Goal: Task Accomplishment & Management: Manage account settings

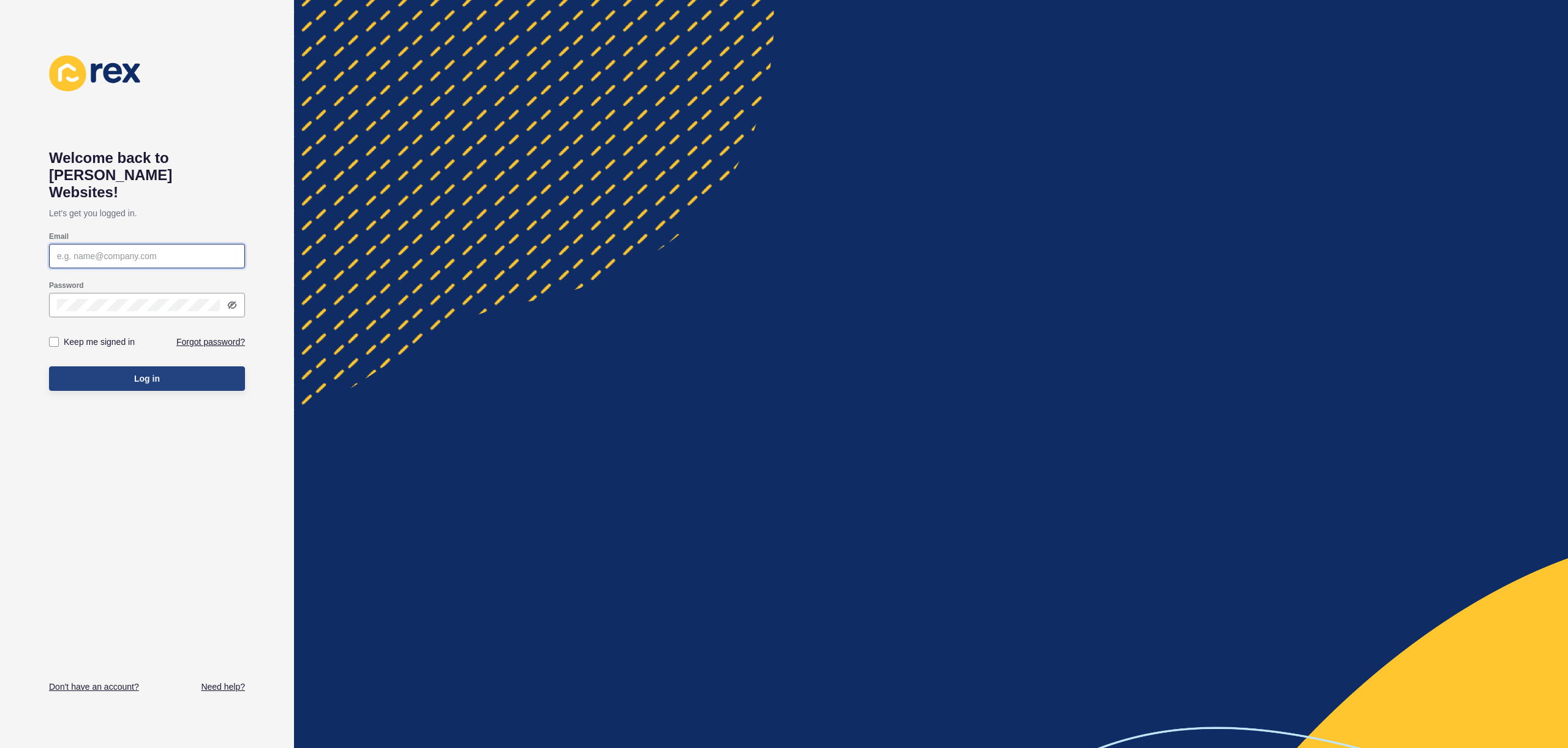
type input "[EMAIL_ADDRESS][PERSON_NAME][DOMAIN_NAME]"
click at [94, 367] on button "Log in" at bounding box center [147, 378] width 196 height 25
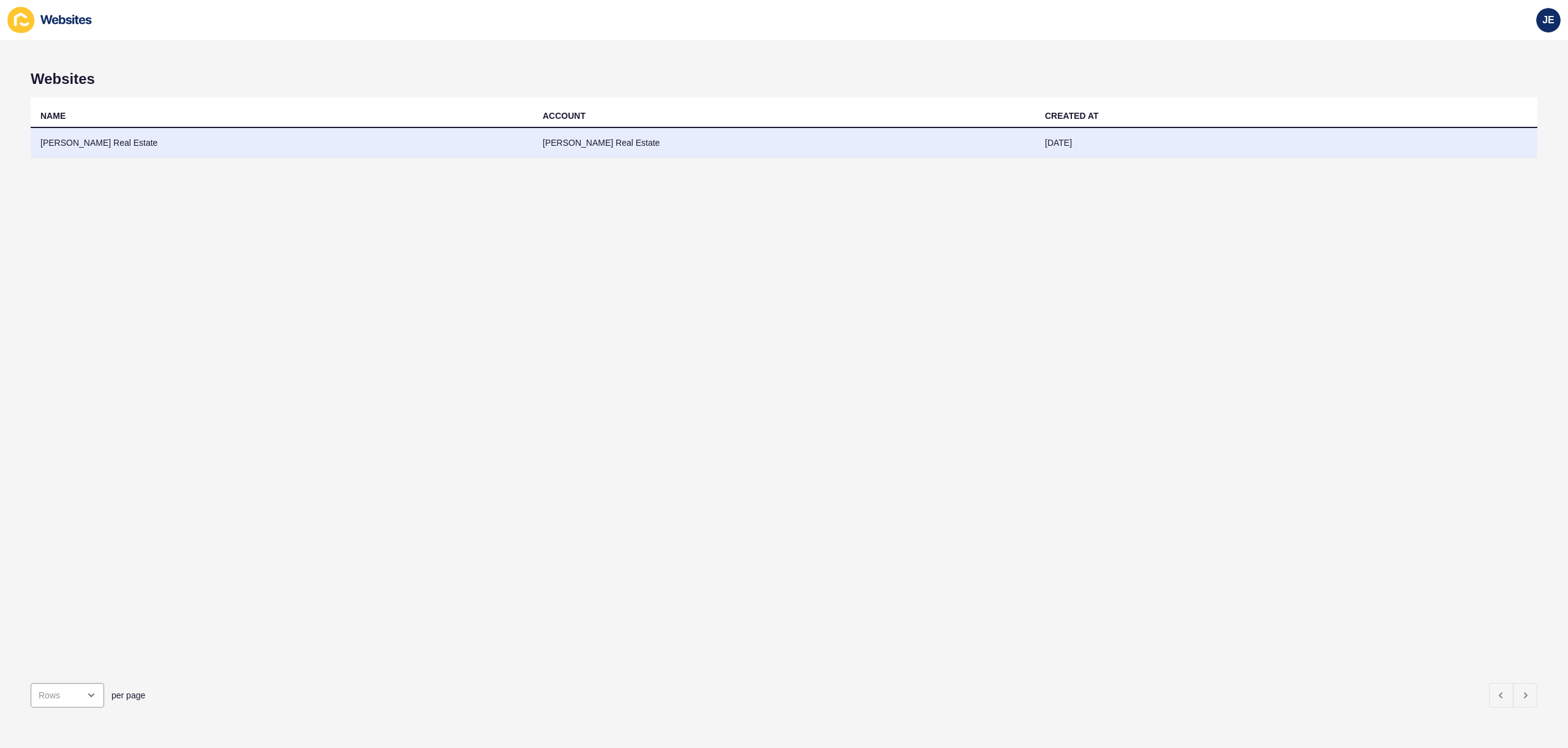
click at [542, 149] on td "[PERSON_NAME] Real Estate" at bounding box center [784, 143] width 502 height 30
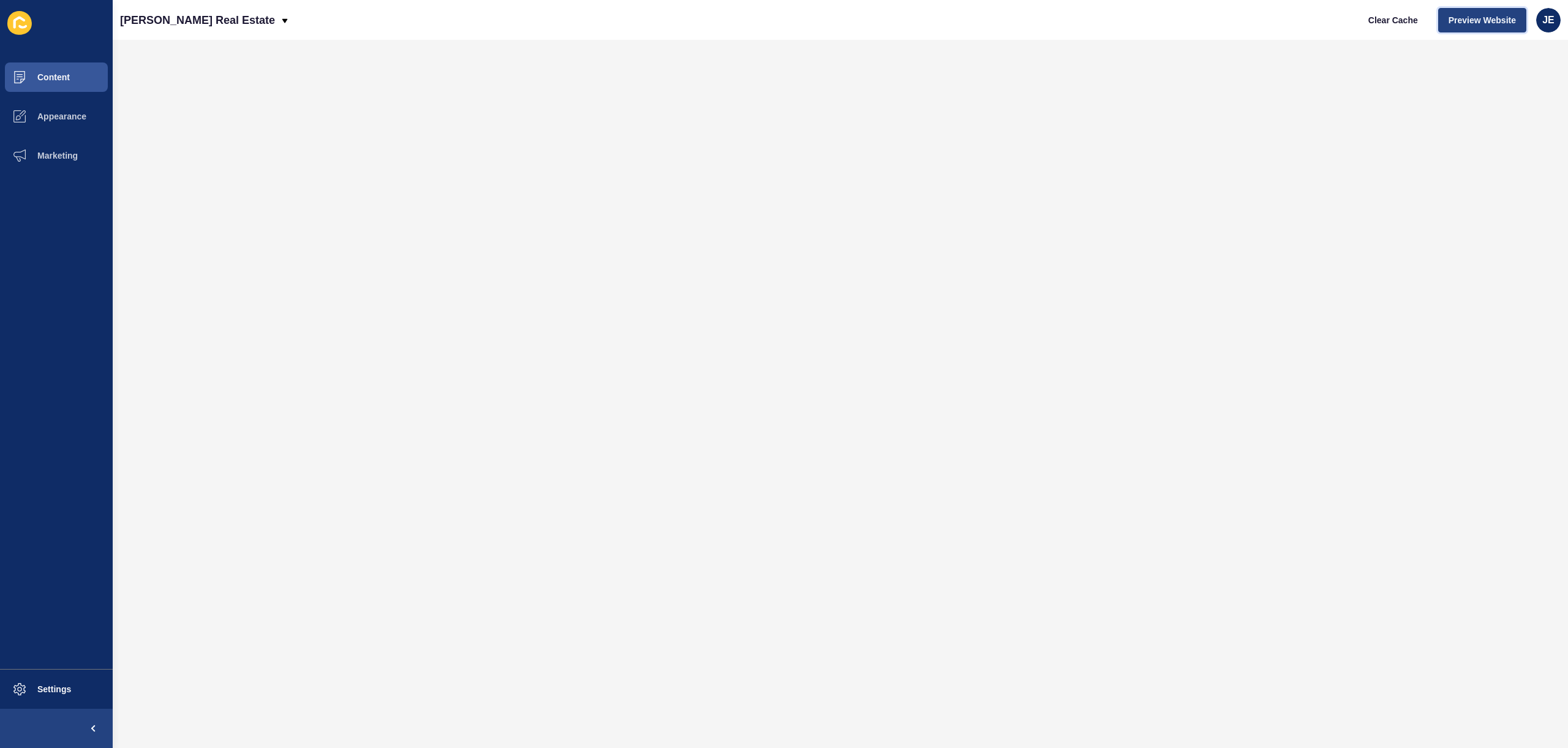
click at [1472, 19] on span "Preview Website" at bounding box center [1482, 20] width 67 height 12
click at [54, 674] on button "Settings" at bounding box center [56, 689] width 112 height 39
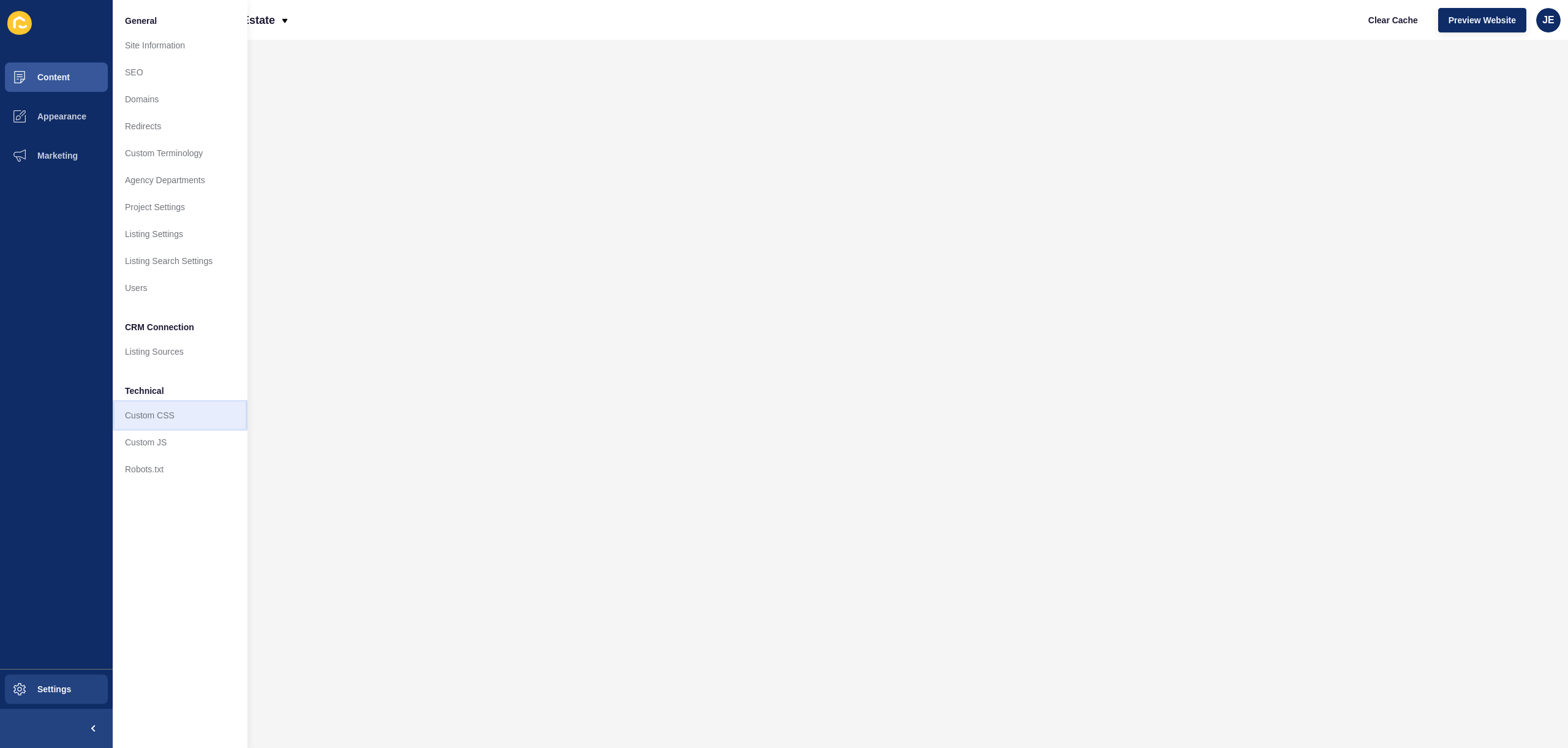
click at [167, 420] on link "Custom CSS" at bounding box center [180, 415] width 135 height 27
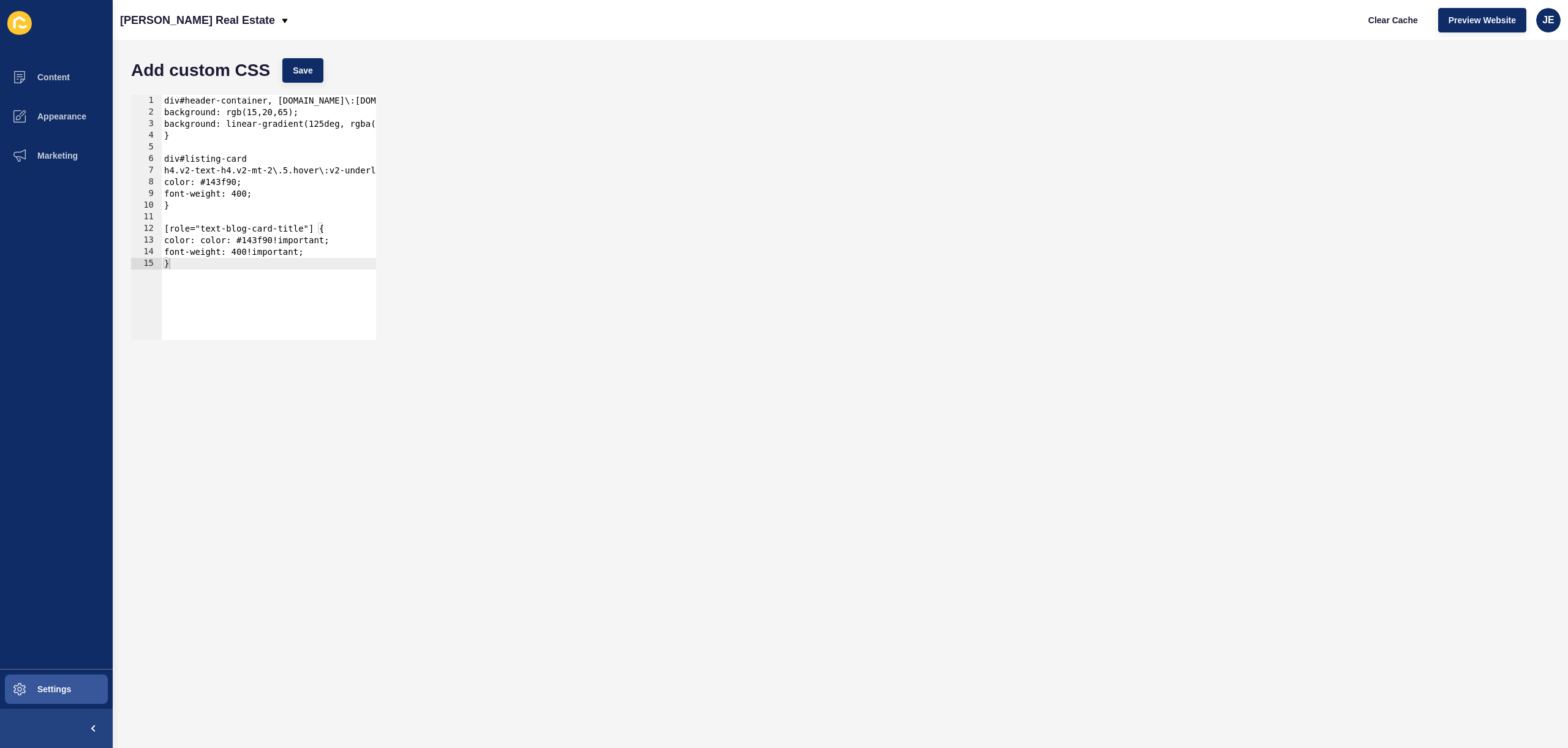
type textarea "}"
click at [214, 283] on div "div#header-container, [DOMAIN_NAME]\:[DOMAIN_NAME]\:v2-px-25 { background: rgb(…" at bounding box center [560, 224] width 797 height 259
paste textarea "desktop-menu"
type textarea "#desktop-menu li a:hover{"
type textarea "}"
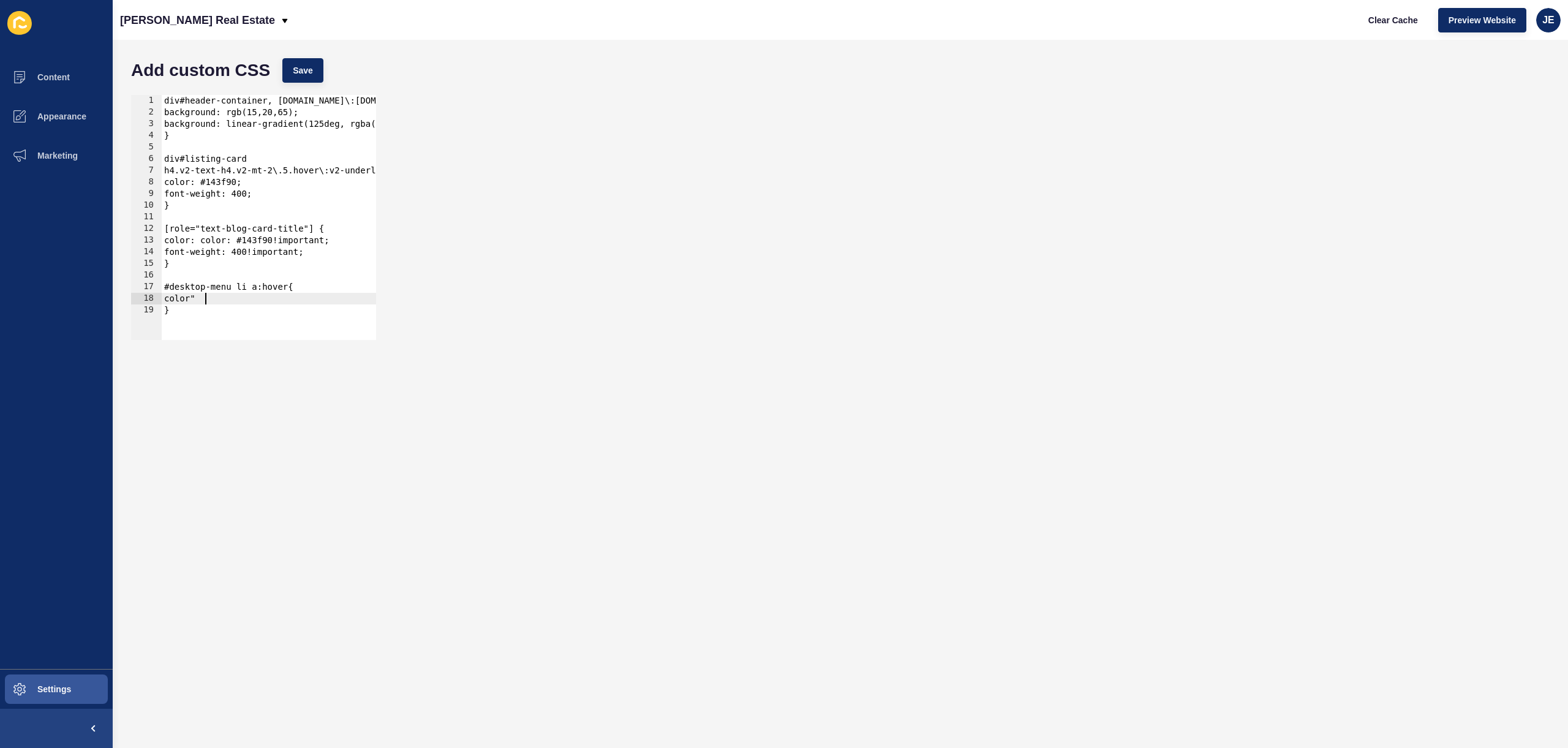
scroll to position [0, 2]
drag, startPoint x: 198, startPoint y: 297, endPoint x: 212, endPoint y: 297, distance: 14.0
click at [209, 296] on div "div#header-container, [DOMAIN_NAME]\:[DOMAIN_NAME]\:v2-px-25 { background: rgb(…" at bounding box center [560, 224] width 797 height 259
paste textarea "143f90"
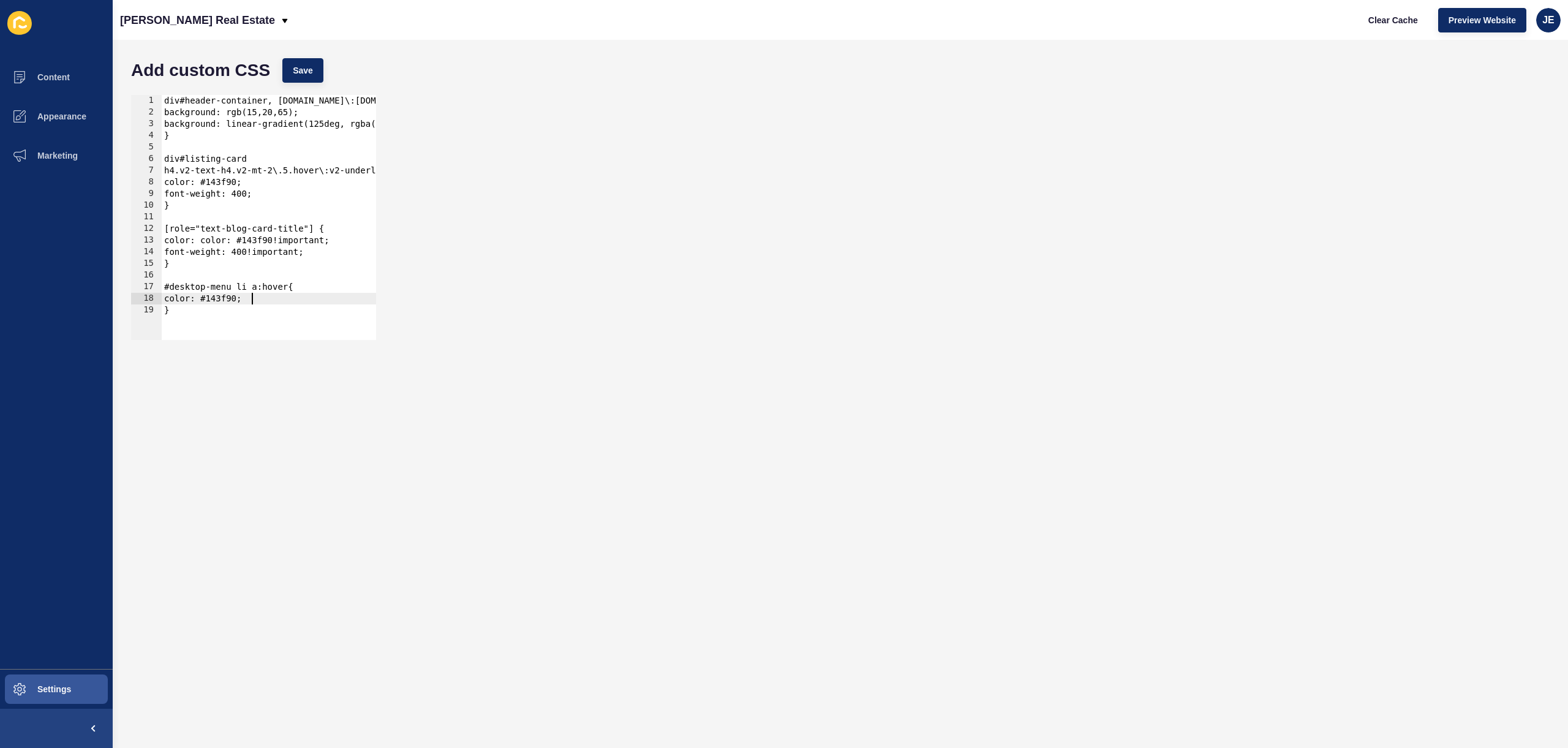
scroll to position [0, 5]
click at [301, 74] on span "Save" at bounding box center [302, 70] width 20 height 12
click at [1372, 16] on span "Clear Cache" at bounding box center [1393, 20] width 50 height 12
type textarea "}"
click at [222, 322] on div "div#header-container, [DOMAIN_NAME]\:[DOMAIN_NAME]\:v2-px-25 { background: rgb(…" at bounding box center [560, 224] width 797 height 259
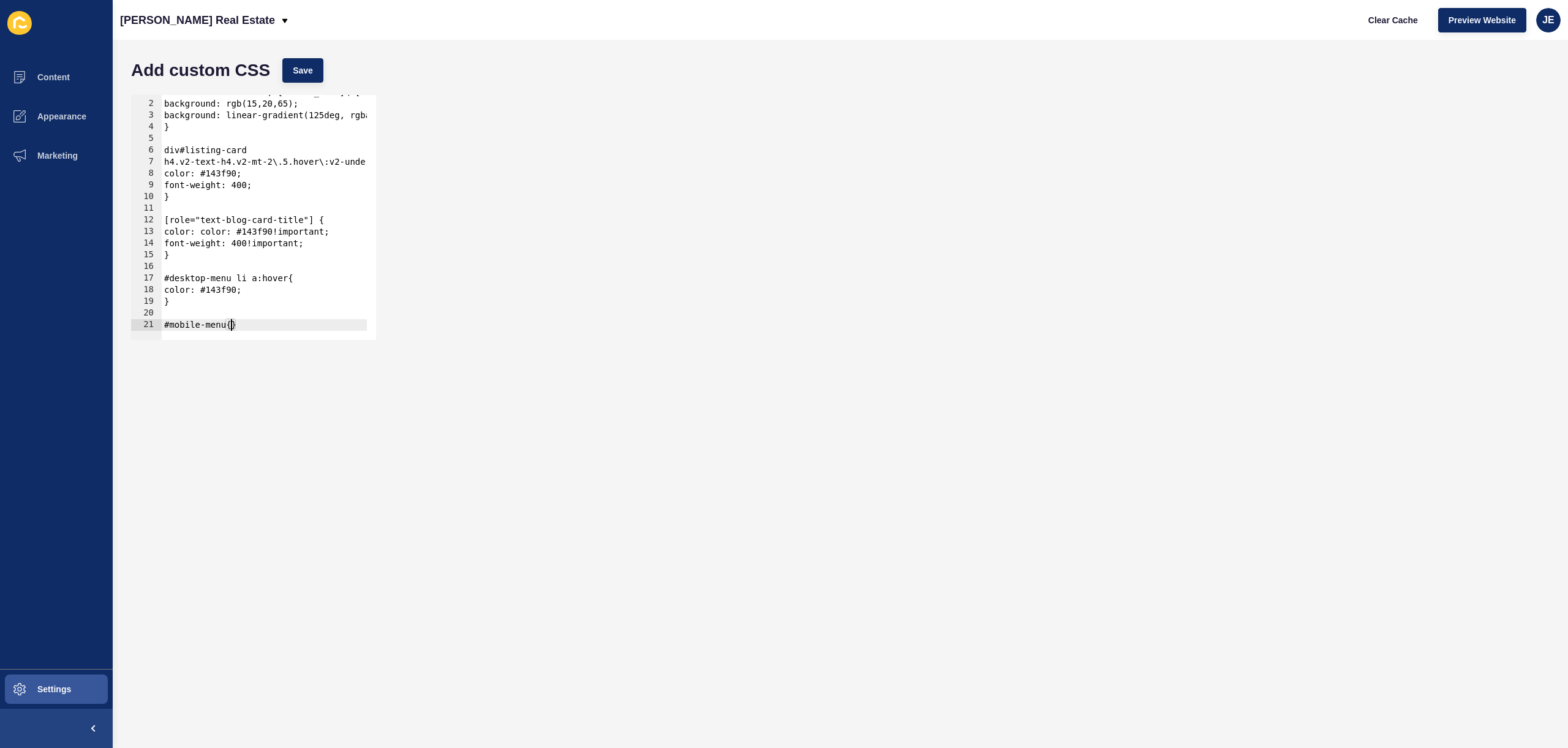
scroll to position [0, 0]
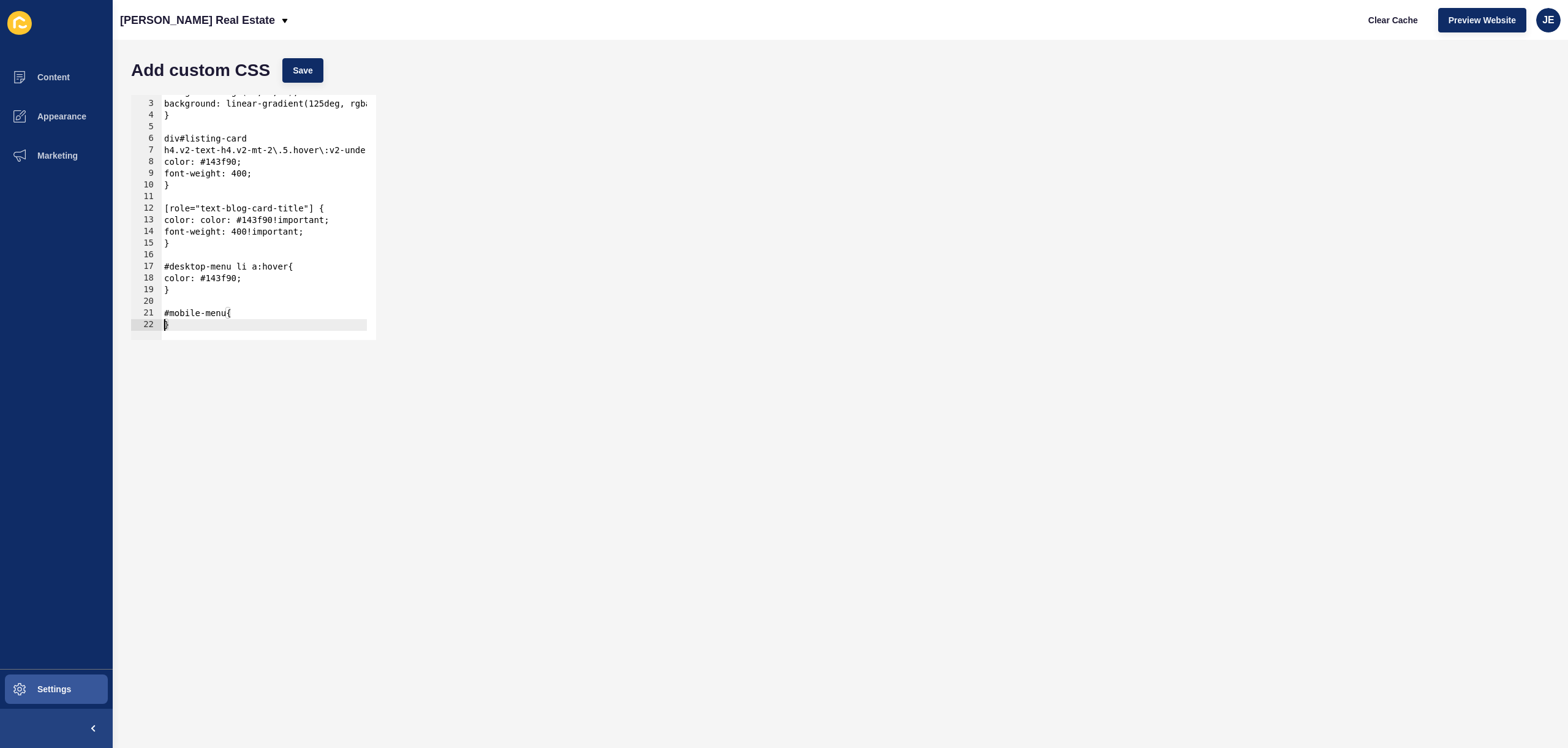
type textarea "}"
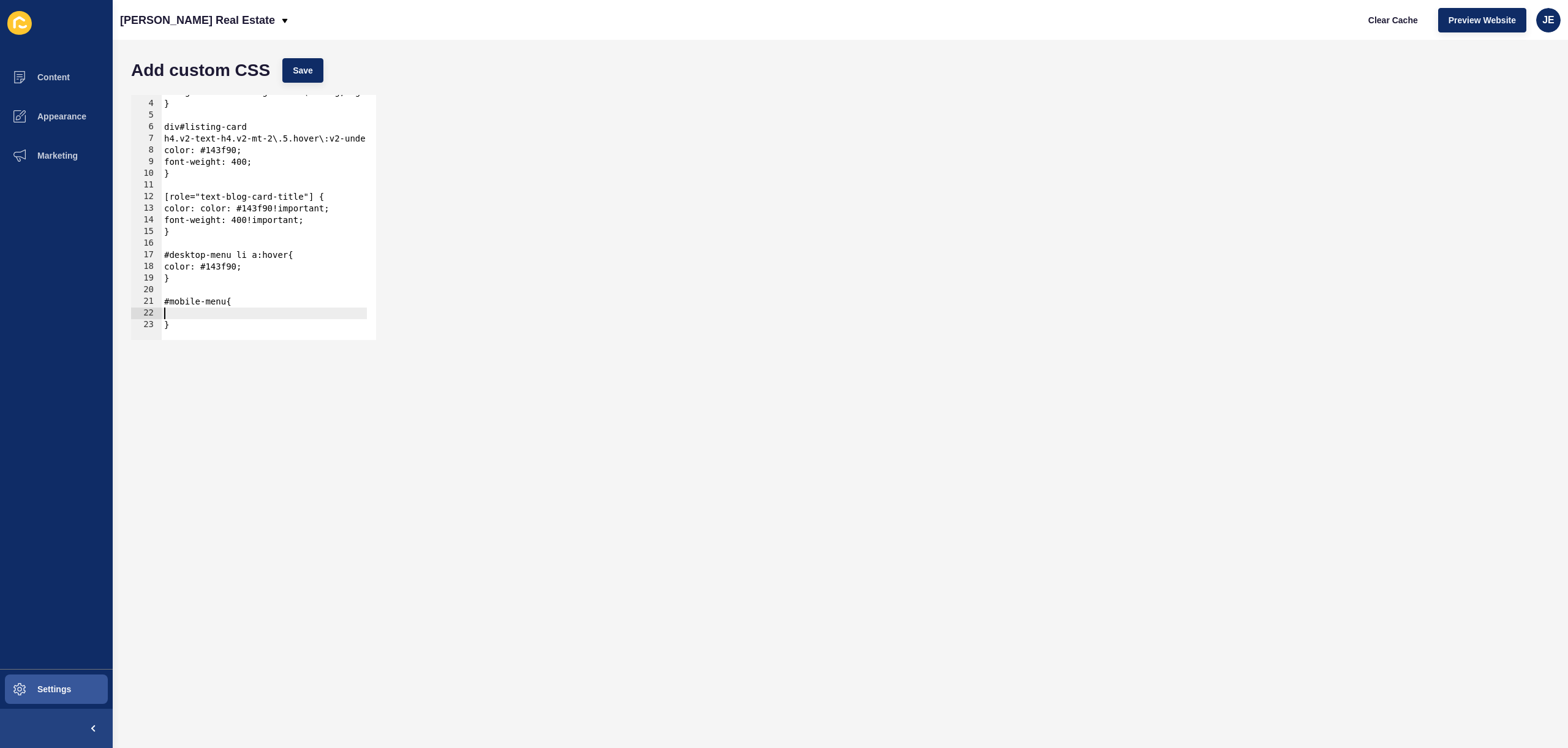
type textarea "b"
paste textarea "000745"
type textarea "background: #000745!important;"
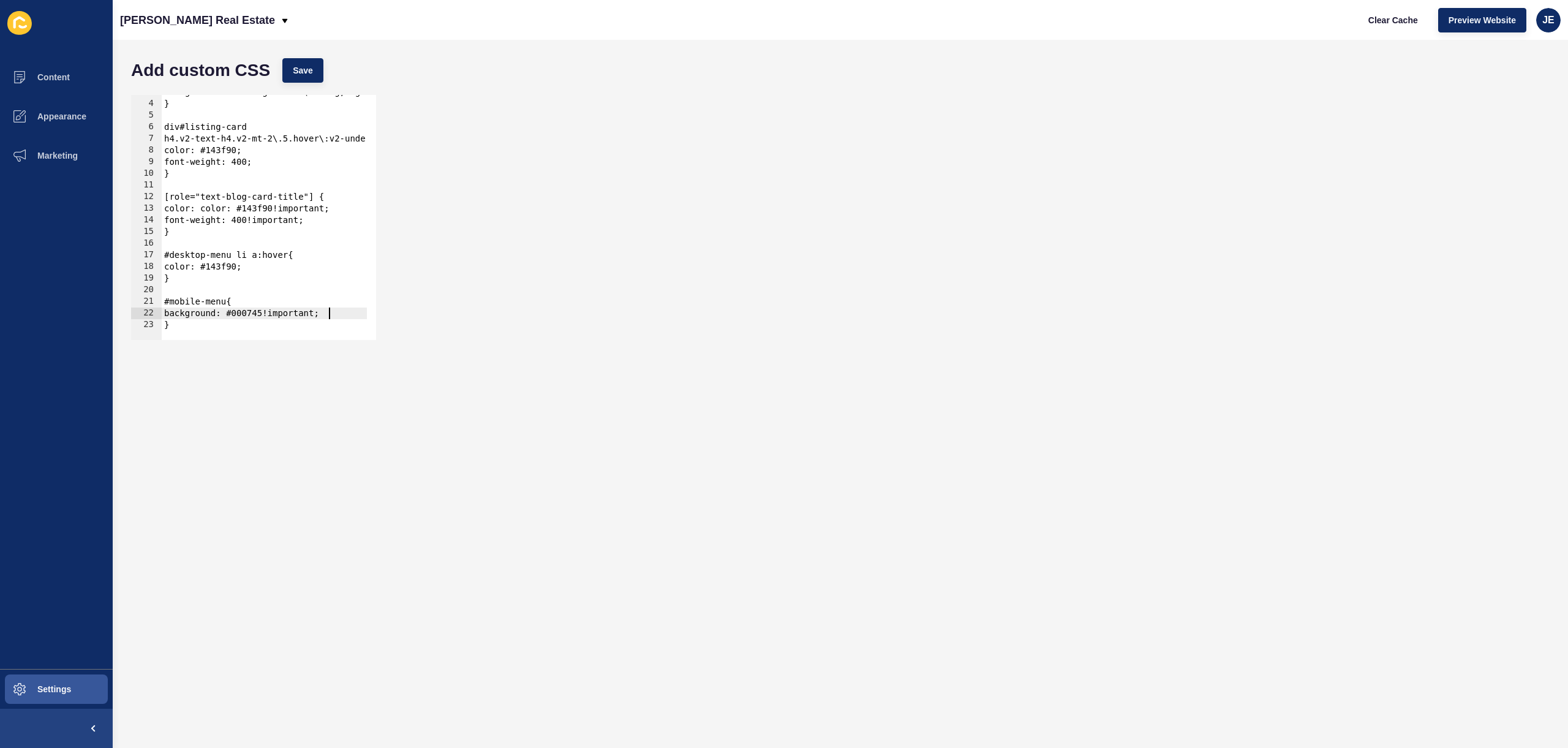
click at [278, 75] on div "Add custom CSS Save" at bounding box center [840, 70] width 1431 height 37
click at [288, 74] on button "Save" at bounding box center [302, 70] width 41 height 25
click at [1393, 19] on span "Clear Cache" at bounding box center [1393, 20] width 50 height 12
click at [252, 329] on div at bounding box center [560, 334] width 797 height 12
click at [1358, 8] on button "Clear Cache" at bounding box center [1393, 20] width 71 height 25
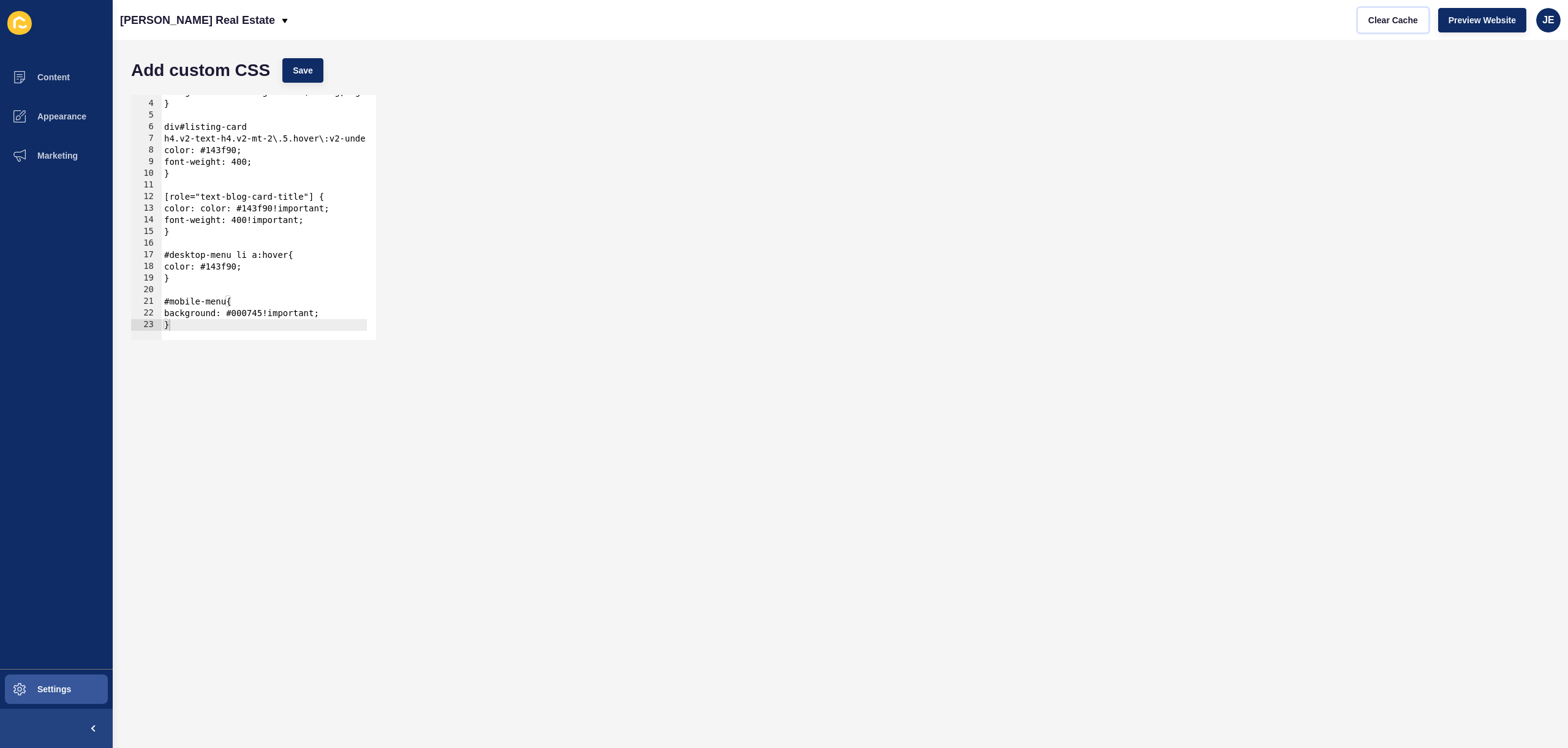
click at [1358, 8] on button "Clear Cache" at bounding box center [1393, 20] width 71 height 25
click at [252, 329] on div at bounding box center [560, 334] width 797 height 12
click at [207, 329] on div at bounding box center [560, 334] width 797 height 12
click at [1358, 8] on button "Clear Cache" at bounding box center [1393, 20] width 71 height 25
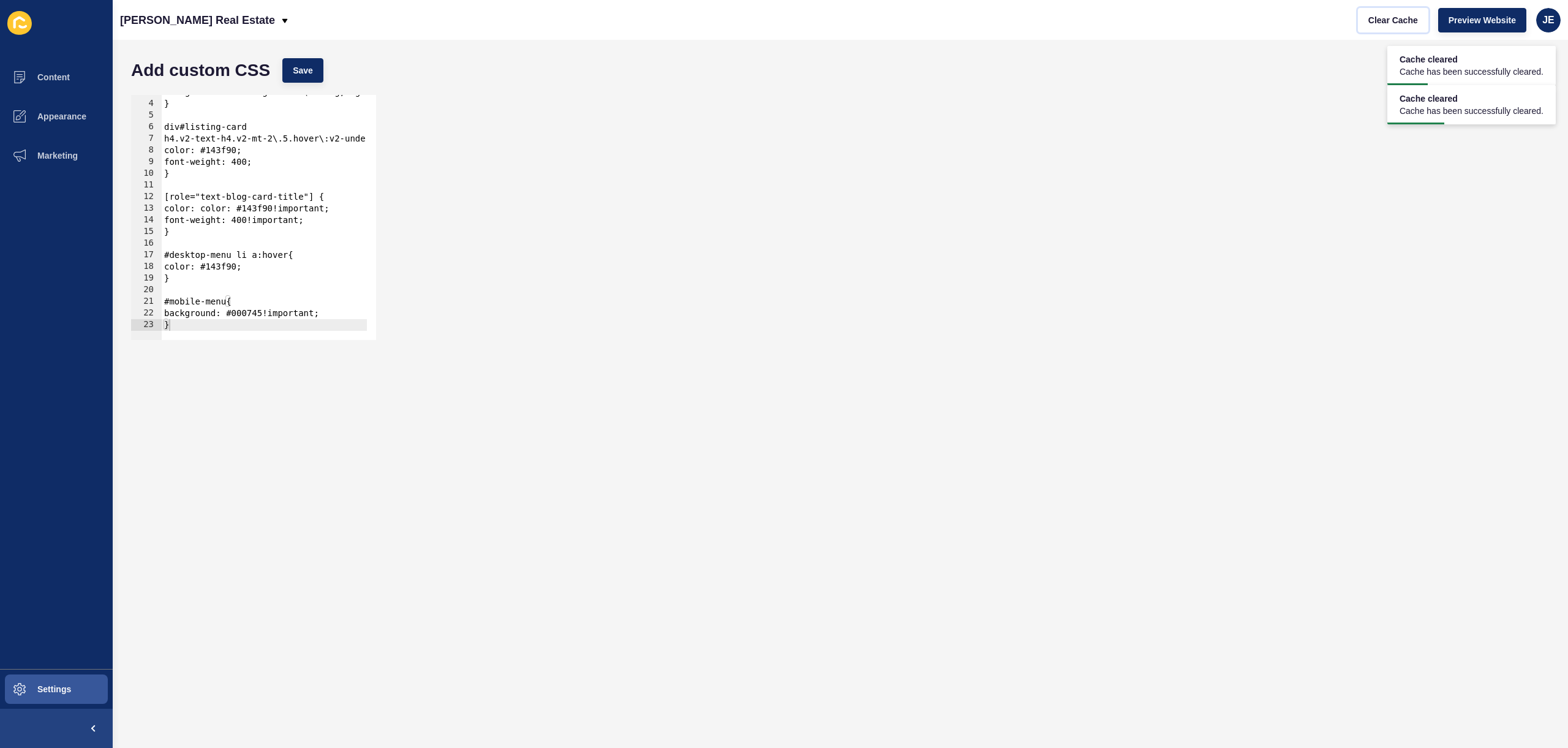
click at [1358, 8] on button "Clear Cache" at bounding box center [1393, 20] width 71 height 25
click at [231, 285] on div "background: linear-gradient(125deg, rgba(15,20,65,1) 0%, rgba(40,70,140,1) 25%,…" at bounding box center [560, 216] width 797 height 259
click at [746, 172] on div "3 4 5 6 7 8 9 10 11 12 13 14 15 16 17 18 19 20 21 22 23 background: linear-grad…" at bounding box center [840, 217] width 1431 height 257
type textarea "}"
click at [201, 281] on div "background: linear-gradient(125deg, rgba(15,20,65,1) 0%, rgba(40,70,140,1) 25%,…" at bounding box center [560, 216] width 797 height 259
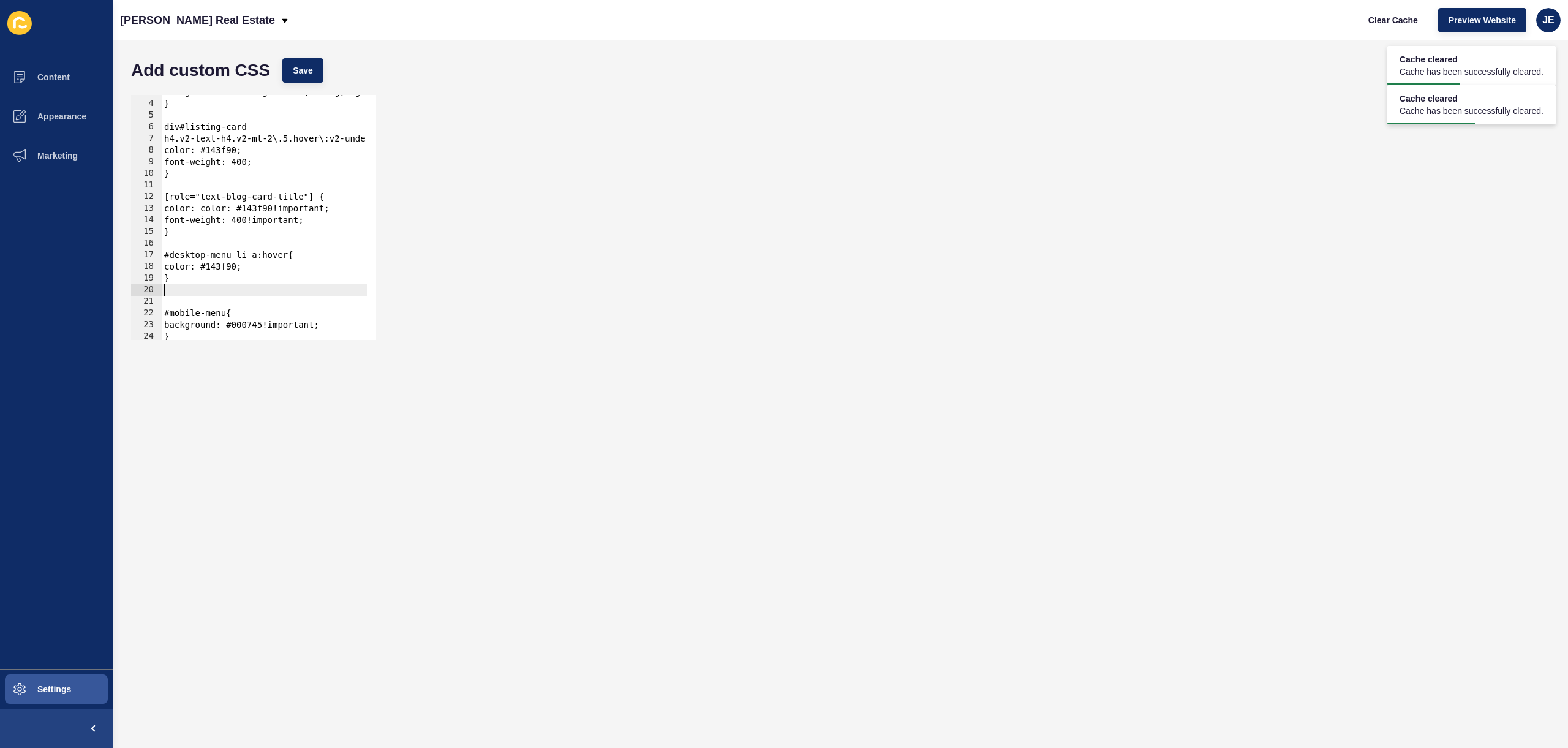
type textarea "}"
click at [192, 324] on div "background: linear-gradient(125deg, rgba(15,20,65,1) 0%, rgba(40,70,140,1) 25%,…" at bounding box center [560, 216] width 797 height 259
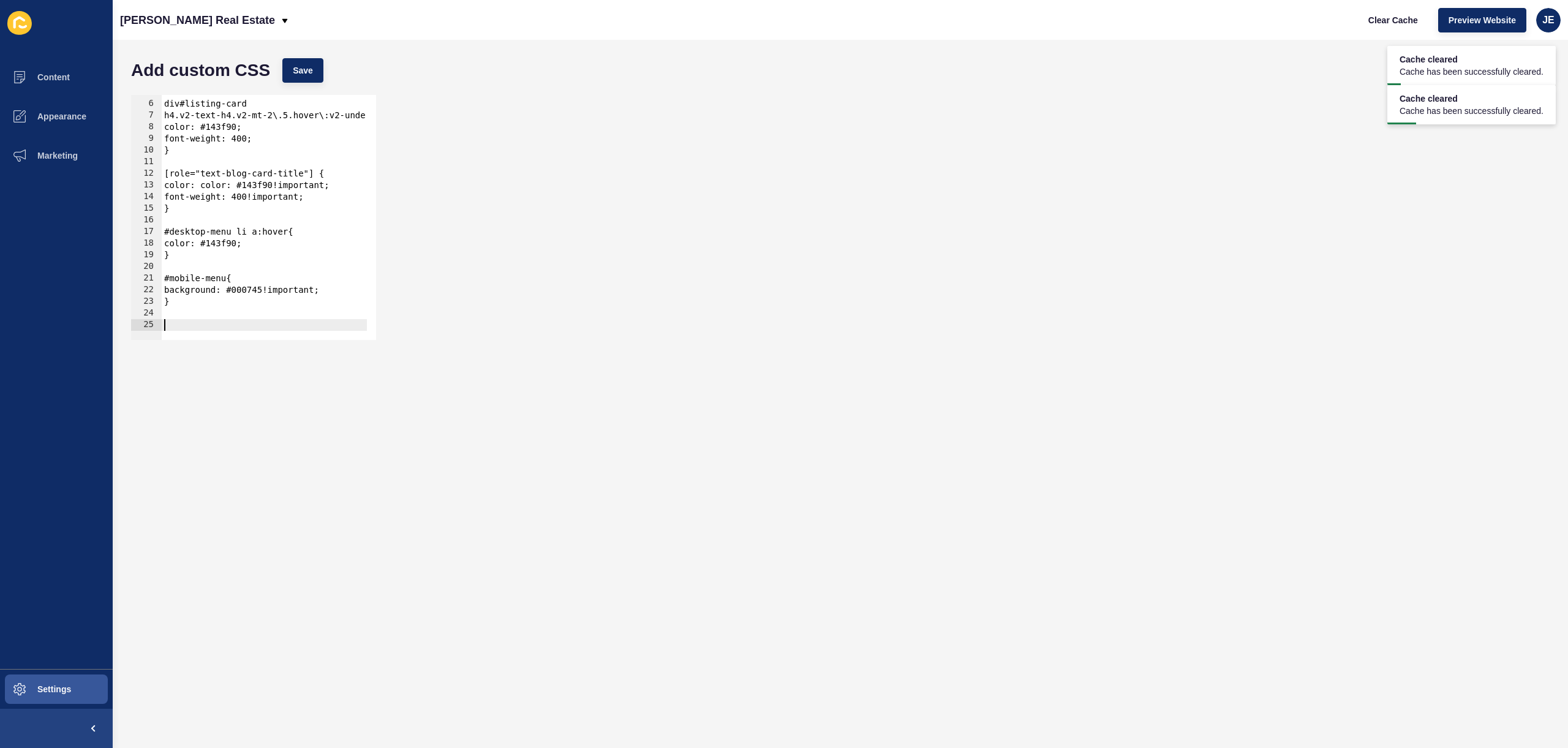
paste textarea "}"
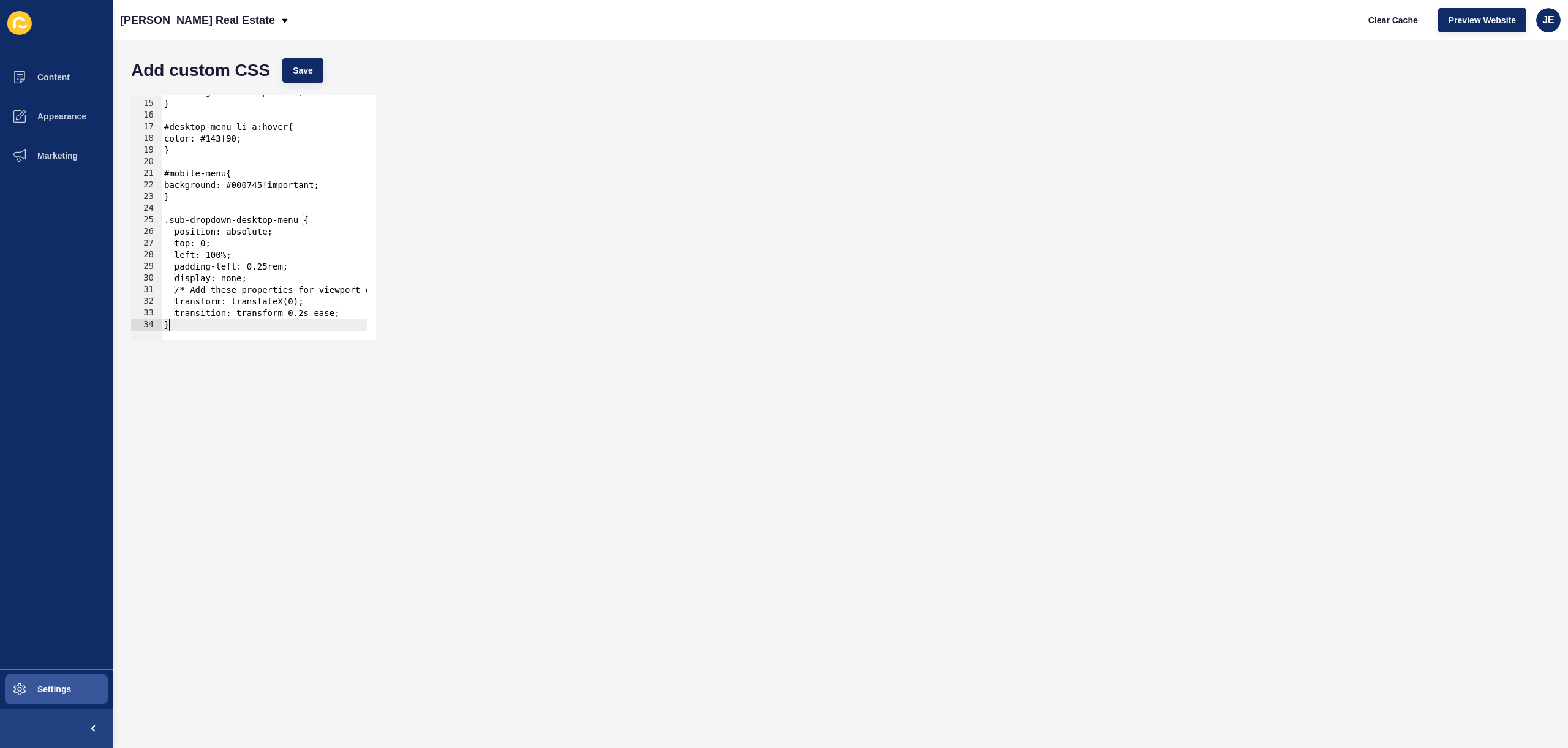
click at [305, 83] on div "Add custom CSS Save" at bounding box center [840, 70] width 1431 height 37
click at [311, 77] on button "Save" at bounding box center [302, 70] width 41 height 25
click at [1386, 25] on span "Clear Cache" at bounding box center [1393, 20] width 50 height 12
click at [165, 224] on div "font-weight: 400!important; } #desktop-menu li a:hover{ color: #143f90; } #mobi…" at bounding box center [560, 216] width 797 height 259
paste textarea "dropdown-desktop-menu"
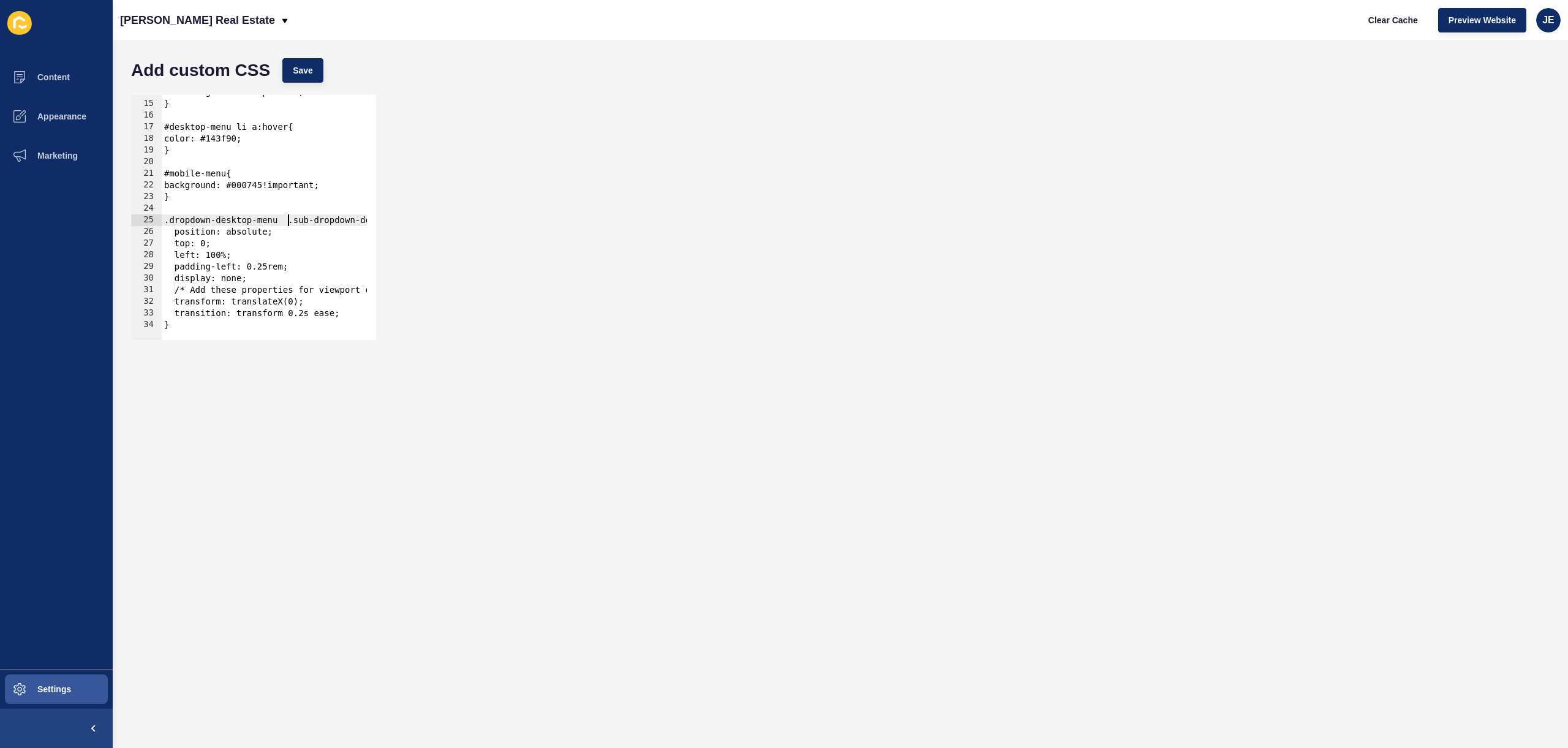
scroll to position [0, 9]
click at [305, 80] on button "Save" at bounding box center [302, 70] width 41 height 25
click at [1380, 22] on span "Clear Cache" at bounding box center [1393, 20] width 50 height 12
click at [285, 223] on div "font-weight: 400!important; } #desktop-menu li a:hover{ color: #143f90; } #mobi…" at bounding box center [560, 216] width 797 height 259
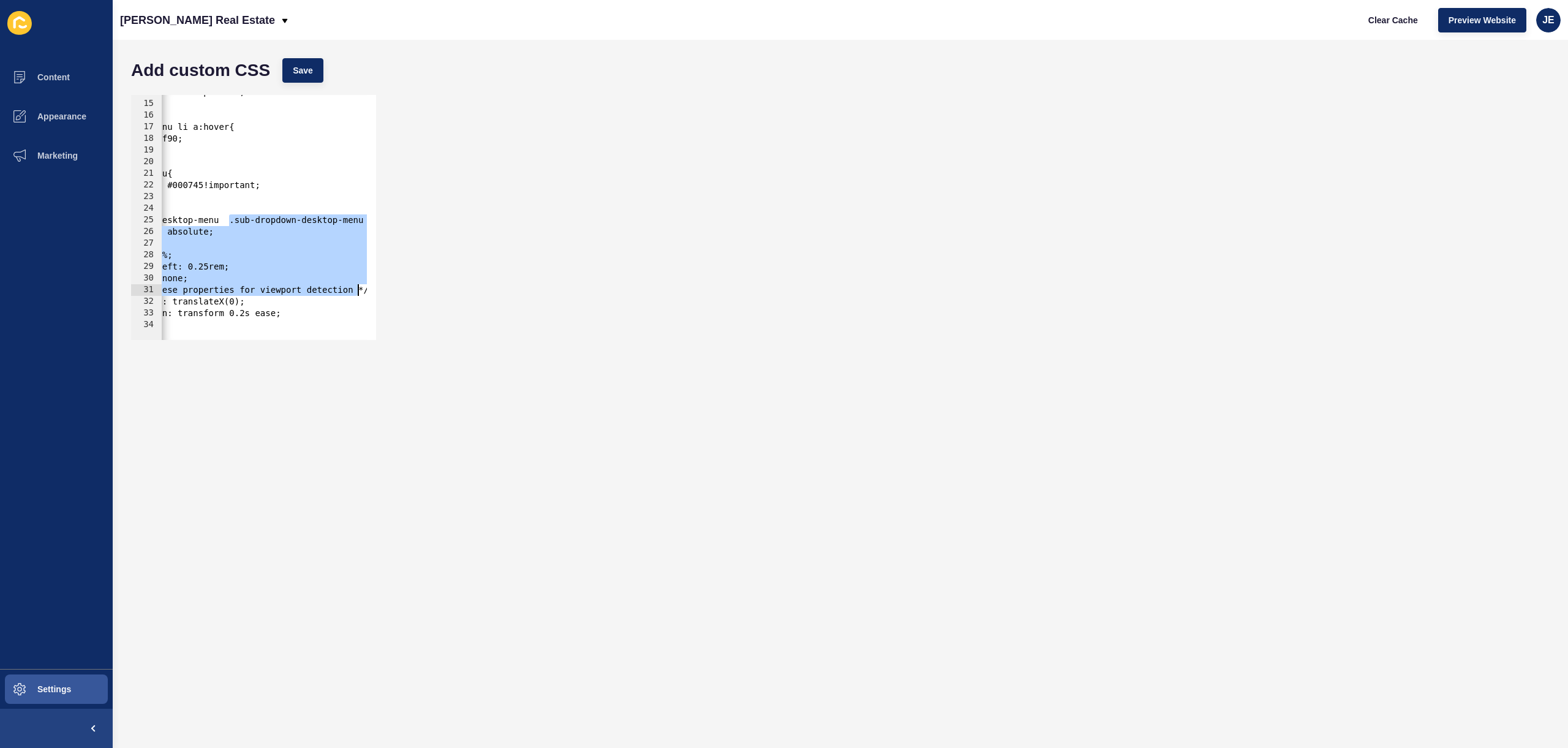
scroll to position [0, 0]
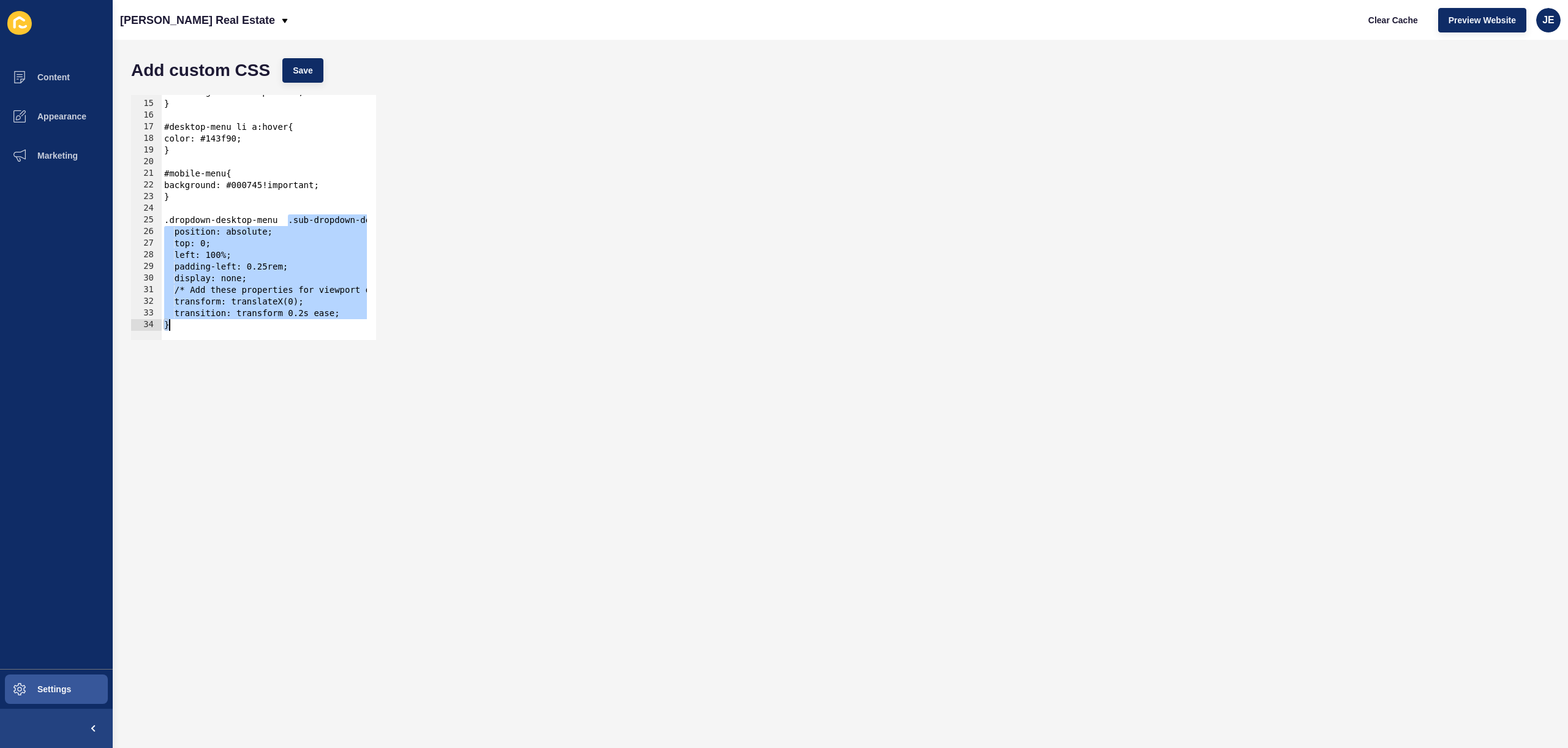
drag, startPoint x: 287, startPoint y: 220, endPoint x: 331, endPoint y: 346, distance: 133.5
click at [331, 345] on div ".dropdown-desktop-menu .sub-dropdown-desktop-menu { 14 15 16 17 18 19 20 21 22 …" at bounding box center [840, 217] width 1431 height 257
paste textarea
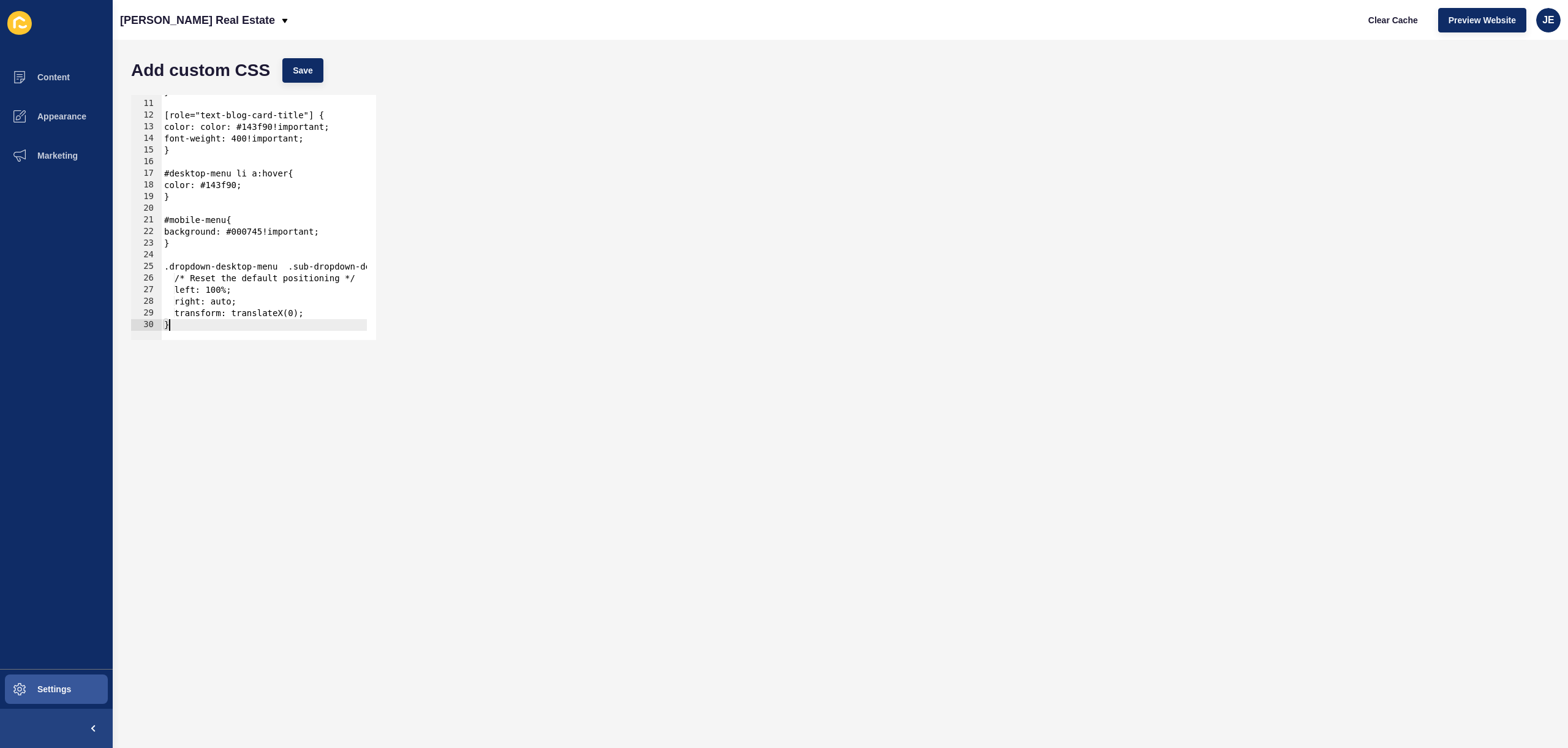
scroll to position [113, 0]
click at [301, 60] on button "Save" at bounding box center [302, 70] width 41 height 25
click at [1391, 19] on span "Clear Cache" at bounding box center [1393, 20] width 50 height 12
drag, startPoint x: 285, startPoint y: 269, endPoint x: 401, endPoint y: 422, distance: 192.0
click at [401, 422] on form "Add custom CSS Save .dropdown-desktop-menu .sub-dropdown-desktop-menu.v2-absolu…" at bounding box center [840, 394] width 1431 height 684
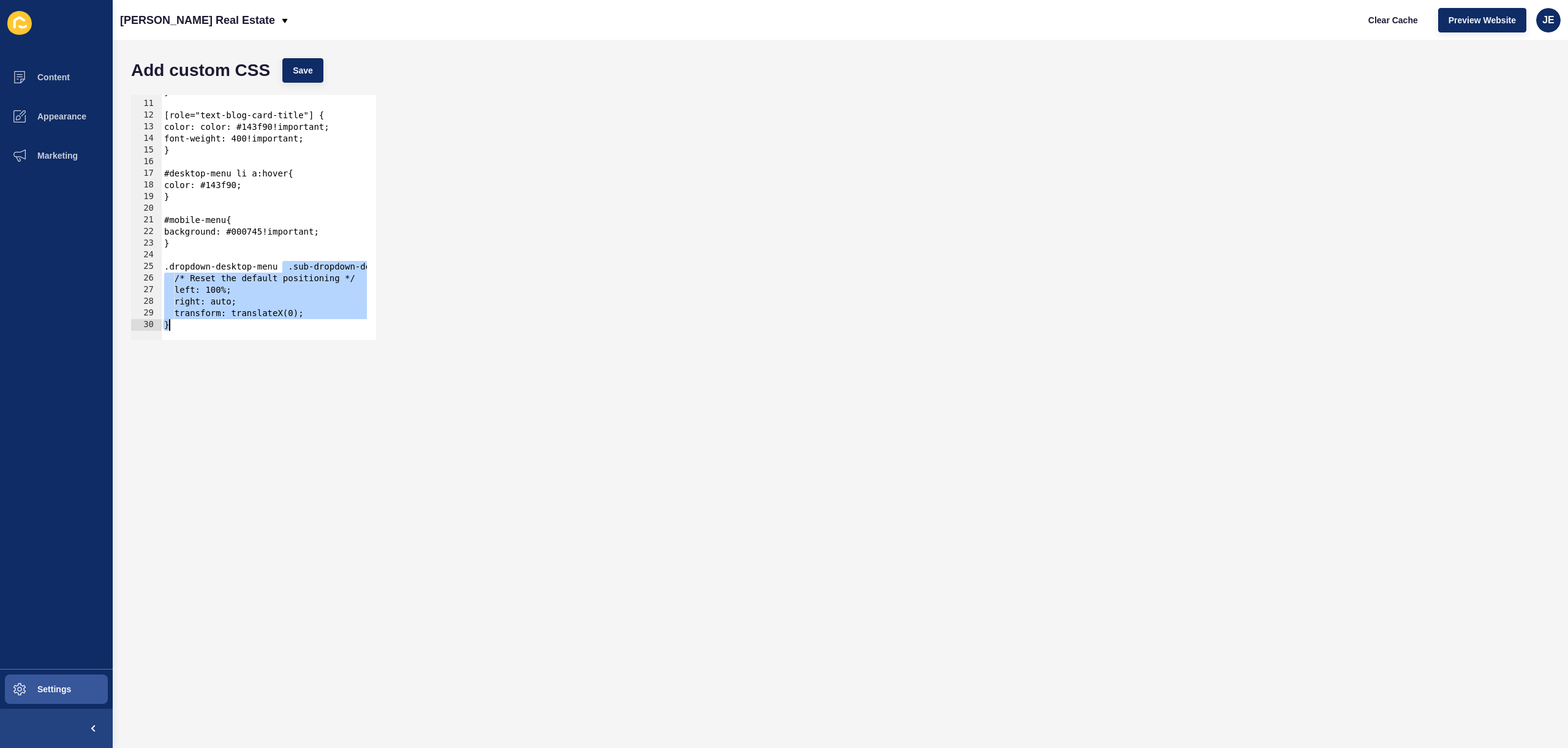
paste textarea
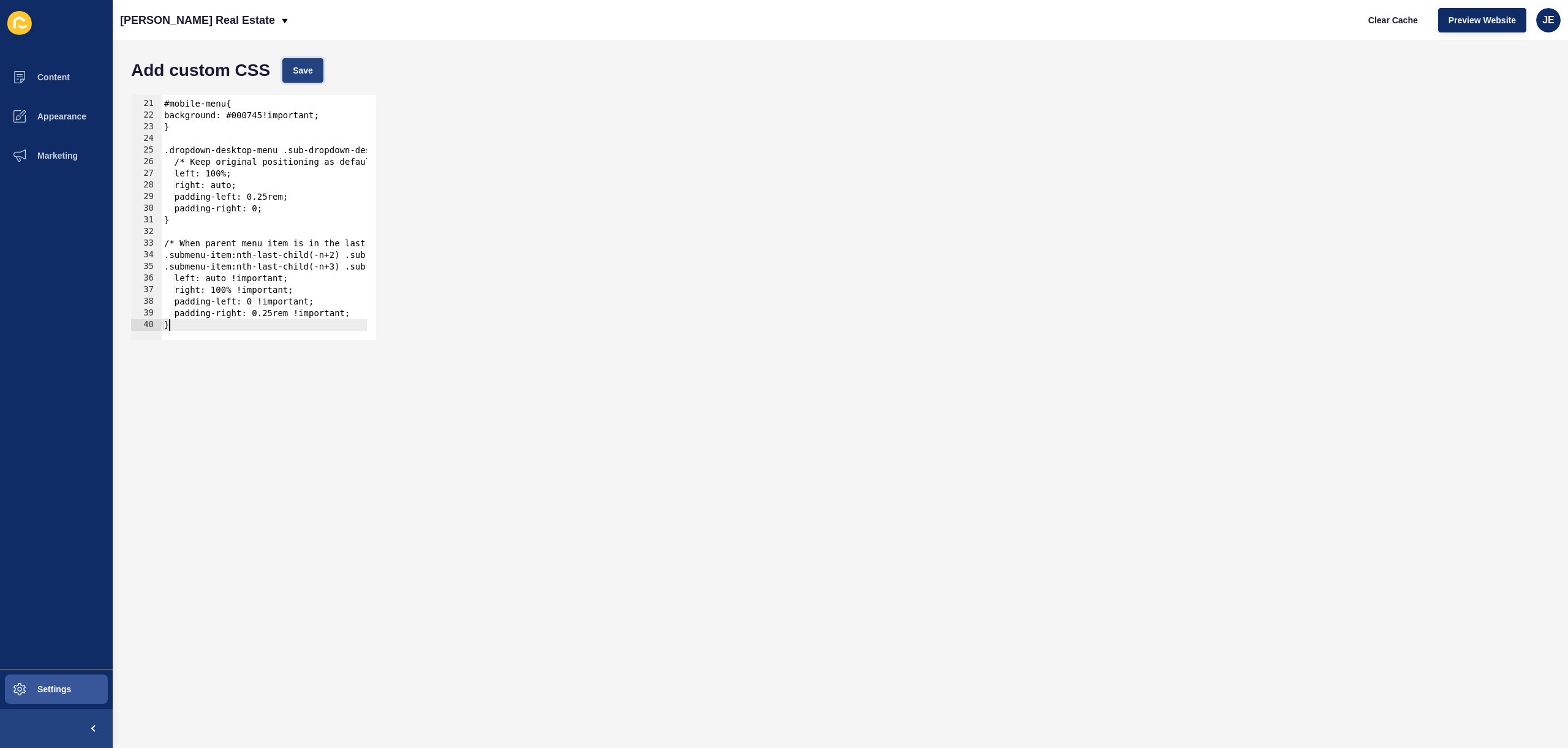
click at [291, 71] on button "Save" at bounding box center [302, 70] width 41 height 25
click at [1384, 22] on span "Clear Cache" at bounding box center [1393, 20] width 50 height 12
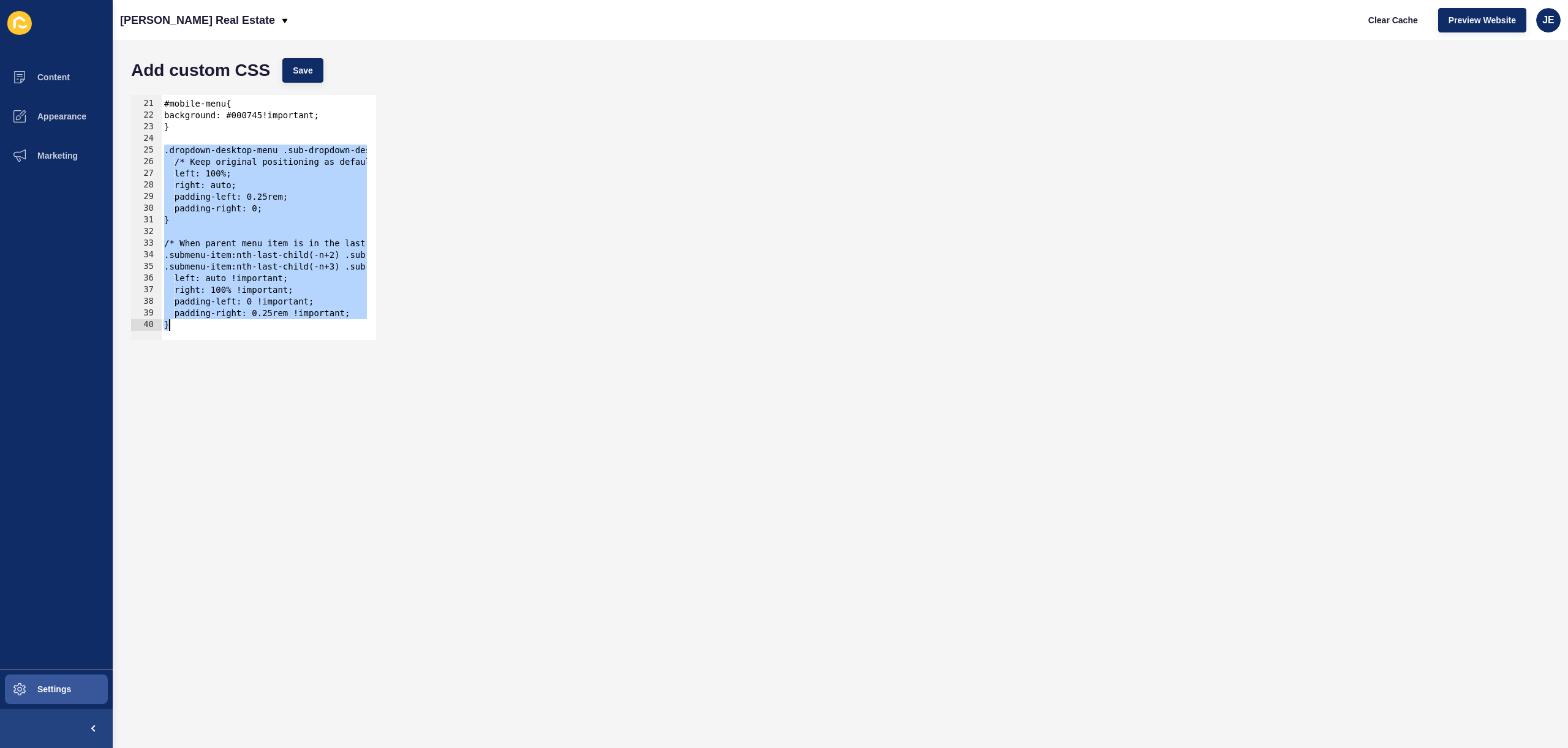
drag, startPoint x: 165, startPoint y: 150, endPoint x: 323, endPoint y: 368, distance: 269.2
click at [323, 368] on form "Add custom CSS Save .dropdown-desktop-menu .sub-dropdown-desktop-menu.v2-absolu…" at bounding box center [840, 394] width 1431 height 684
type textarea "padding-right: 0.25rem !important; }"
paste textarea
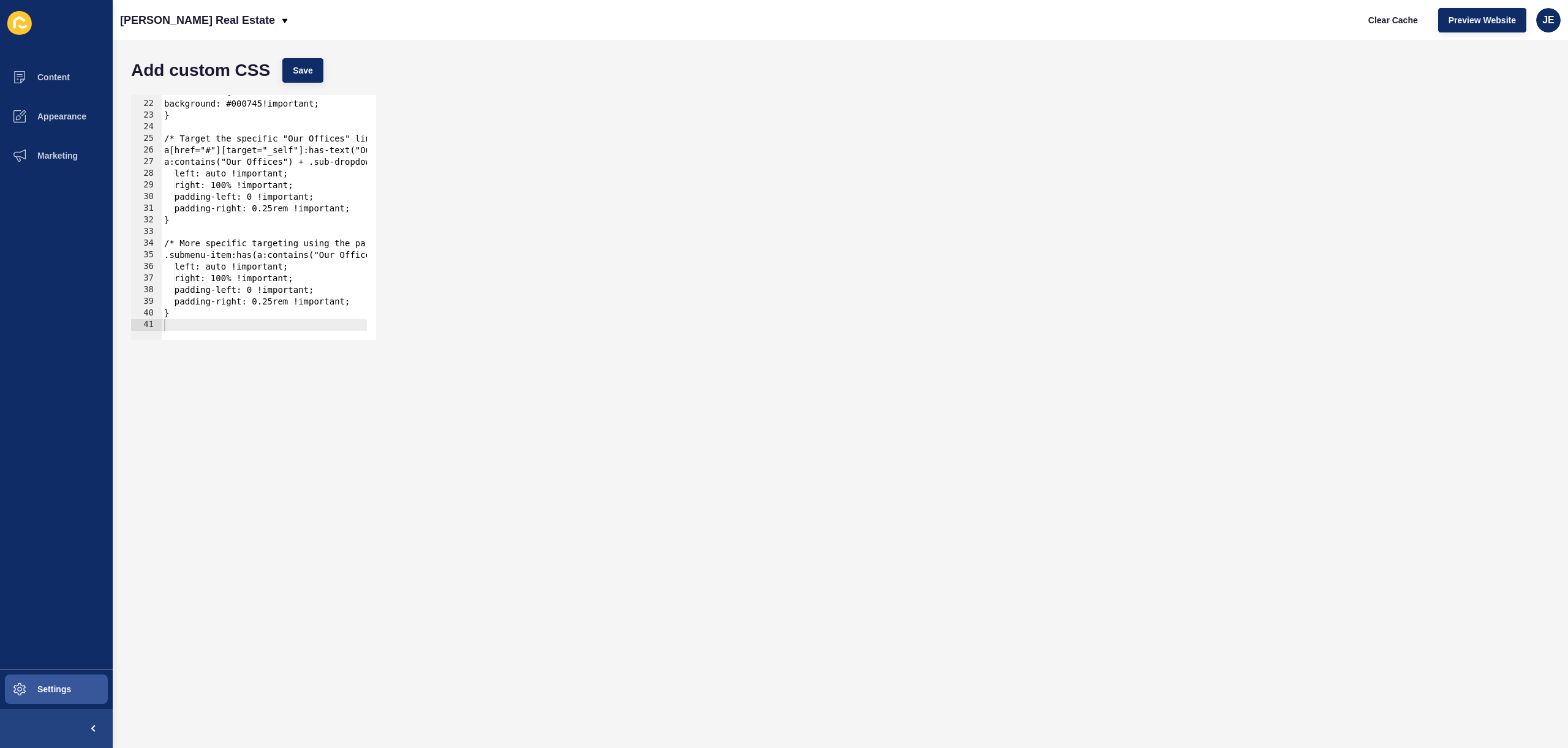
click at [294, 47] on div "Add custom CSS Save 21 22 23 24 25 26 27 28 29 30 31 32 [PHONE_NUMBER] 39 40 41…" at bounding box center [839, 393] width 1455 height 708
click at [291, 65] on button "Save" at bounding box center [302, 70] width 41 height 25
click at [1365, 27] on button "Clear Cache" at bounding box center [1393, 20] width 71 height 25
drag, startPoint x: 328, startPoint y: 148, endPoint x: 352, endPoint y: 143, distance: 24.5
click at [375, 146] on div "a[href="#"][target="_self"]:has-text("Our Offices") + .sub-dropdown-desktop-men…" at bounding box center [253, 217] width 245 height 245
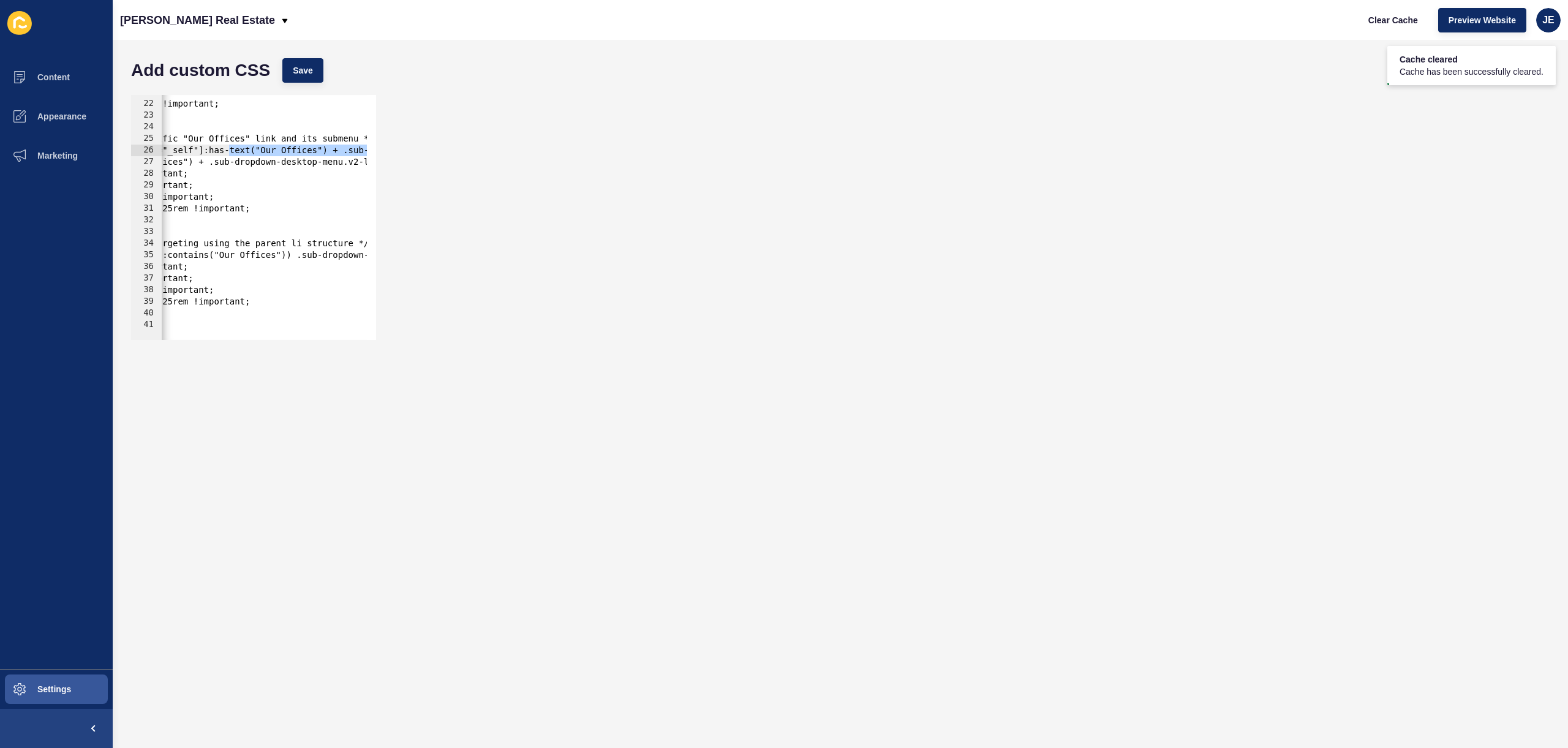
scroll to position [0, 100]
click at [264, 150] on div "#mobile-menu{ background: #000745!important; } /* Target the specific "Our Offi…" at bounding box center [460, 216] width 797 height 259
click at [261, 153] on div "#mobile-menu{ background: #000745!important; } /* Target the specific "Our Offi…" at bounding box center [460, 216] width 797 height 259
click at [320, 153] on div "#mobile-menu{ background: #000745!important; } /* Target the specific "Our Offi…" at bounding box center [460, 216] width 797 height 259
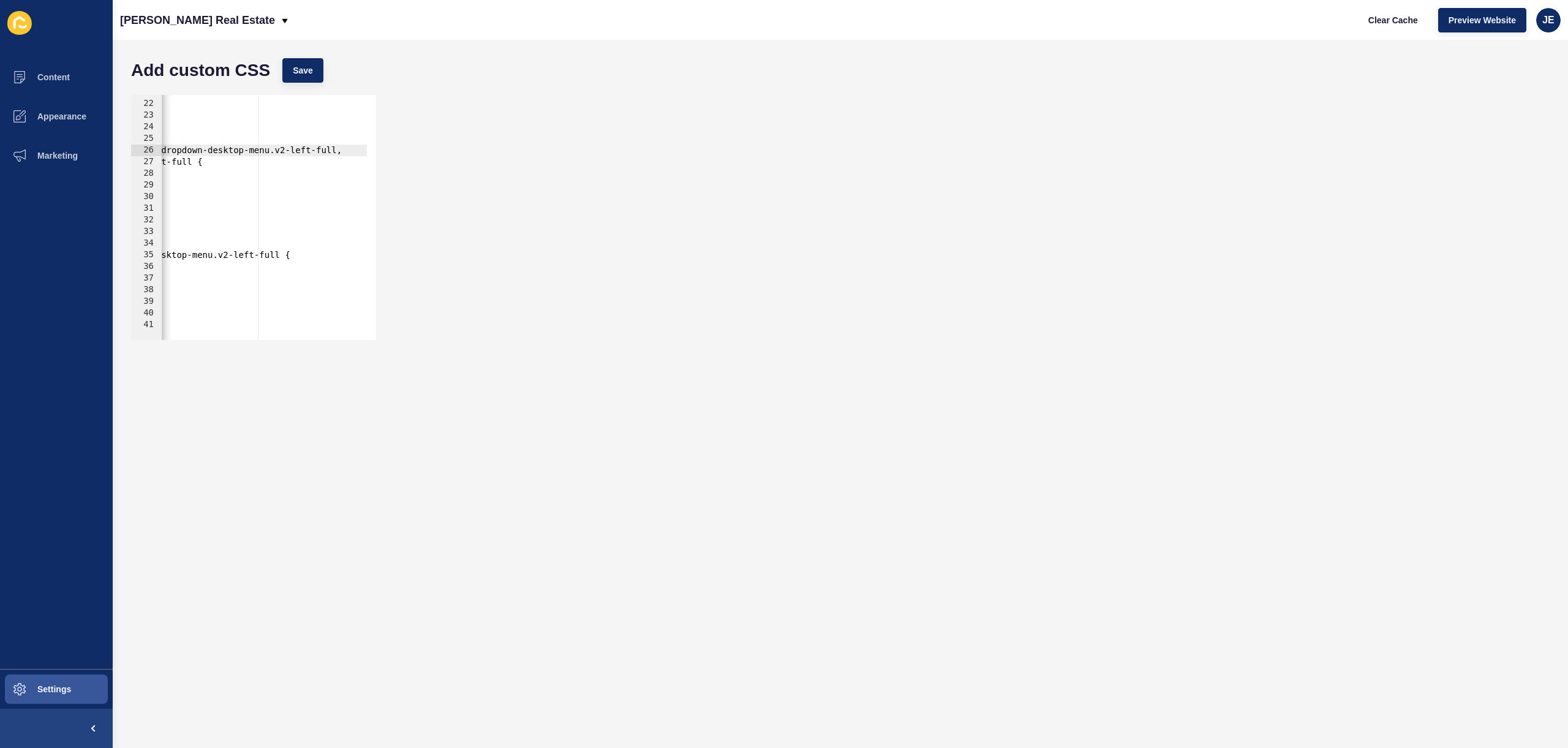
scroll to position [0, 320]
click at [311, 57] on div "Add custom CSS Save" at bounding box center [840, 70] width 1431 height 37
click at [308, 71] on span "Save" at bounding box center [302, 70] width 20 height 12
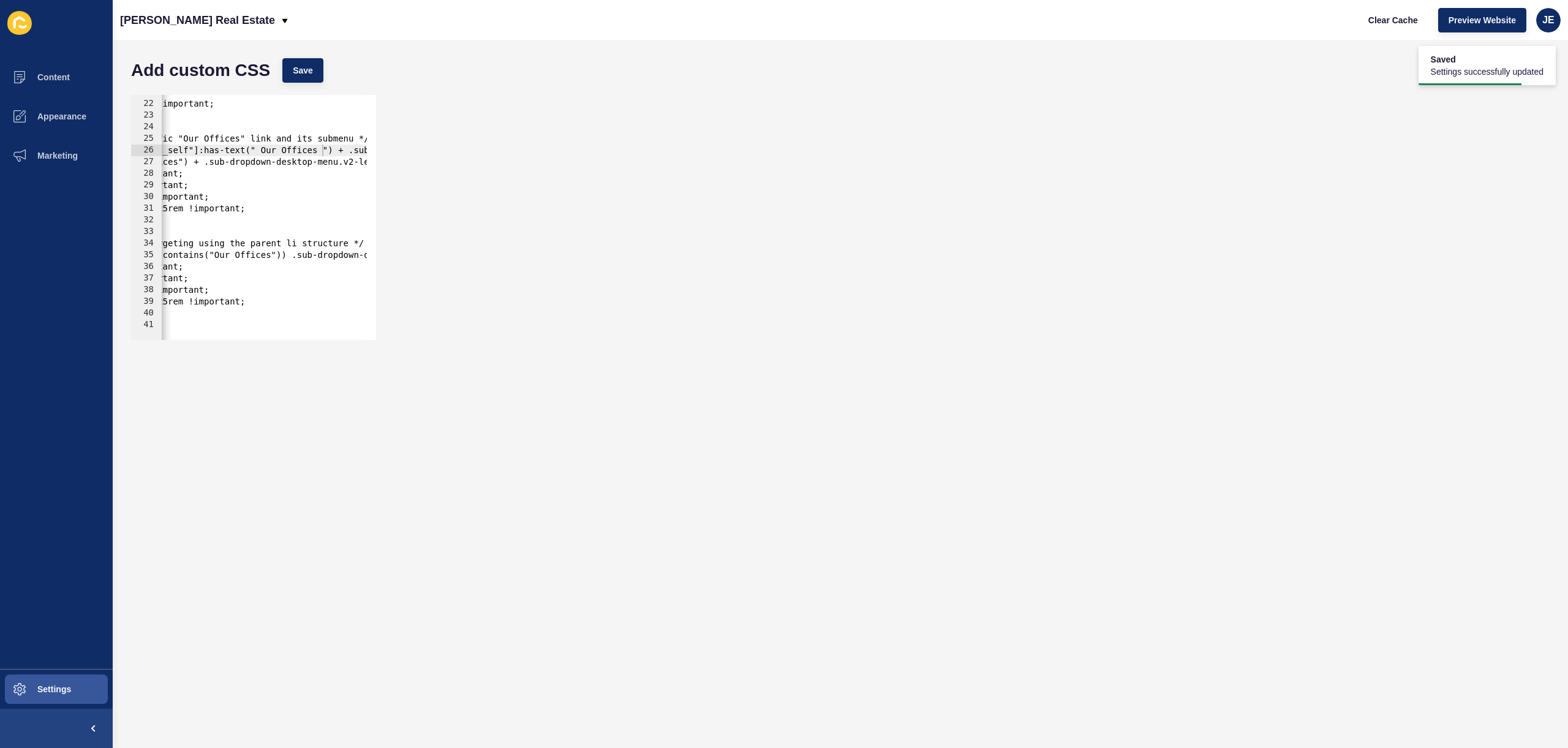
scroll to position [0, 0]
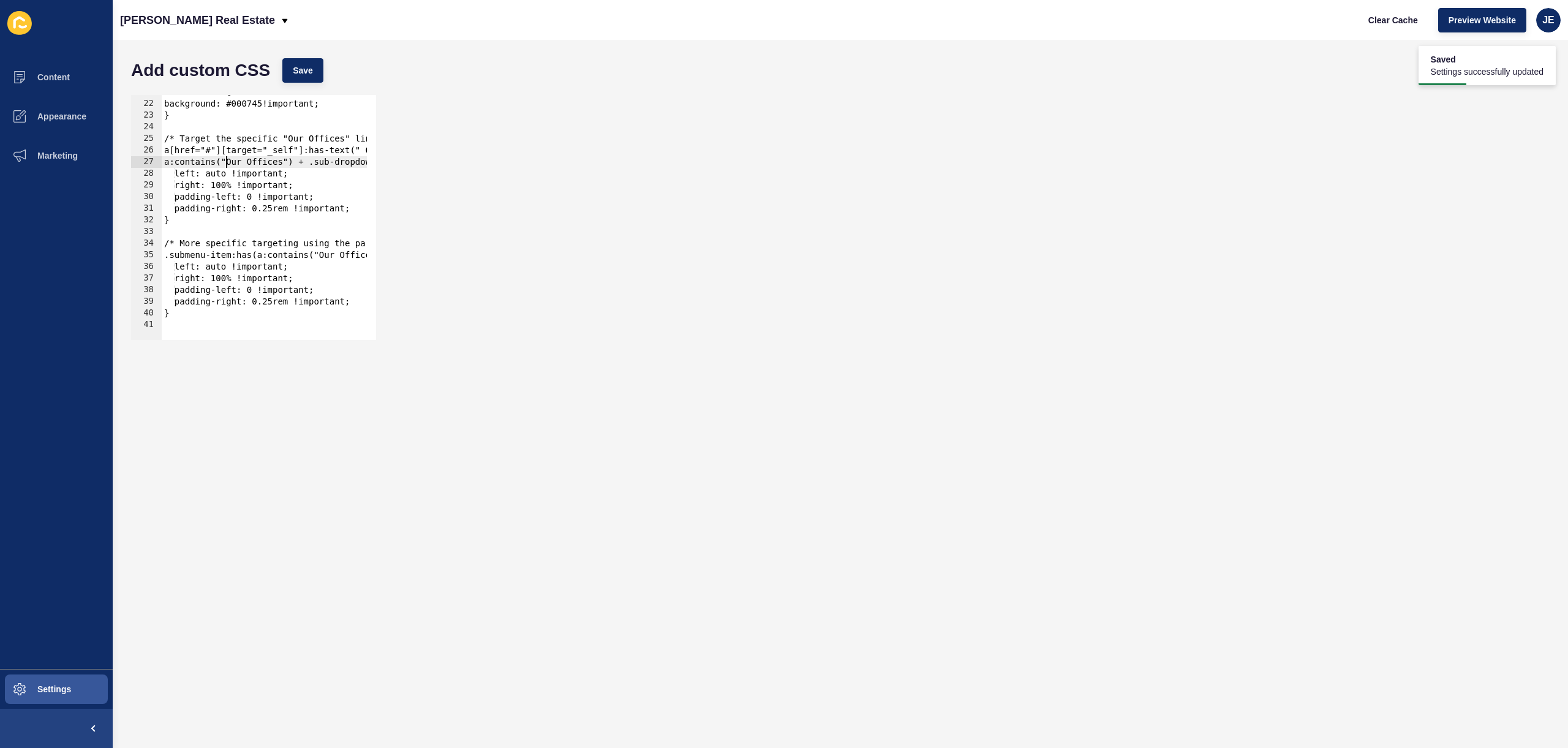
click at [224, 165] on div "#mobile-menu{ background: #000745!important; } /* Target the specific "Our Offi…" at bounding box center [560, 216] width 797 height 259
click at [285, 164] on div "#mobile-menu{ background: #000745!important; } /* Target the specific "Our Offi…" at bounding box center [560, 216] width 797 height 259
click at [317, 82] on button "Save" at bounding box center [302, 70] width 41 height 25
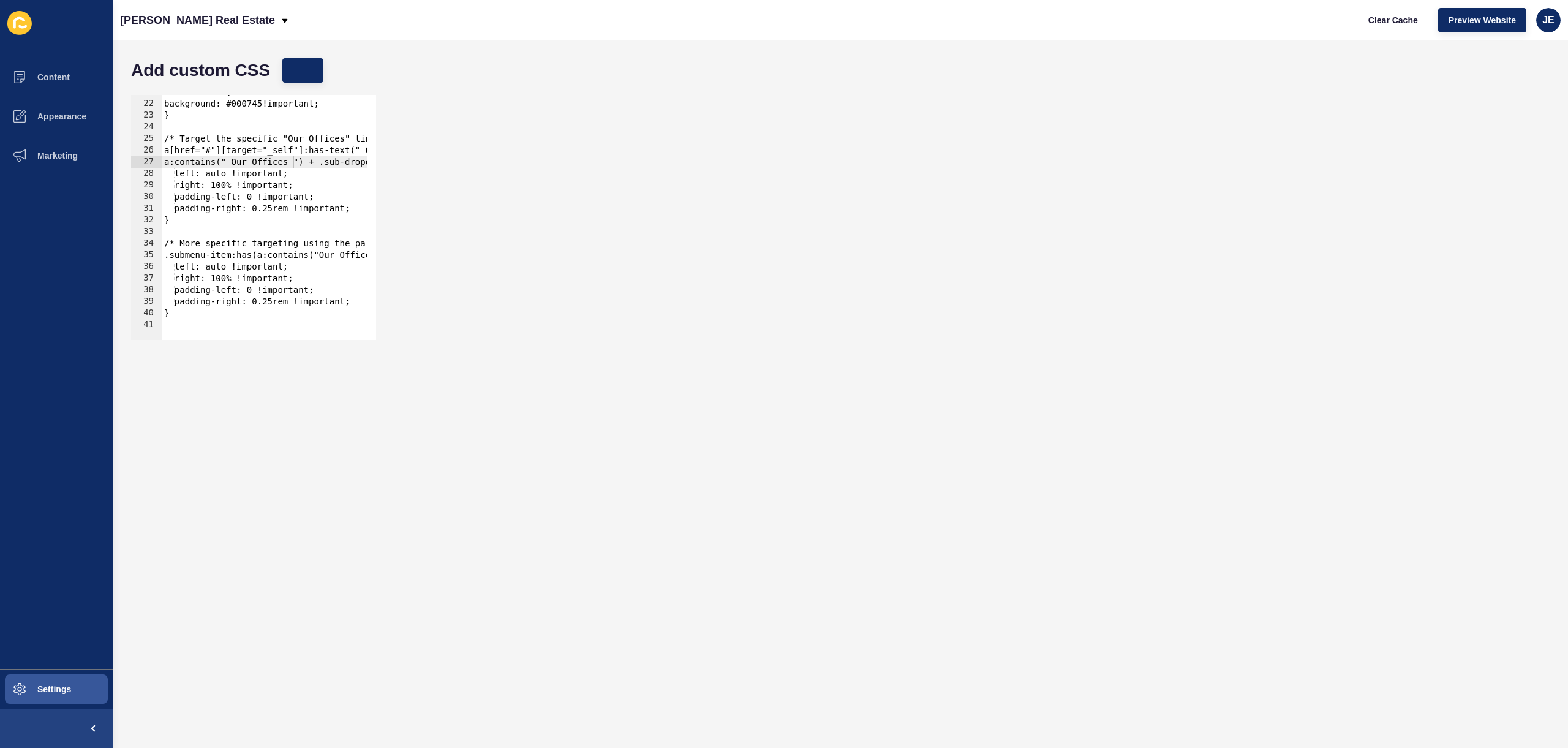
click at [320, 256] on div "#mobile-menu{ background: #000745!important; } /* Target the specific "Our Offi…" at bounding box center [560, 216] width 797 height 259
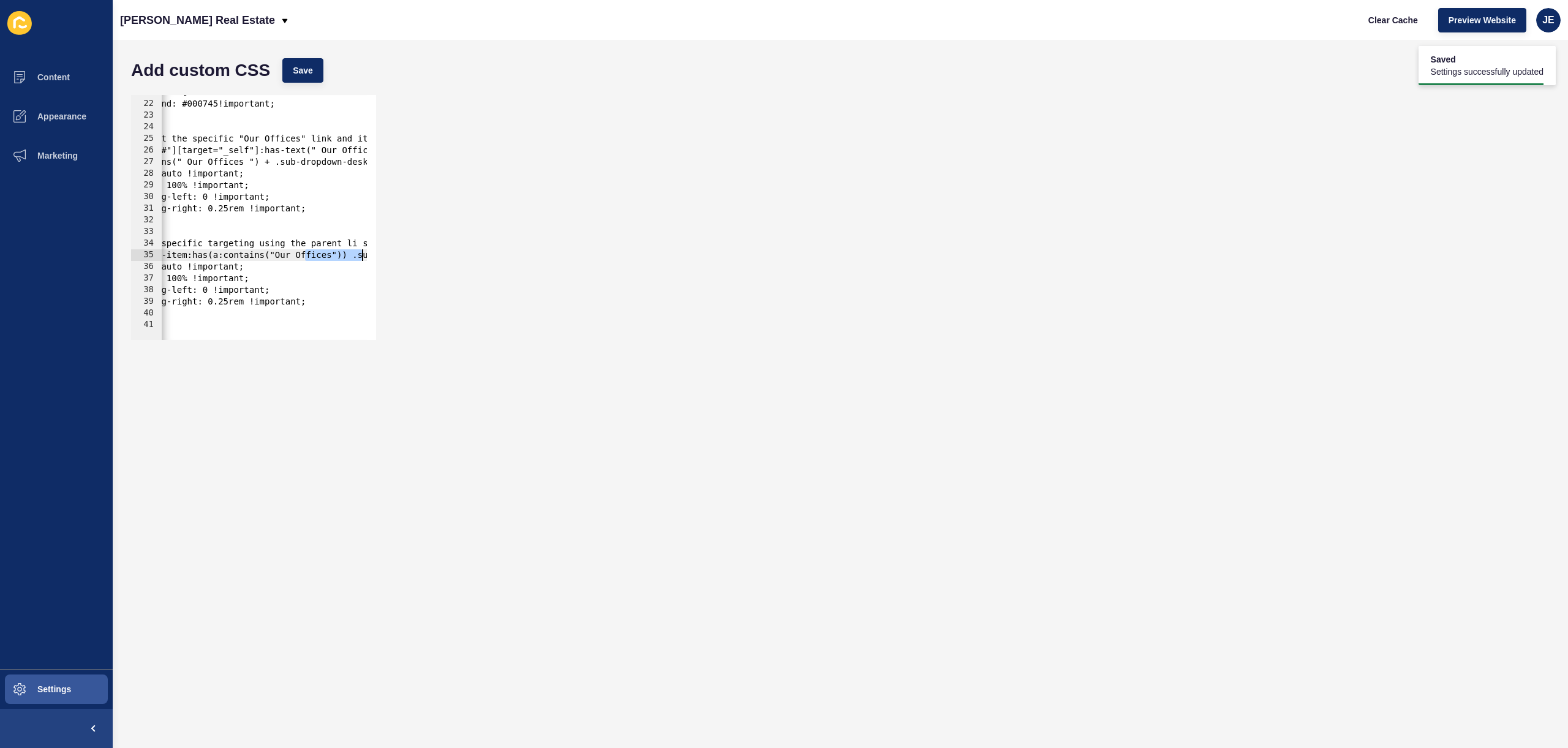
drag, startPoint x: 349, startPoint y: 253, endPoint x: 363, endPoint y: 255, distance: 14.1
click at [381, 256] on div ".submenu-item:has(a:contains("Our Offices")) .sub-dropdown-desktop-menu.v2-left…" at bounding box center [840, 217] width 1431 height 257
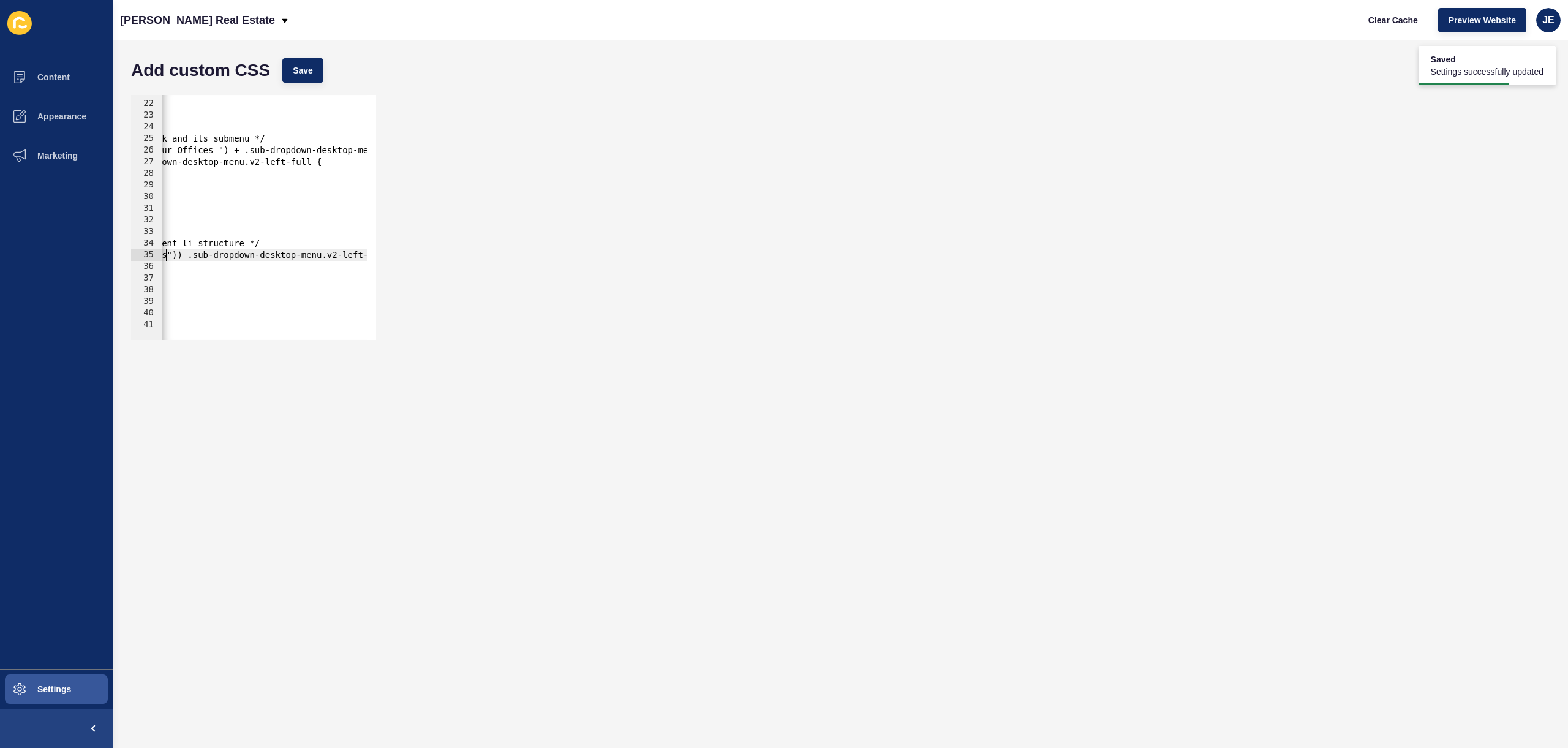
click at [168, 259] on div "#mobile-menu{ background: #000745!important; } /* Target the specific "Our Offi…" at bounding box center [352, 216] width 797 height 259
click at [314, 74] on button "Save" at bounding box center [302, 70] width 41 height 25
click at [1387, 20] on span "Clear Cache" at bounding box center [1393, 20] width 50 height 12
click at [192, 256] on div "#mobile-menu{ background: #000745!important; } /* Target the specific "Our Offi…" at bounding box center [352, 216] width 797 height 259
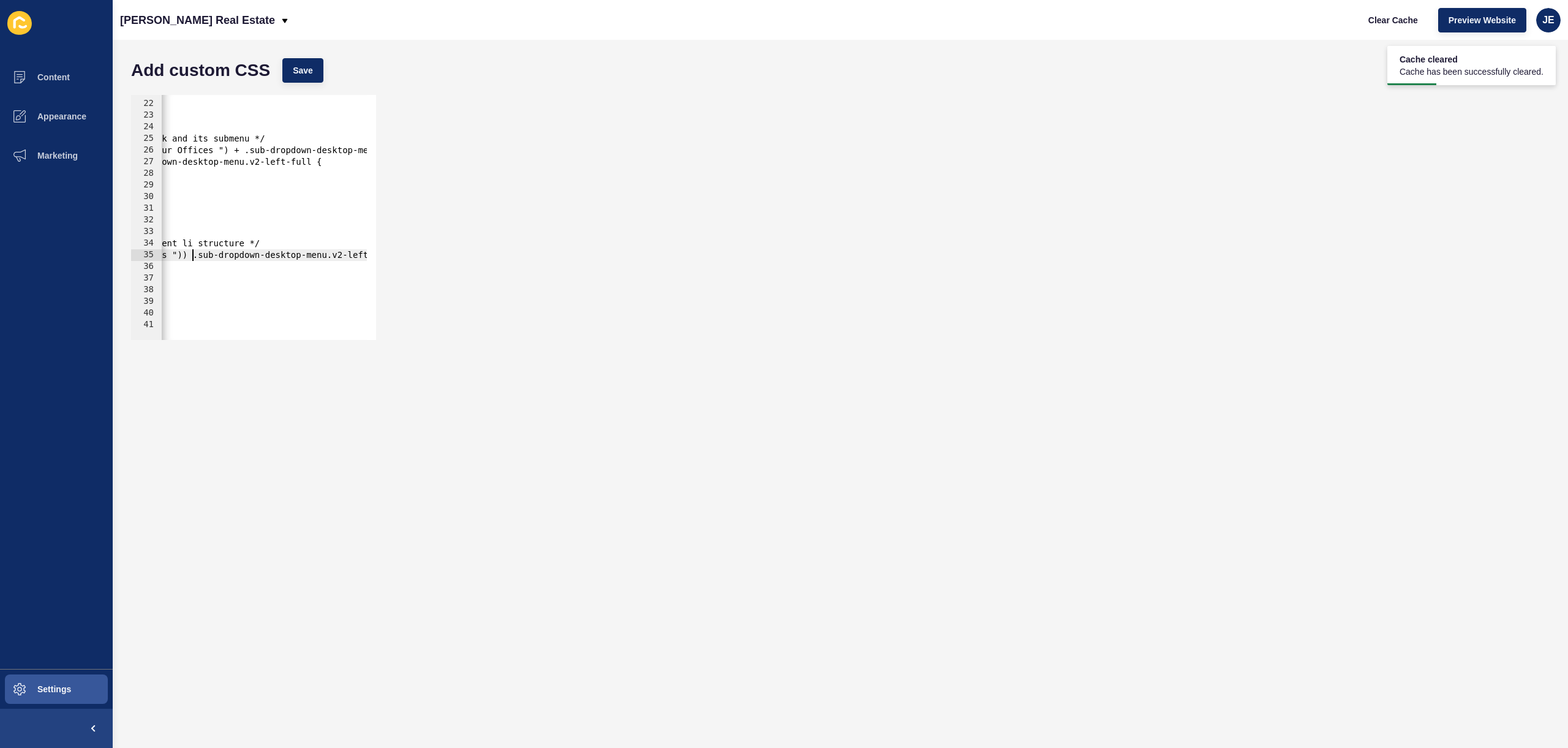
scroll to position [0, 17]
paste textarea "dropdown-desktop-menu"
click at [200, 259] on div "#mobile-menu{ background: #000745!important; } /* Target the specific "Our Offi…" at bounding box center [352, 216] width 797 height 259
click at [307, 259] on div "#mobile-menu{ background: #000745!important; } /* Target the specific "Our Offi…" at bounding box center [352, 216] width 797 height 259
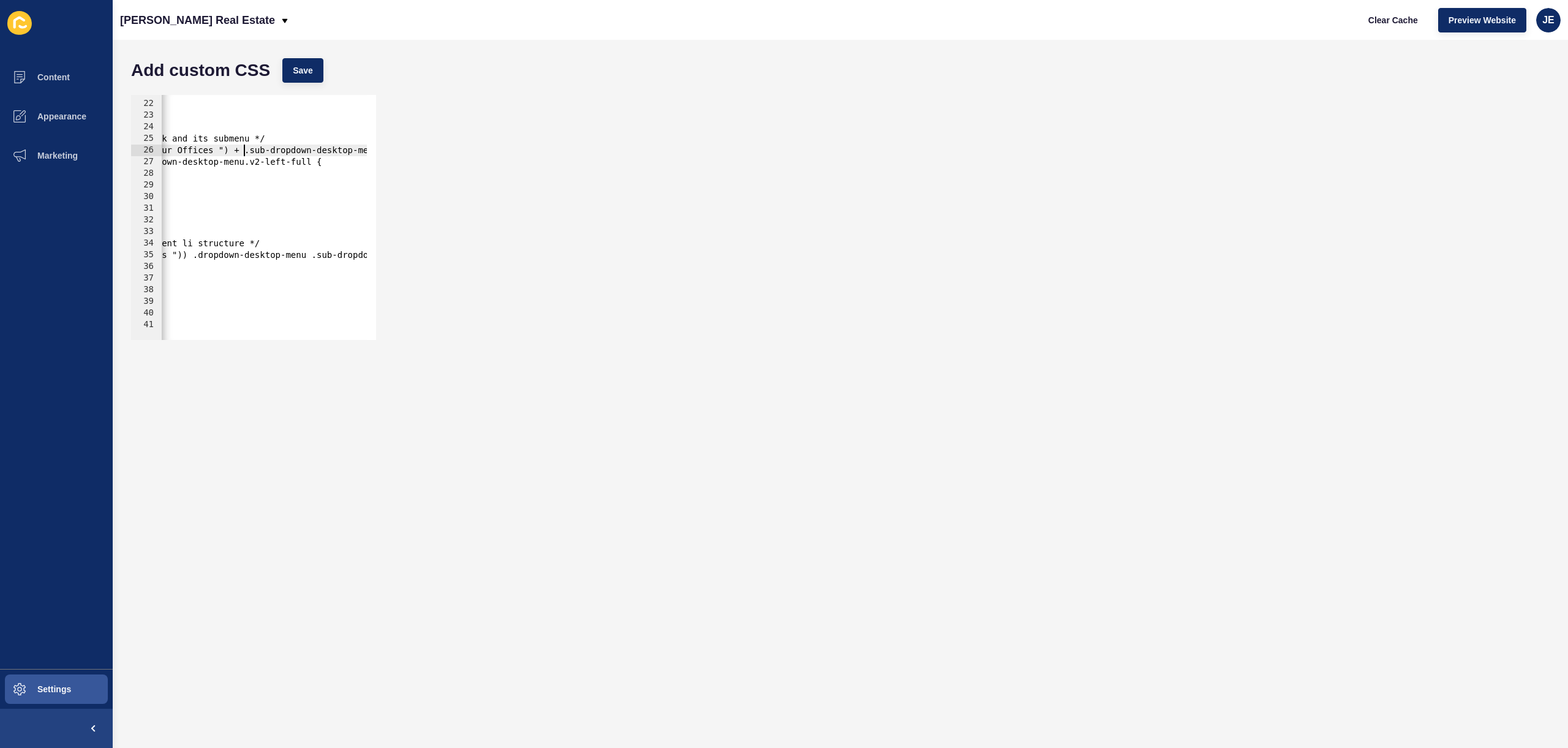
click at [246, 153] on div "#mobile-menu{ background: #000745!important; } /* Target the specific "Our Offi…" at bounding box center [352, 216] width 797 height 259
paste textarea "dropdown-desktop-menu"
click at [299, 82] on div "Add custom CSS Save" at bounding box center [840, 70] width 1431 height 37
click at [303, 77] on button "Save" at bounding box center [302, 70] width 41 height 25
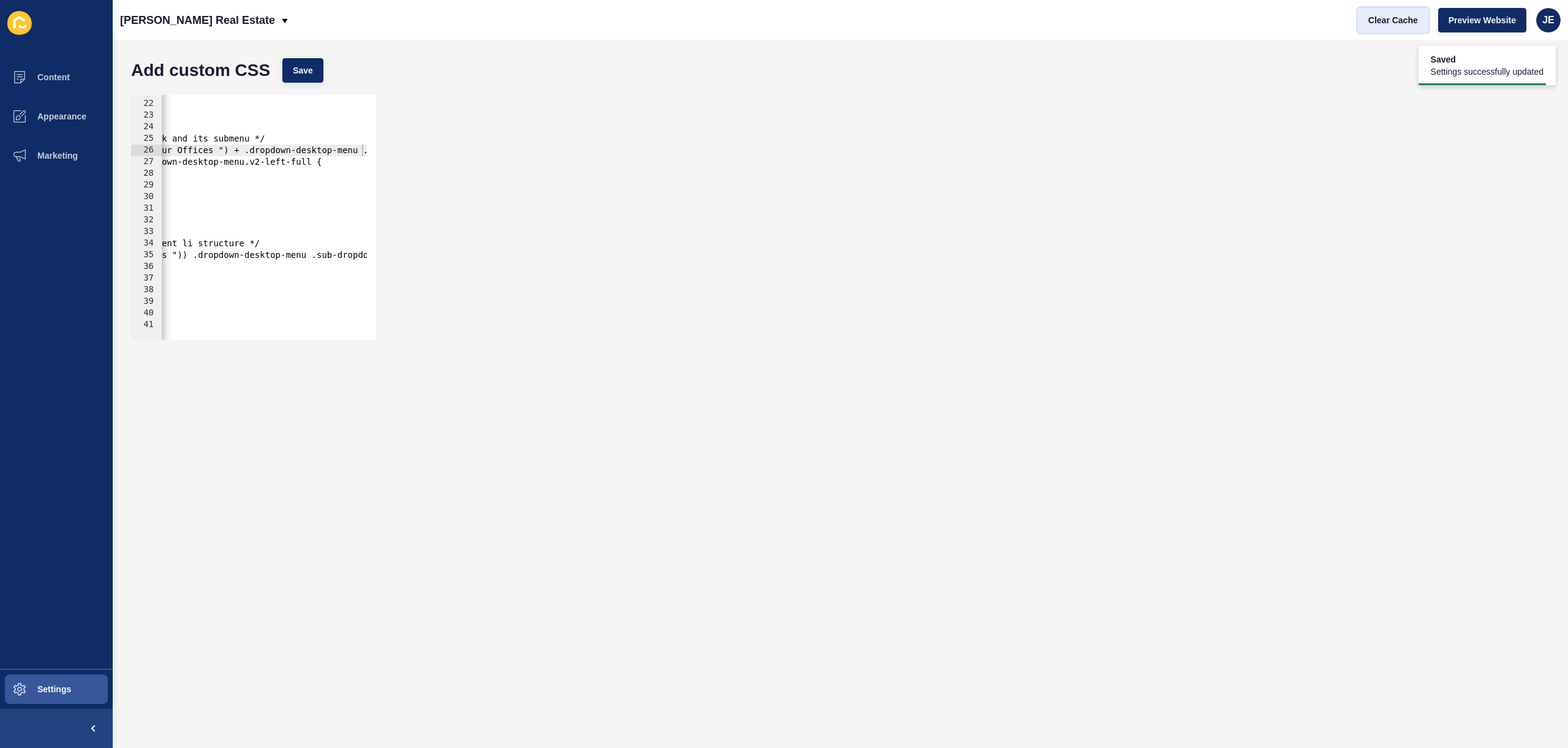
click at [1390, 17] on span "Clear Cache" at bounding box center [1393, 20] width 50 height 12
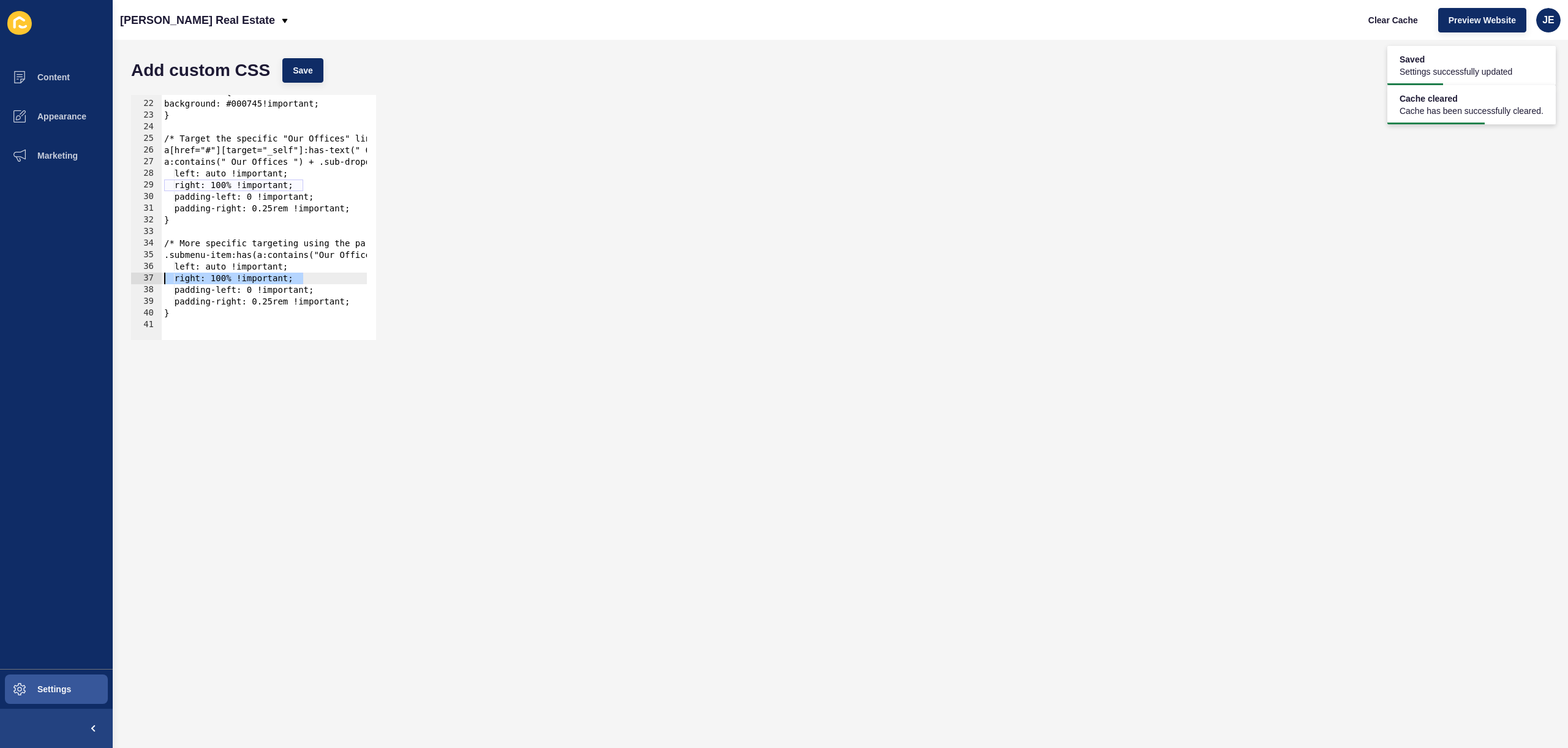
drag, startPoint x: 274, startPoint y: 281, endPoint x: 144, endPoint y: 283, distance: 130.0
click at [89, 274] on div "Content Appearance Marketing Settings [PERSON_NAME] Real Estate Clear Cache Pre…" at bounding box center [784, 374] width 1568 height 748
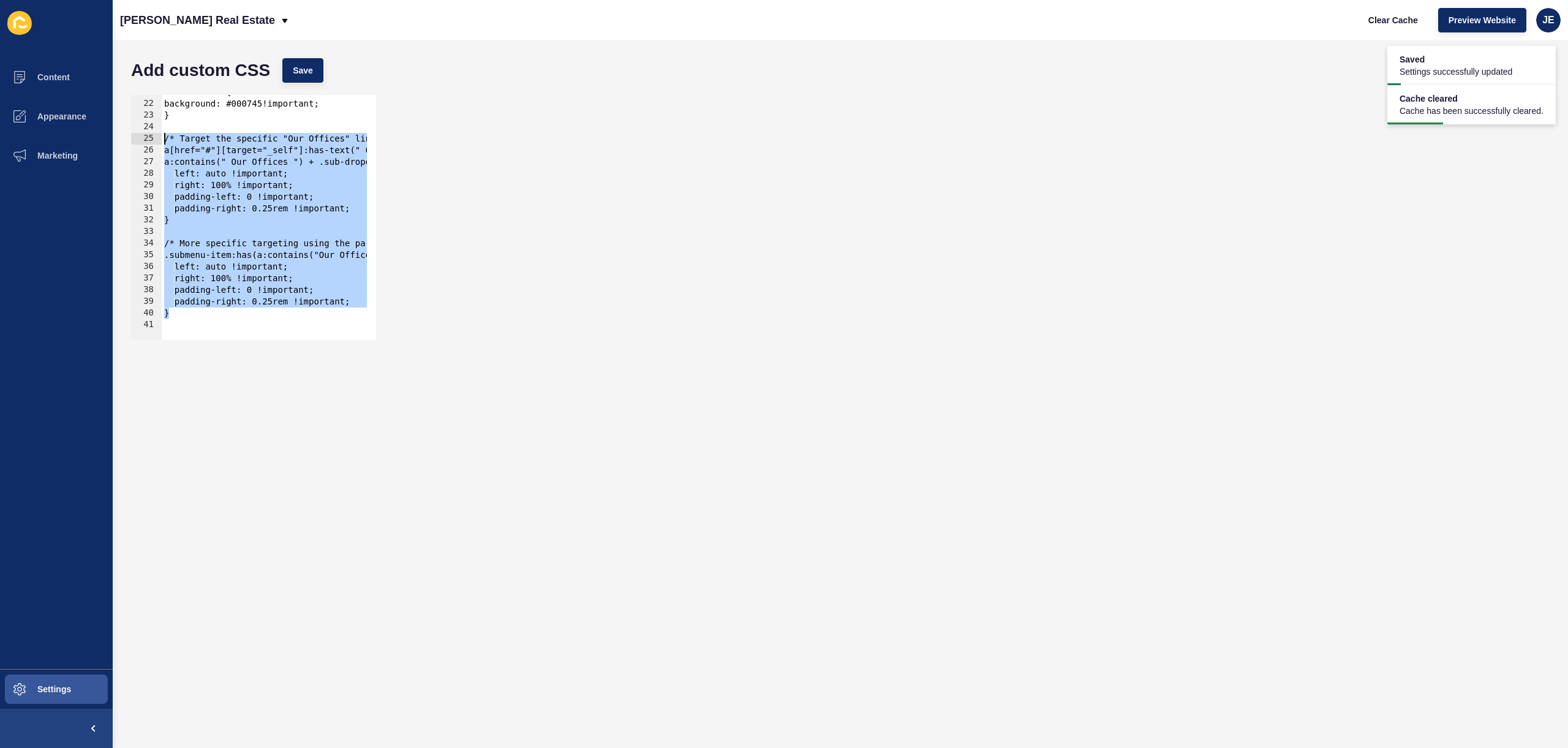
drag, startPoint x: 180, startPoint y: 313, endPoint x: 162, endPoint y: 138, distance: 175.9
click at [162, 138] on div "#mobile-menu{ background: #000745!important; } /* Target the specific "Our Offi…" at bounding box center [560, 216] width 797 height 259
type textarea "/* Target the specific "Our Offices" link and its submenu */ a[href="#"][target…"
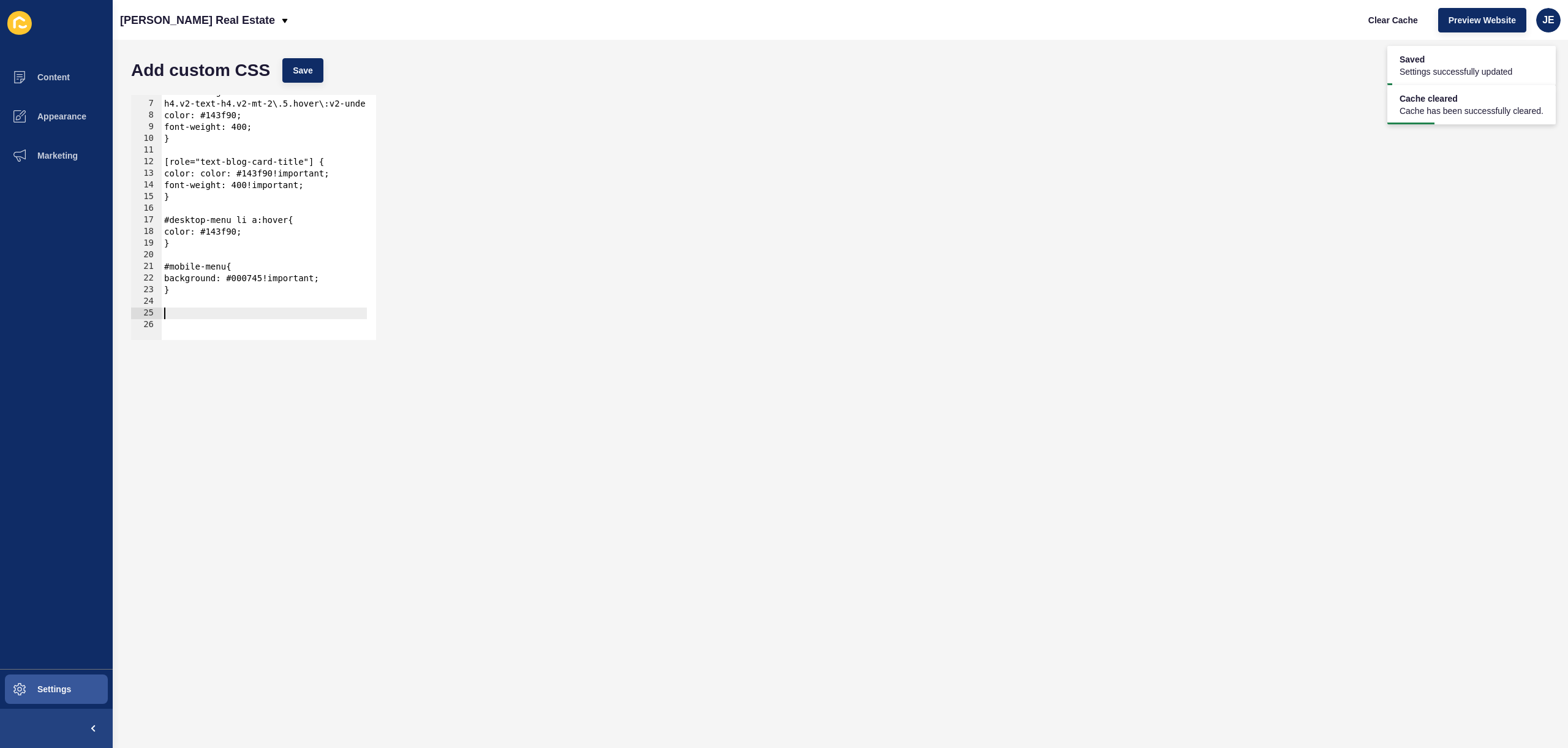
scroll to position [55, 0]
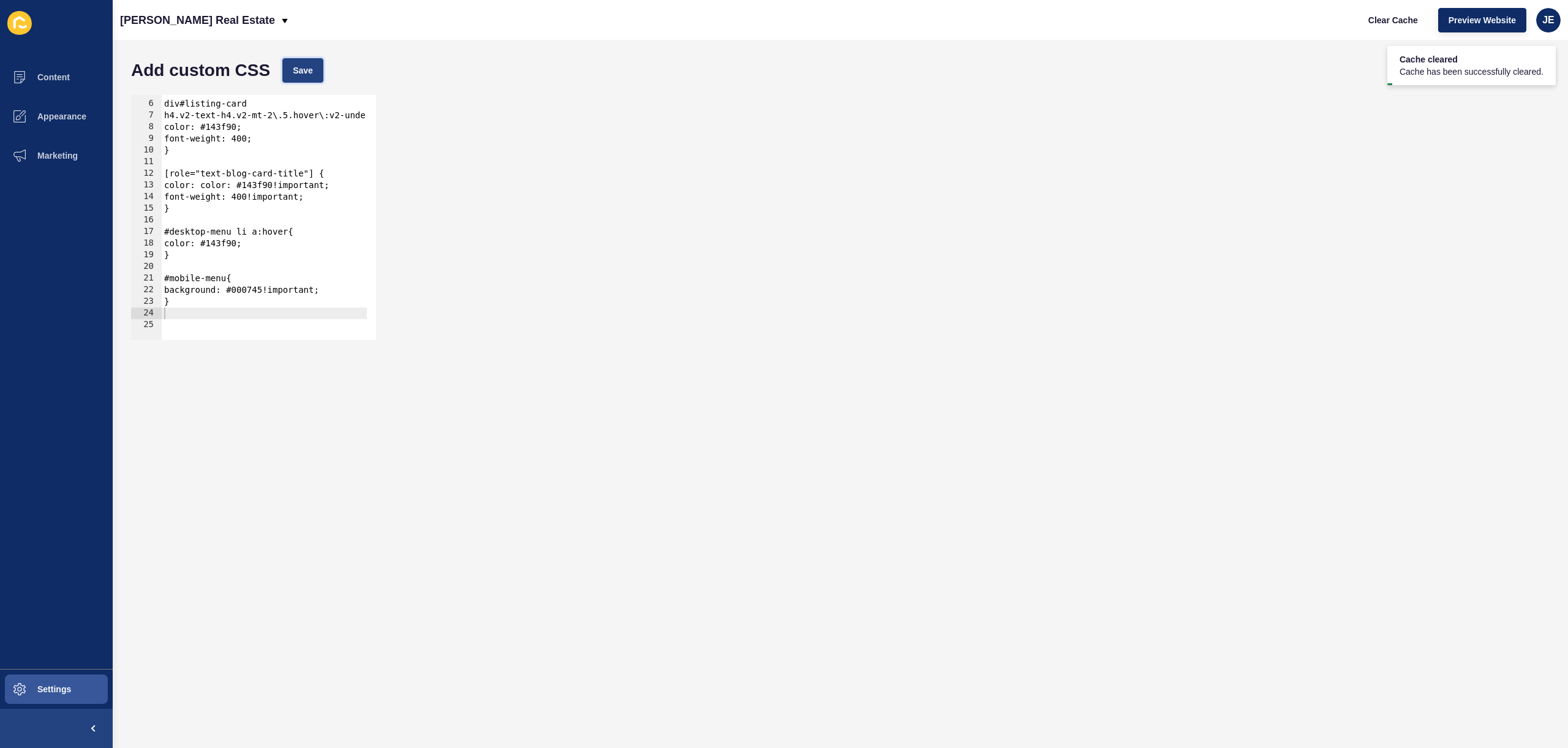
click at [315, 72] on button "Save" at bounding box center [302, 70] width 41 height 25
click at [39, 700] on button "Settings" at bounding box center [56, 689] width 112 height 39
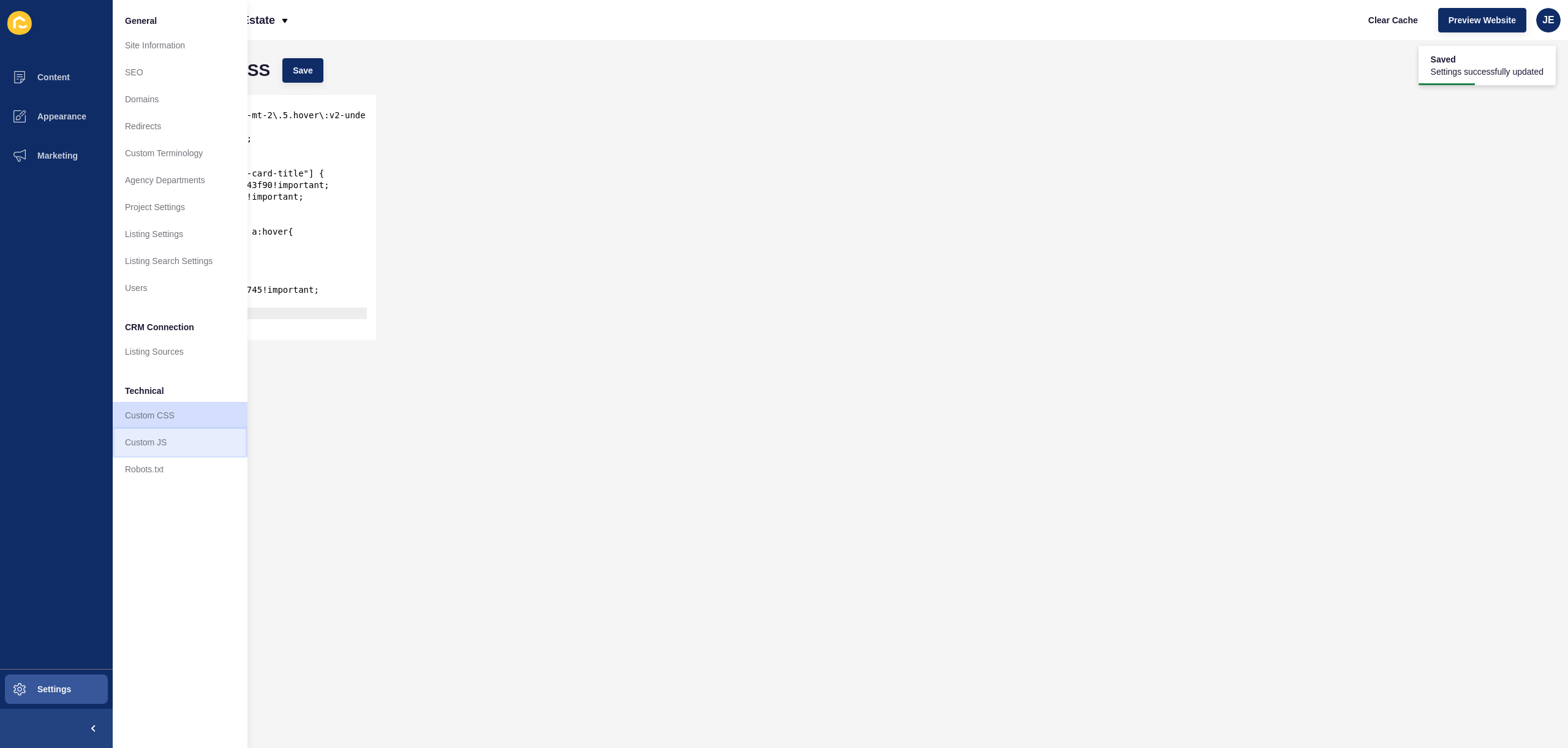
click at [172, 447] on link "Custom JS" at bounding box center [180, 442] width 135 height 27
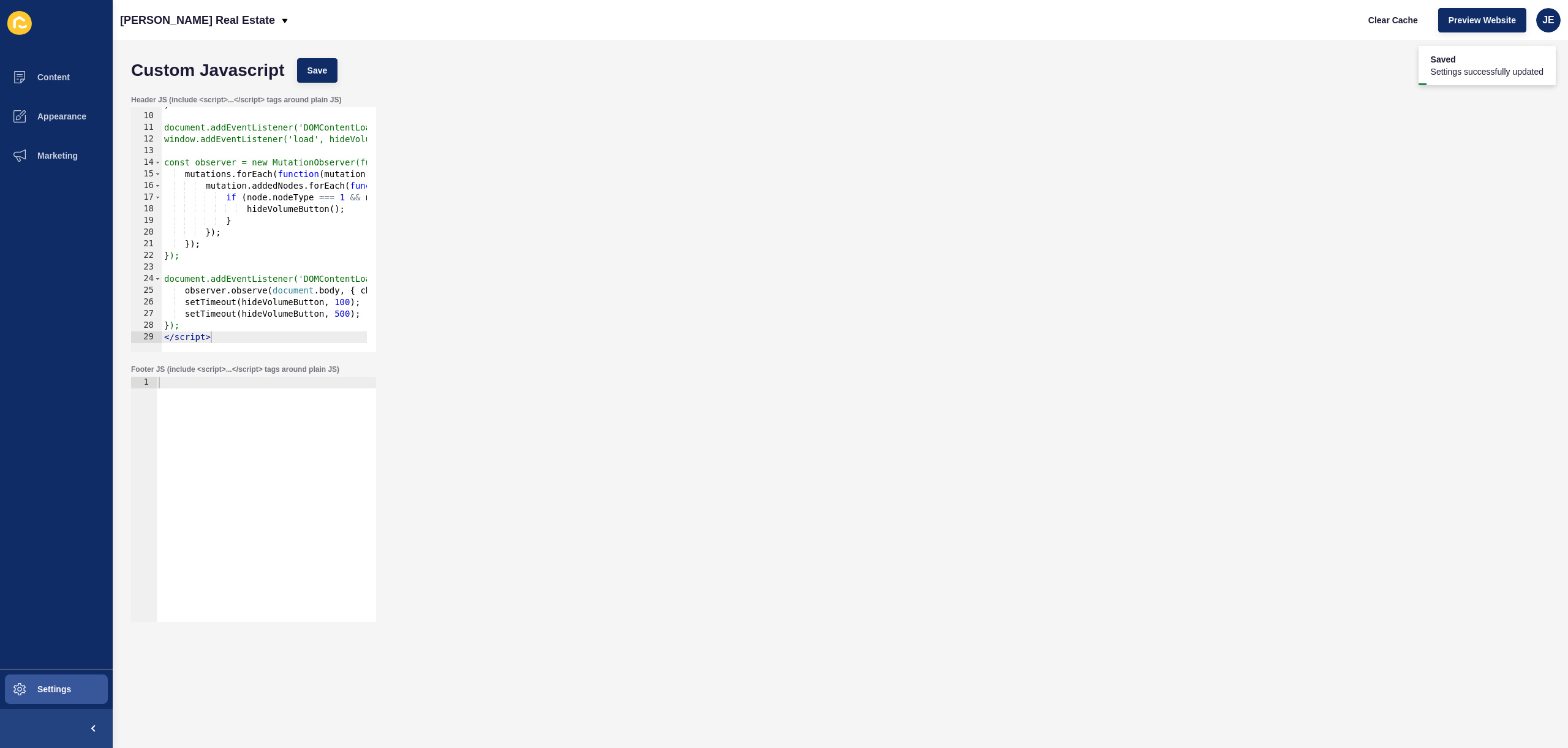
scroll to position [101, 0]
type textarea "</script>"
click at [236, 335] on div "} document.addEventListener('DOMContentLoaded', hideVolumeButton); window.addEv…" at bounding box center [401, 228] width 478 height 259
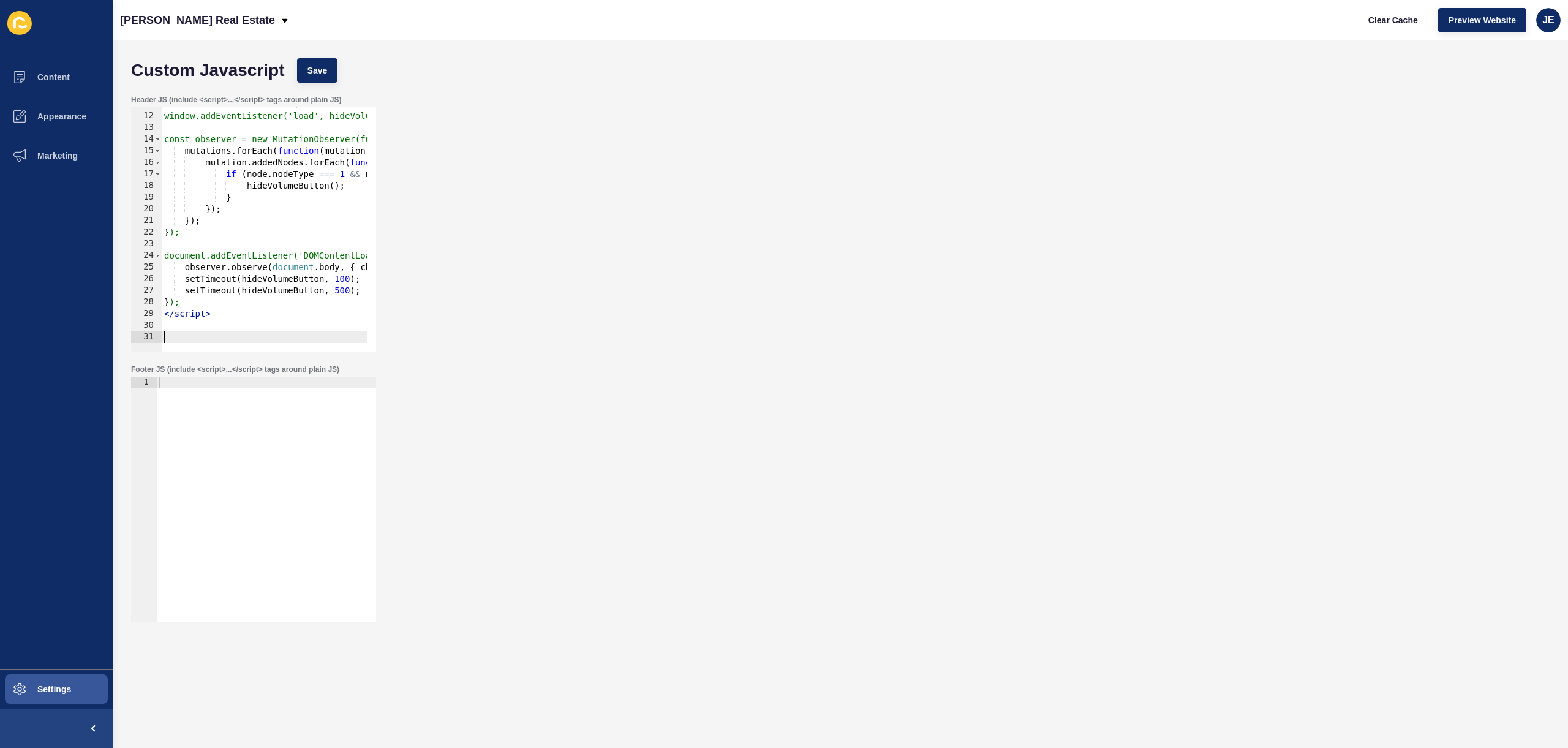
paste textarea "</script>"
type textarea "</script>"
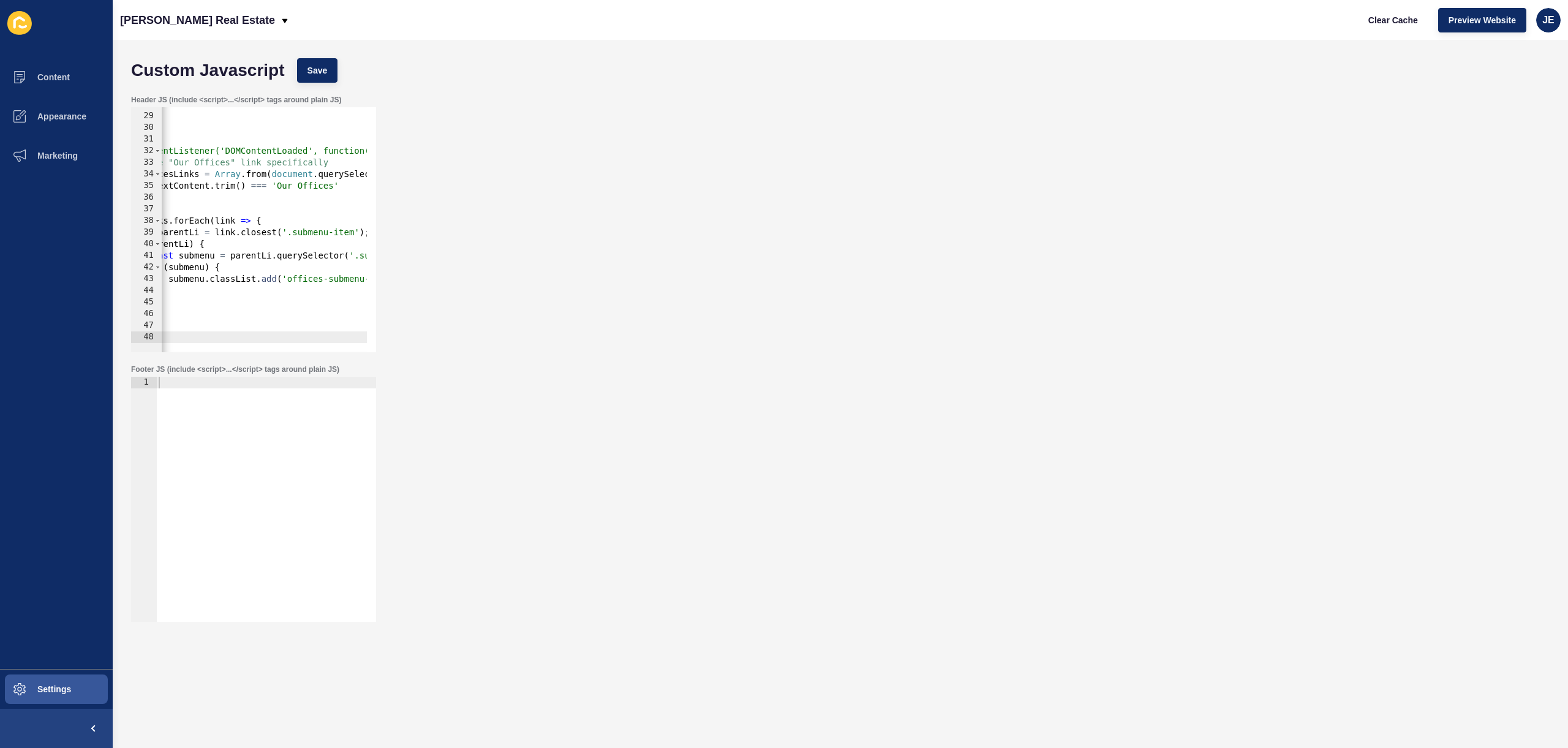
scroll to position [0, 0]
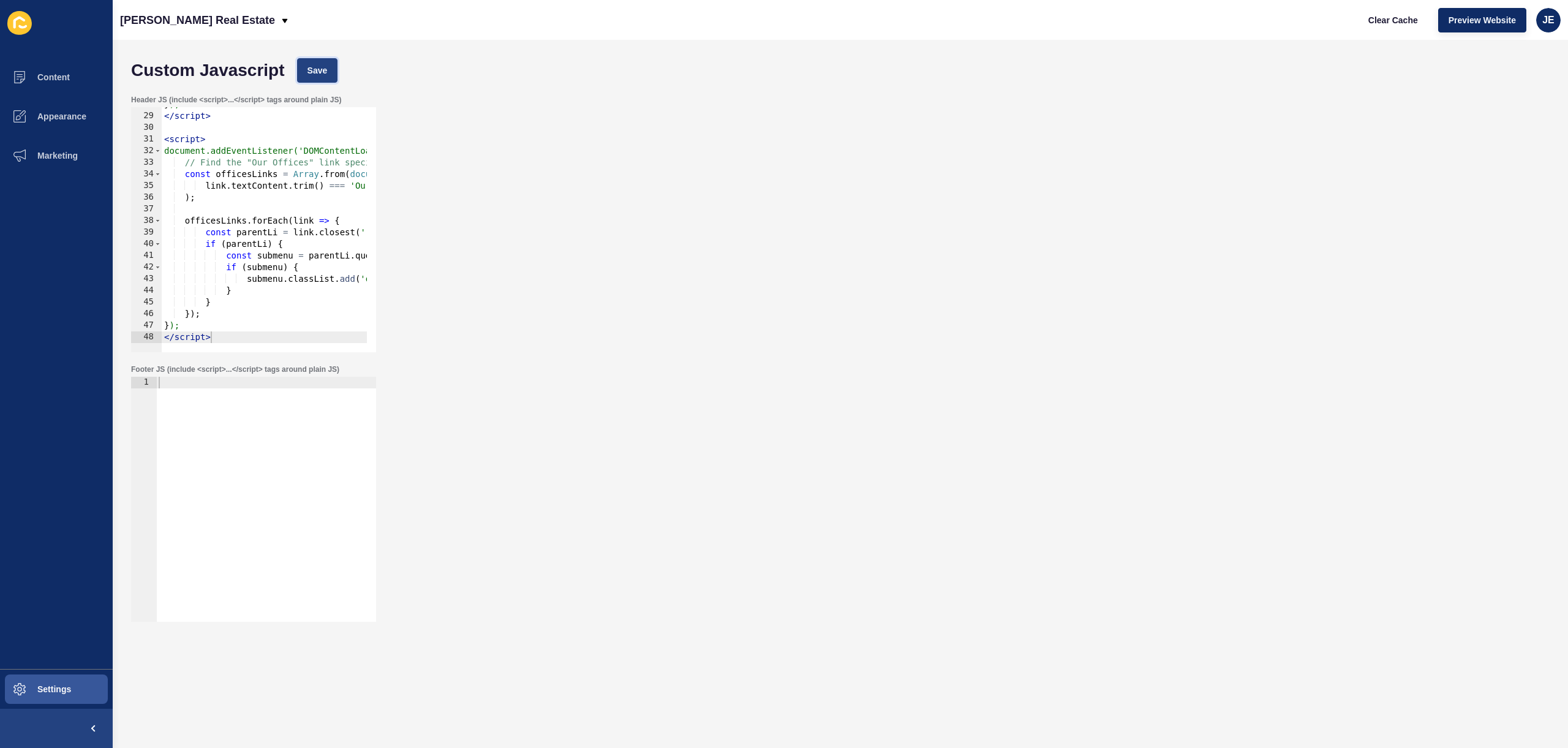
click at [323, 71] on span "Save" at bounding box center [317, 70] width 20 height 12
click at [60, 691] on span "Settings" at bounding box center [35, 688] width 73 height 10
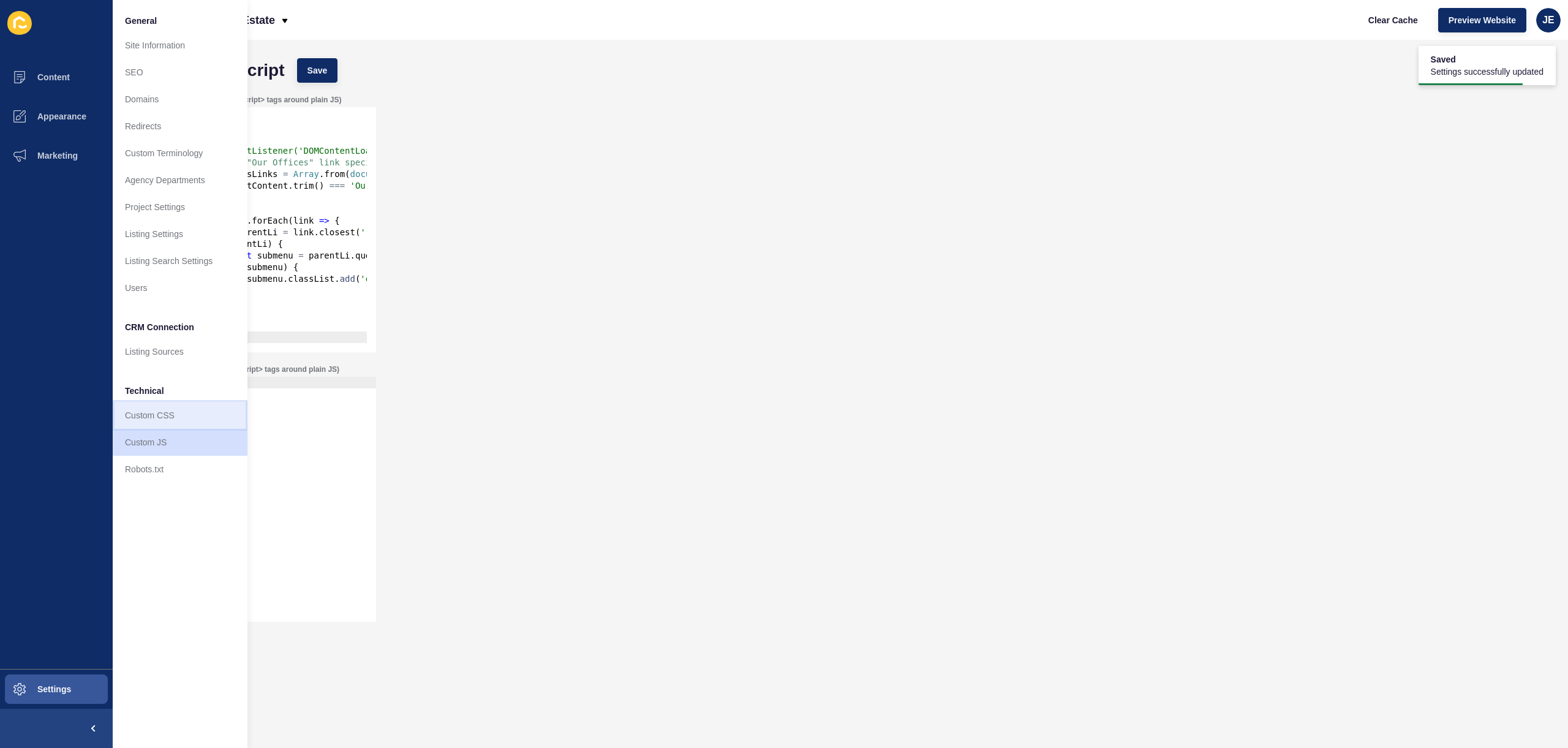
click at [200, 418] on link "Custom CSS" at bounding box center [180, 415] width 135 height 27
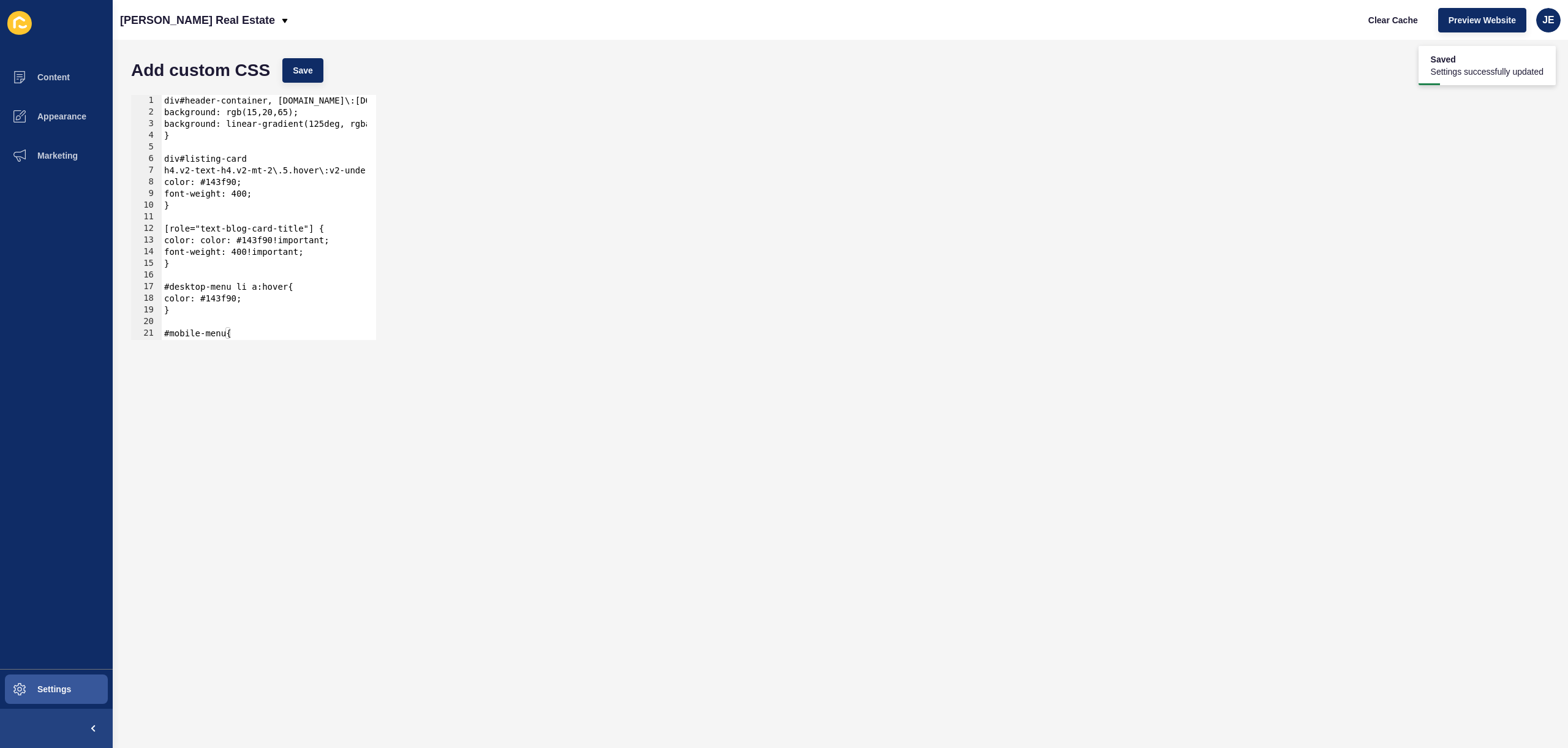
scroll to position [32, 0]
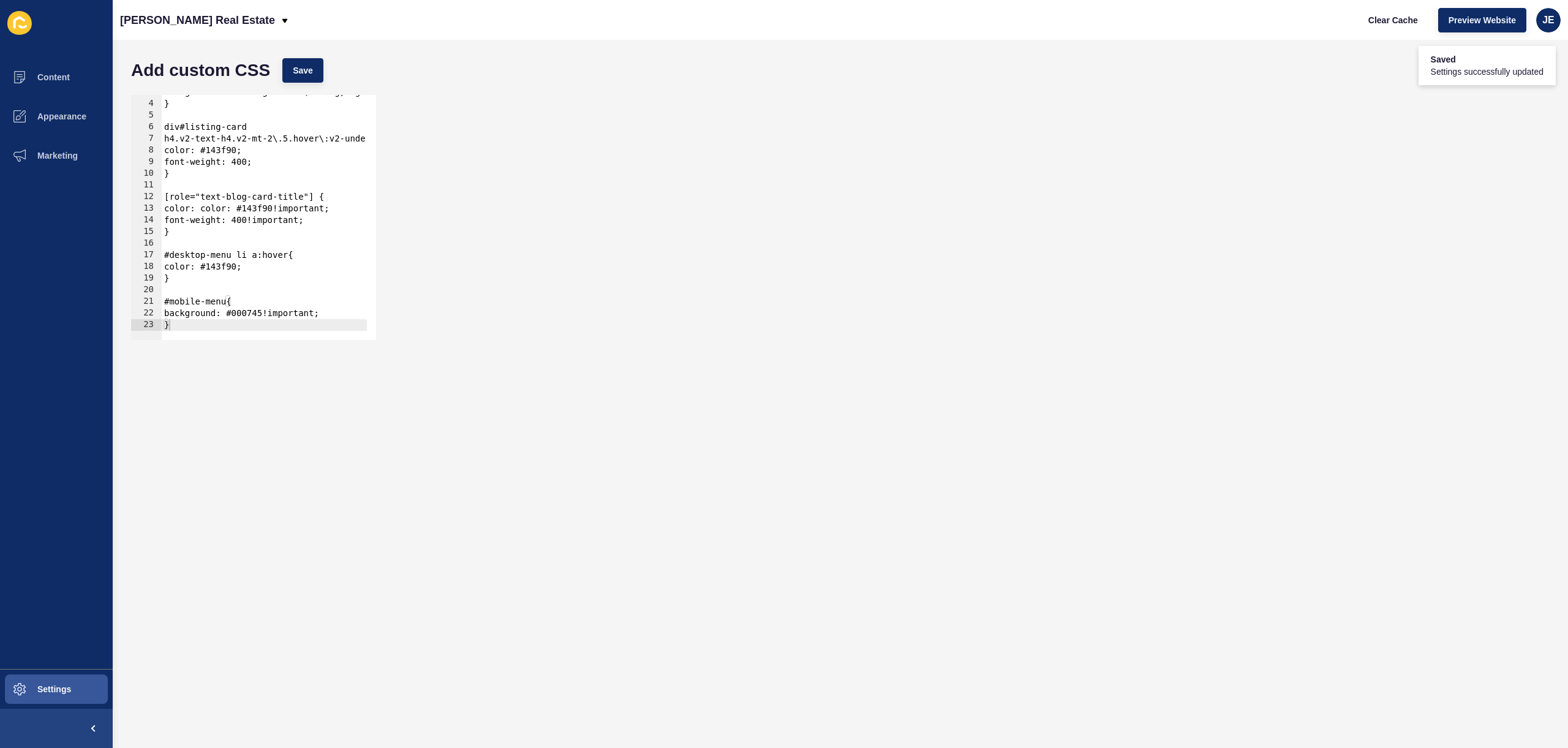
type textarea "}"
click at [228, 323] on div "background: linear-gradient(125deg, rgba(15,20,65,1) 0%, rgba(40,70,140,1) 25%,…" at bounding box center [560, 216] width 797 height 259
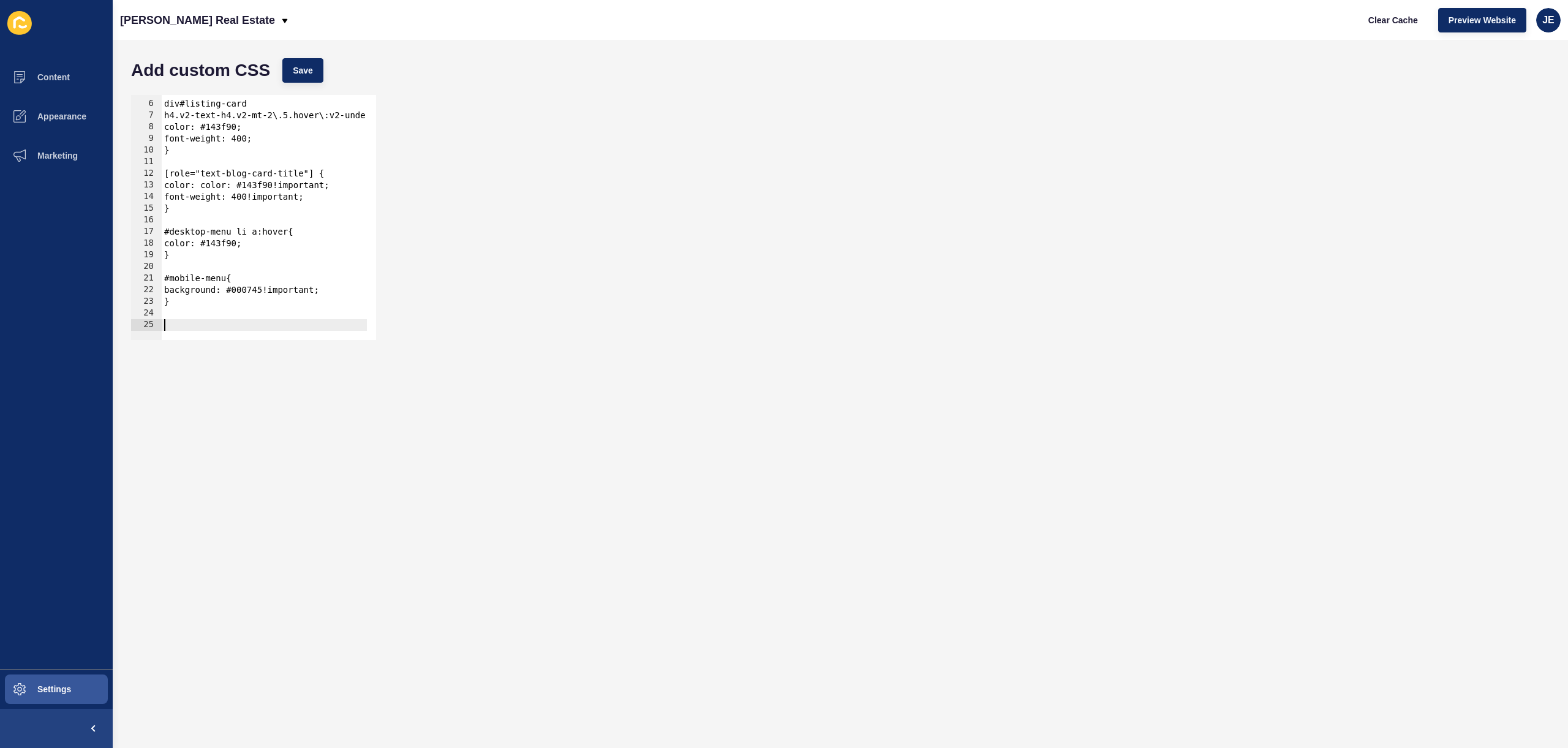
paste textarea "}"
type textarea "}"
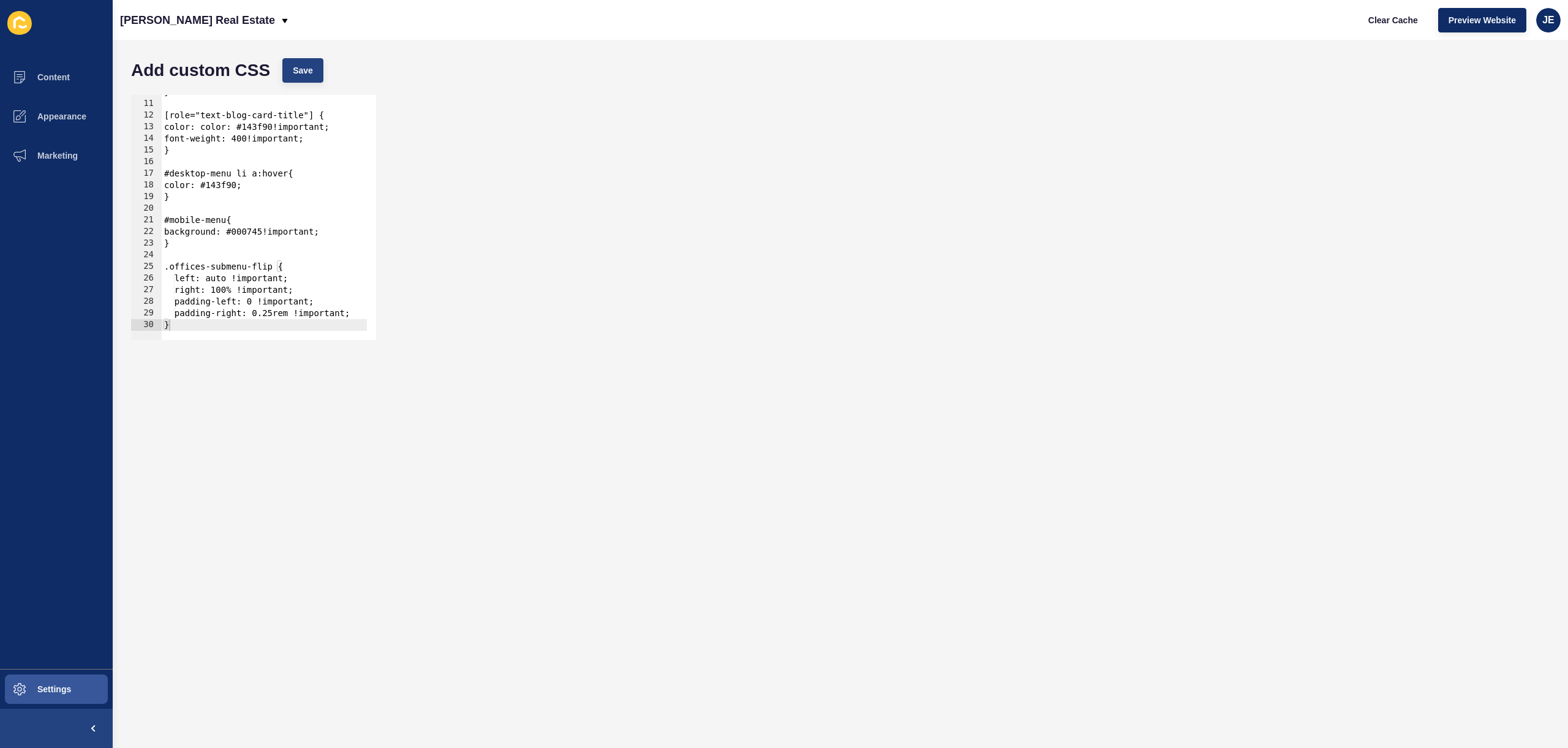
drag, startPoint x: 312, startPoint y: 88, endPoint x: 315, endPoint y: 80, distance: 8.5
click at [312, 87] on div "Add custom CSS Save" at bounding box center [840, 70] width 1431 height 37
click at [320, 60] on button "Save" at bounding box center [302, 70] width 41 height 25
click at [1371, 31] on button "Clear Cache" at bounding box center [1393, 20] width 71 height 25
click at [56, 687] on span "Settings" at bounding box center [35, 688] width 73 height 10
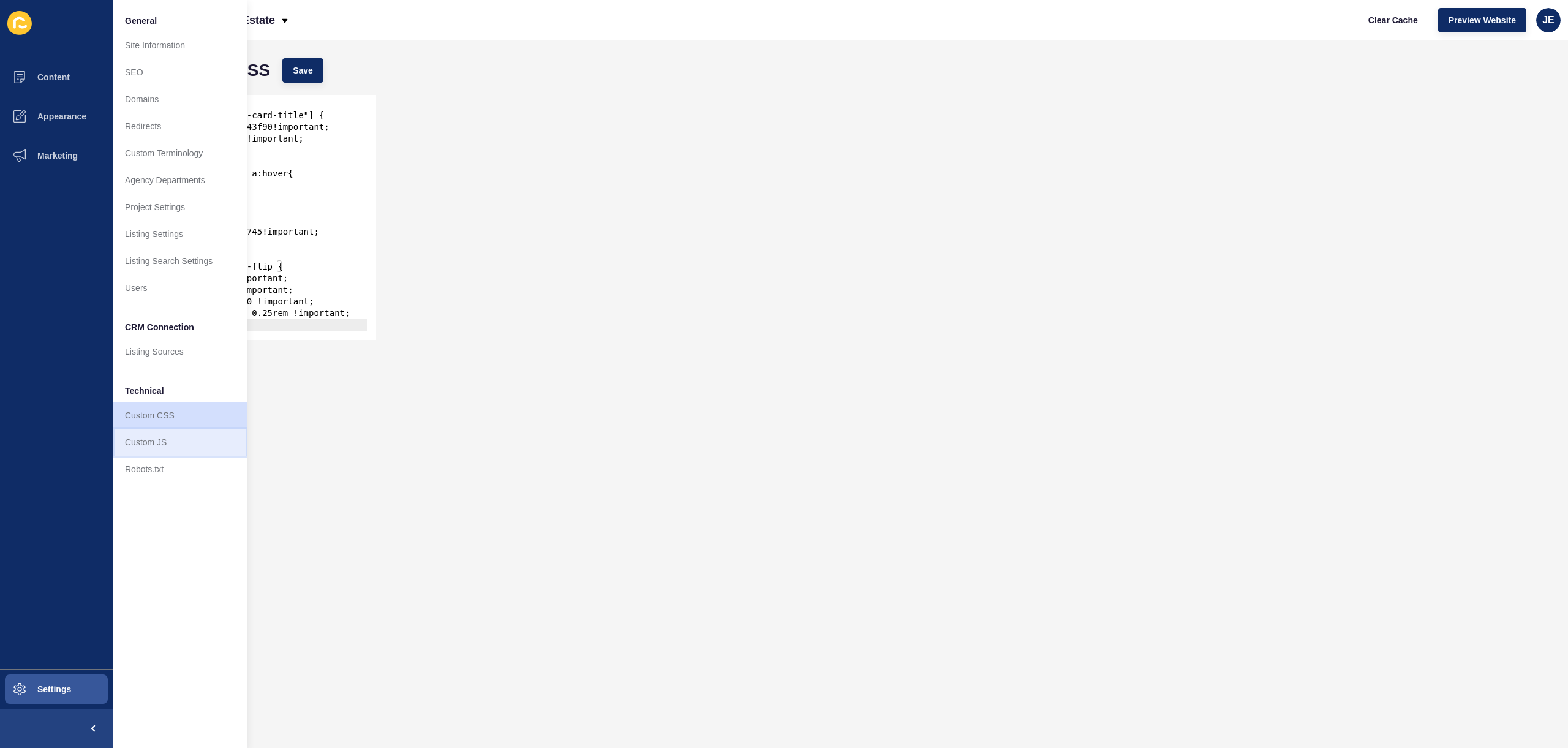
click at [168, 435] on link "Custom JS" at bounding box center [180, 442] width 135 height 27
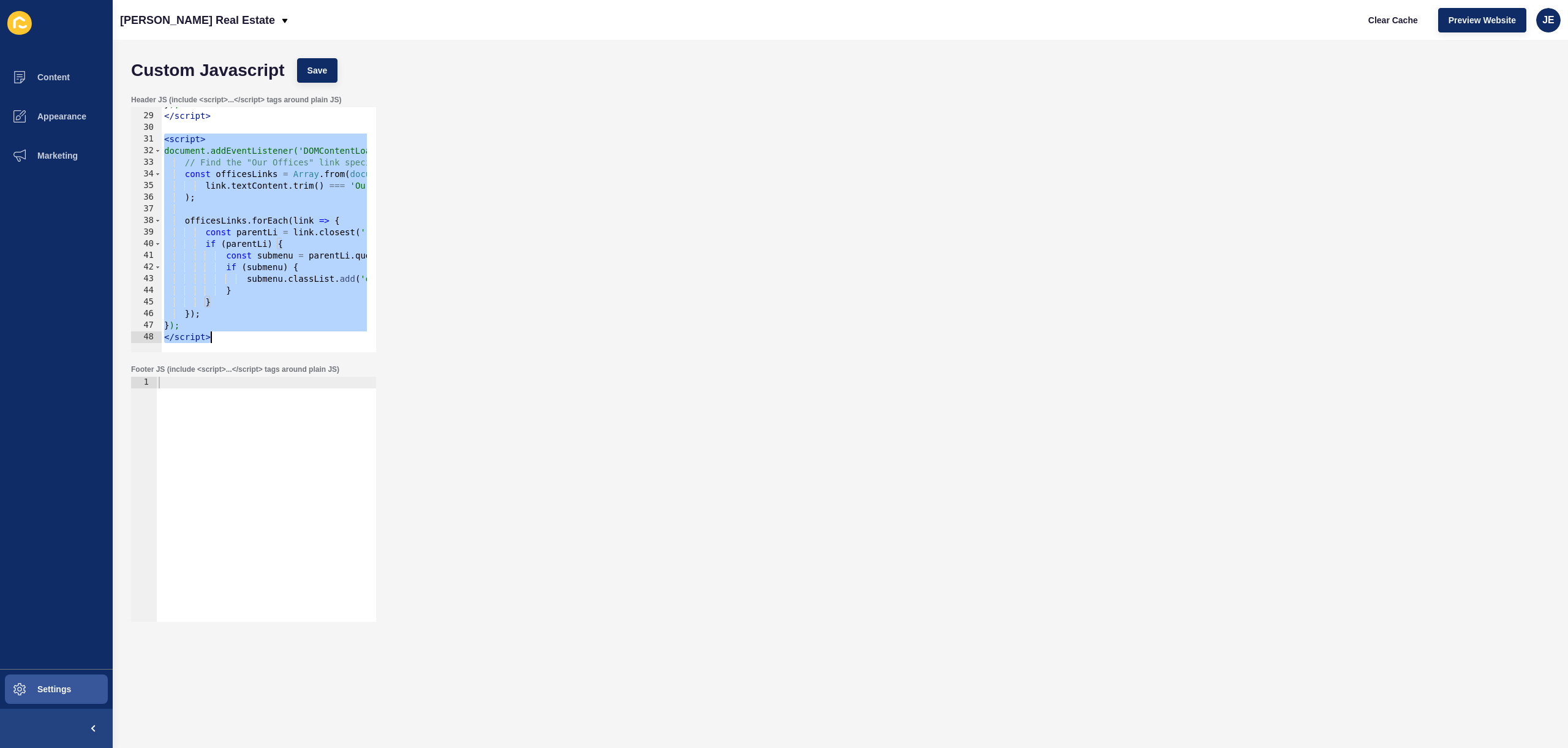
drag, startPoint x: 164, startPoint y: 279, endPoint x: 272, endPoint y: 425, distance: 181.6
click at [271, 422] on form "Custom Javascript Save Header JS (include <script>...</script> tags around plai…" at bounding box center [840, 370] width 1431 height 635
paste textarea
type textarea "</script>"
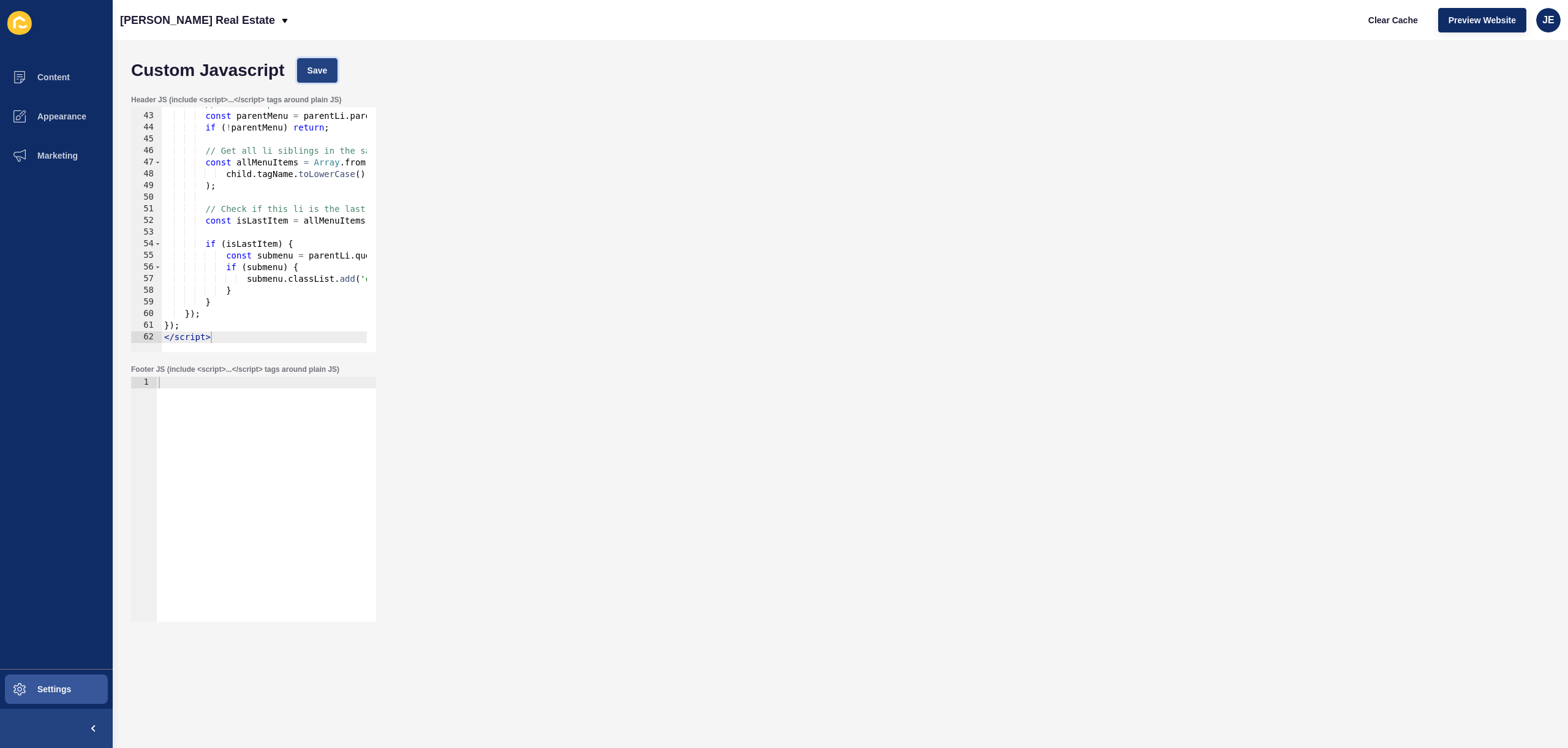
click at [328, 65] on button "Save" at bounding box center [317, 70] width 41 height 25
click at [1399, 17] on span "Clear Cache" at bounding box center [1393, 20] width 50 height 12
click at [42, 89] on button "Content" at bounding box center [56, 77] width 112 height 39
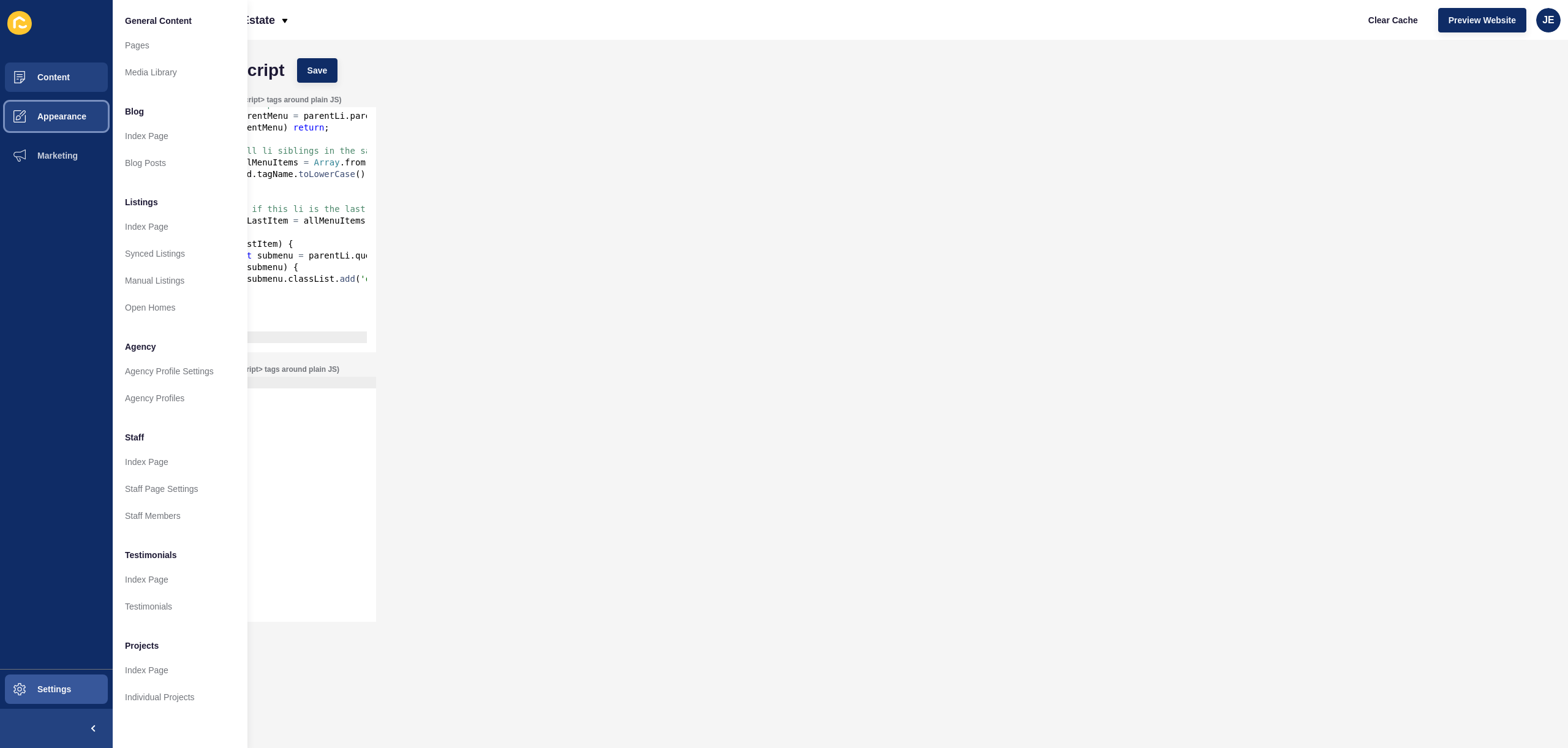
click at [69, 109] on button "Appearance" at bounding box center [56, 116] width 112 height 39
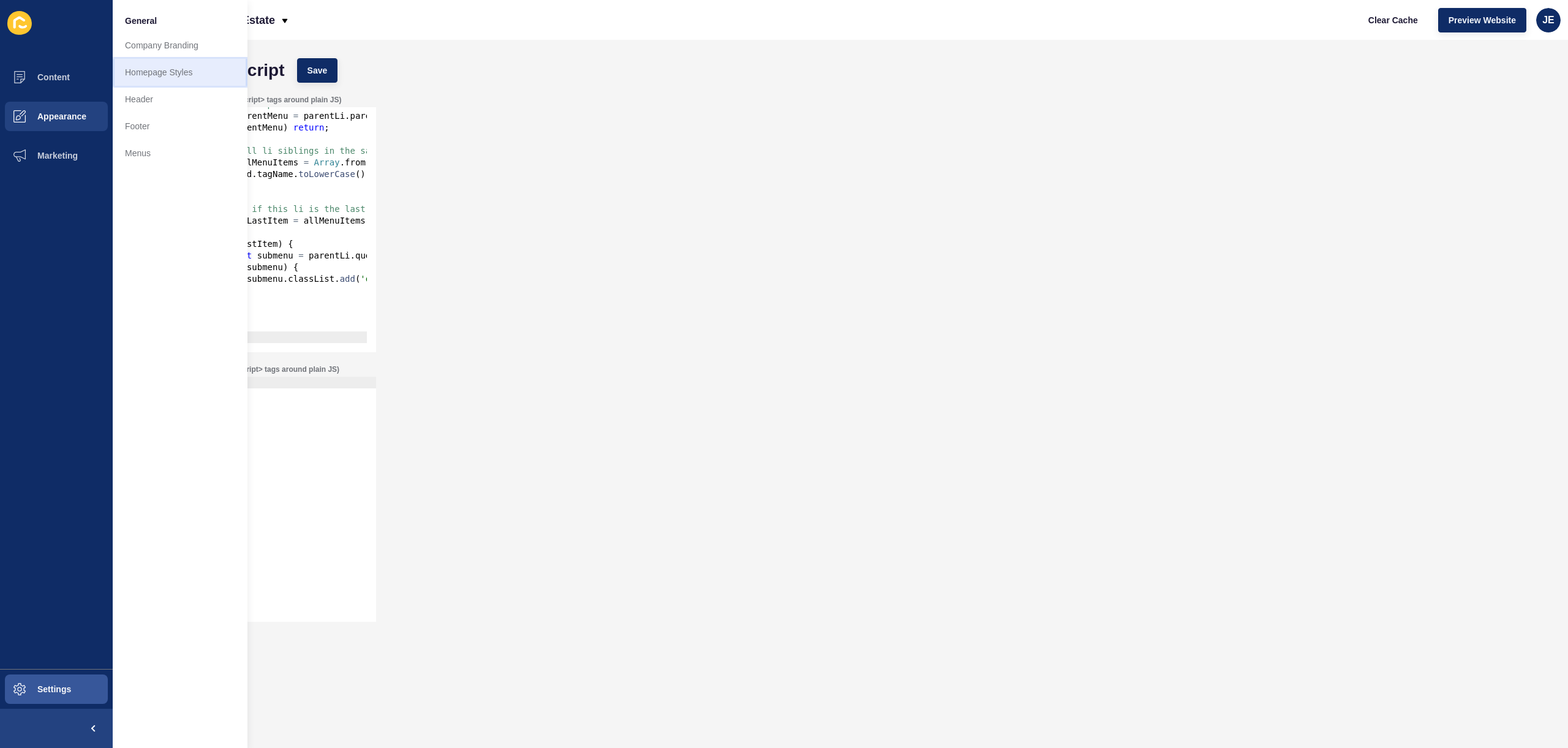
click at [150, 72] on link "Homepage Styles" at bounding box center [180, 72] width 135 height 27
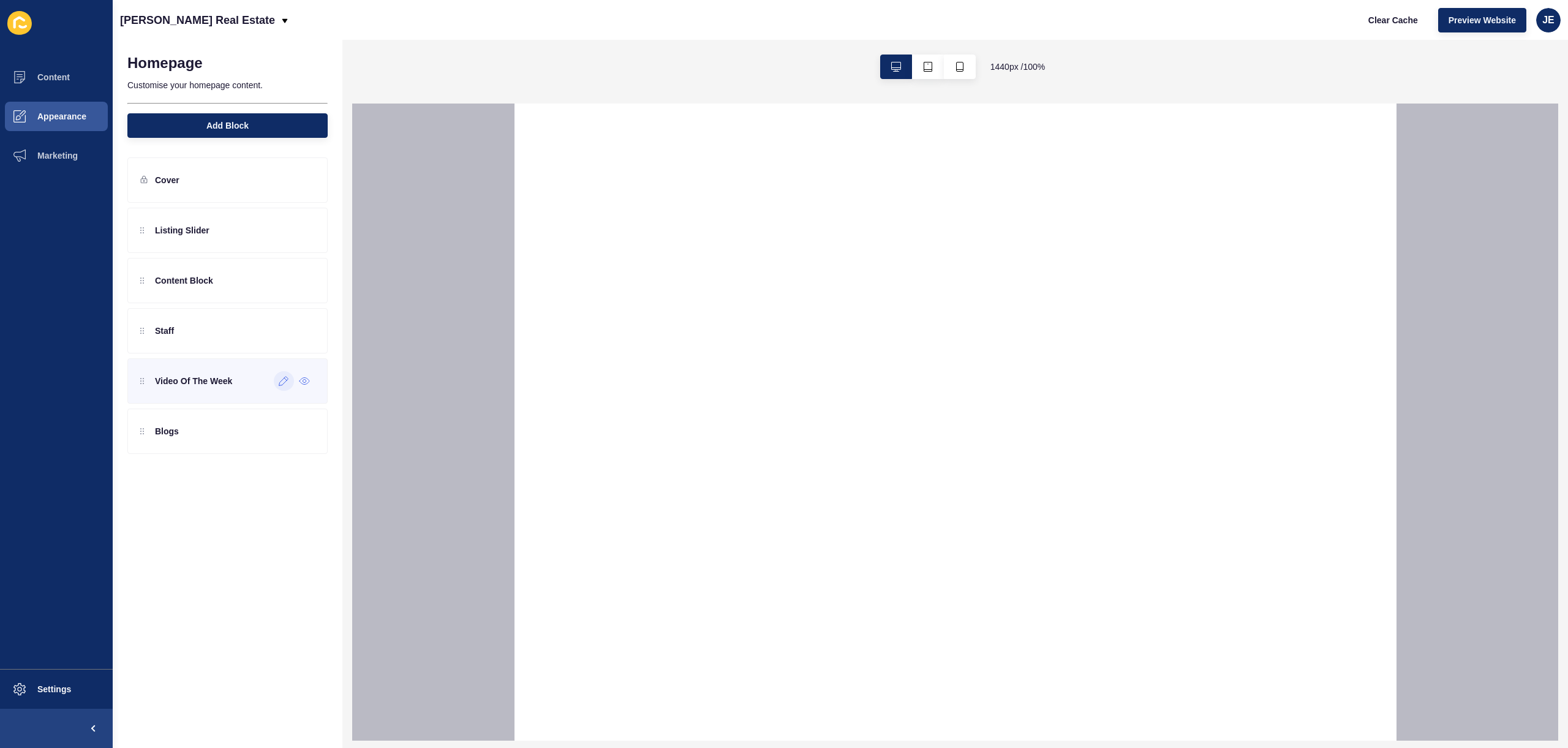
select select
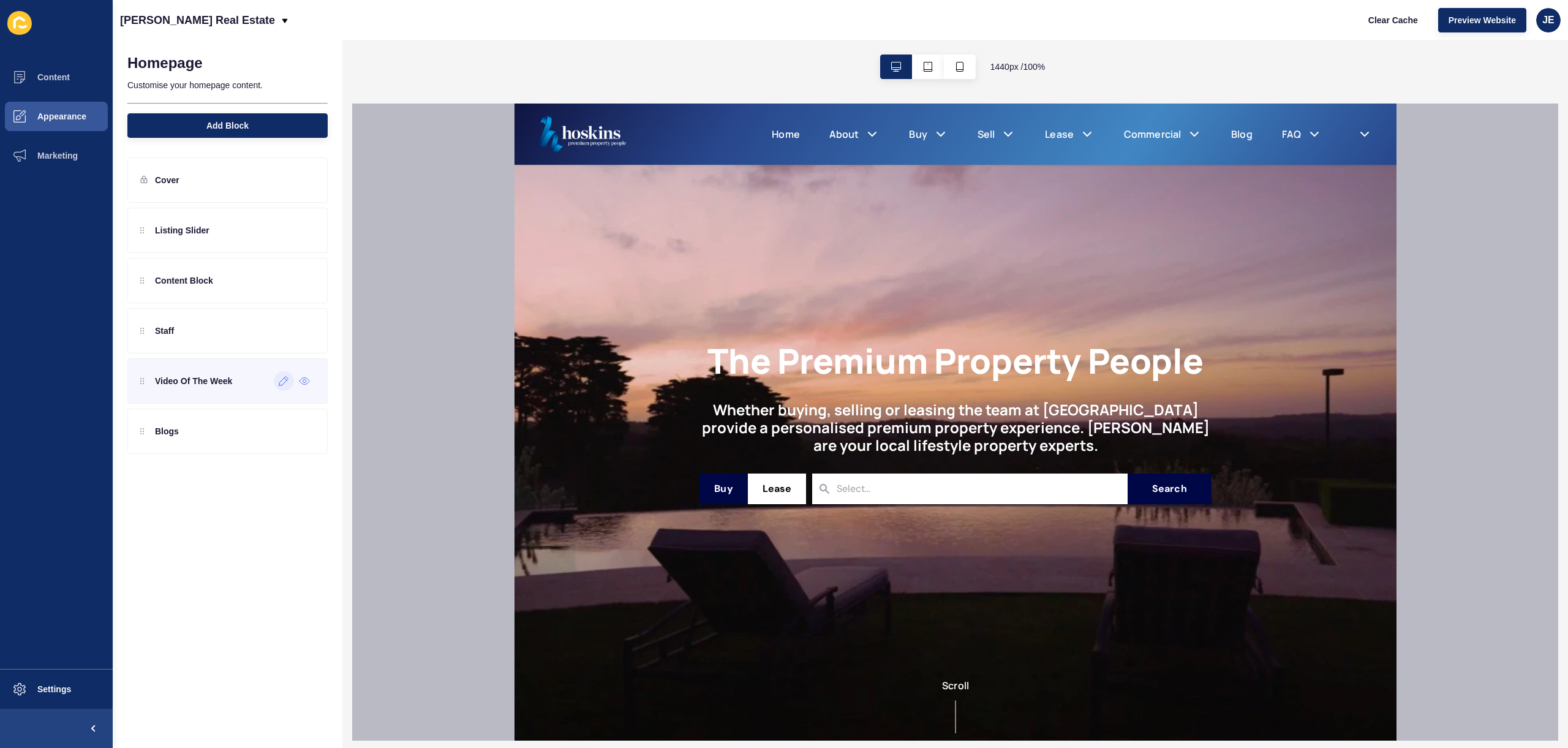
click at [281, 386] on div at bounding box center [283, 381] width 20 height 19
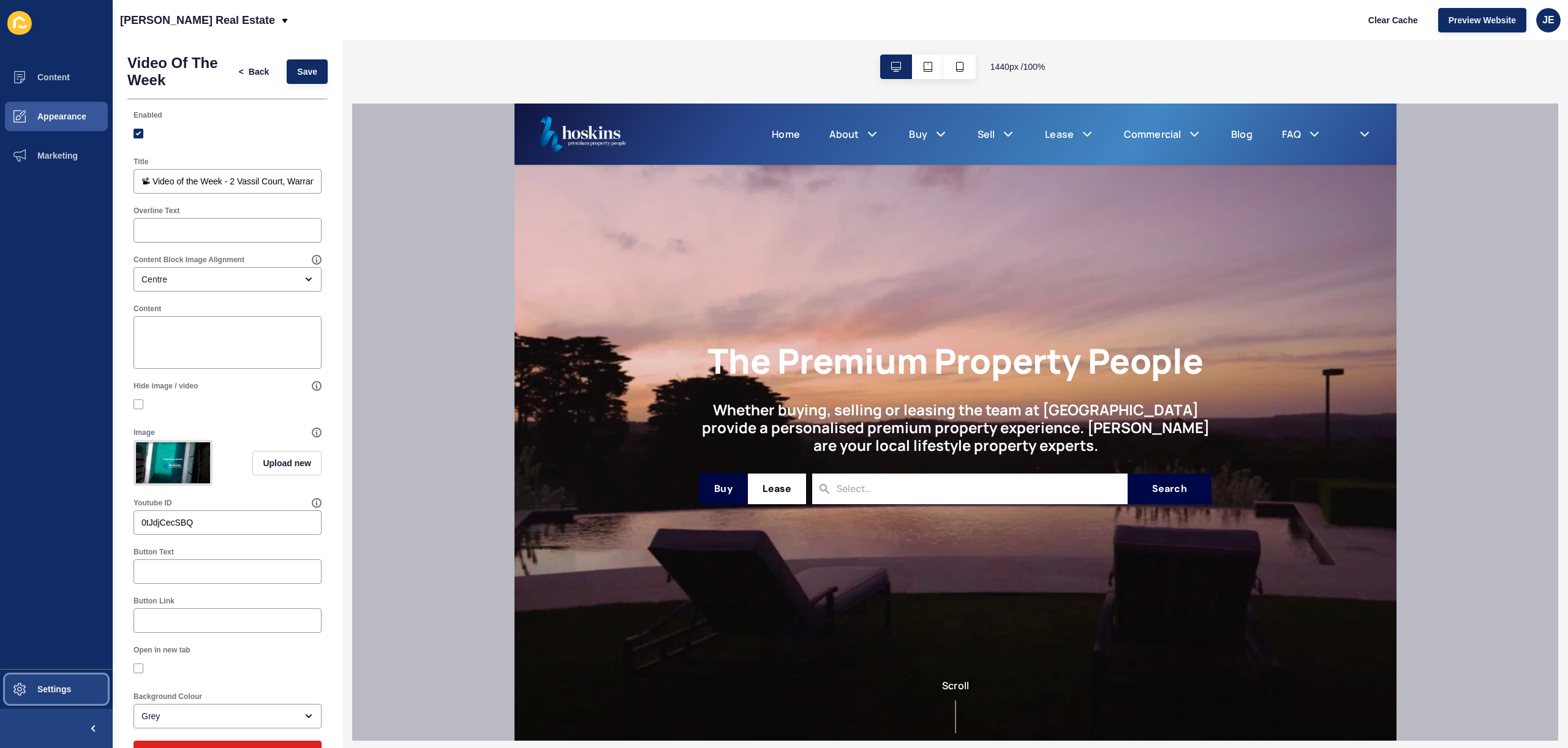
click at [49, 695] on button "Settings" at bounding box center [56, 689] width 112 height 39
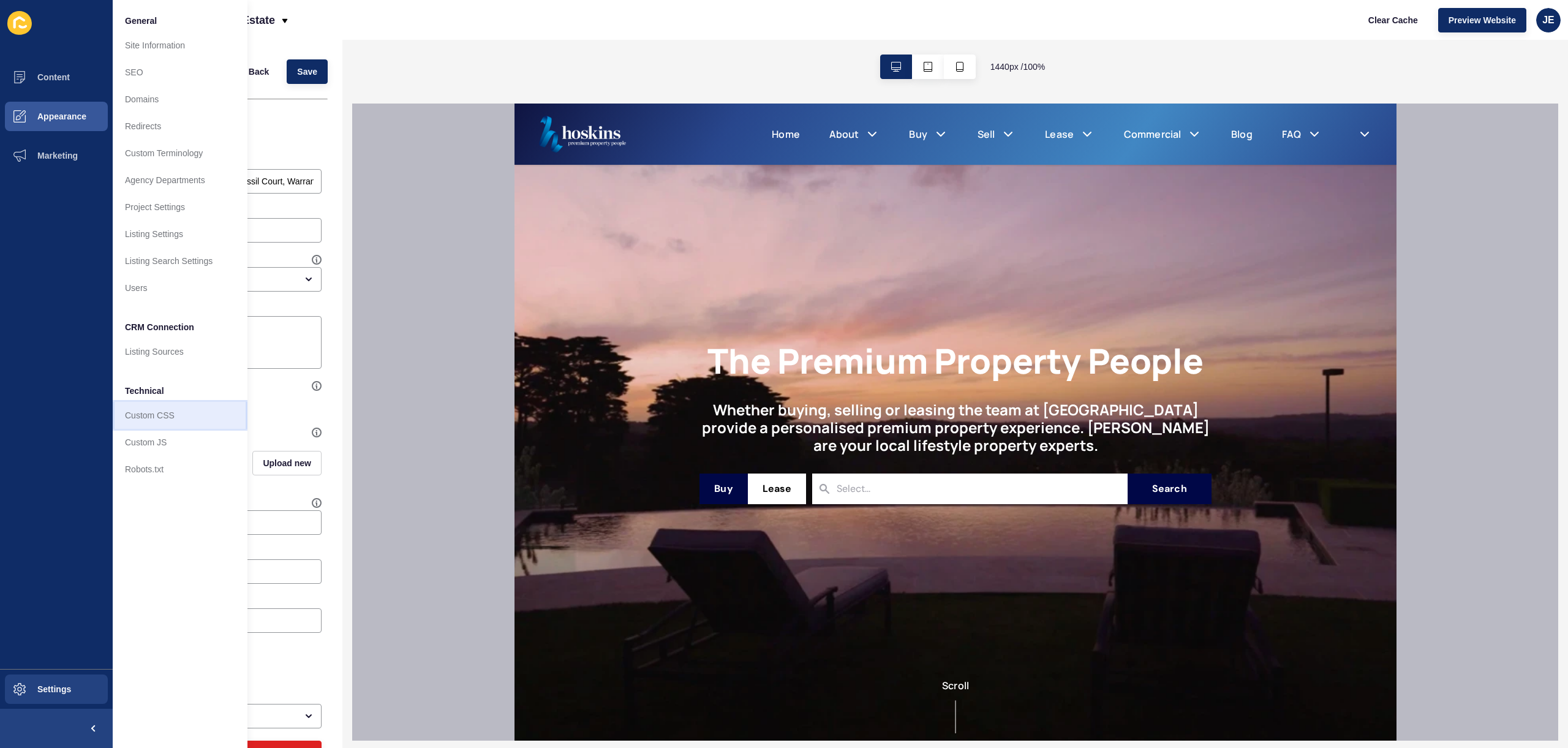
click at [164, 419] on link "Custom CSS" at bounding box center [180, 415] width 135 height 27
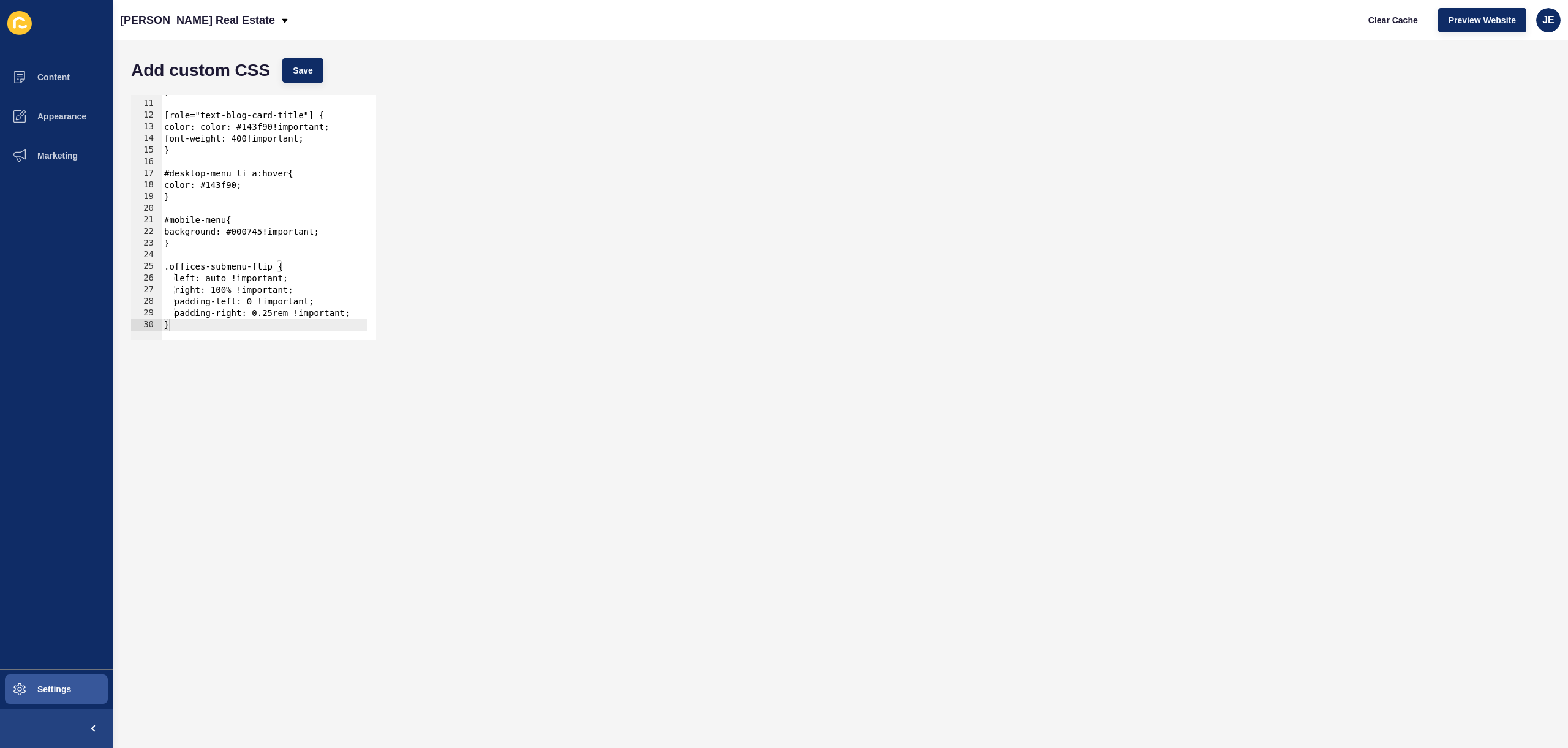
scroll to position [113, 0]
type textarea "}"
click at [224, 326] on div "} [role="text-blog-card-title"] { color: color: #143f90!important; font-weight:…" at bounding box center [560, 216] width 797 height 259
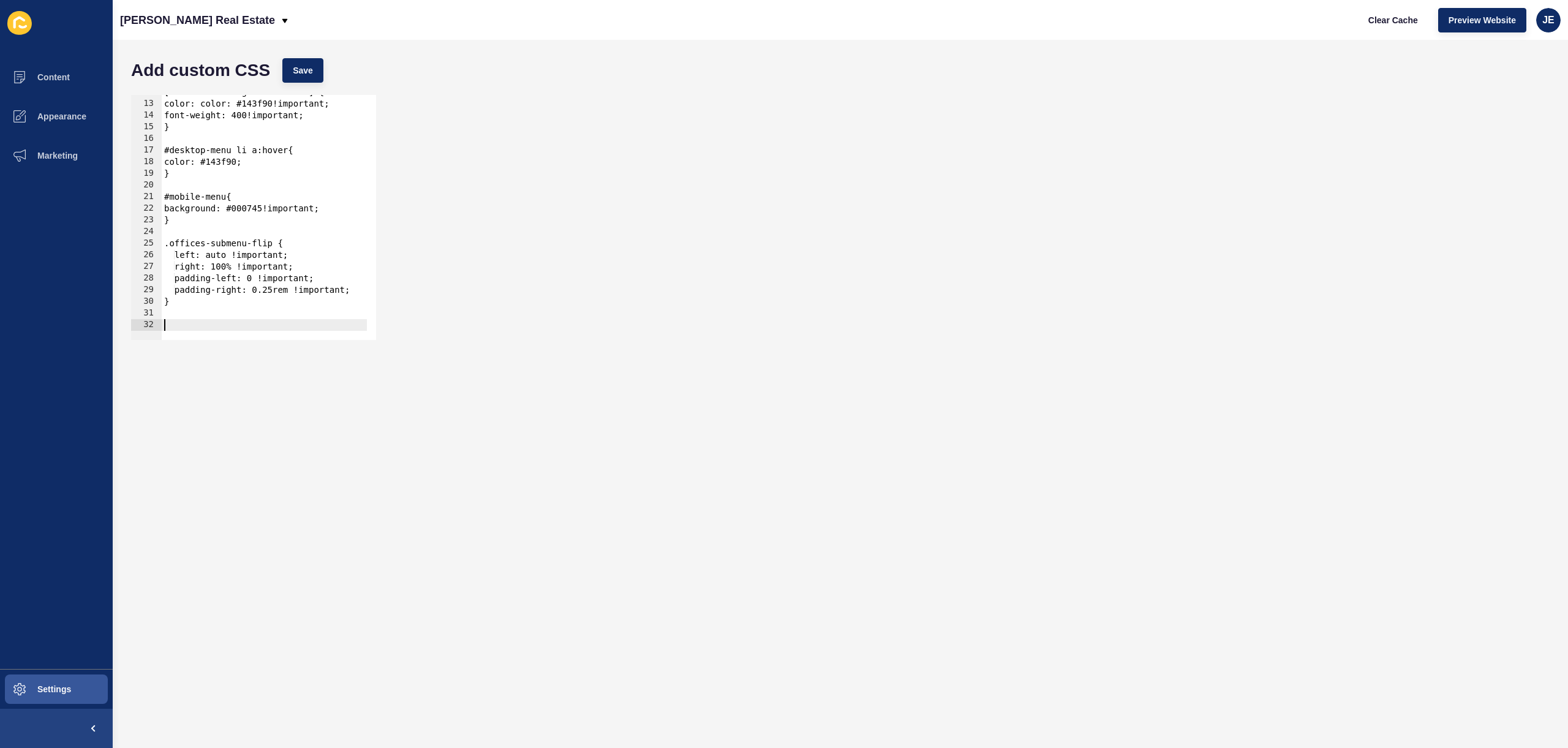
scroll to position [136, 0]
type textarea "."
paste textarea "about-us-text-container"
type textarea "#about-us-text-container h2{"
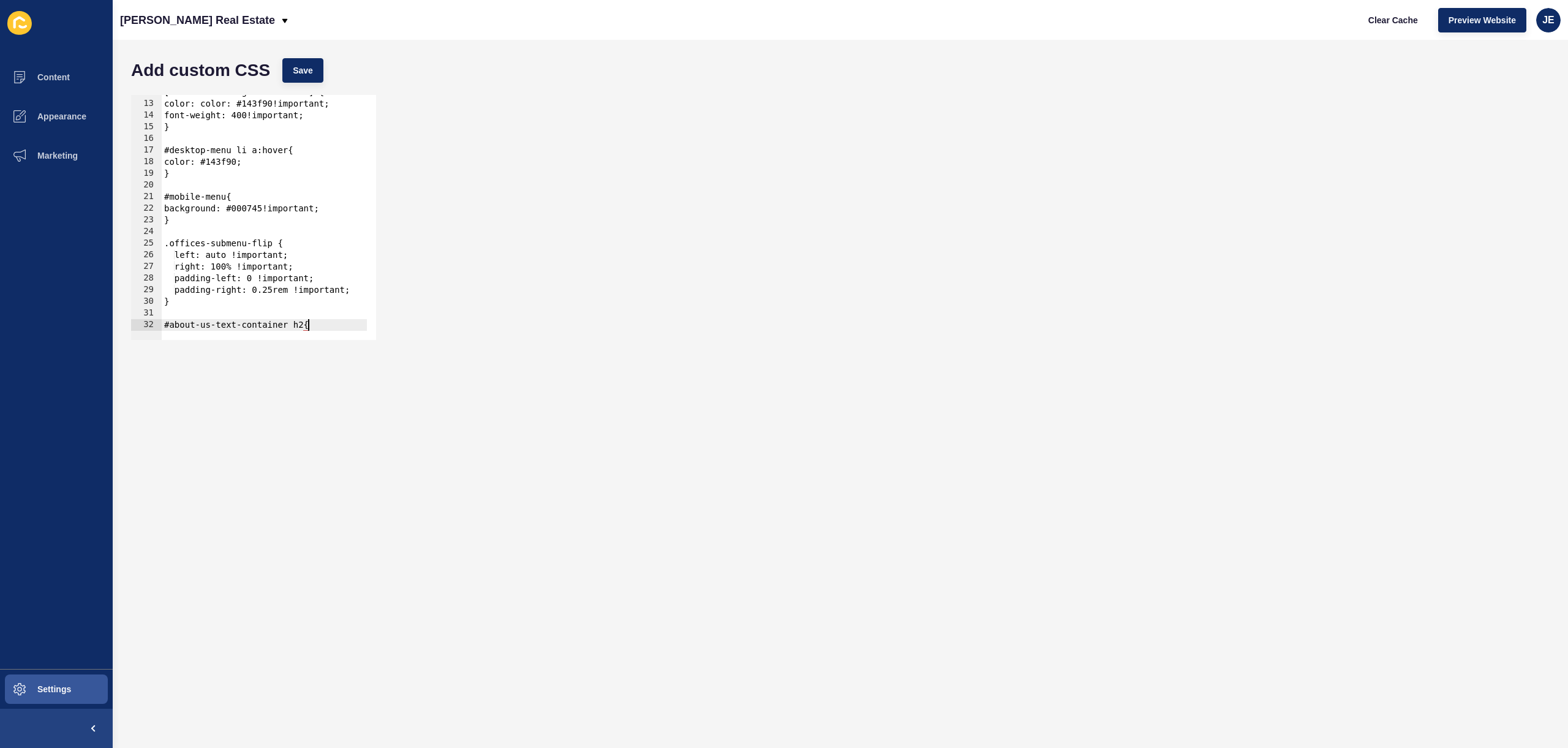
scroll to position [0, 0]
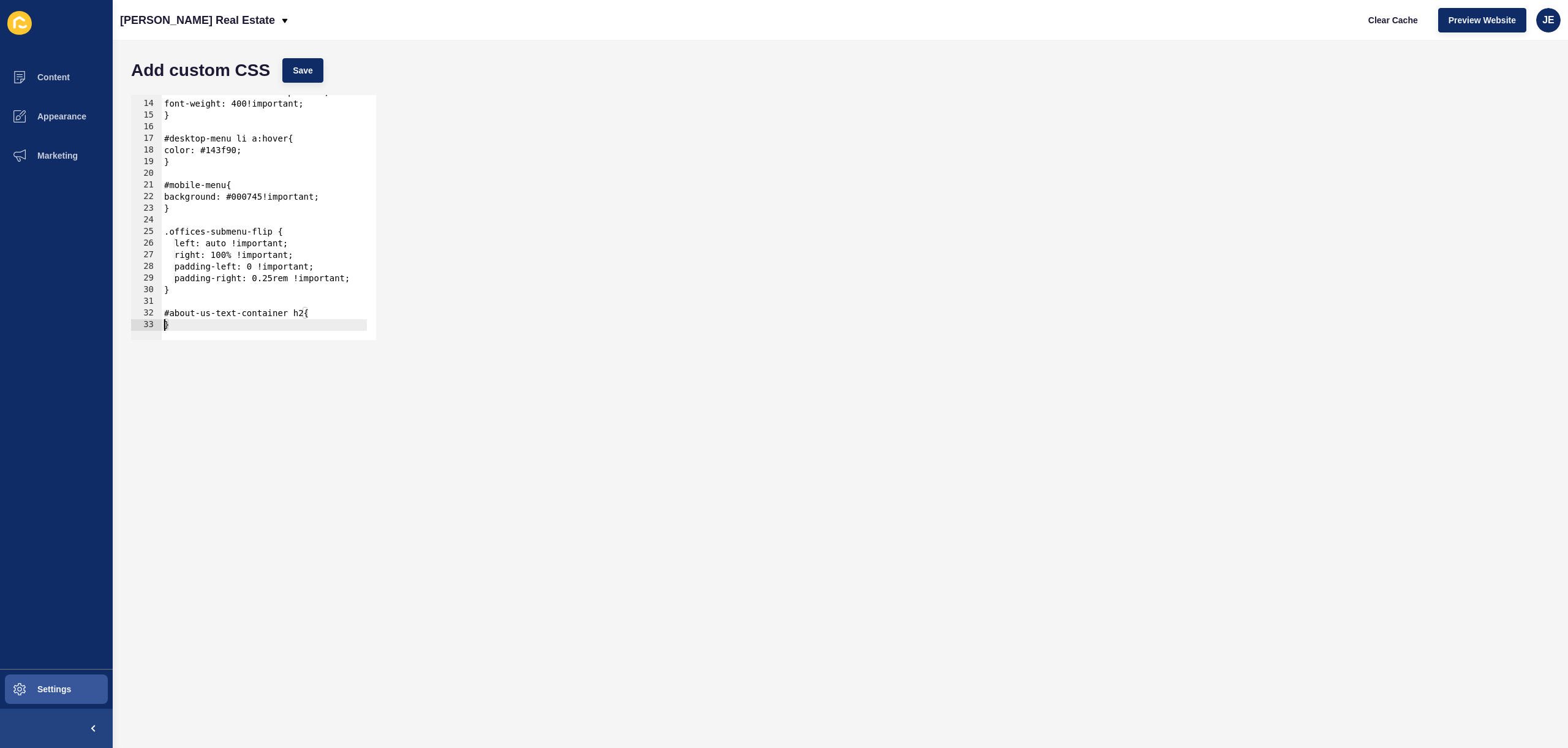
type textarea "}"
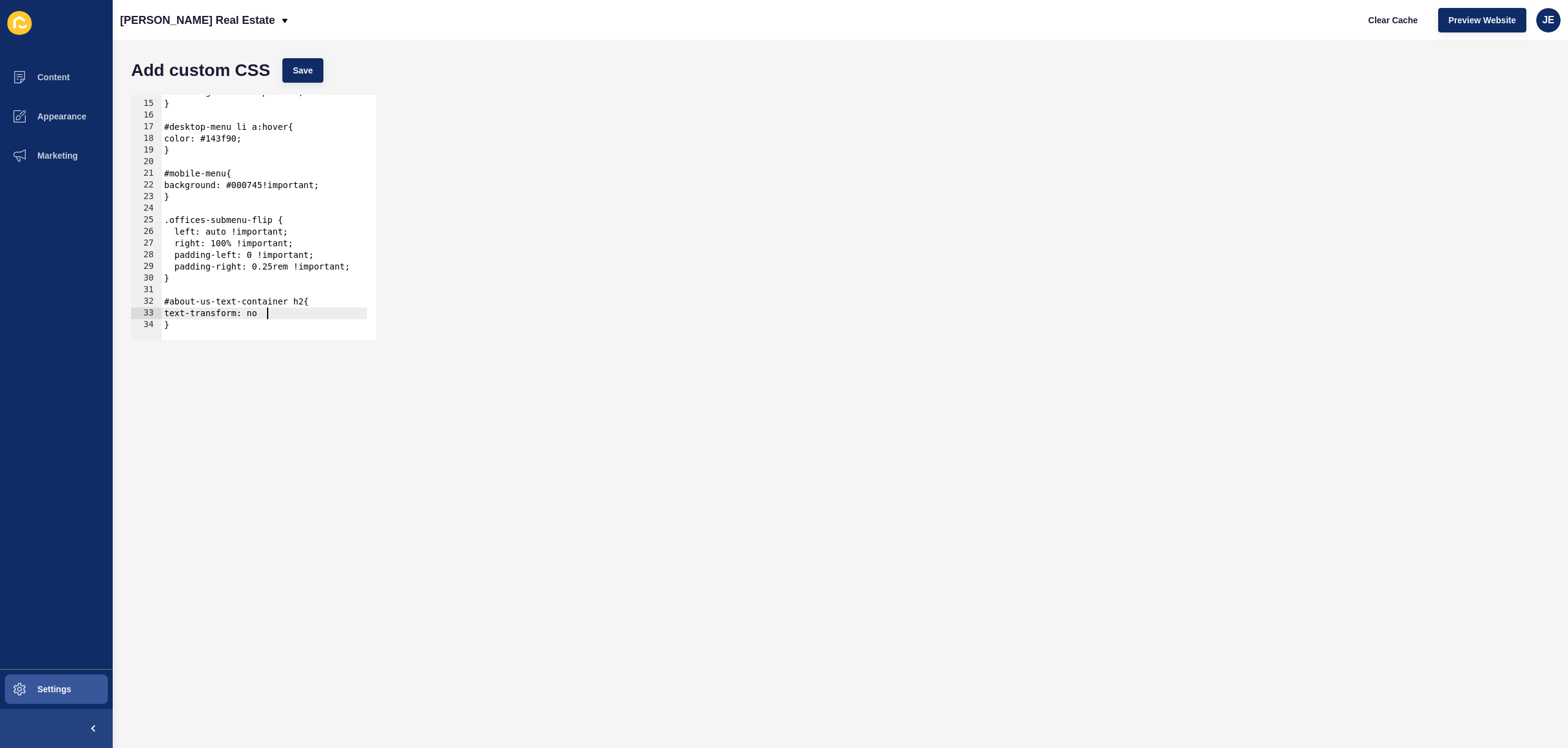
scroll to position [0, 7]
type textarea "text-transform: none;"
click at [301, 64] on span "Save" at bounding box center [302, 70] width 20 height 12
click at [1377, 18] on span "Clear Cache" at bounding box center [1393, 20] width 50 height 12
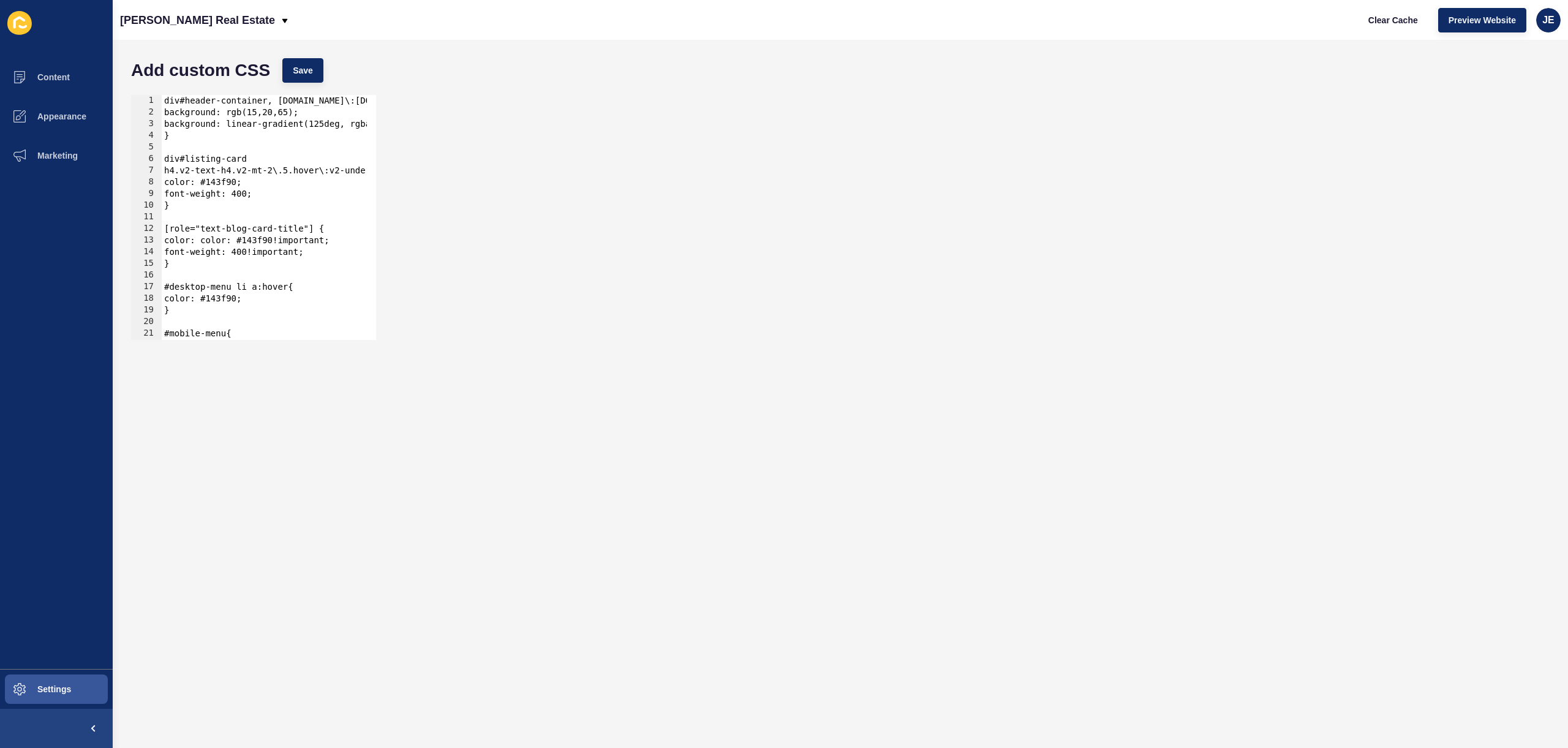
scroll to position [160, 0]
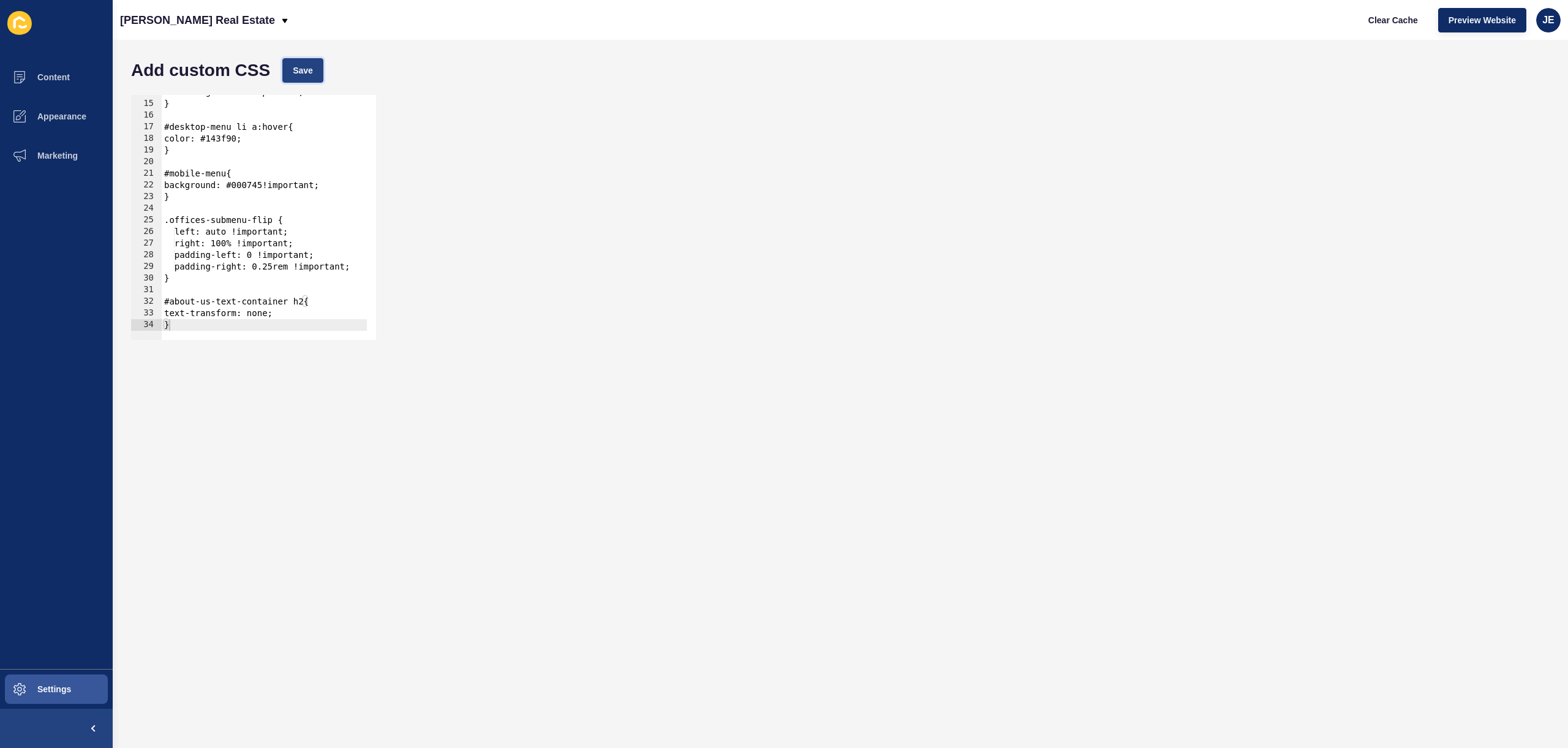
click at [291, 58] on button "Save" at bounding box center [302, 70] width 41 height 25
click at [1386, 19] on span "Clear Cache" at bounding box center [1393, 20] width 50 height 12
click at [1358, 8] on button "Clear Cache" at bounding box center [1393, 20] width 71 height 25
type textarea "}"
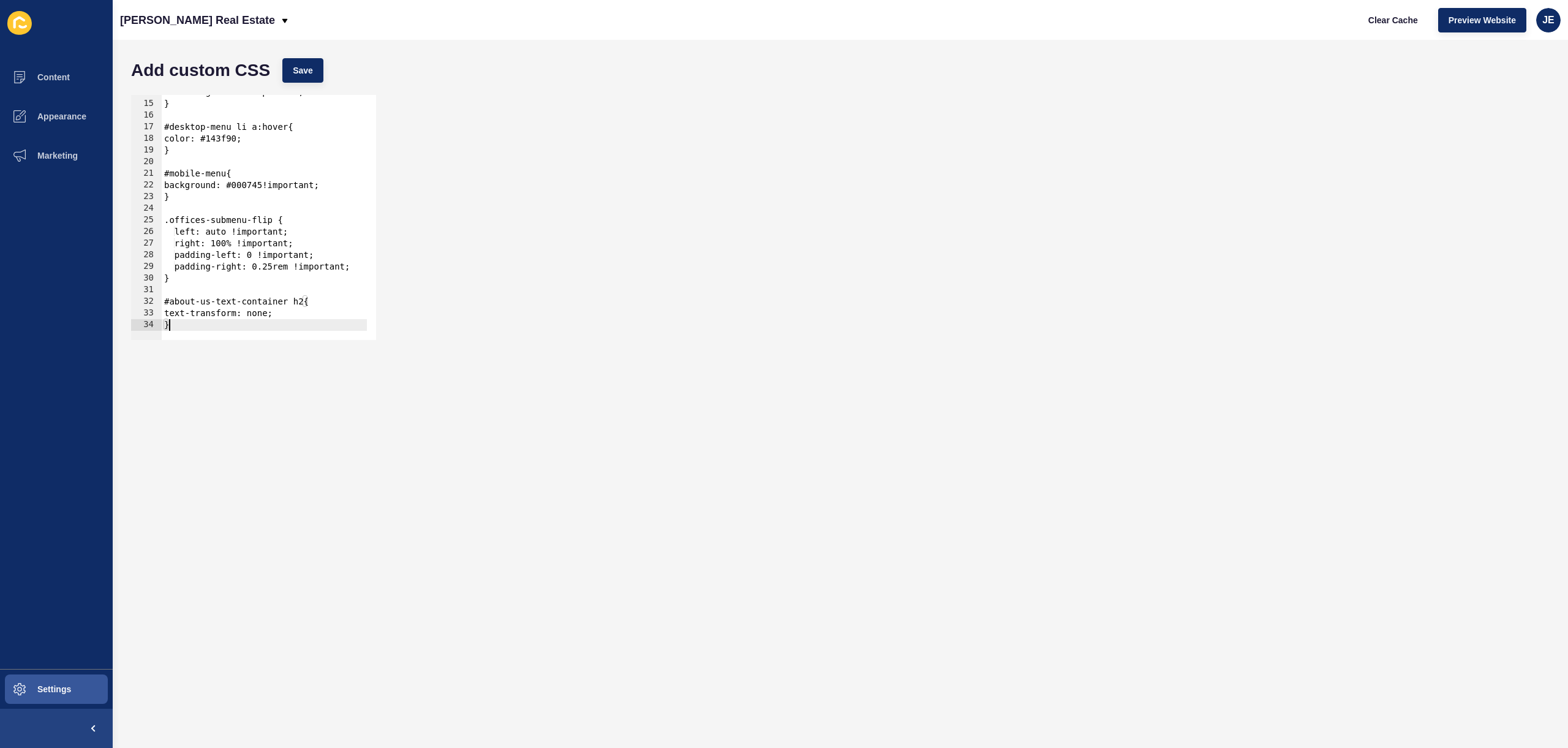
click at [208, 326] on div "font-weight: 400!important; } #desktop-menu li a:hover{ color: #143f90; } #mobi…" at bounding box center [560, 216] width 797 height 259
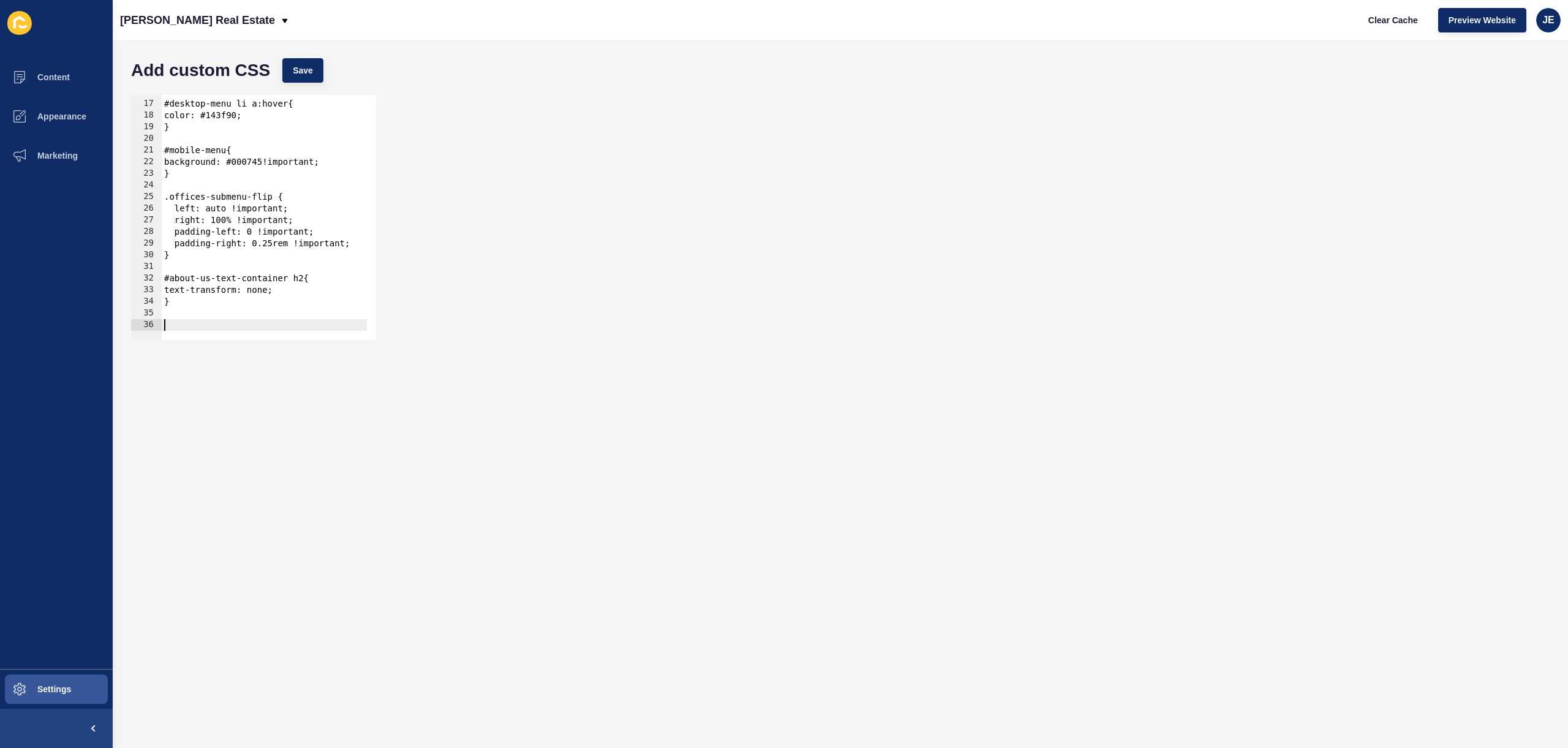
scroll to position [183, 0]
paste textarea "about-us-container"
paste textarea "v2-content-container"
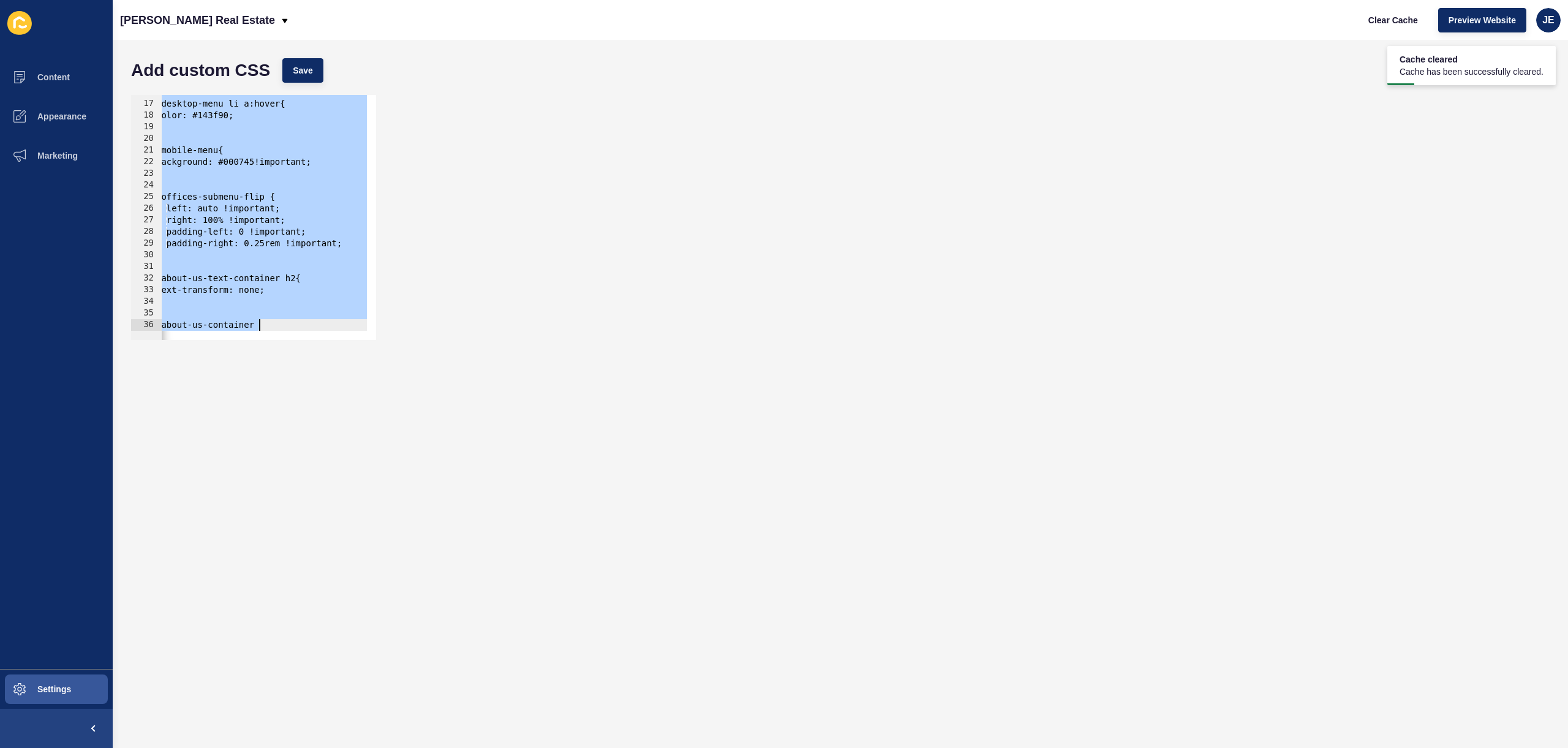
click at [273, 326] on div "#desktop-menu li a:hover{ color: #143f90; } #mobile-menu{ background: #000745!i…" at bounding box center [552, 216] width 797 height 259
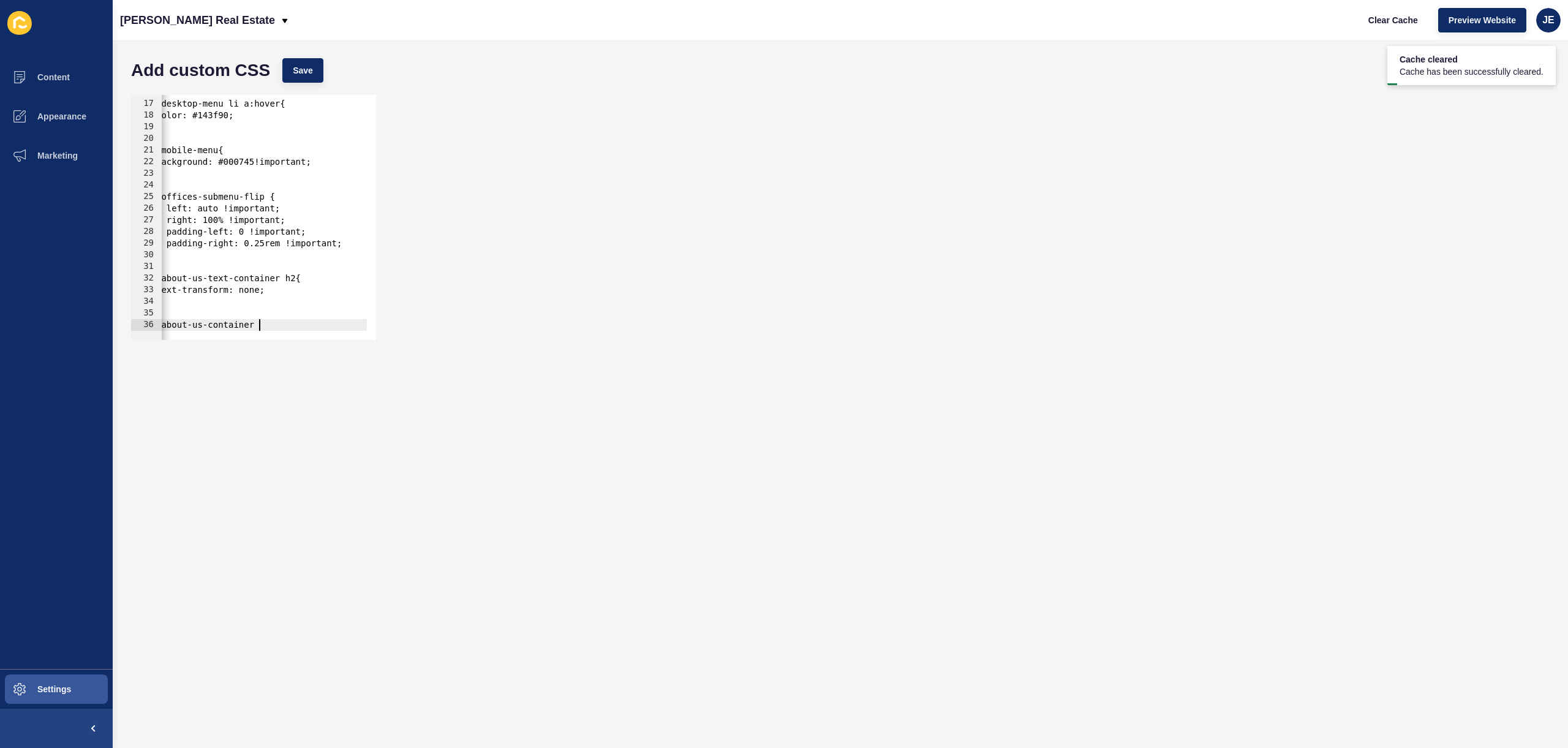
scroll to position [0, 0]
drag, startPoint x: 277, startPoint y: 323, endPoint x: 95, endPoint y: 314, distance: 182.2
click at [95, 314] on div "Content Appearance Marketing Settings Hoskins Real Estate Clear Cache Preview W…" at bounding box center [784, 374] width 1568 height 748
paste textarea "v2-content-container"
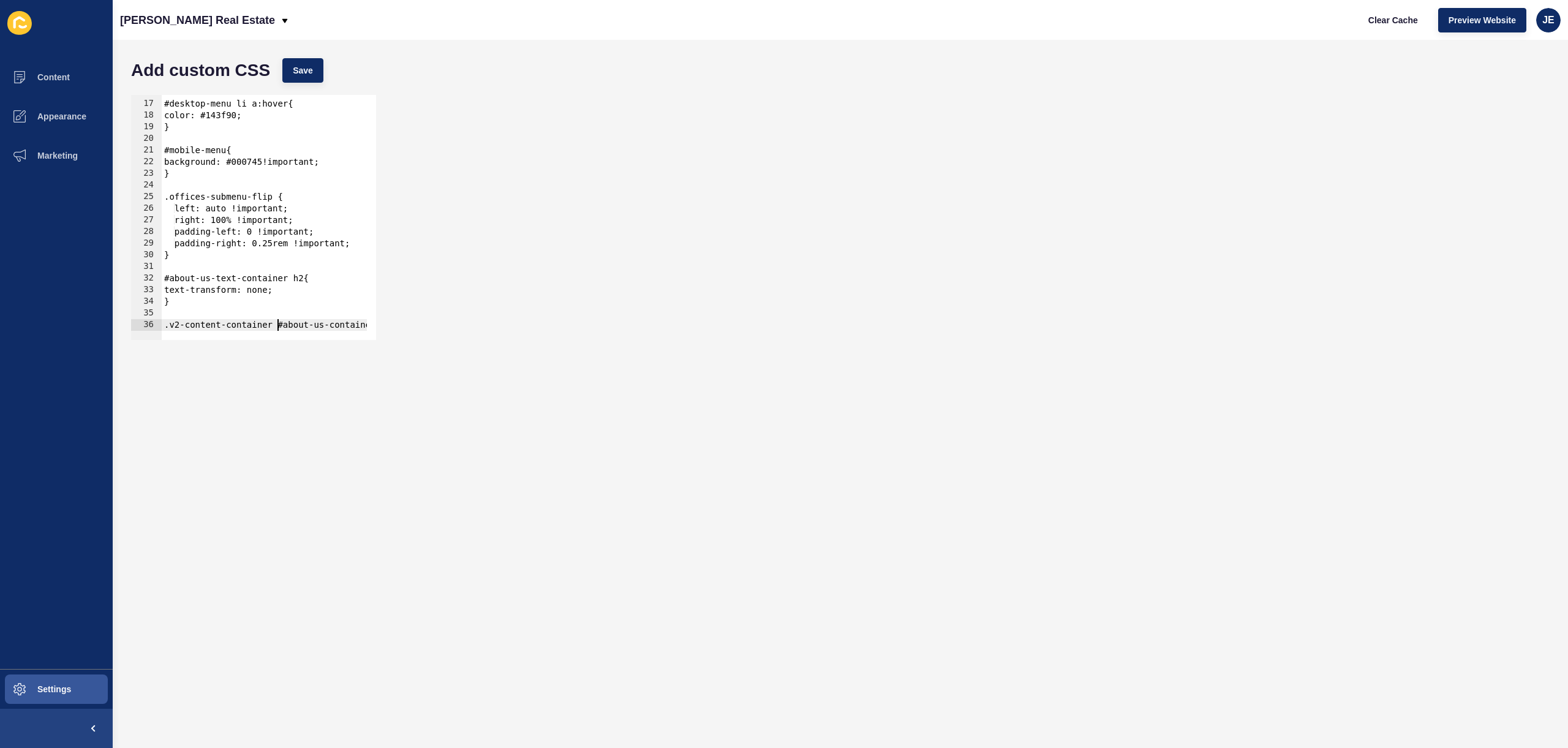
type textarea ".v2-content-container #about-us-container"
click at [332, 317] on div "#desktop-menu li a:hover{ color: #143f90; } #mobile-menu{ background: #000745!i…" at bounding box center [560, 216] width 797 height 259
drag, startPoint x: 339, startPoint y: 326, endPoint x: 430, endPoint y: 330, distance: 91.1
click at [430, 332] on div "16 17 18 19 20 21 22 23 24 25 26 27 28 29 30 31 32 33 34 35 36 #desktop-menu li…" at bounding box center [840, 217] width 1431 height 257
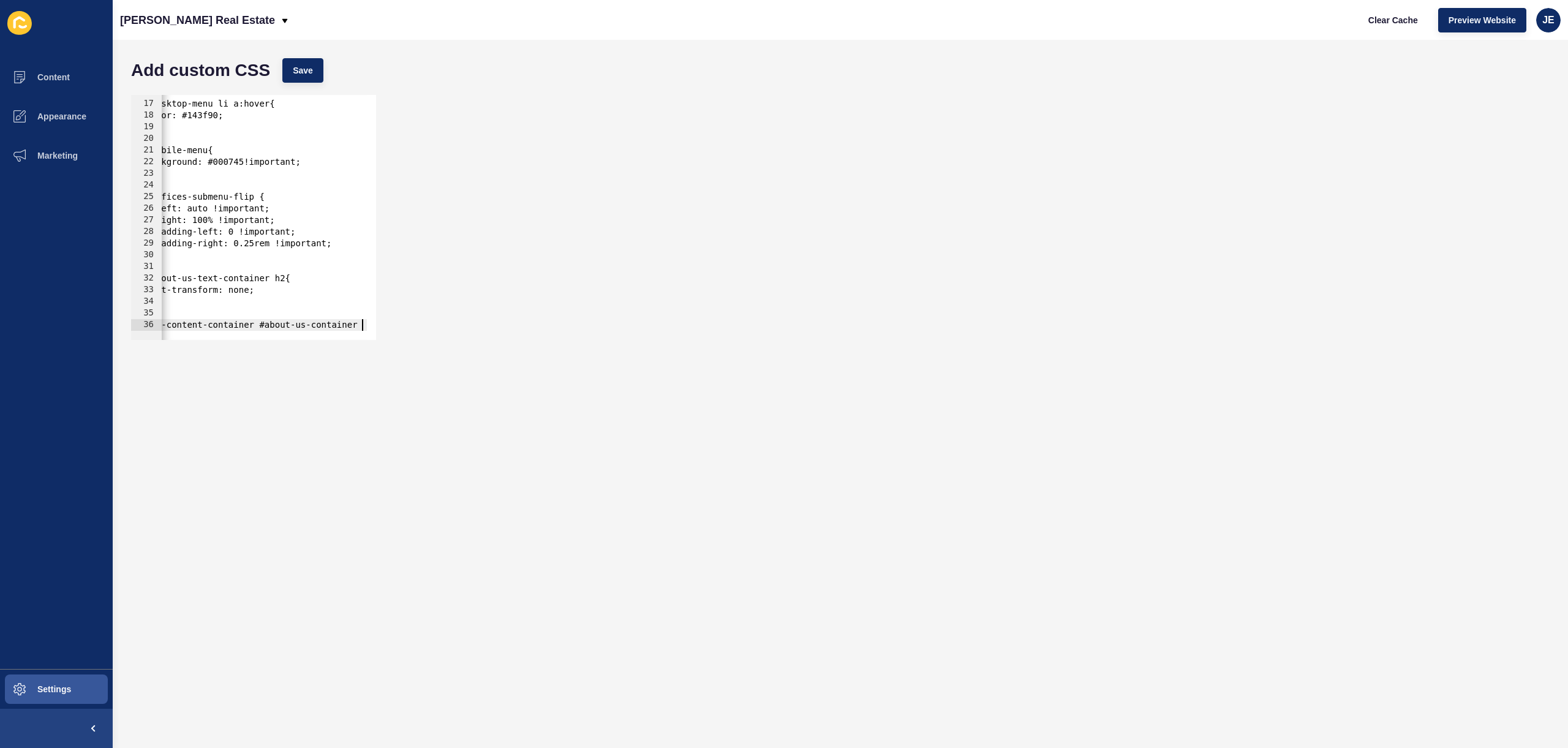
type textarea ".v2-content-container #about-us-container {"
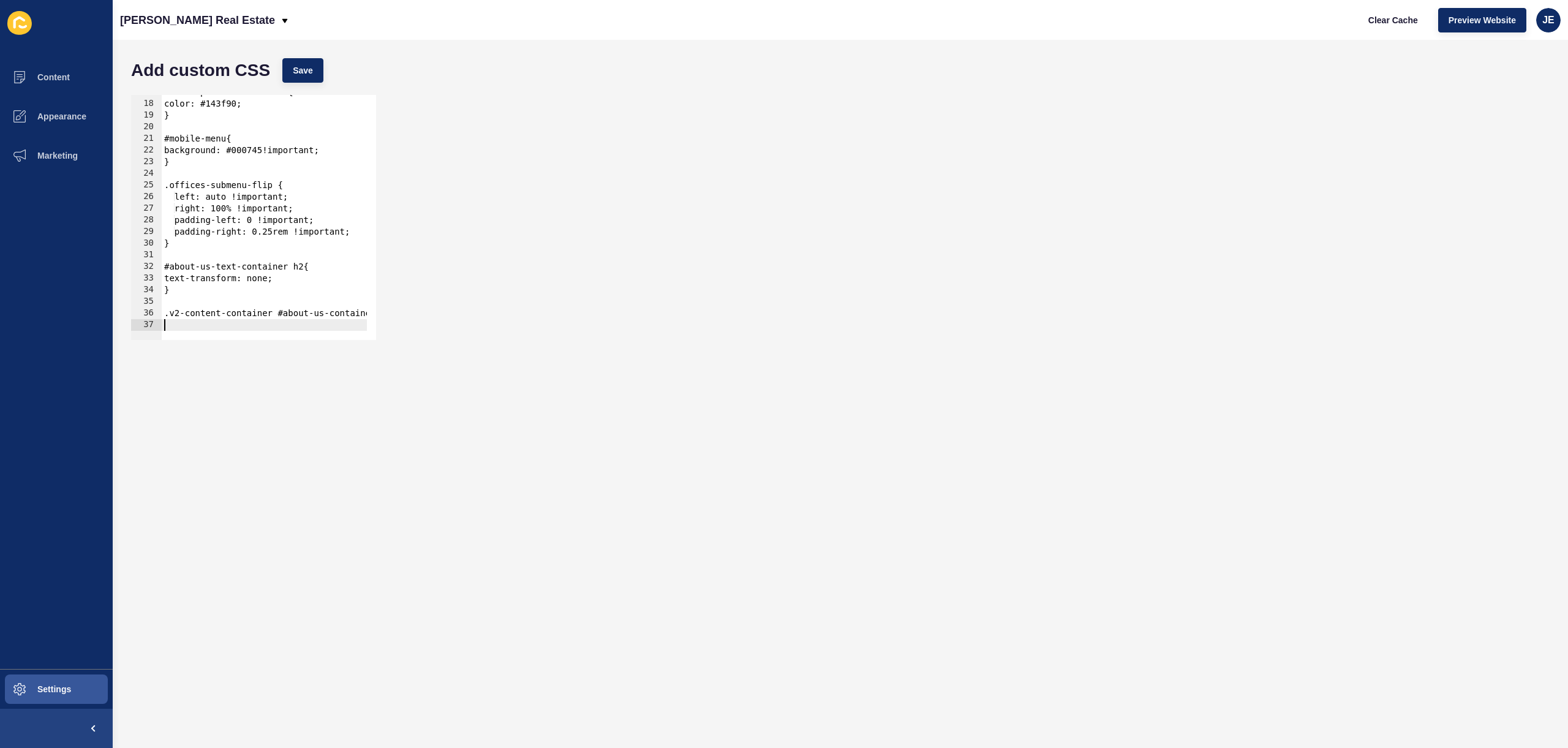
scroll to position [0, 0]
type textarea "}"
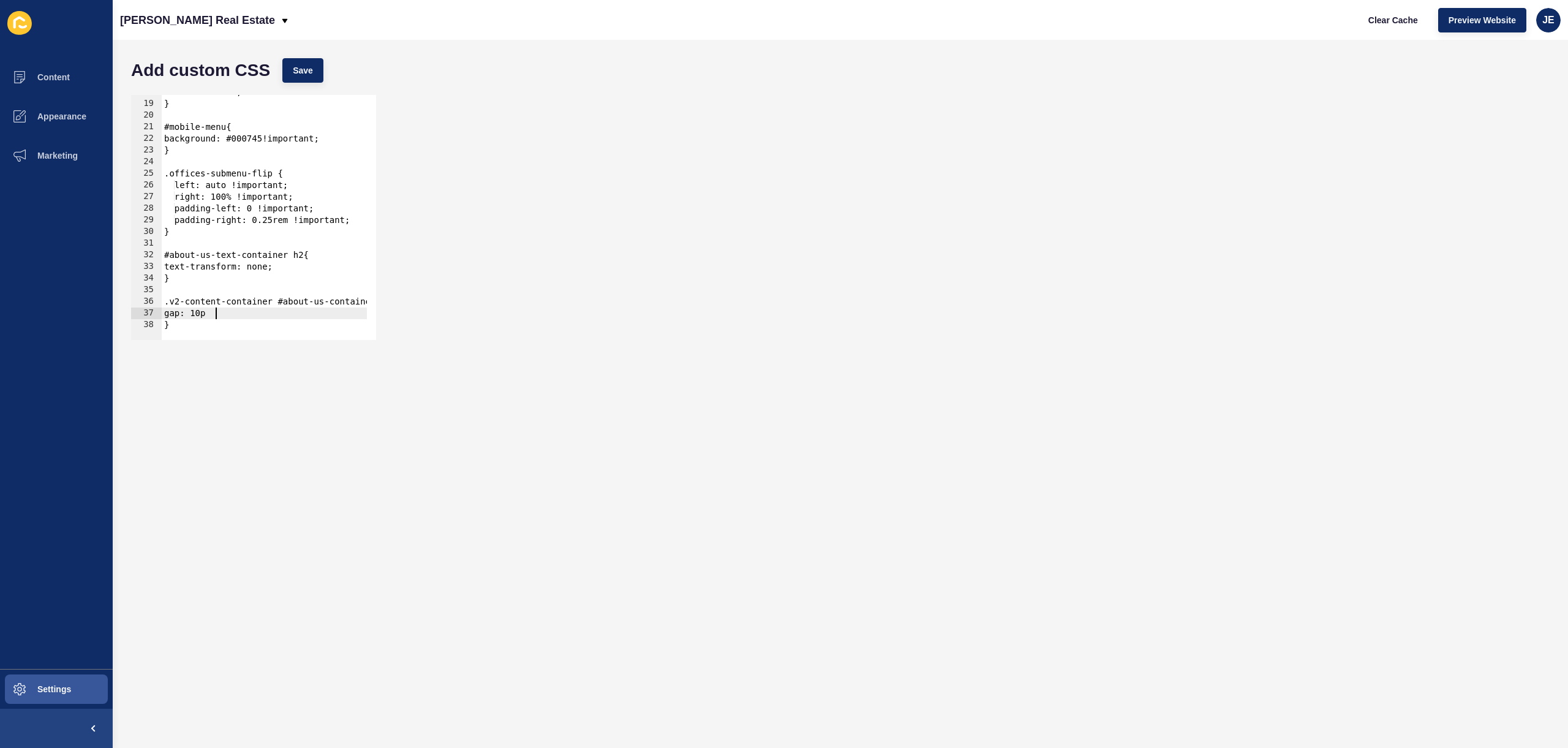
scroll to position [0, 4]
click at [306, 67] on span "Save" at bounding box center [302, 70] width 20 height 12
click at [177, 314] on div "color: #143f90; } #mobile-menu{ background: #000745!important; } .offices-subme…" at bounding box center [560, 216] width 797 height 259
click at [305, 65] on span "Save" at bounding box center [302, 70] width 20 height 12
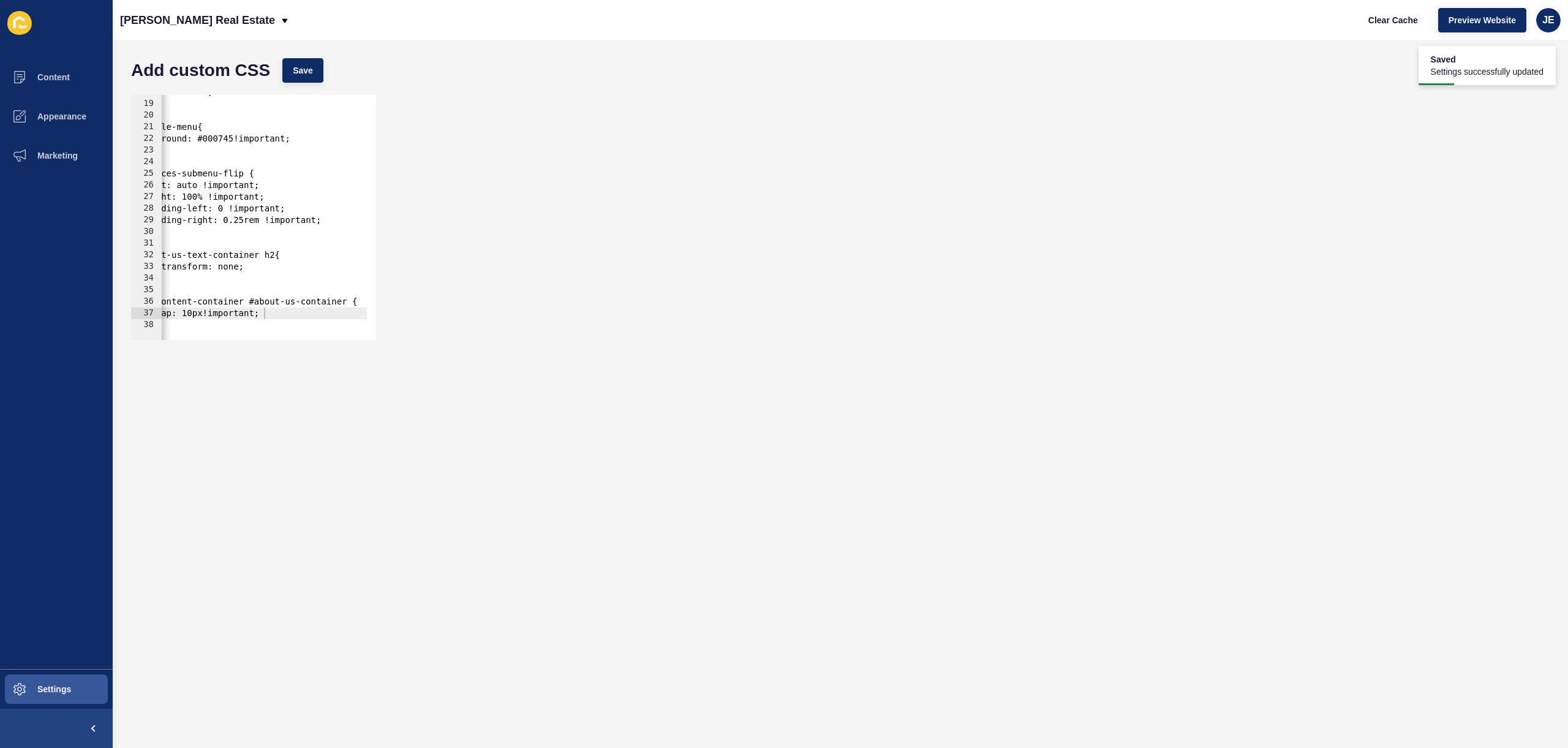
scroll to position [0, 0]
drag, startPoint x: 170, startPoint y: 301, endPoint x: 149, endPoint y: 302, distance: 21.0
click at [152, 302] on div ".v2-content-container #about-us-container { 18 19 20 21 22 23 24 25 26 27 28 29…" at bounding box center [253, 217] width 245 height 245
click at [309, 71] on span "Save" at bounding box center [302, 70] width 20 height 12
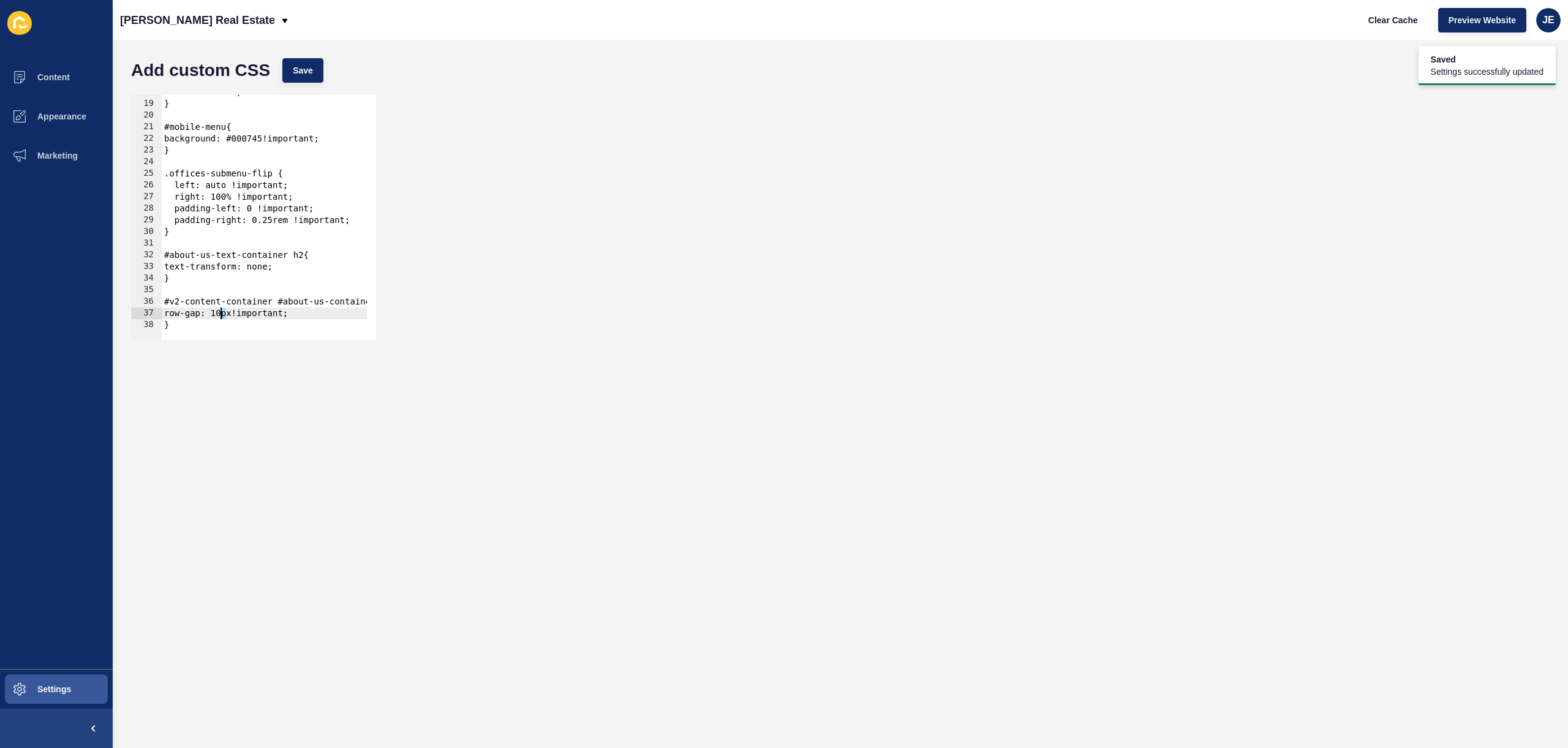
click at [221, 314] on div "color: #143f90; } #mobile-menu{ background: #000745!important; } .offices-subme…" at bounding box center [560, 216] width 797 height 259
drag, startPoint x: 226, startPoint y: 315, endPoint x: 250, endPoint y: 303, distance: 26.8
click at [222, 314] on div "color: #143f90; } #mobile-menu{ background: #000745!important; } .offices-subme…" at bounding box center [560, 216] width 797 height 259
click at [1394, 19] on span "Clear Cache" at bounding box center [1393, 20] width 50 height 12
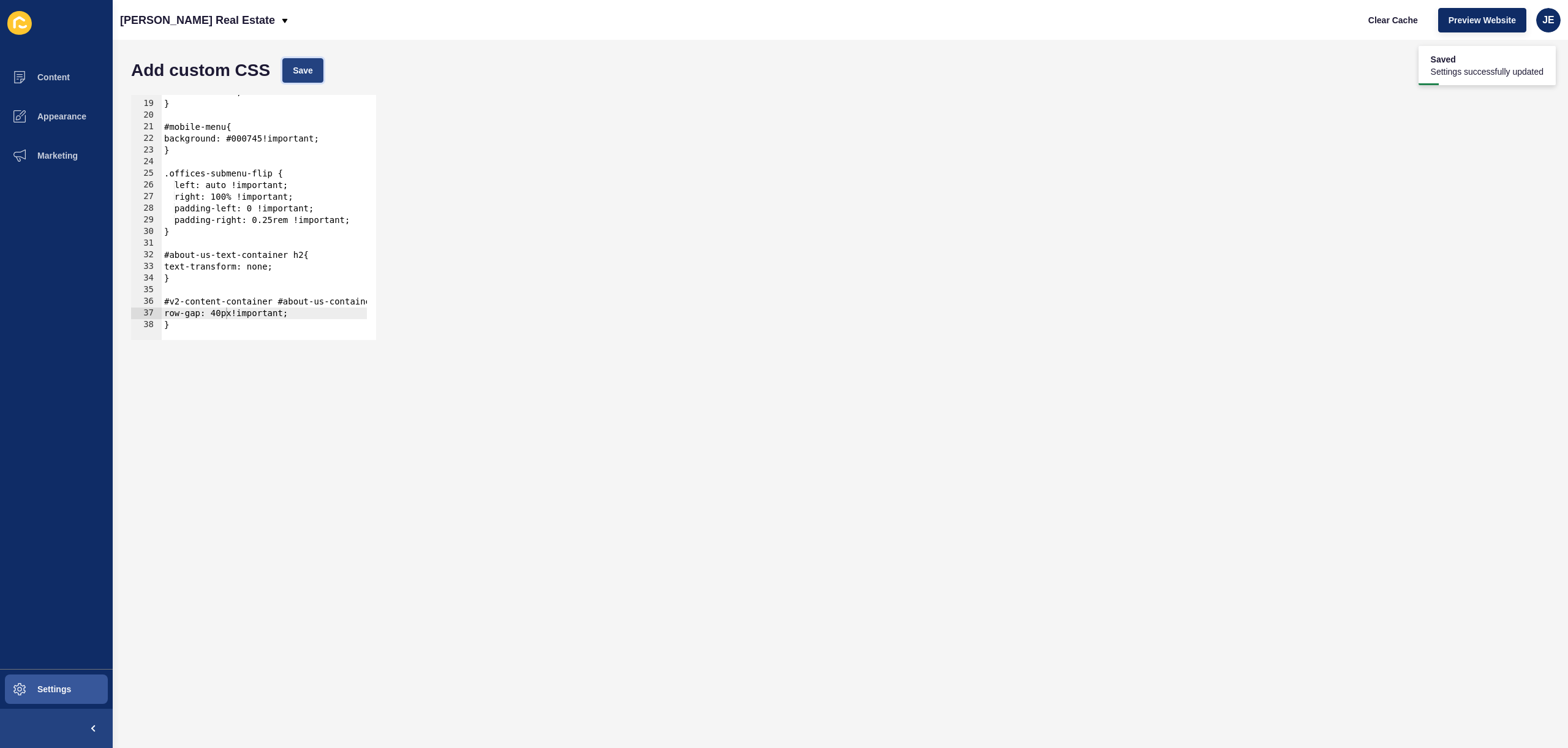
click at [308, 76] on span "Save" at bounding box center [302, 70] width 20 height 12
click at [222, 316] on div "color: #143f90; } #mobile-menu{ background: #000745!important; } .offices-subme…" at bounding box center [560, 216] width 797 height 259
click at [298, 77] on button "Save" at bounding box center [302, 70] width 41 height 25
click at [1398, 19] on span "Clear Cache" at bounding box center [1393, 20] width 50 height 12
click at [226, 312] on div "color: #143f90; } #mobile-menu{ background: #000745!important; } .offices-subme…" at bounding box center [560, 216] width 797 height 259
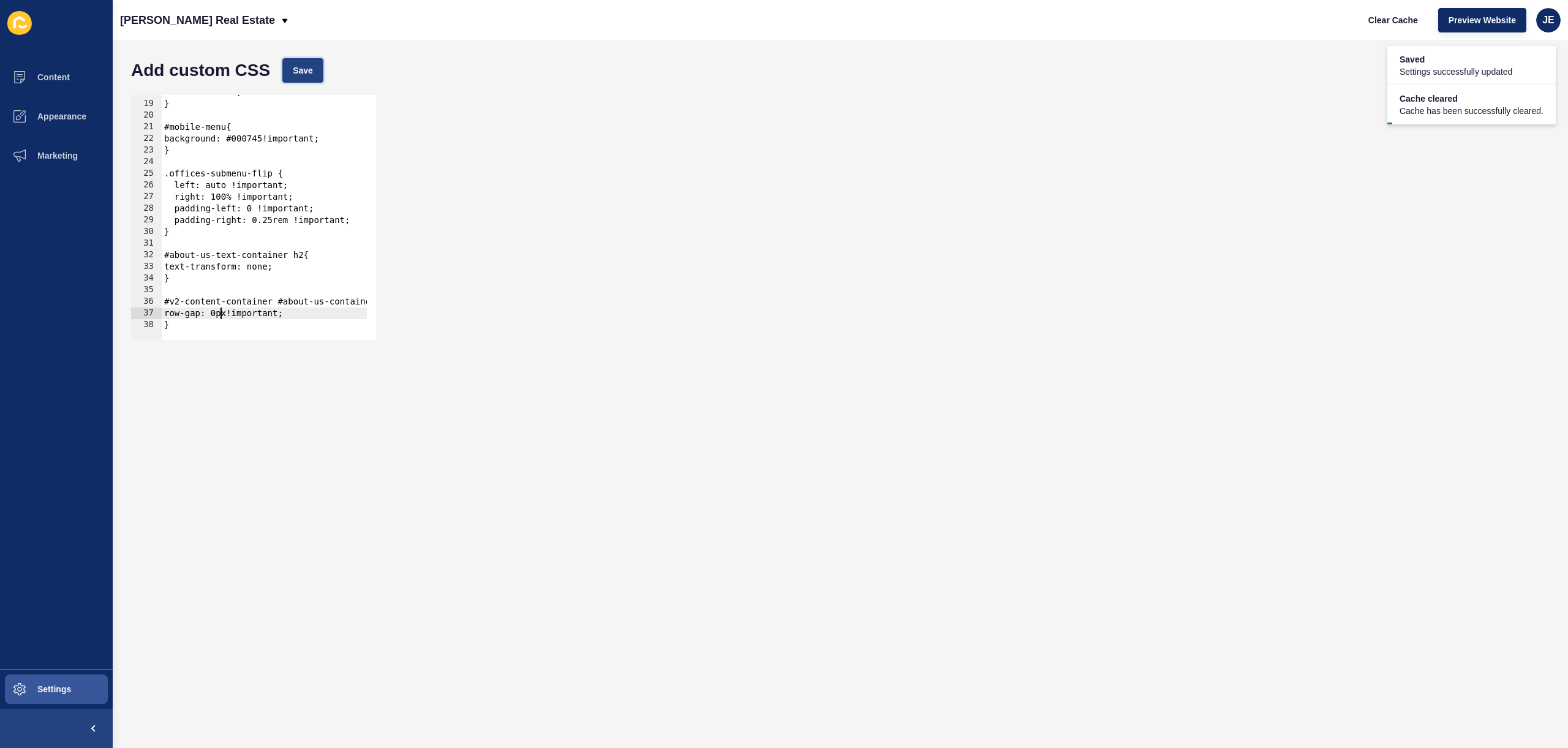
click at [299, 71] on span "Save" at bounding box center [302, 70] width 20 height 12
click at [302, 65] on span "Save" at bounding box center [302, 70] width 20 height 12
click at [1404, 9] on button "Clear Cache" at bounding box center [1393, 20] width 71 height 25
type textarea "}"
click at [197, 322] on div "color: #143f90; } #mobile-menu{ background: #000745!important; } .offices-subme…" at bounding box center [560, 216] width 797 height 259
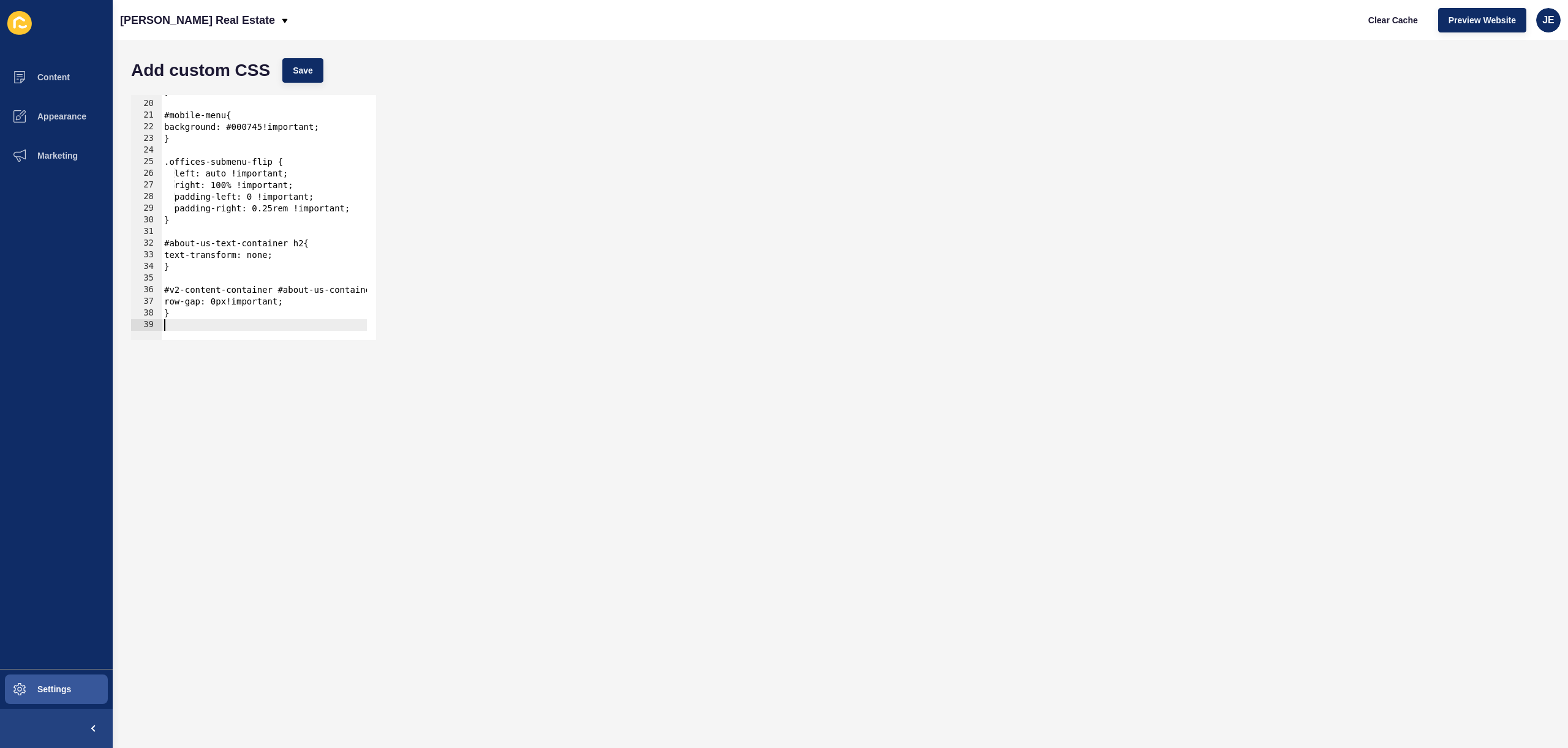
scroll to position [229, 0]
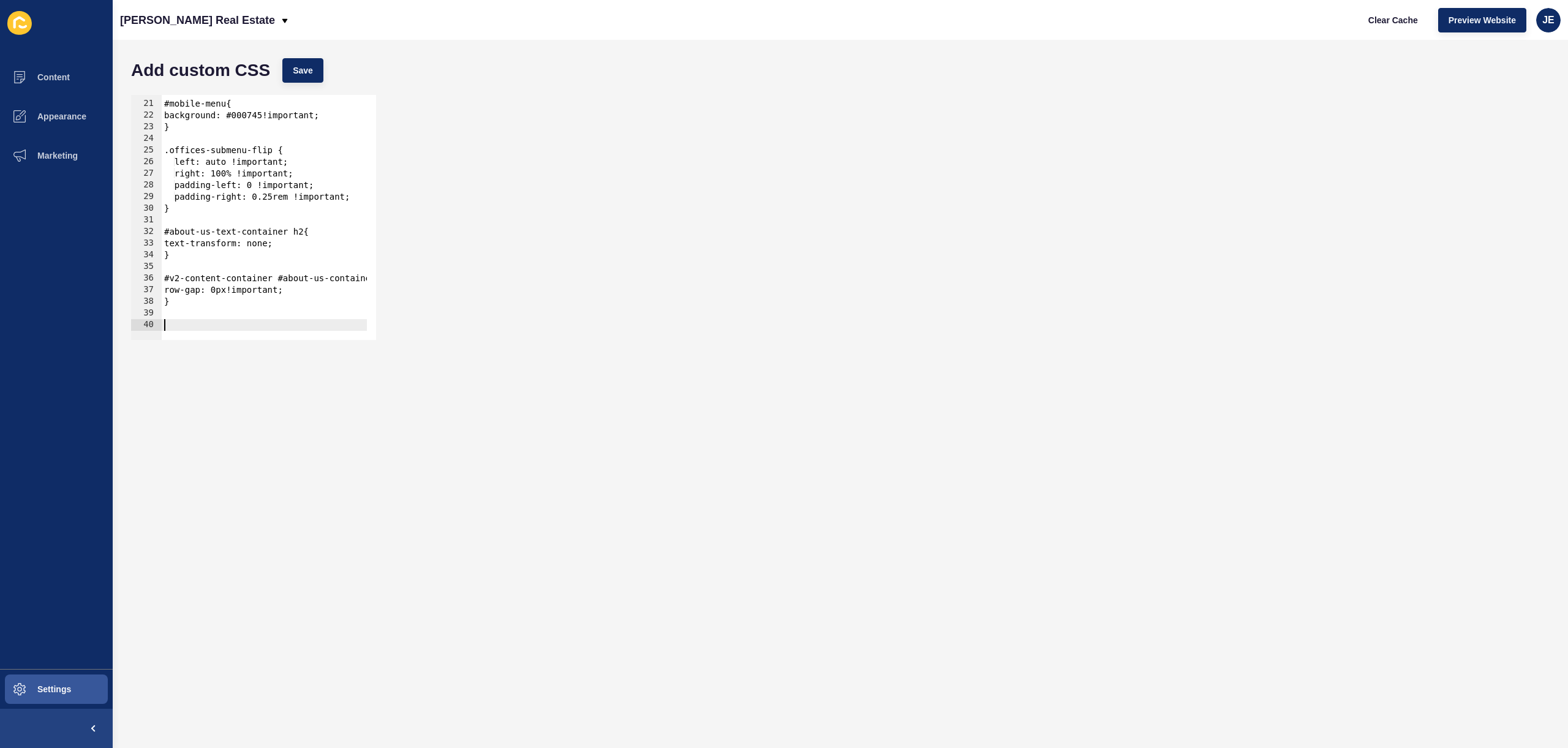
paste textarea "listing-card"
type textarea "listing-card"
paste textarea "listing-card"
drag, startPoint x: 169, startPoint y: 326, endPoint x: 156, endPoint y: 327, distance: 13.0
click at [156, 327] on div ".listing-card 20 21 22 23 24 25 26 27 28 29 30 31 32 33 34 35 36 37 38 39 40 #m…" at bounding box center [253, 217] width 245 height 245
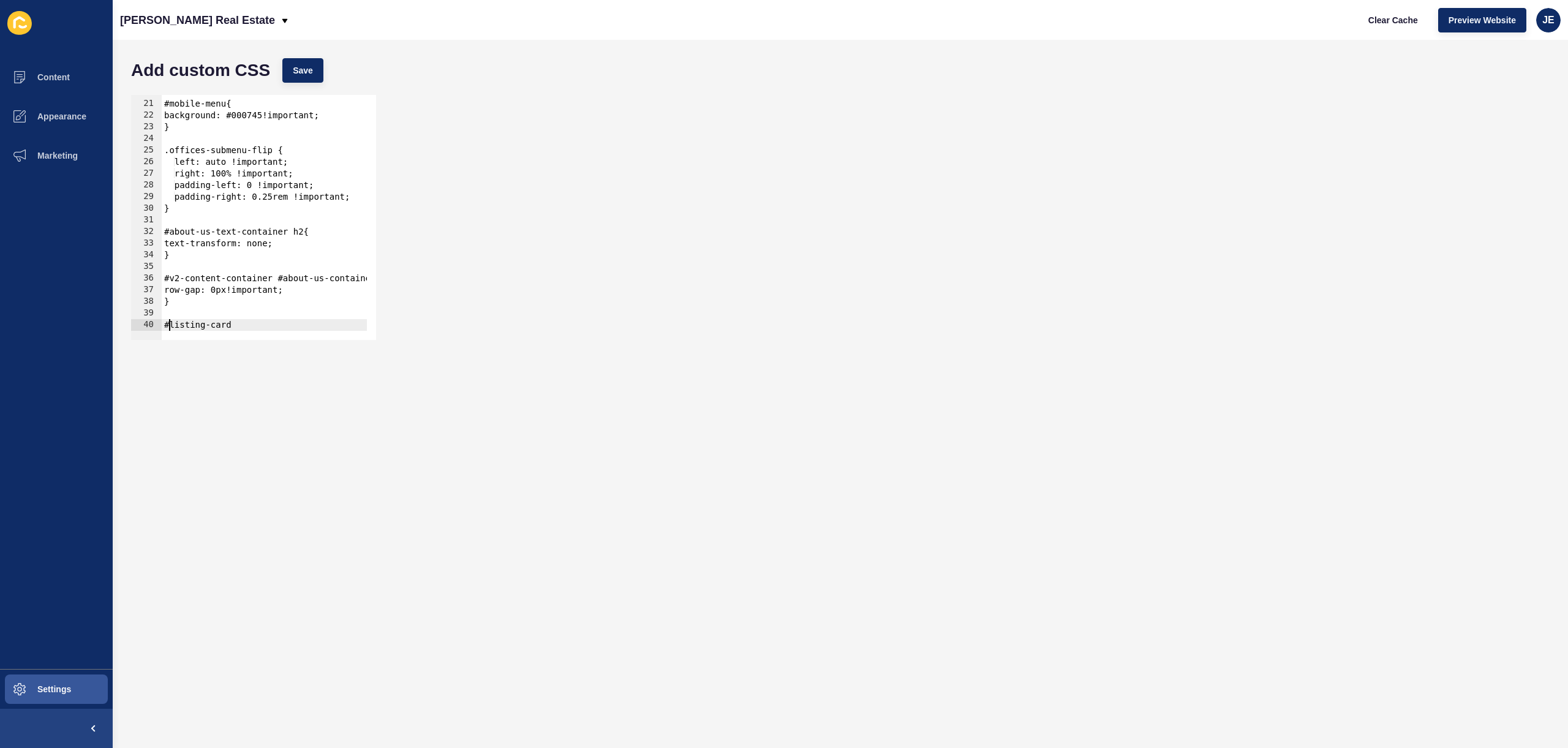
click at [251, 326] on div "#mobile-menu{ background: #000745!important; } .offices-submenu-flip { left: au…" at bounding box center [560, 216] width 797 height 259
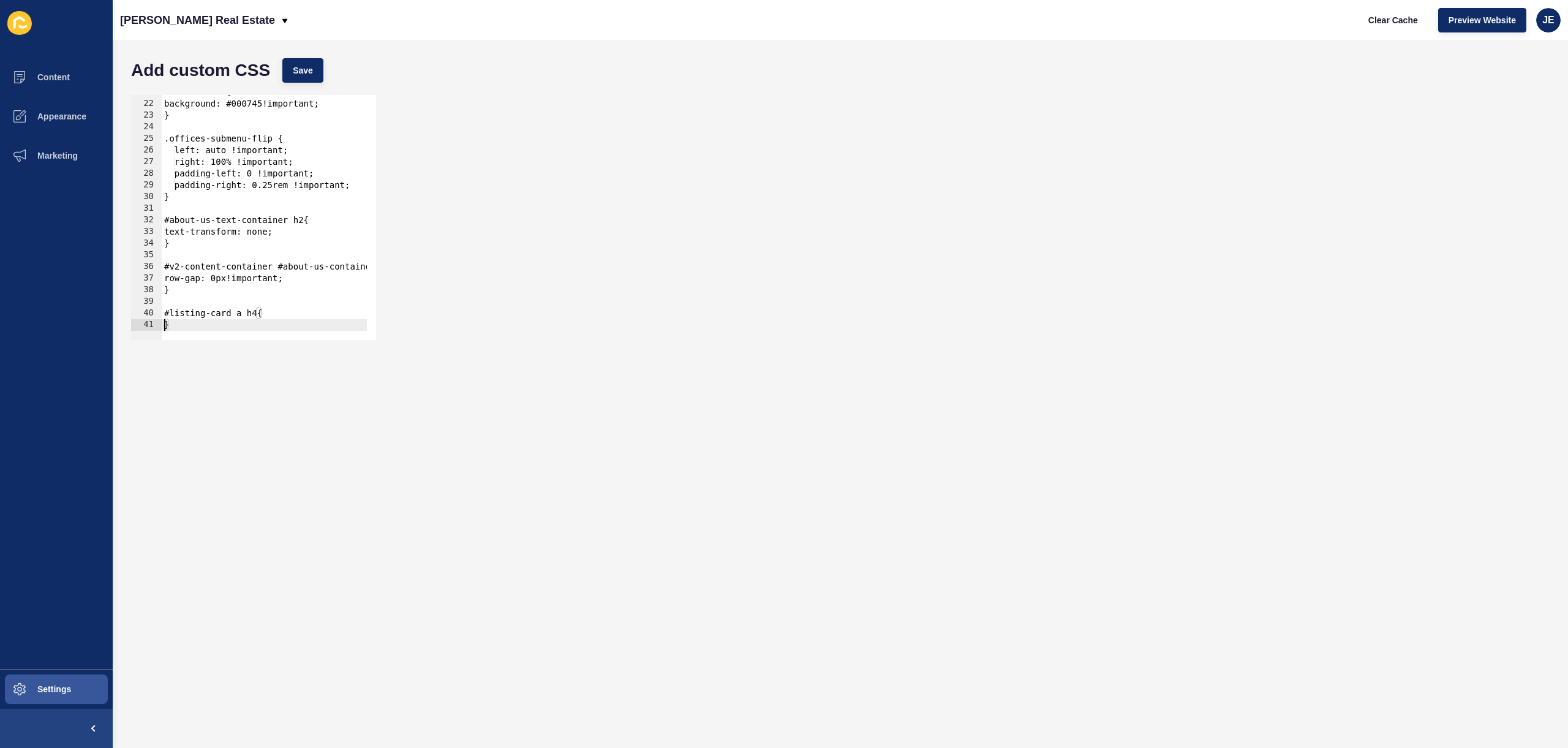
type textarea "}"
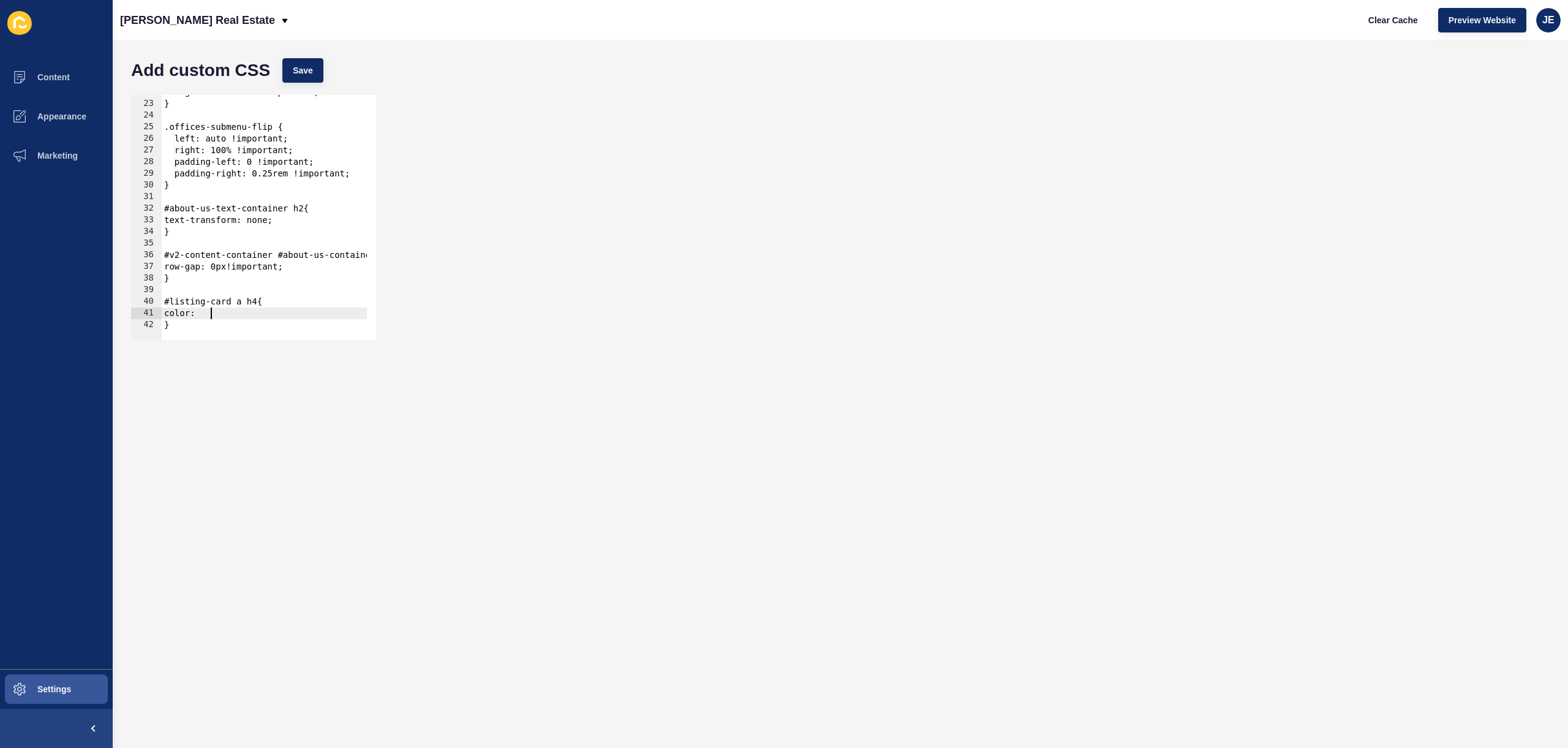
scroll to position [0, 3]
paste textarea "6D6D6D"
type textarea "color: #6D6D6D;"
click at [293, 87] on div "Add custom CSS Save" at bounding box center [840, 70] width 1431 height 37
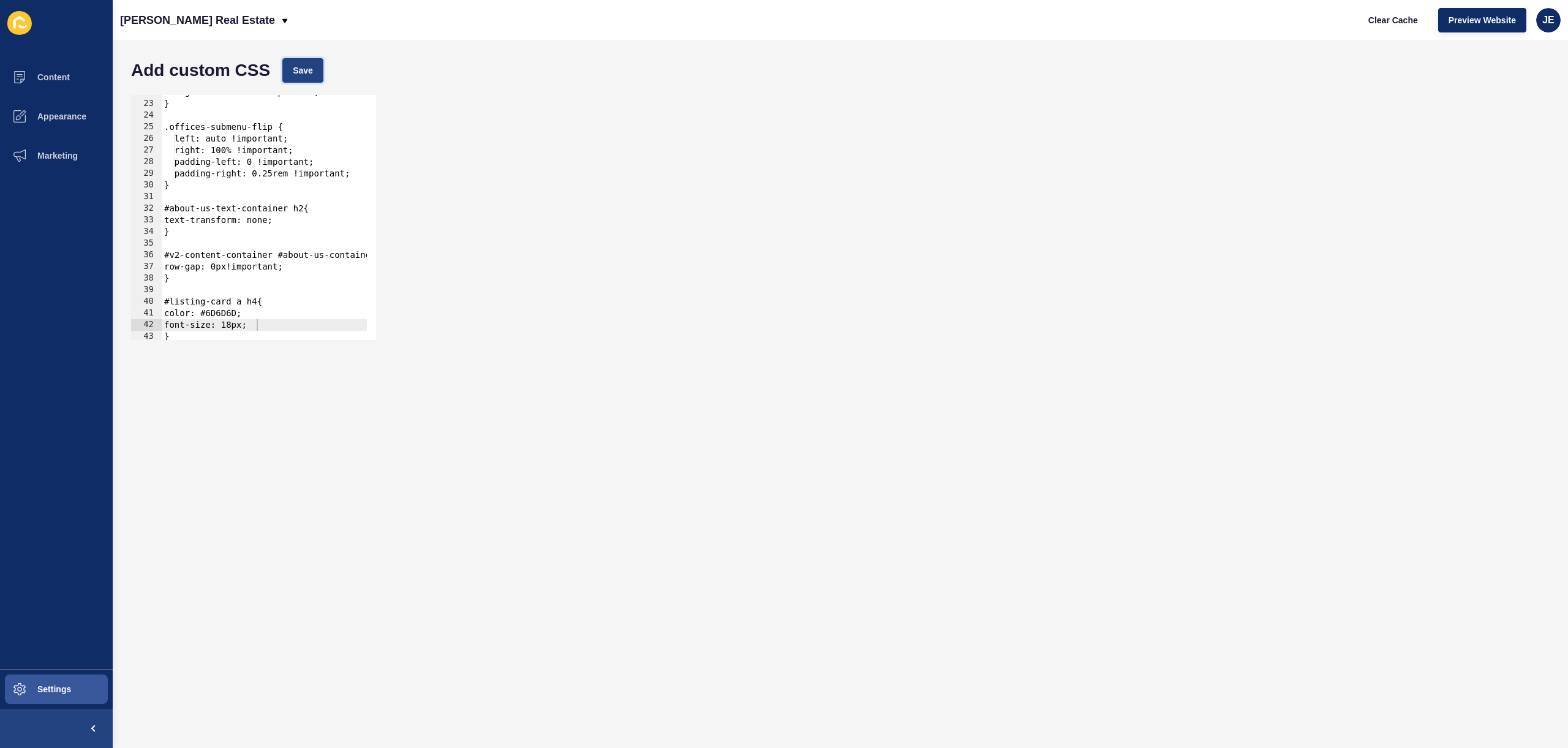
click at [305, 71] on span "Save" at bounding box center [302, 70] width 20 height 12
click at [1391, 14] on span "Clear Cache" at bounding box center [1393, 20] width 50 height 12
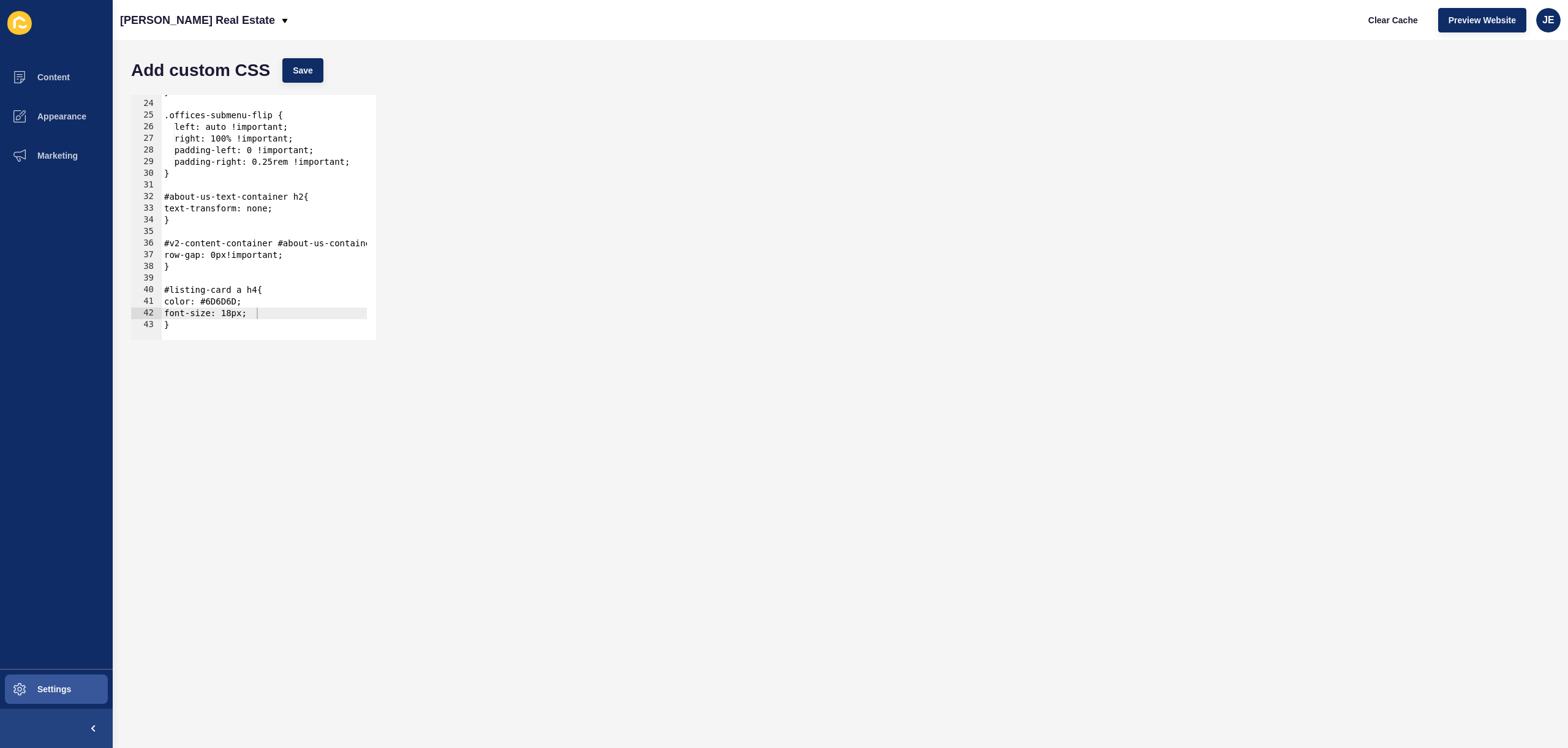
click at [241, 291] on div "} .offices-submenu-flip { left: auto !important; right: 100% !important; paddin…" at bounding box center [560, 216] width 797 height 259
click at [308, 67] on span "Save" at bounding box center [302, 70] width 20 height 12
click at [246, 302] on div "} .offices-submenu-flip { left: auto !important; right: 100% !important; paddin…" at bounding box center [560, 216] width 797 height 259
drag, startPoint x: 332, startPoint y: 78, endPoint x: 322, endPoint y: 76, distance: 10.2
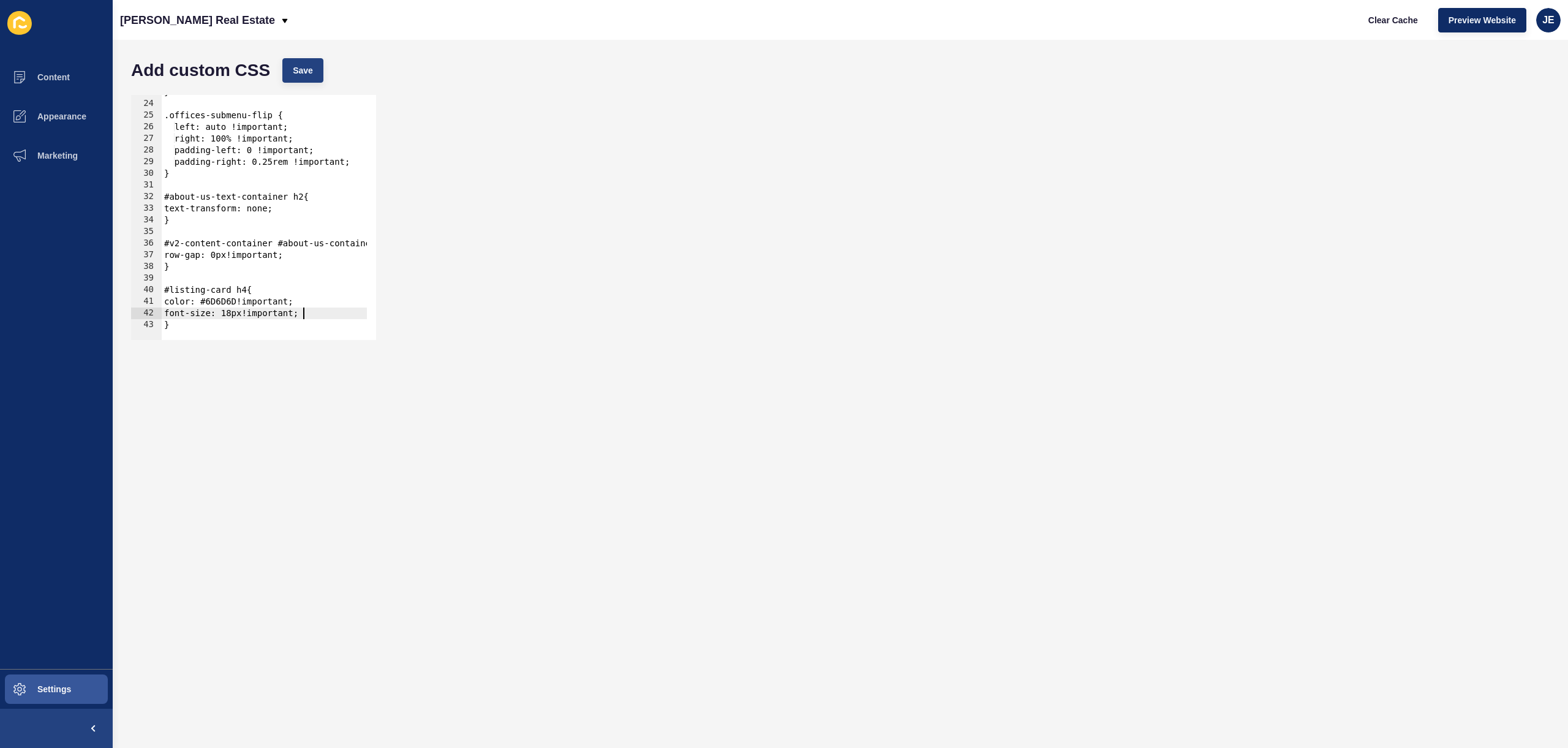
click at [331, 78] on div "Add custom CSS Save" at bounding box center [840, 70] width 1431 height 37
click at [315, 74] on button "Save" at bounding box center [302, 70] width 41 height 25
click at [1386, 17] on span "Clear Cache" at bounding box center [1393, 20] width 50 height 12
click at [200, 329] on div at bounding box center [560, 334] width 797 height 12
click at [245, 290] on div "} .offices-submenu-flip { left: auto !important; right: 100% !important; paddin…" at bounding box center [560, 216] width 797 height 259
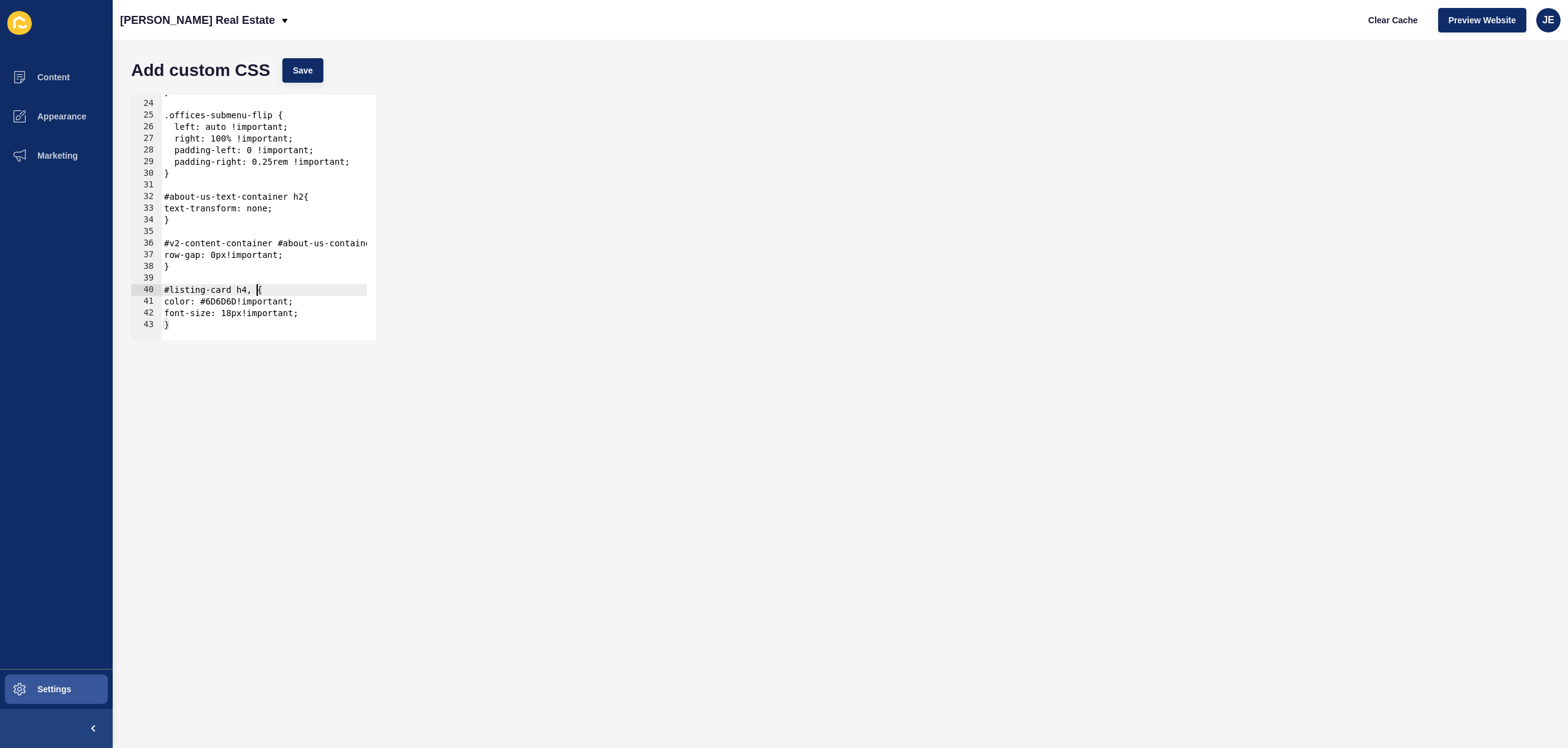
scroll to position [0, 6]
paste textarea "}"
drag, startPoint x: 174, startPoint y: 314, endPoint x: 150, endPoint y: 303, distance: 26.4
click at [150, 303] on div "{ 23 24 25 26 27 28 29 30 31 32 33 34 35 36 37 38 39 40 41 42 43 44 45 } .offic…" at bounding box center [253, 217] width 245 height 245
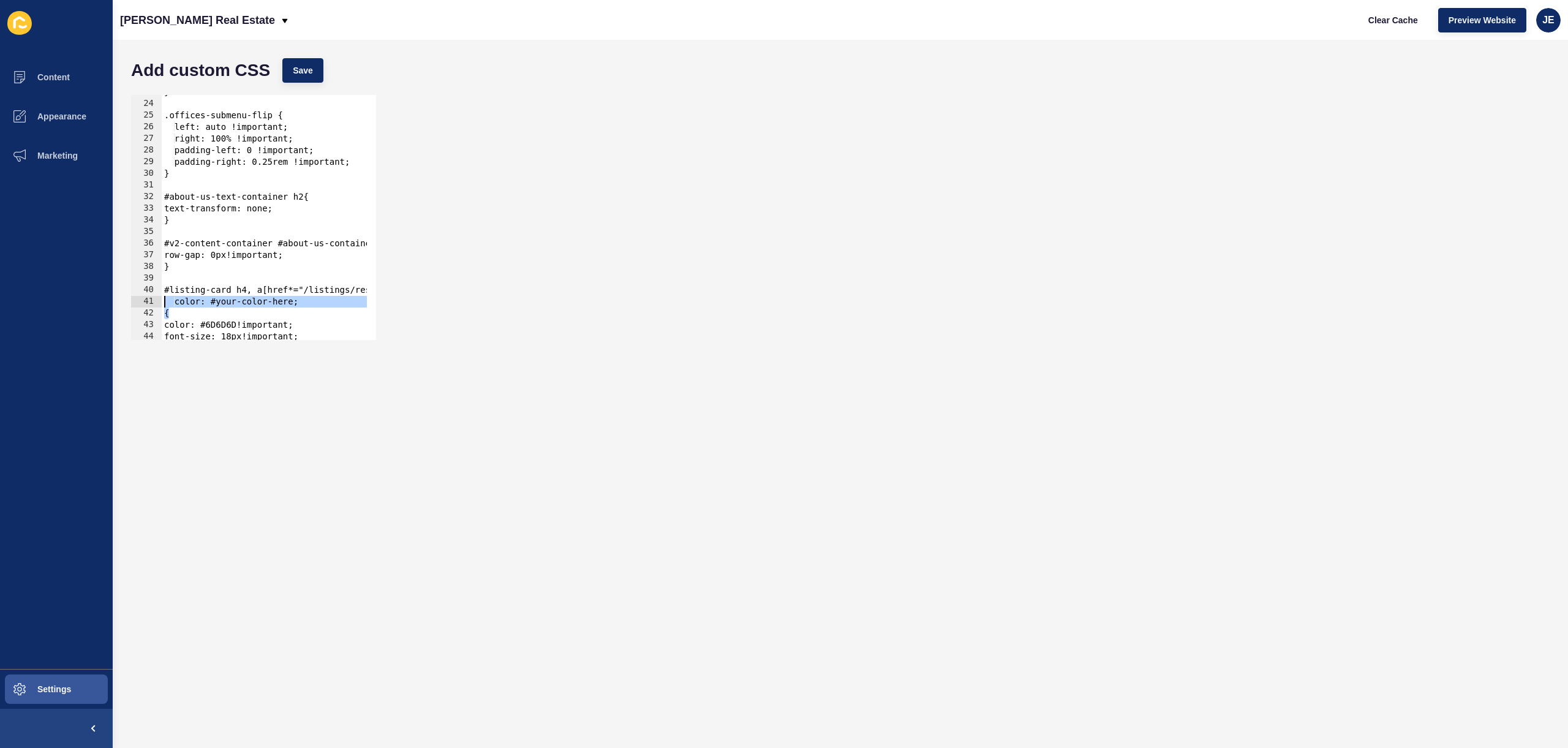
type textarea "color: #your-color-here; {"
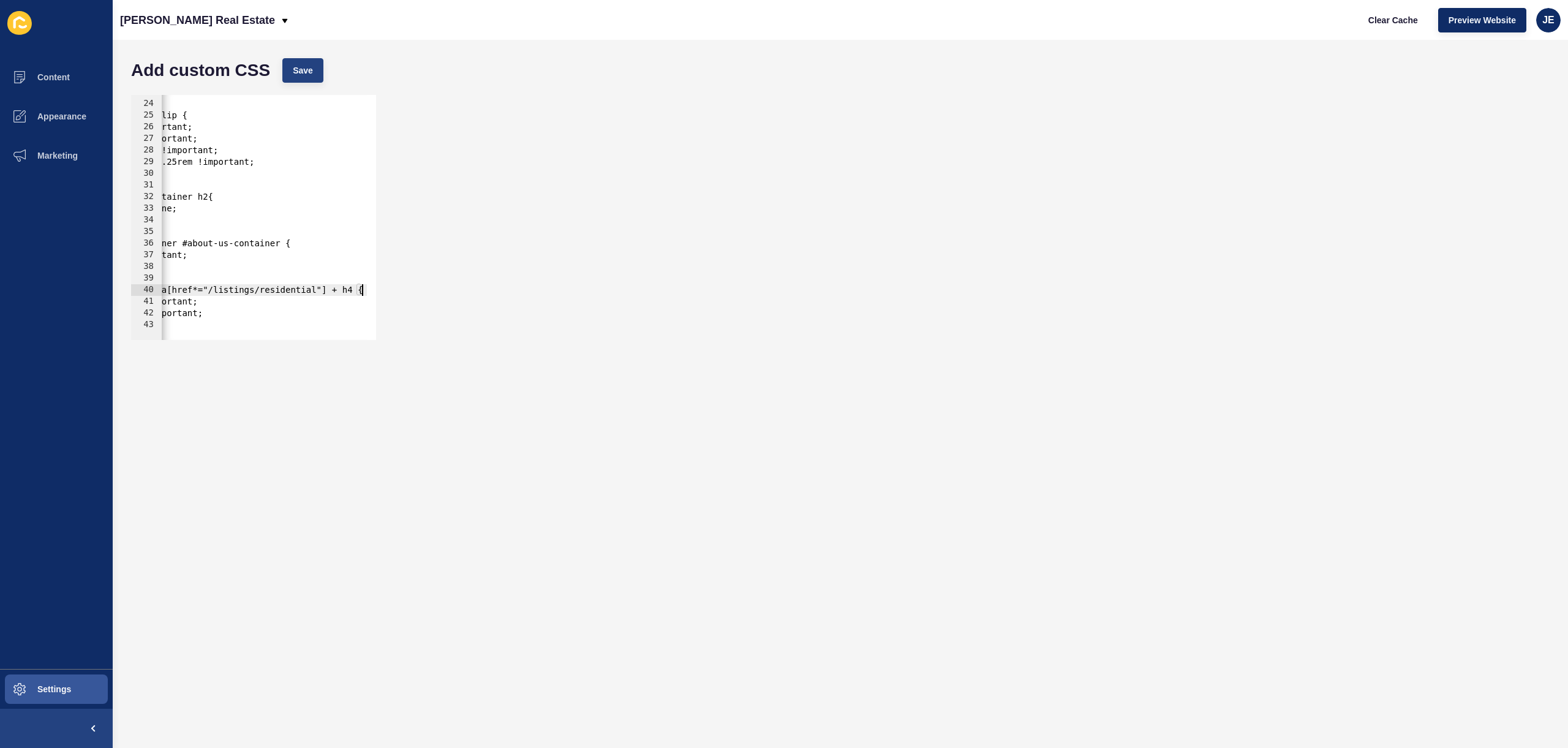
drag, startPoint x: 294, startPoint y: 53, endPoint x: 296, endPoint y: 59, distance: 6.3
click at [294, 54] on div "Add custom CSS Save" at bounding box center [840, 70] width 1431 height 37
click at [296, 62] on button "Save" at bounding box center [302, 70] width 41 height 25
click at [1387, 25] on span "Clear Cache" at bounding box center [1393, 20] width 50 height 12
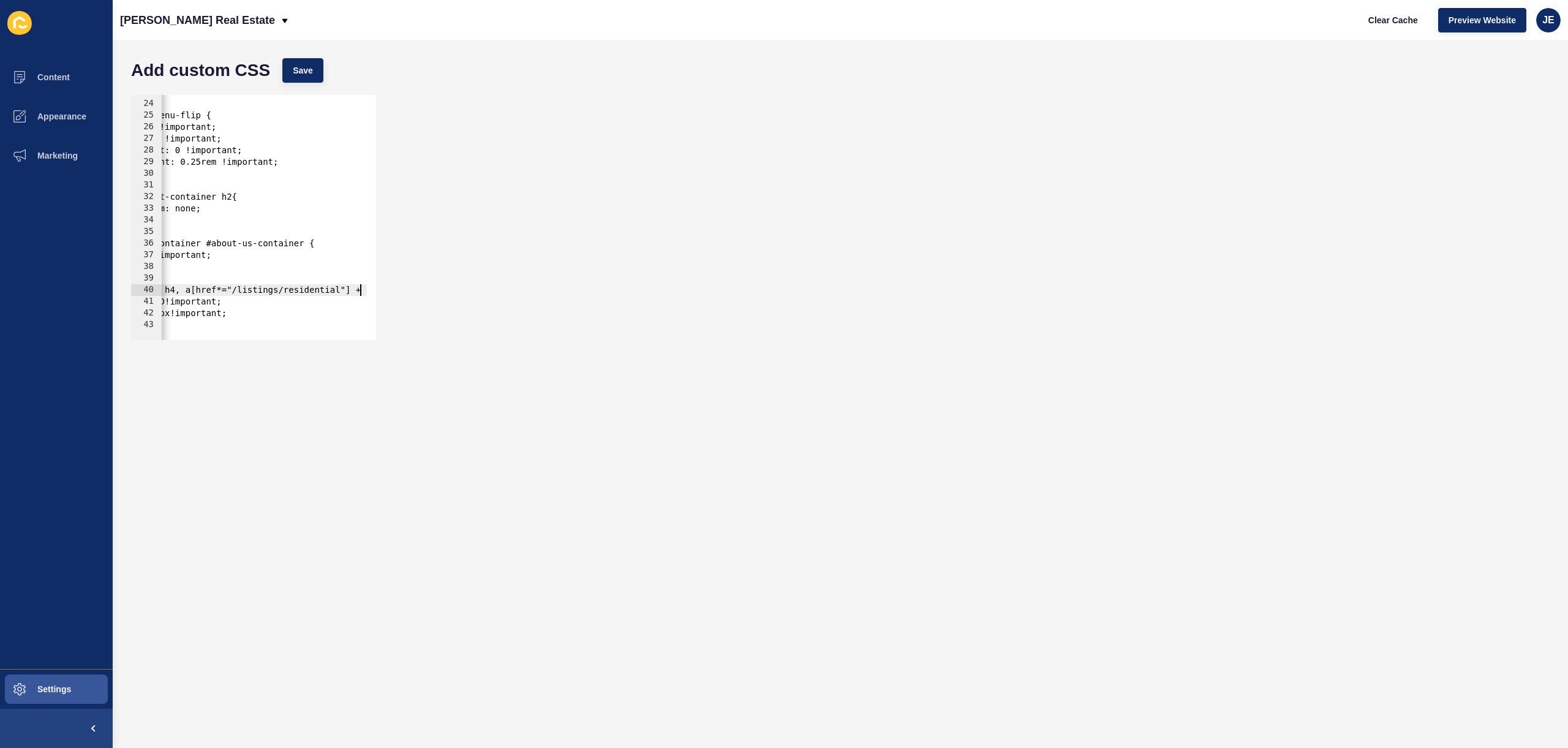
click at [360, 293] on div "} .offices-submenu-flip { left: auto !important; right: 100% !important; paddin…" at bounding box center [489, 216] width 797 height 259
click at [308, 66] on span "Save" at bounding box center [302, 70] width 20 height 12
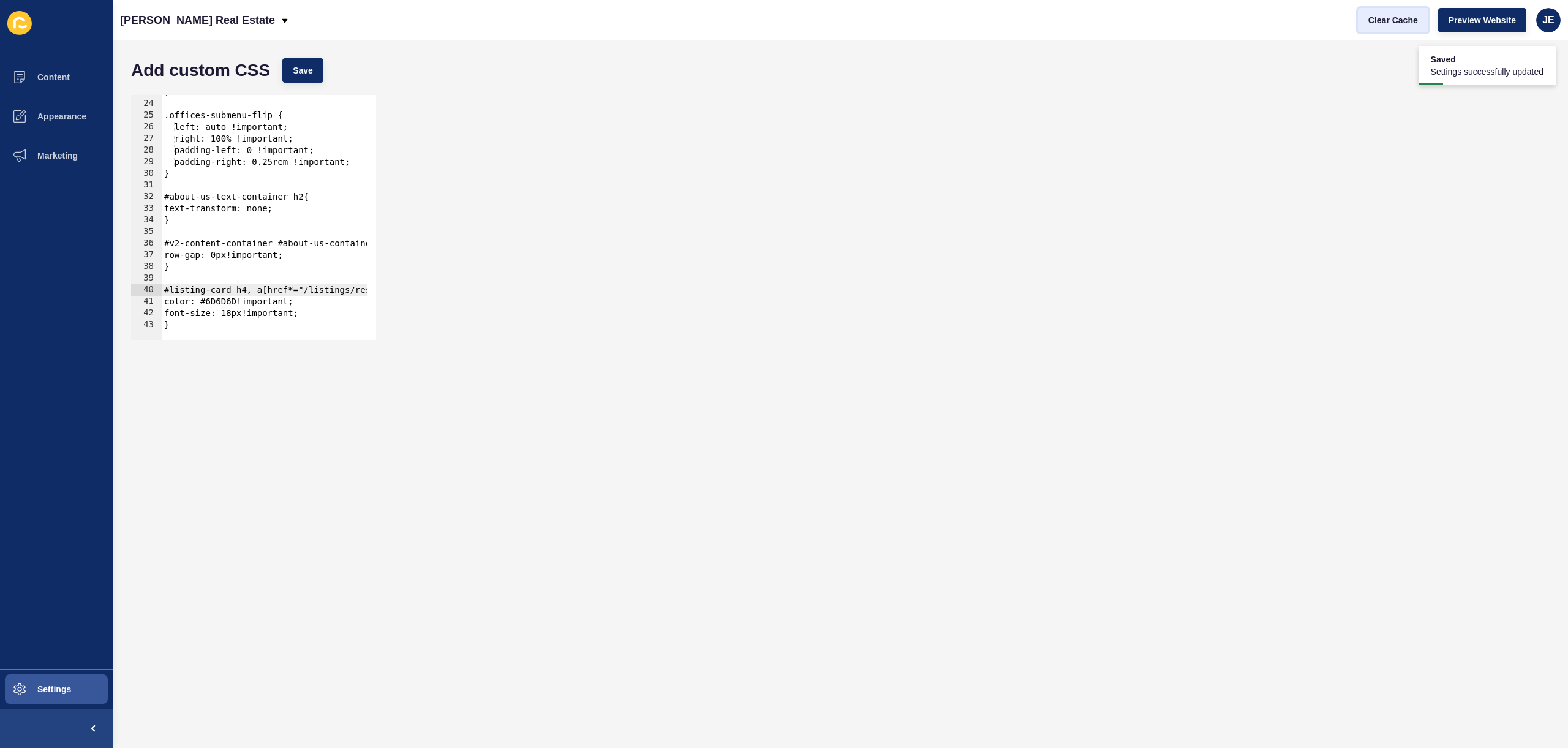
click at [1379, 24] on span "Clear Cache" at bounding box center [1393, 20] width 50 height 12
click at [247, 299] on div "} .offices-submenu-flip { left: auto !important; right: 100% !important; paddin…" at bounding box center [560, 216] width 797 height 259
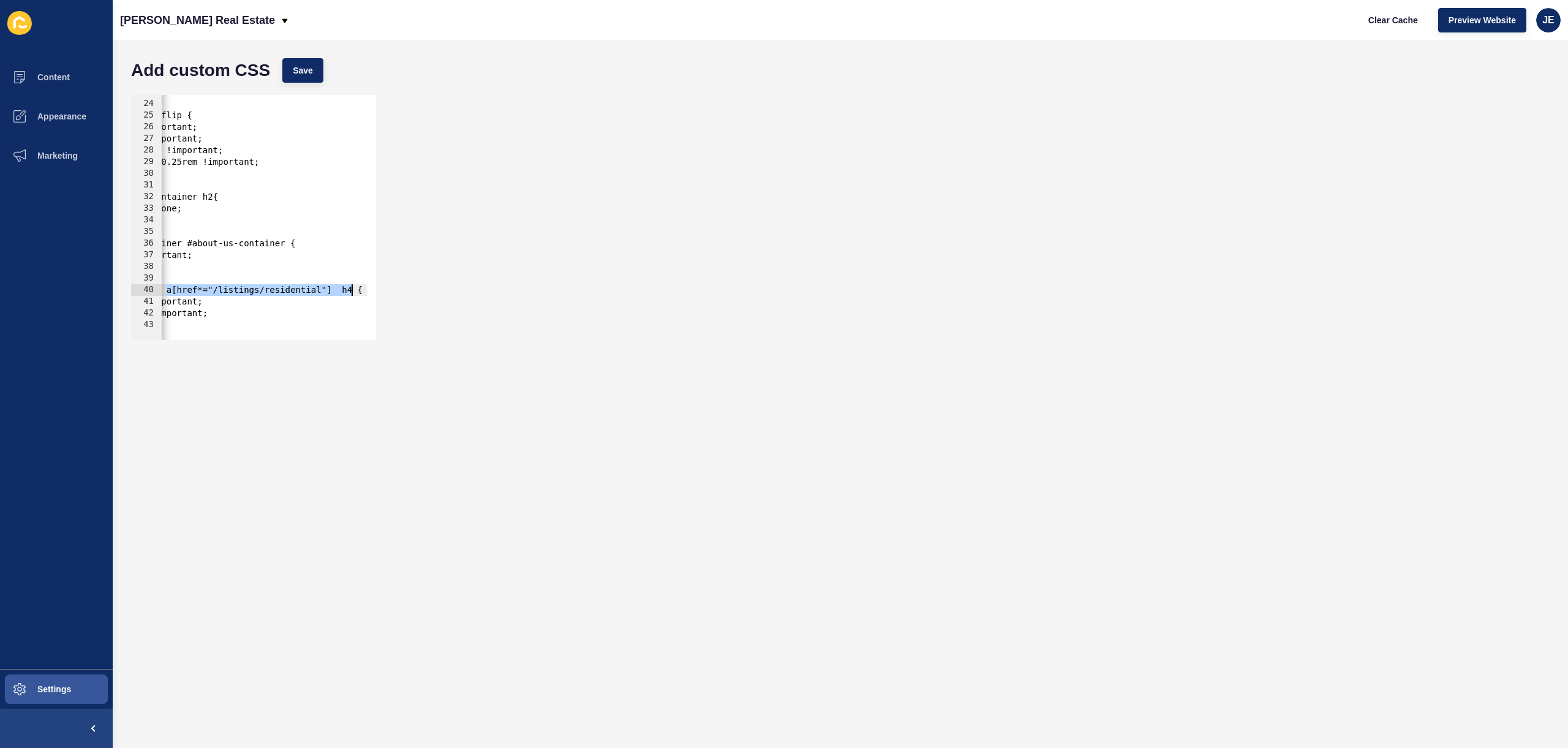
drag, startPoint x: 256, startPoint y: 292, endPoint x: 351, endPoint y: 290, distance: 95.0
click at [351, 290] on div "} .offices-submenu-flip { left: auto !important; right: 100% !important; paddin…" at bounding box center [469, 216] width 797 height 259
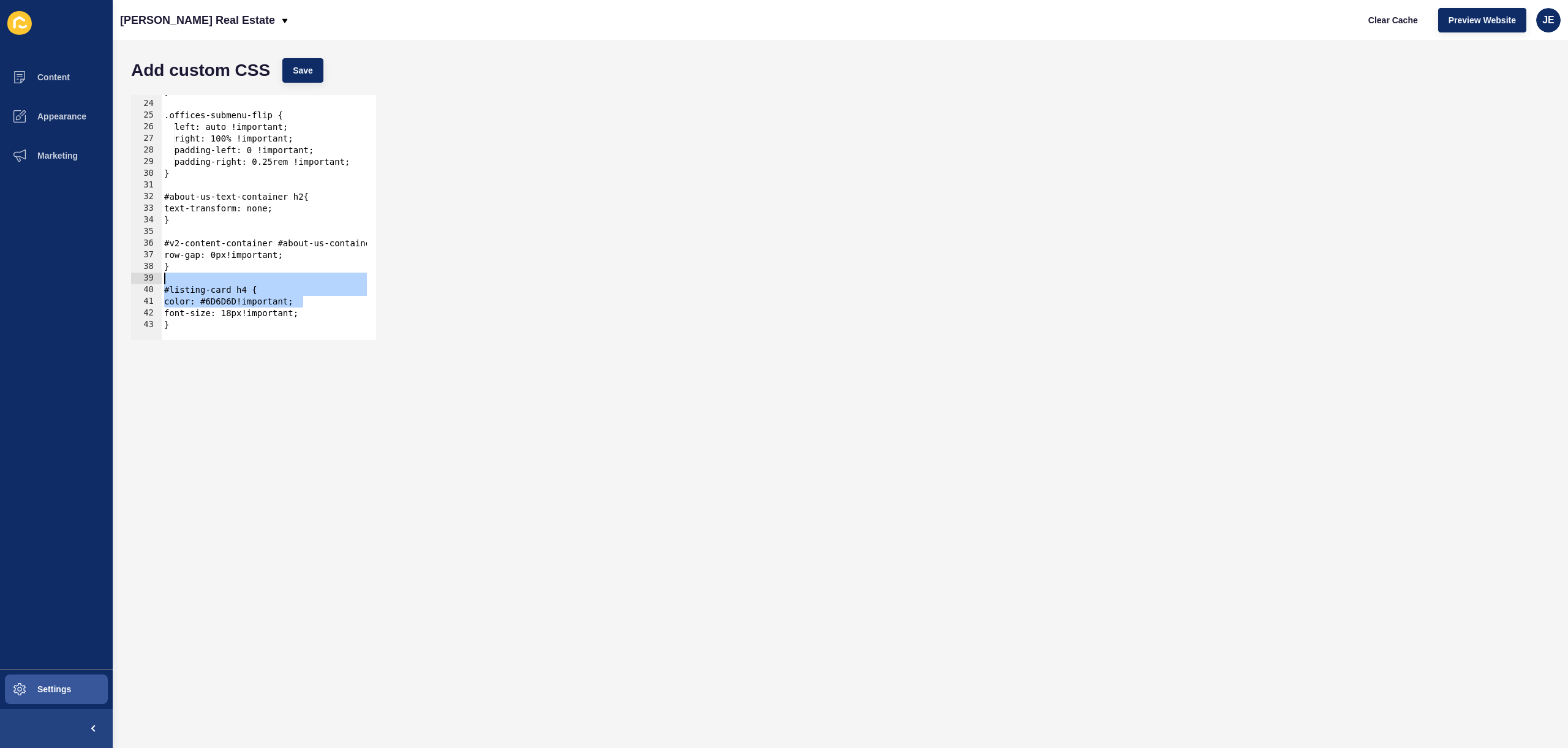
drag, startPoint x: 191, startPoint y: 302, endPoint x: 71, endPoint y: 291, distance: 120.5
click at [26, 284] on div "Content Appearance Marketing Settings Hoskins Real Estate Clear Cache Preview W…" at bounding box center [784, 374] width 1568 height 748
click at [183, 323] on div "} .offices-submenu-flip { left: auto !important; right: 100% !important; paddin…" at bounding box center [560, 216] width 797 height 259
type textarea "}"
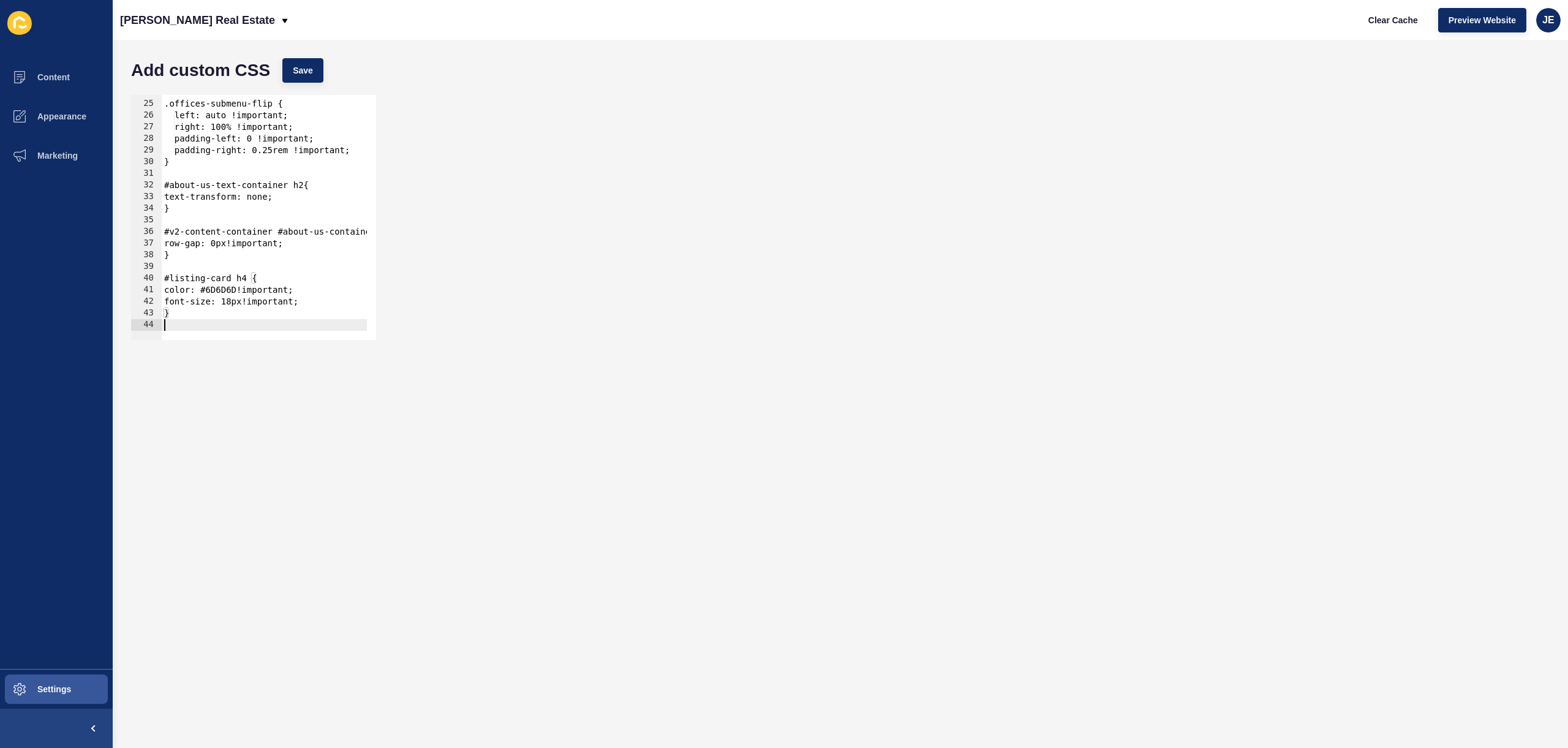
scroll to position [288, 0]
paste textarea "a[href*="/listings/residential"] h4"
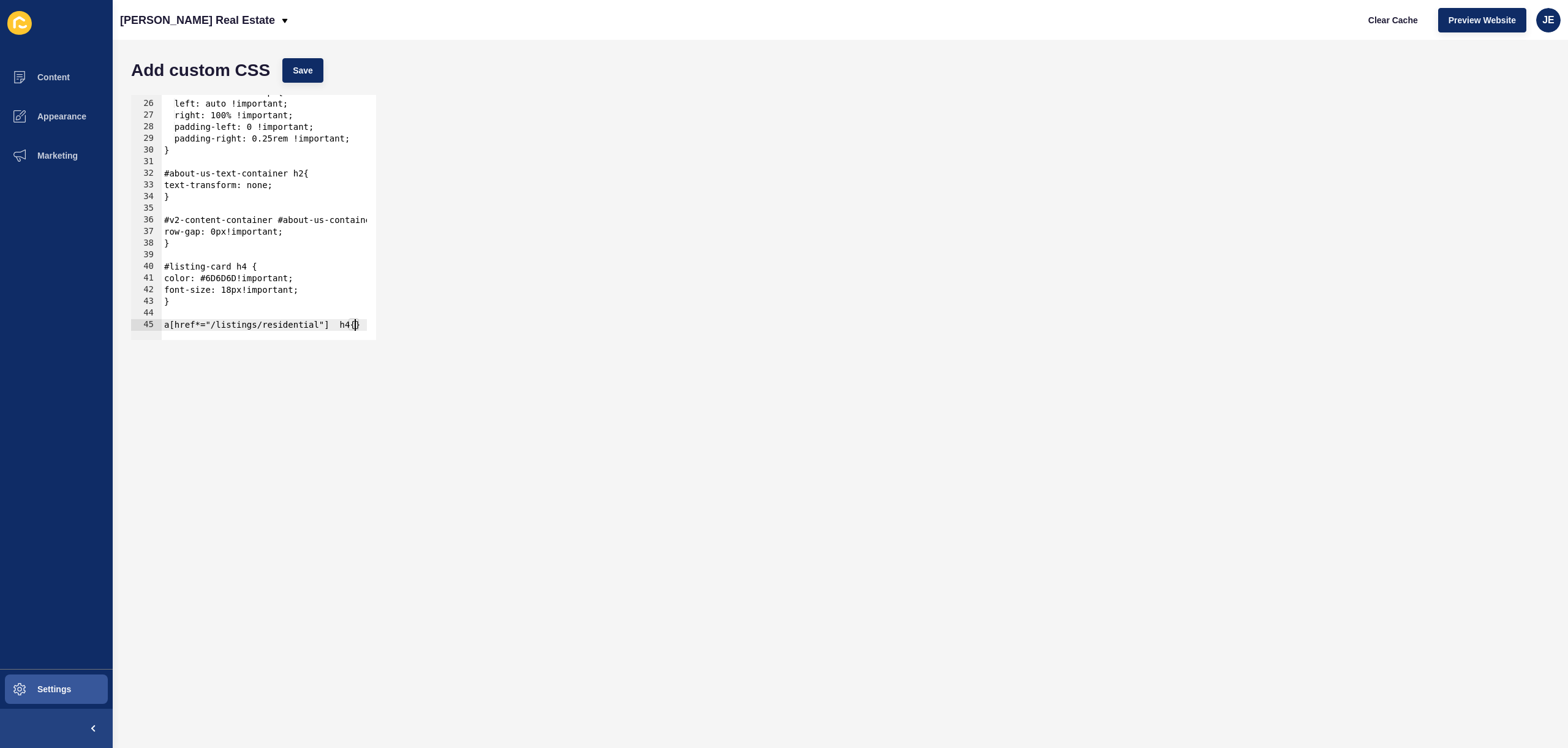
scroll to position [299, 0]
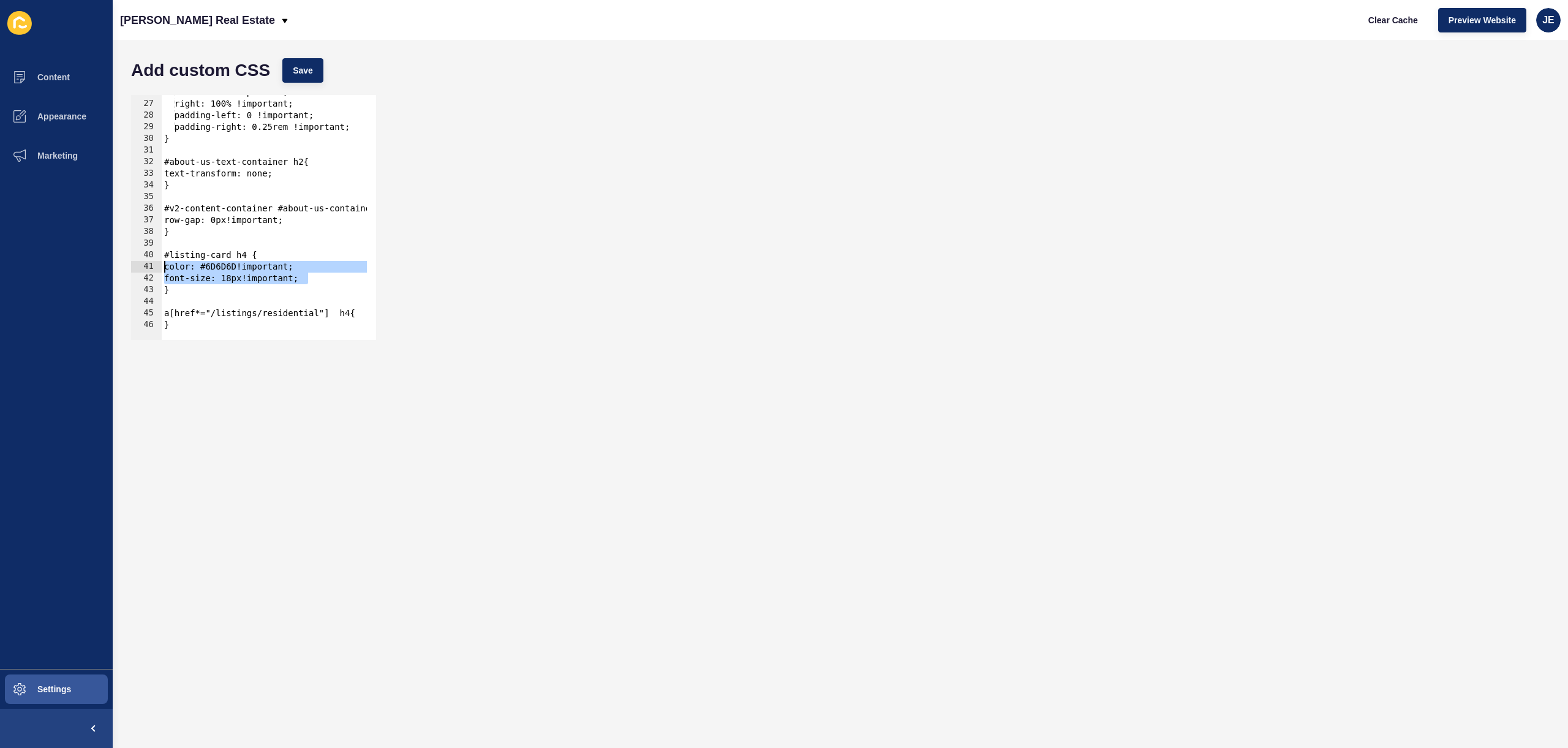
drag, startPoint x: 313, startPoint y: 279, endPoint x: 161, endPoint y: 263, distance: 152.8
click at [161, 263] on div "} 26 27 28 29 30 31 32 33 34 35 36 37 38 39 40 41 42 43 44 45 46 left: auto !im…" at bounding box center [253, 217] width 245 height 245
click at [360, 311] on div "left: auto !important; right: 100% !important; padding-left: 0 !important; padd…" at bounding box center [560, 216] width 797 height 259
type textarea "a[href*="/listings/residential"] h4{"
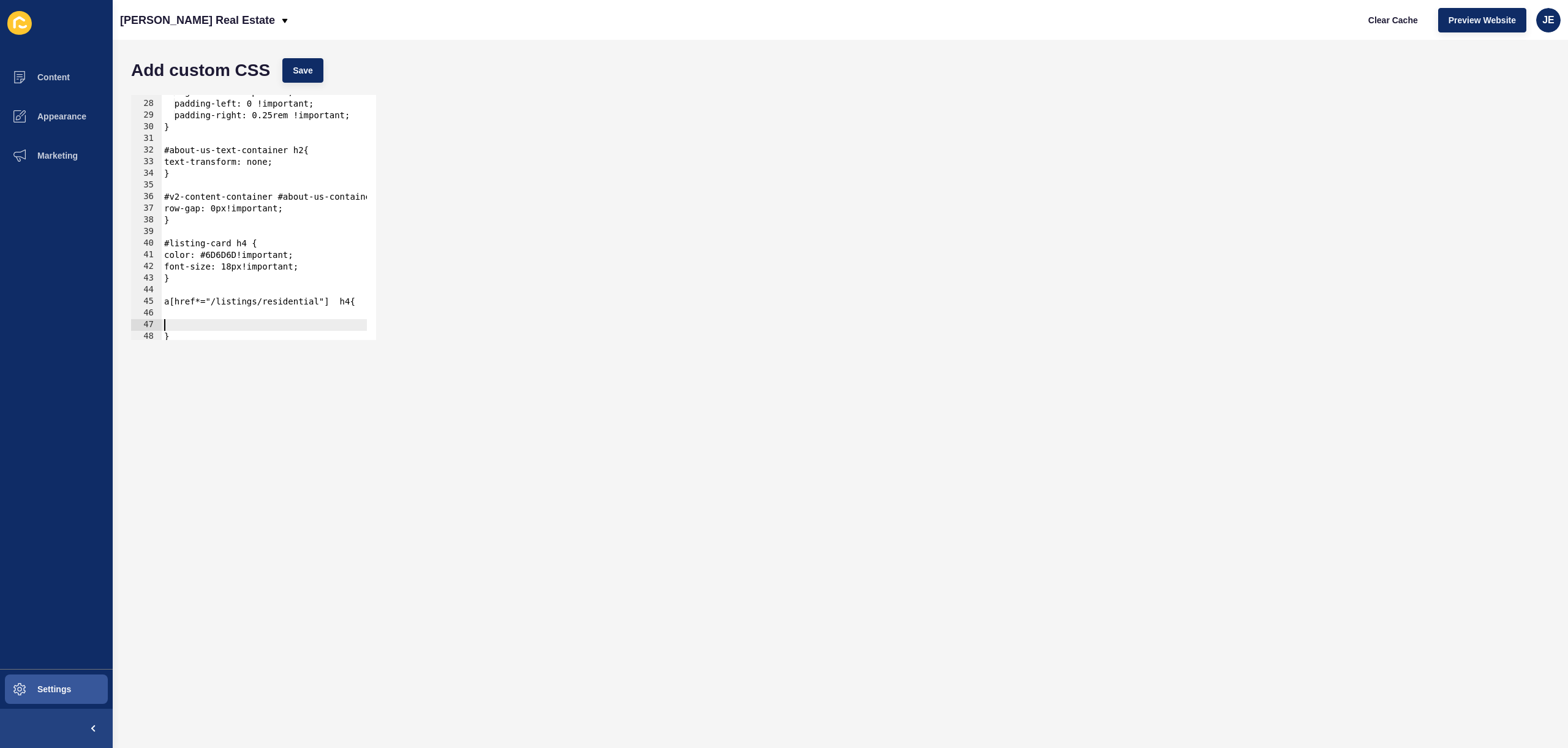
paste textarea "font-size: 18px!important;"
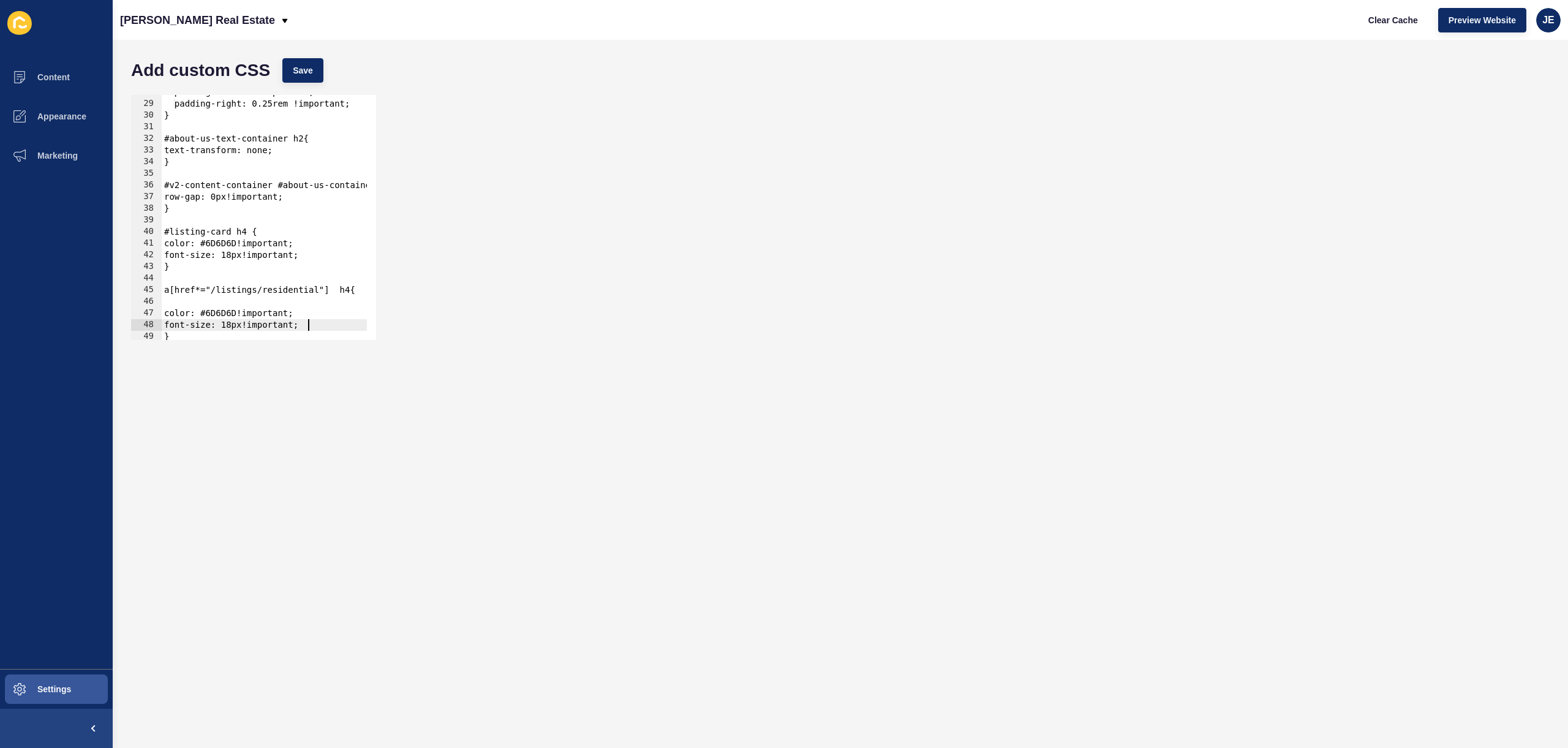
scroll to position [323, 0]
click at [237, 326] on div "font-size: 18px!important; 28 29 30 31 32 33 34 35 36 37 38 39 40 41 42 43 44 4…" at bounding box center [253, 217] width 245 height 245
click at [171, 311] on div "padding-left: 0 !important; padding-right: 0.25rem !important; } #about-us-text…" at bounding box center [560, 216] width 797 height 259
click at [174, 314] on div "padding-left: 0 !important; padding-right: 0.25rem !important; } #about-us-text…" at bounding box center [560, 216] width 797 height 259
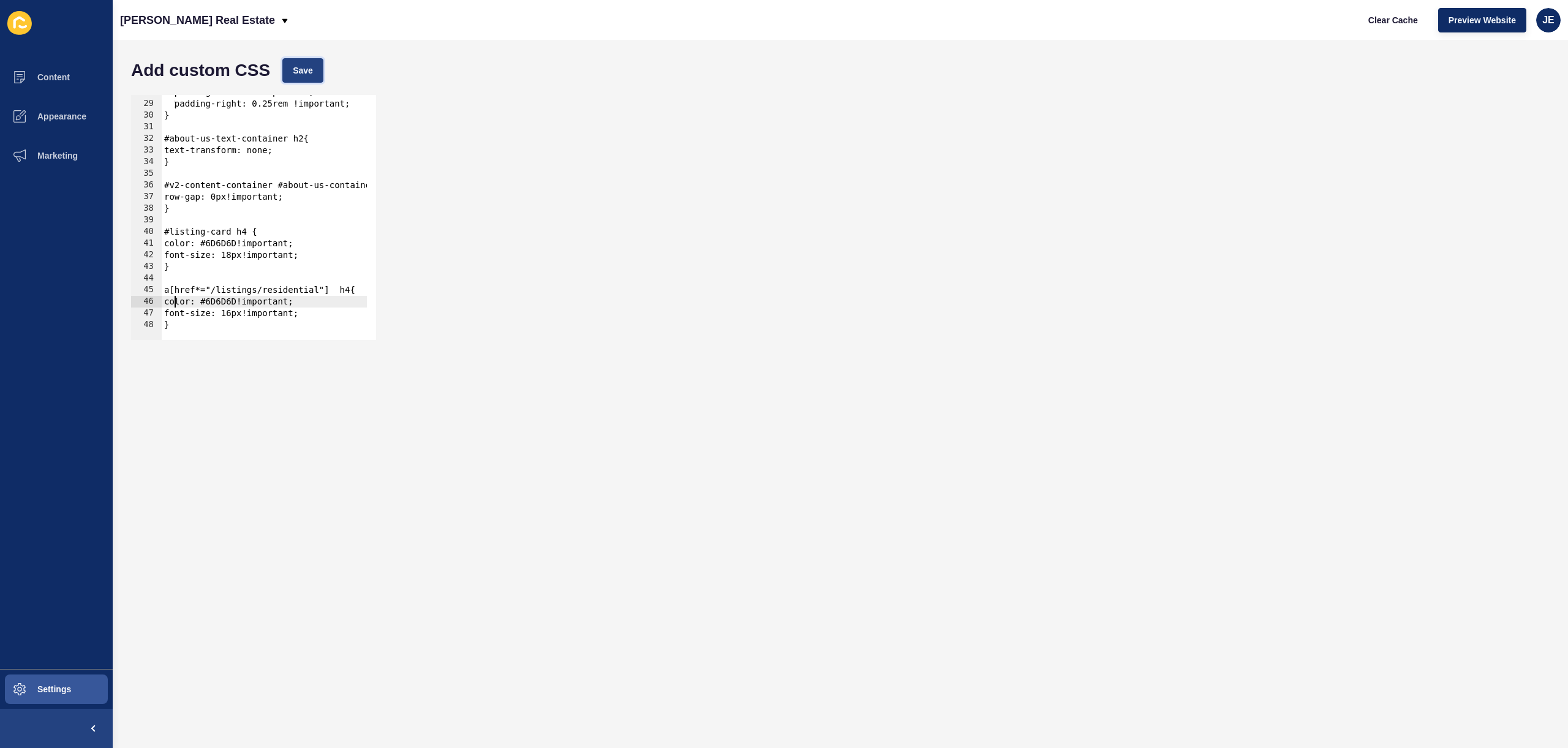
click at [314, 69] on button "Save" at bounding box center [302, 70] width 41 height 25
click at [235, 232] on div "padding-left: 0 !important; padding-right: 0.25rem !important; } #about-us-text…" at bounding box center [560, 216] width 797 height 259
type textarea "#listing-card a h4 {"
click at [592, 177] on div "#listing-card a h4 { 28 29 30 31 32 33 34 35 36 37 38 39 40 41 42 43 44 45 46 4…" at bounding box center [840, 217] width 1431 height 257
click at [298, 72] on span "Save" at bounding box center [302, 70] width 20 height 12
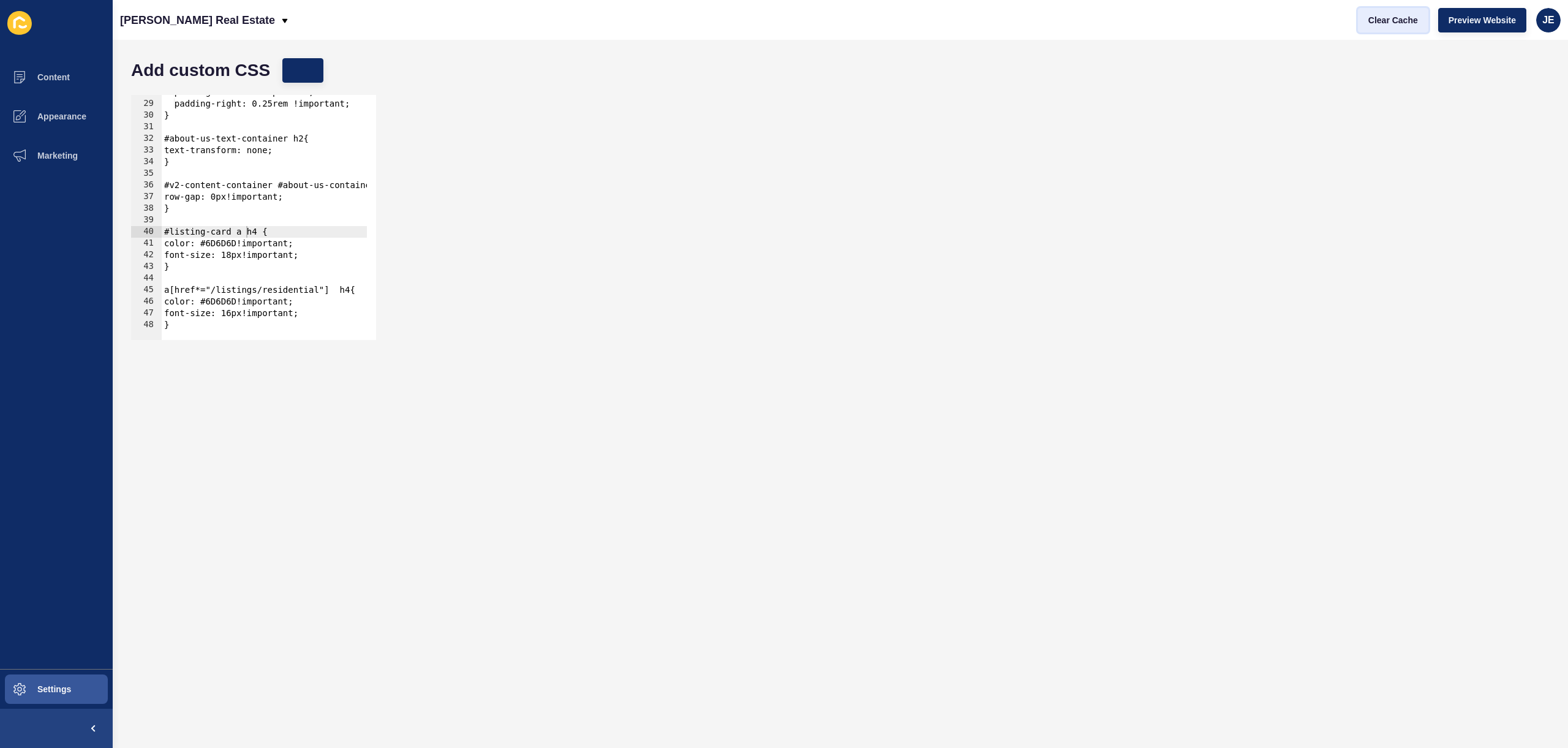
click at [1388, 25] on span "Clear Cache" at bounding box center [1393, 20] width 50 height 12
click at [37, 694] on span at bounding box center [19, 689] width 39 height 39
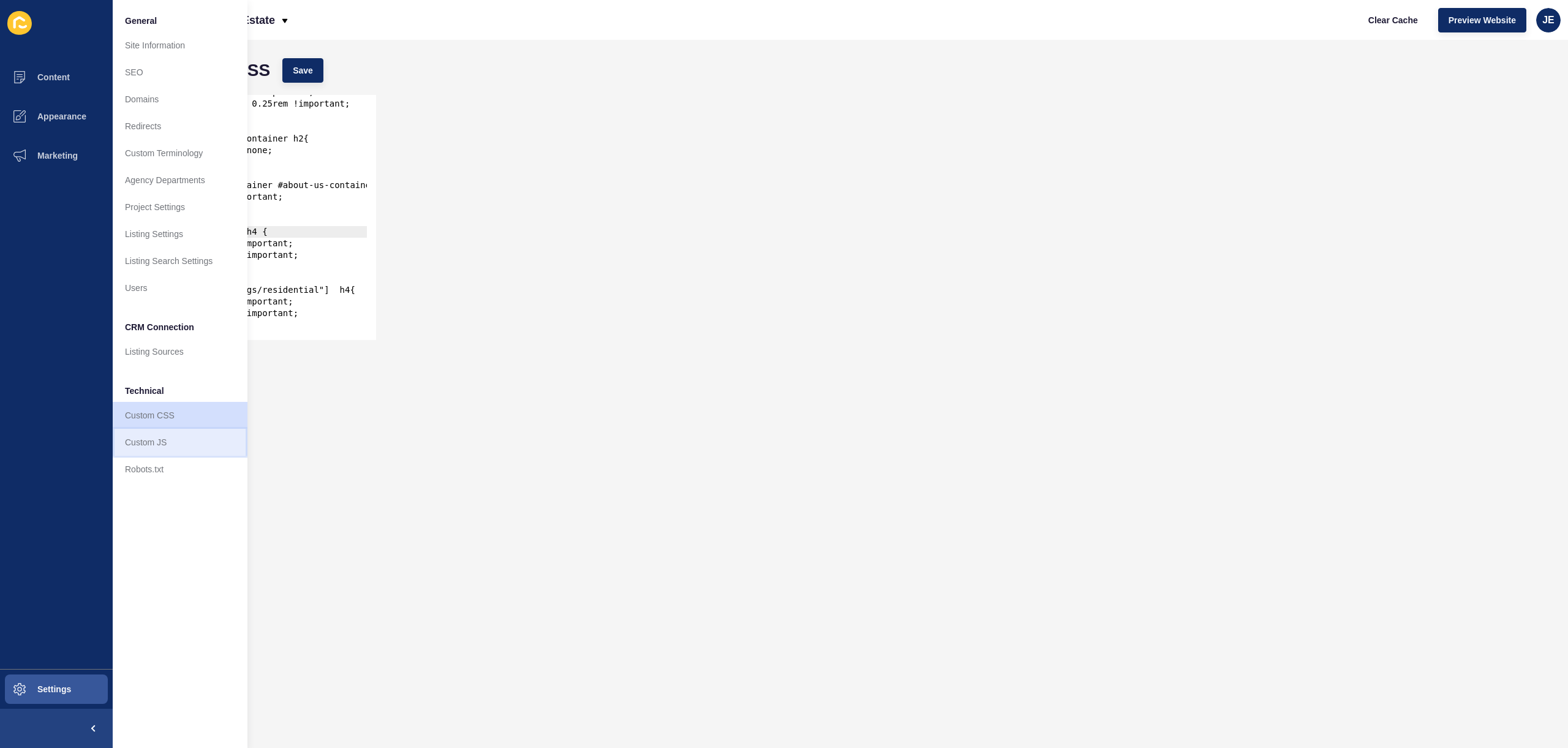
click at [174, 452] on link "Custom JS" at bounding box center [180, 442] width 135 height 27
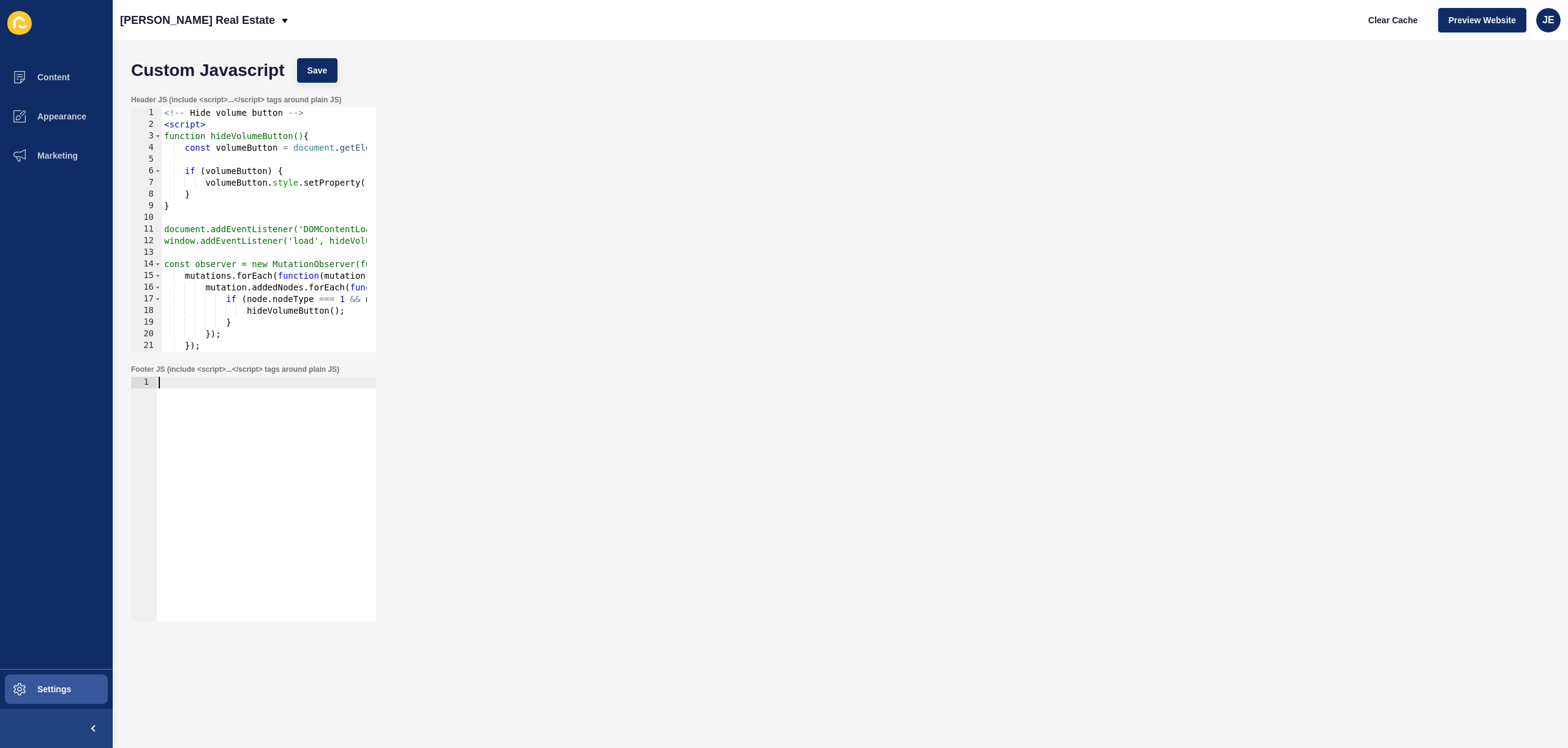
click at [264, 438] on div at bounding box center [266, 511] width 220 height 268
paste textarea "</script>"
type textarea "</script>"
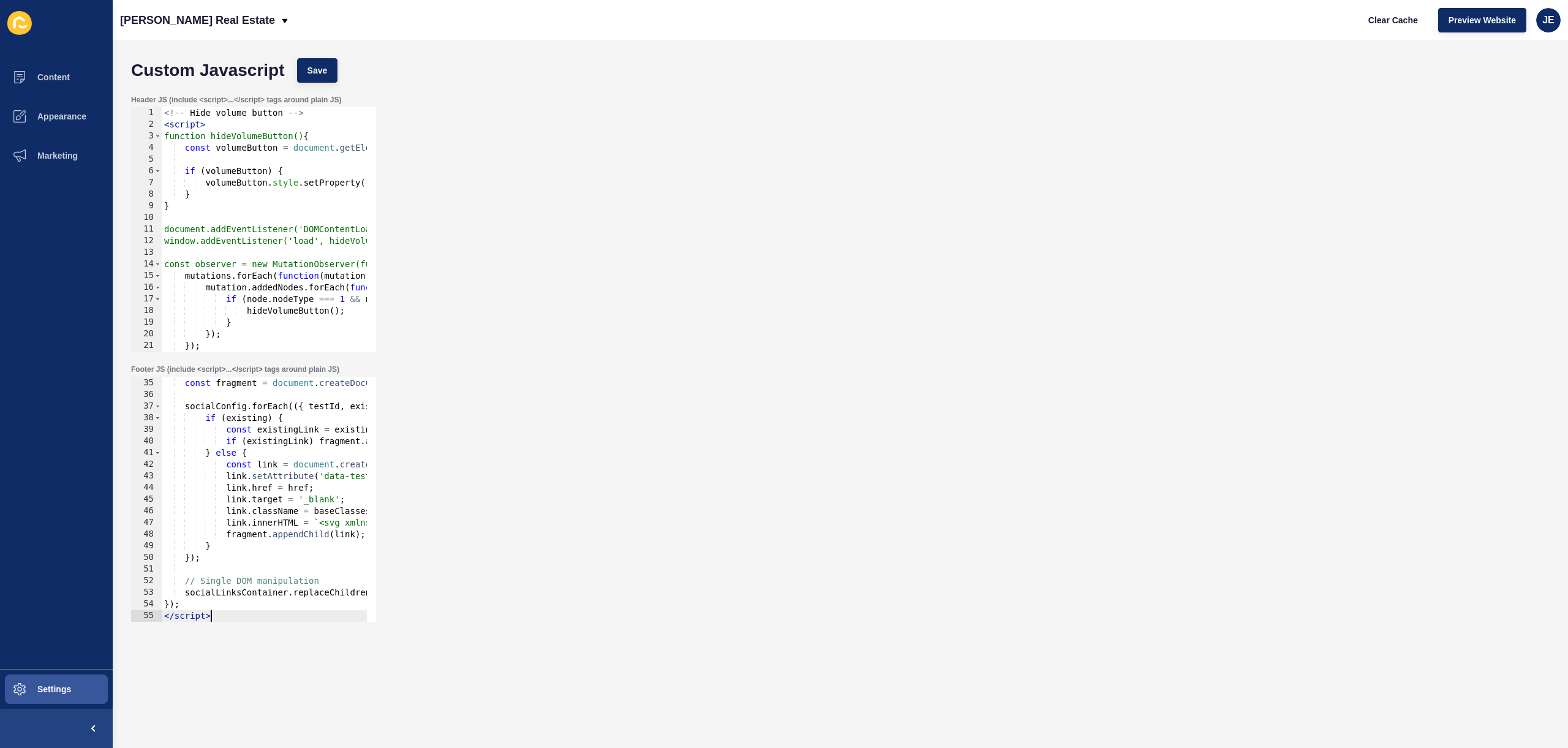
scroll to position [395, 0]
click at [314, 72] on span "Save" at bounding box center [317, 70] width 20 height 12
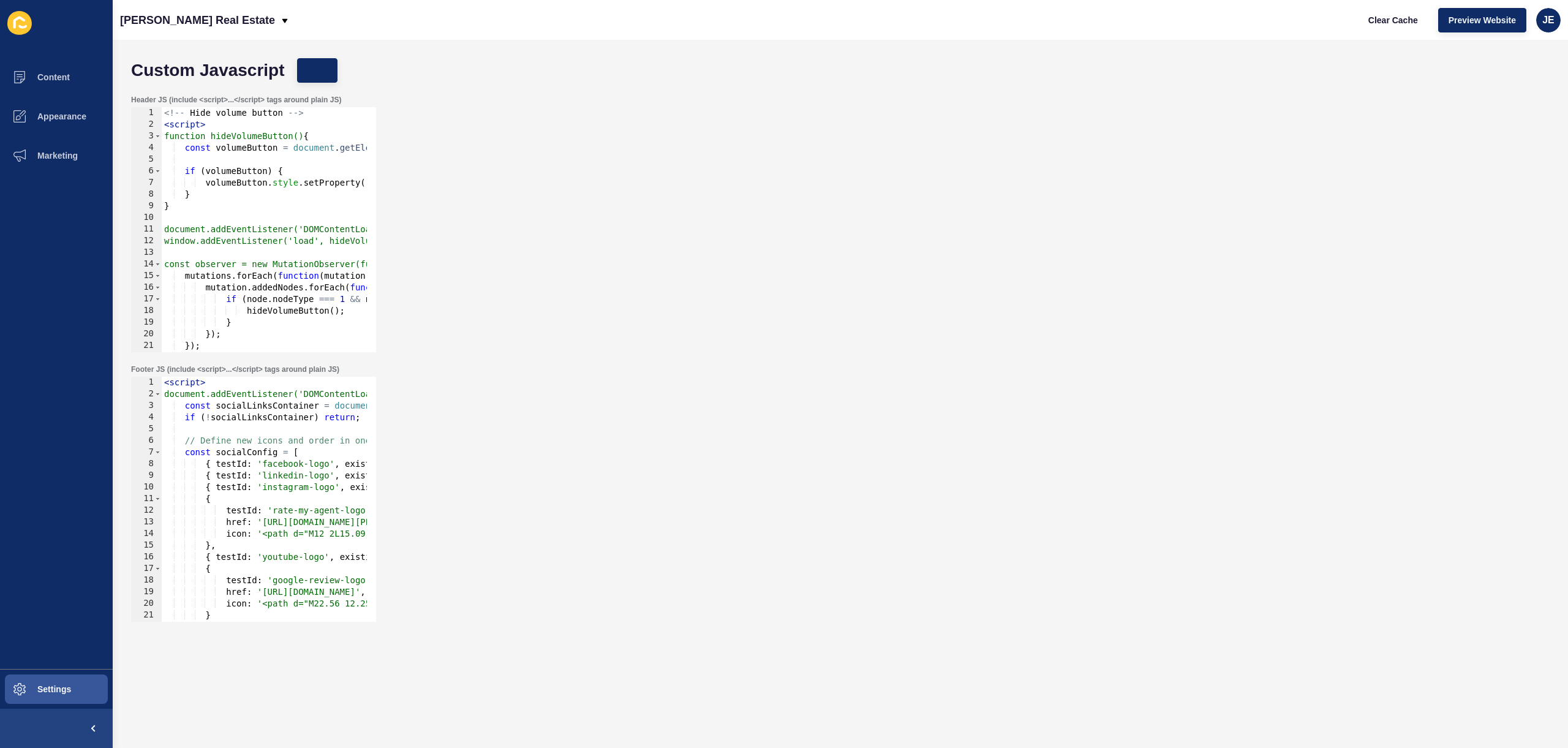
scroll to position [0, 0]
click at [1399, 31] on button "Clear Cache" at bounding box center [1393, 20] width 71 height 25
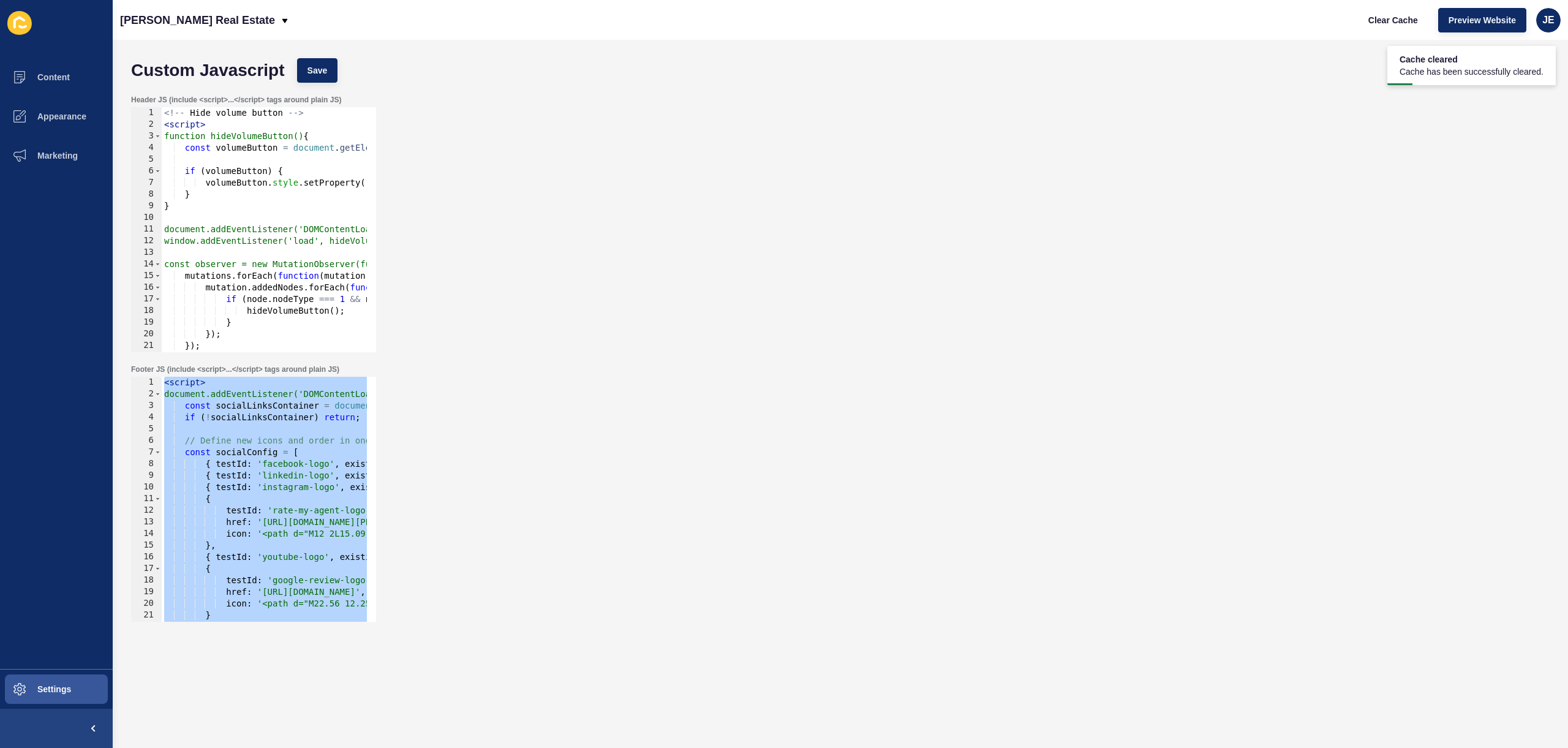
paste textarea
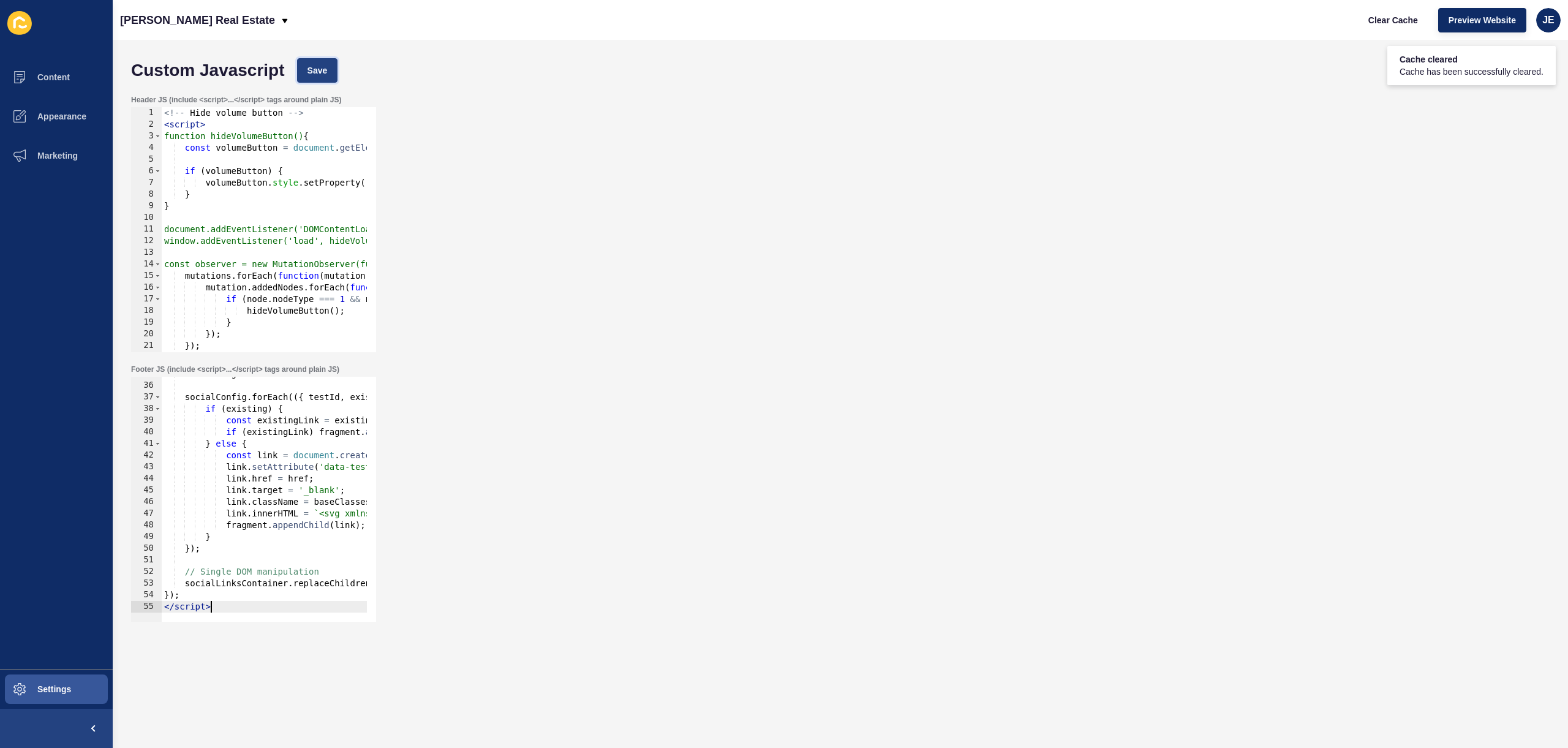
click at [319, 69] on span "Save" at bounding box center [317, 70] width 20 height 12
click at [1394, 19] on span "Clear Cache" at bounding box center [1393, 20] width 50 height 12
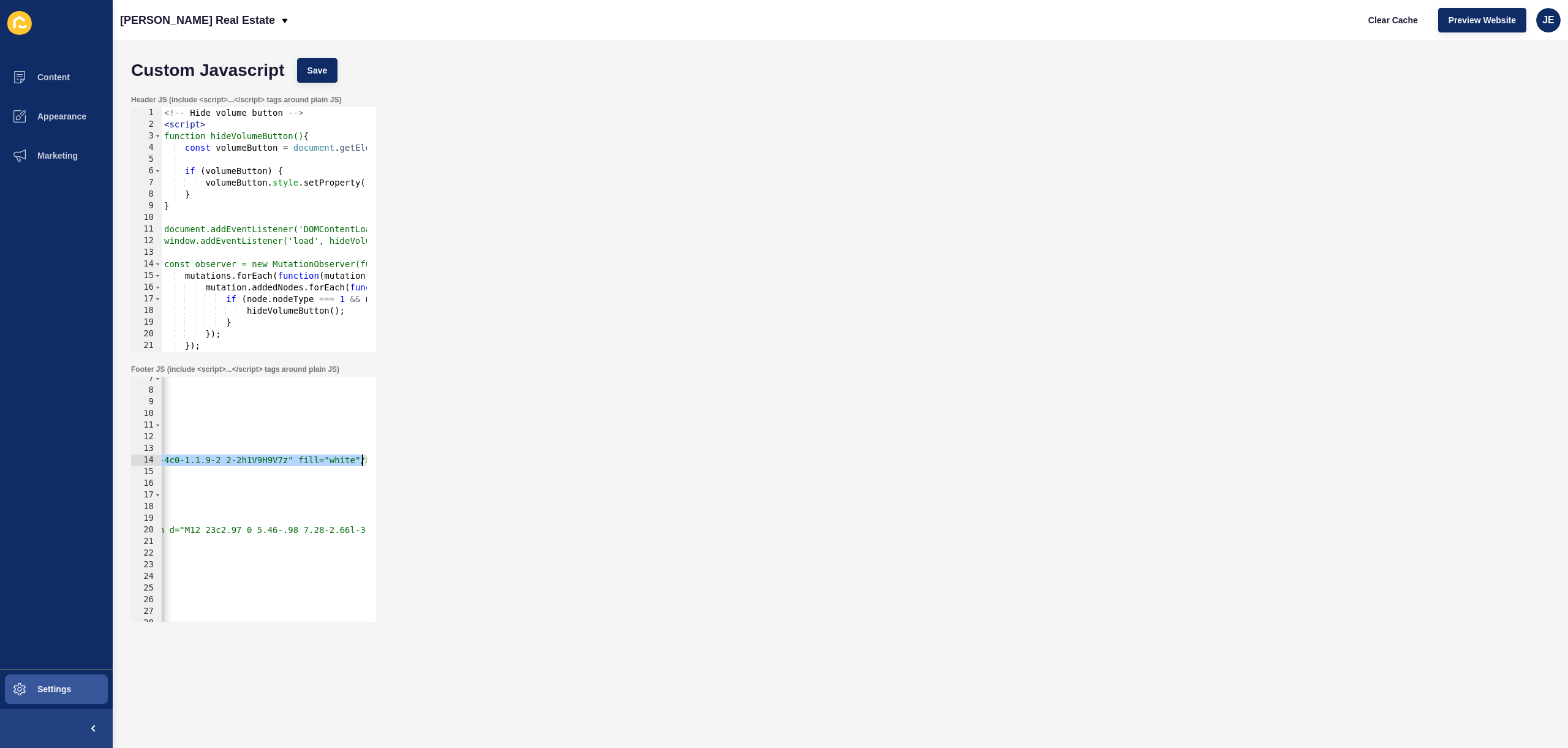
scroll to position [0, 914]
drag, startPoint x: 261, startPoint y: 462, endPoint x: 355, endPoint y: 462, distance: 94.0
click at [355, 462] on div "const socialConfig = [ { testId : 'facebook-logo' , existing : true } , { testI…" at bounding box center [938, 503] width 3380 height 259
paste textarea "</svg"
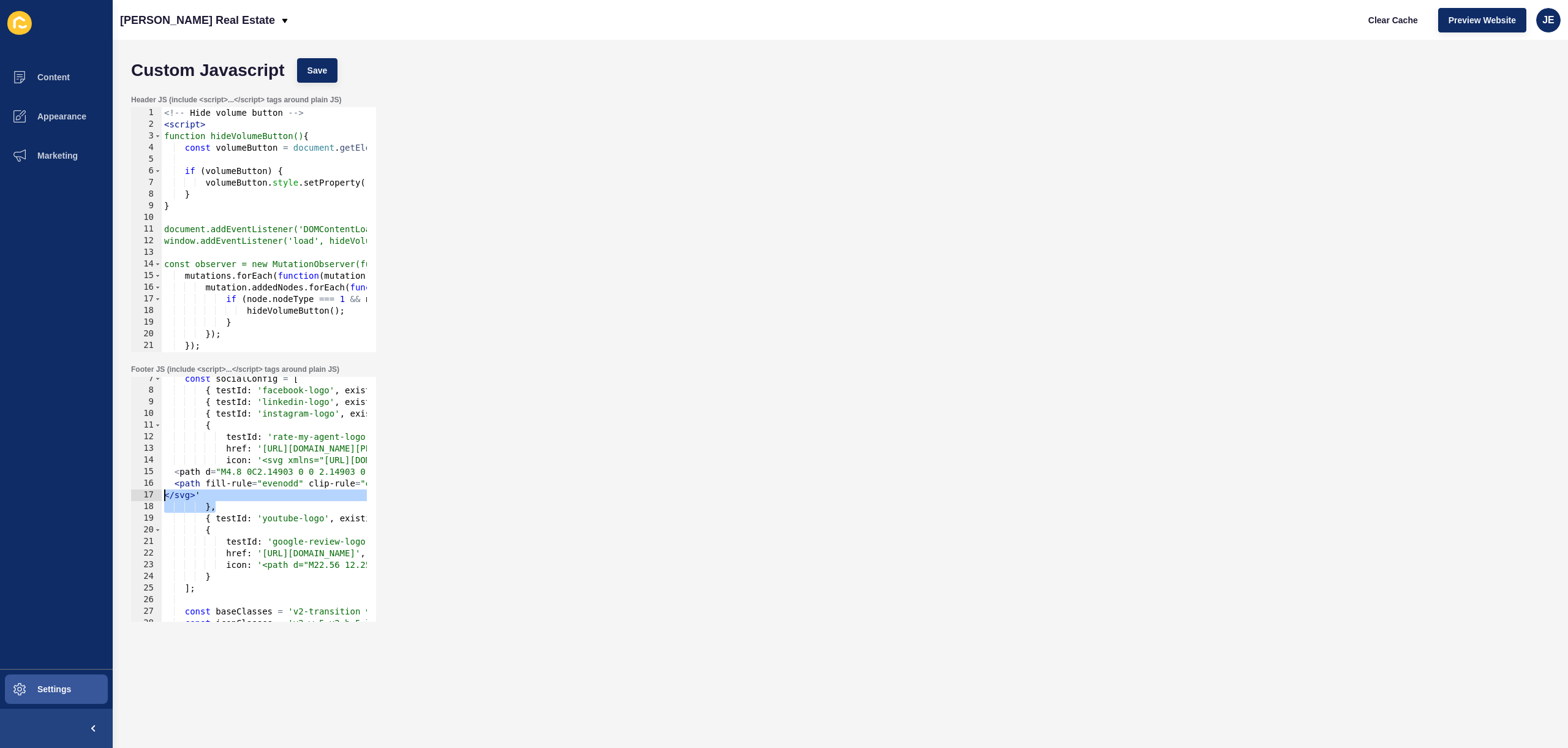
scroll to position [0, 0]
drag, startPoint x: 164, startPoint y: 496, endPoint x: 135, endPoint y: 494, distance: 29.1
click at [135, 494] on div "</svg>' 7 8 9 10 11 12 13 14 15 16 17 18 19 20 21 22 23 24 25 26 27 28 29 30 co…" at bounding box center [253, 499] width 245 height 245
drag, startPoint x: 233, startPoint y: 495, endPoint x: 142, endPoint y: 460, distance: 97.5
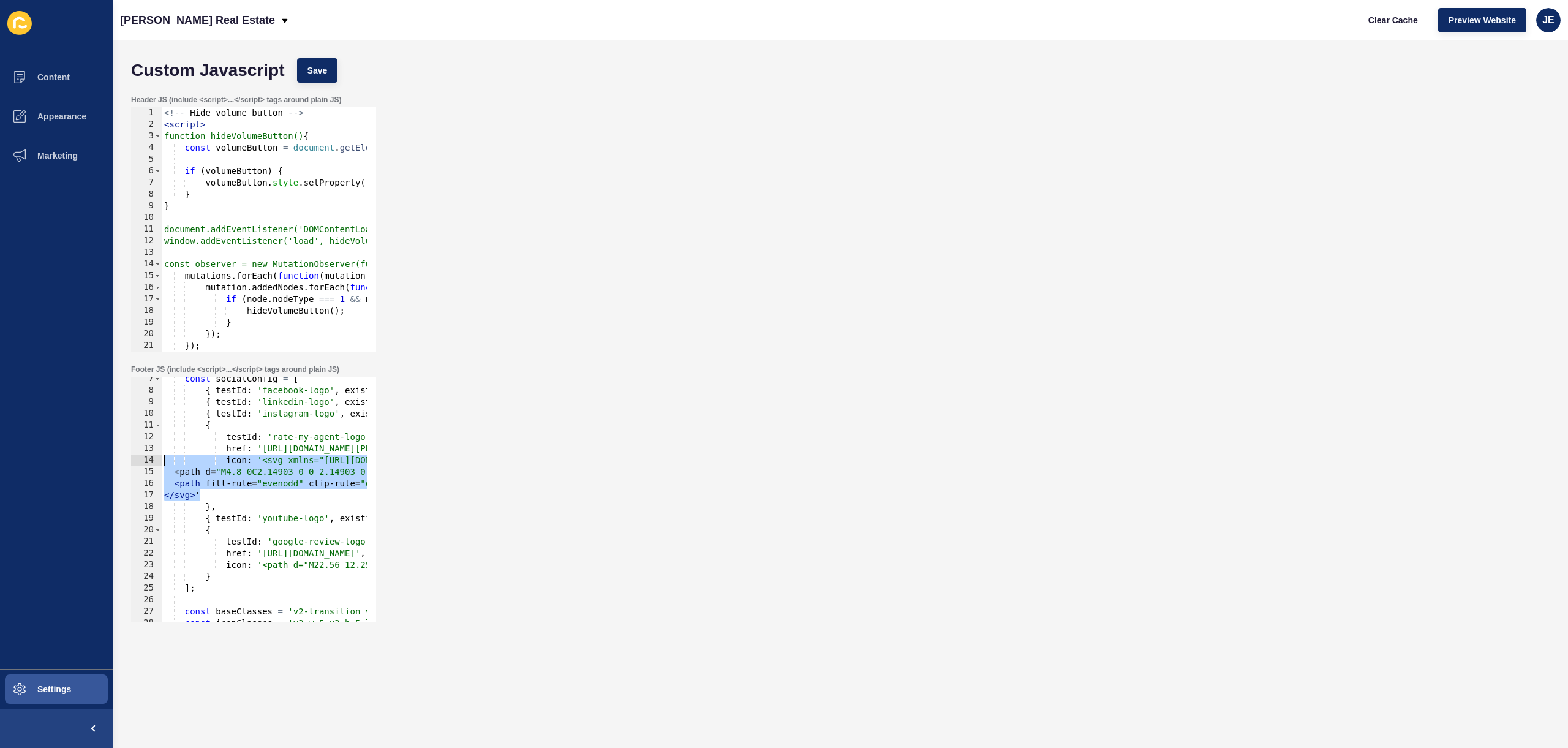
click at [142, 460] on div "</svg>' 7 8 9 10 11 12 13 14 15 16 17 18 19 20 21 22 23 24 25 26 27 28 29 30 co…" at bounding box center [253, 499] width 245 height 245
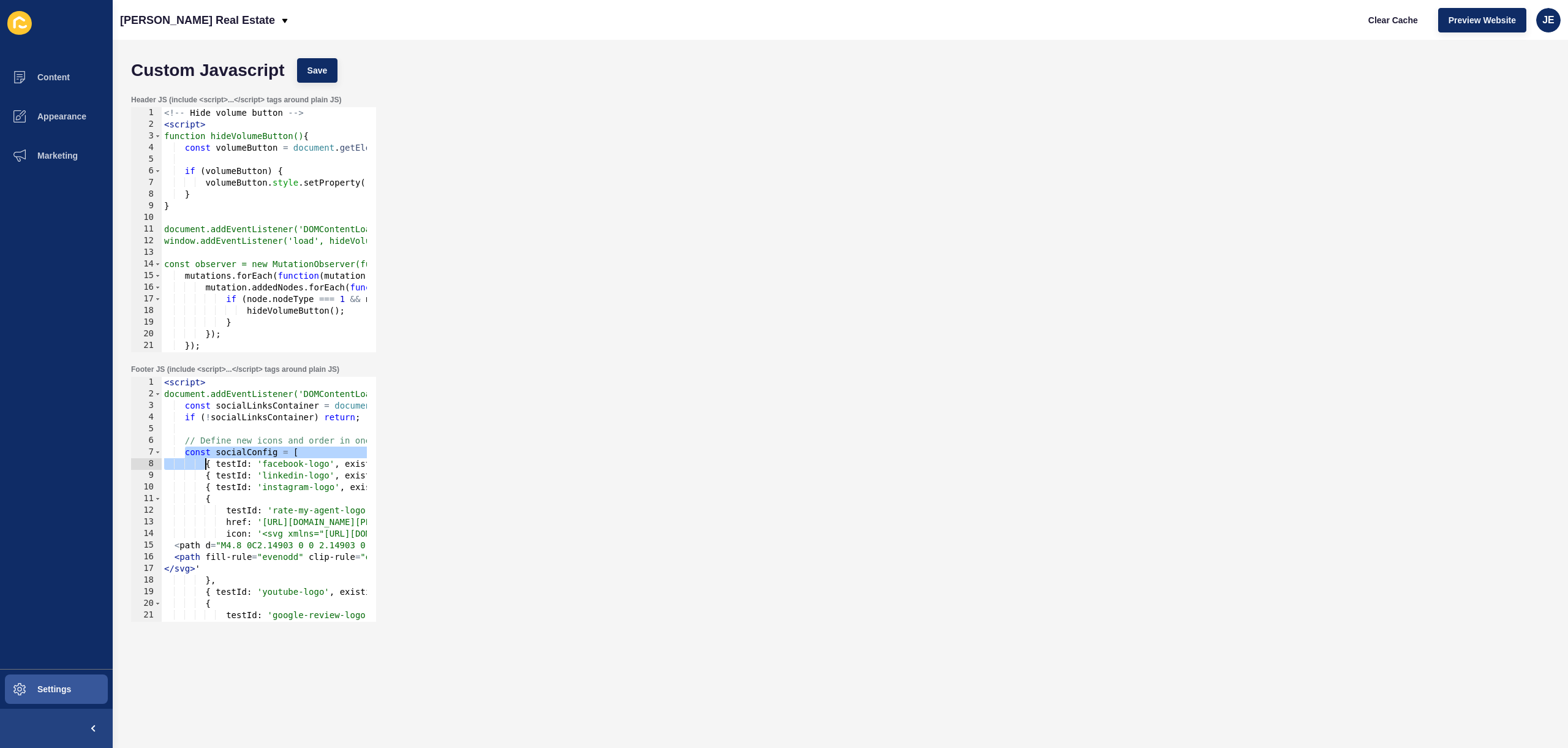
scroll to position [294, 0]
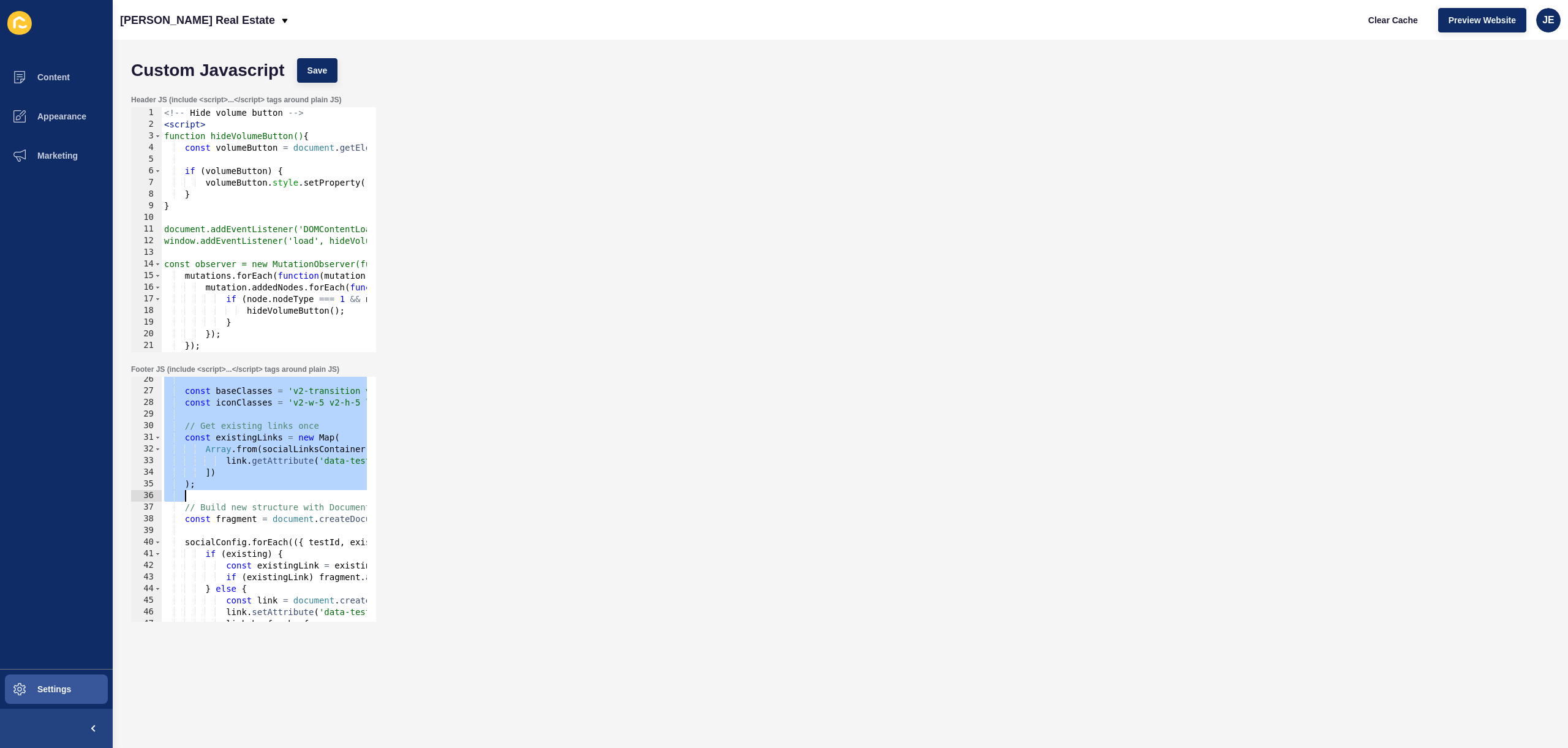
drag, startPoint x: 185, startPoint y: 453, endPoint x: 237, endPoint y: 508, distance: 75.7
type textarea ");"
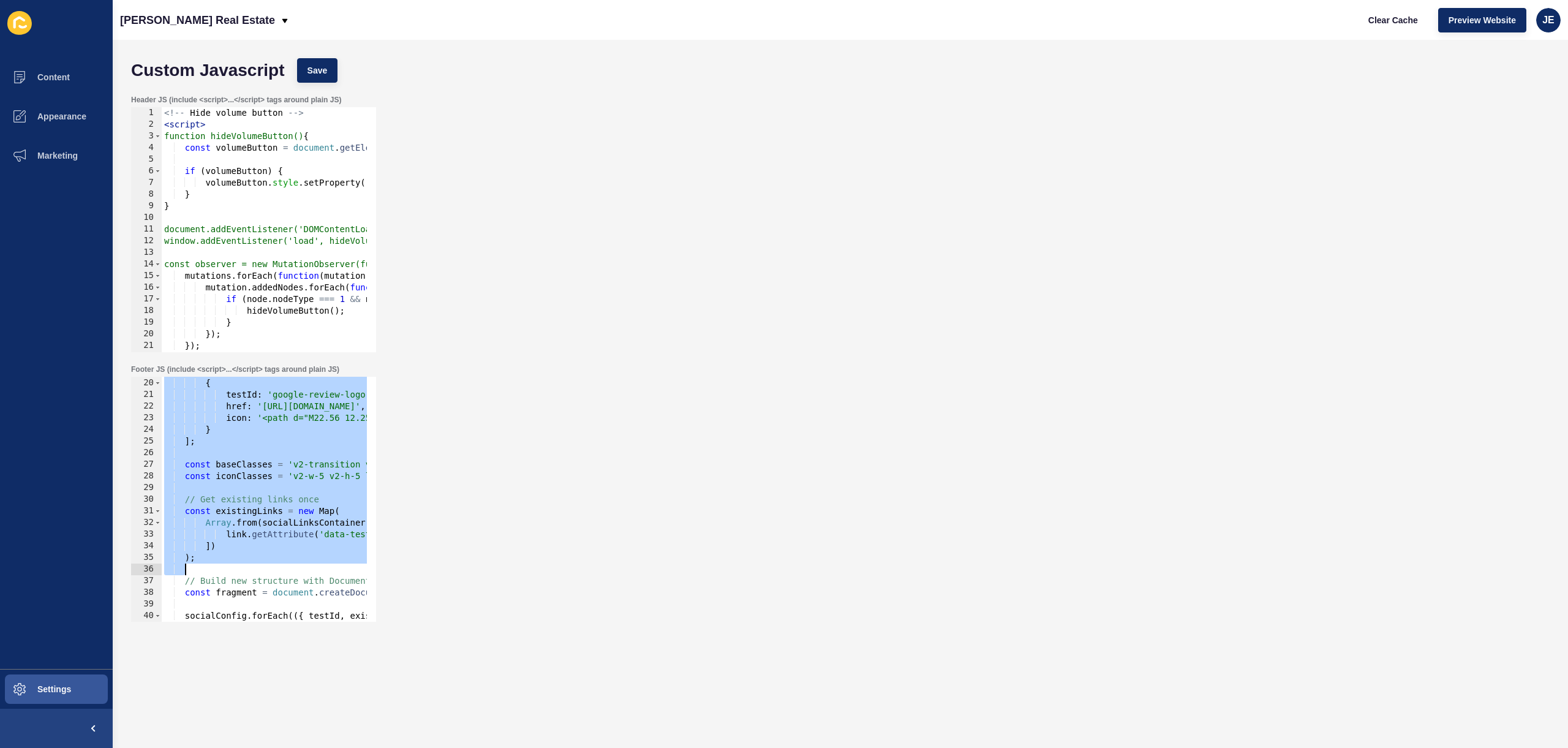
scroll to position [184, 0]
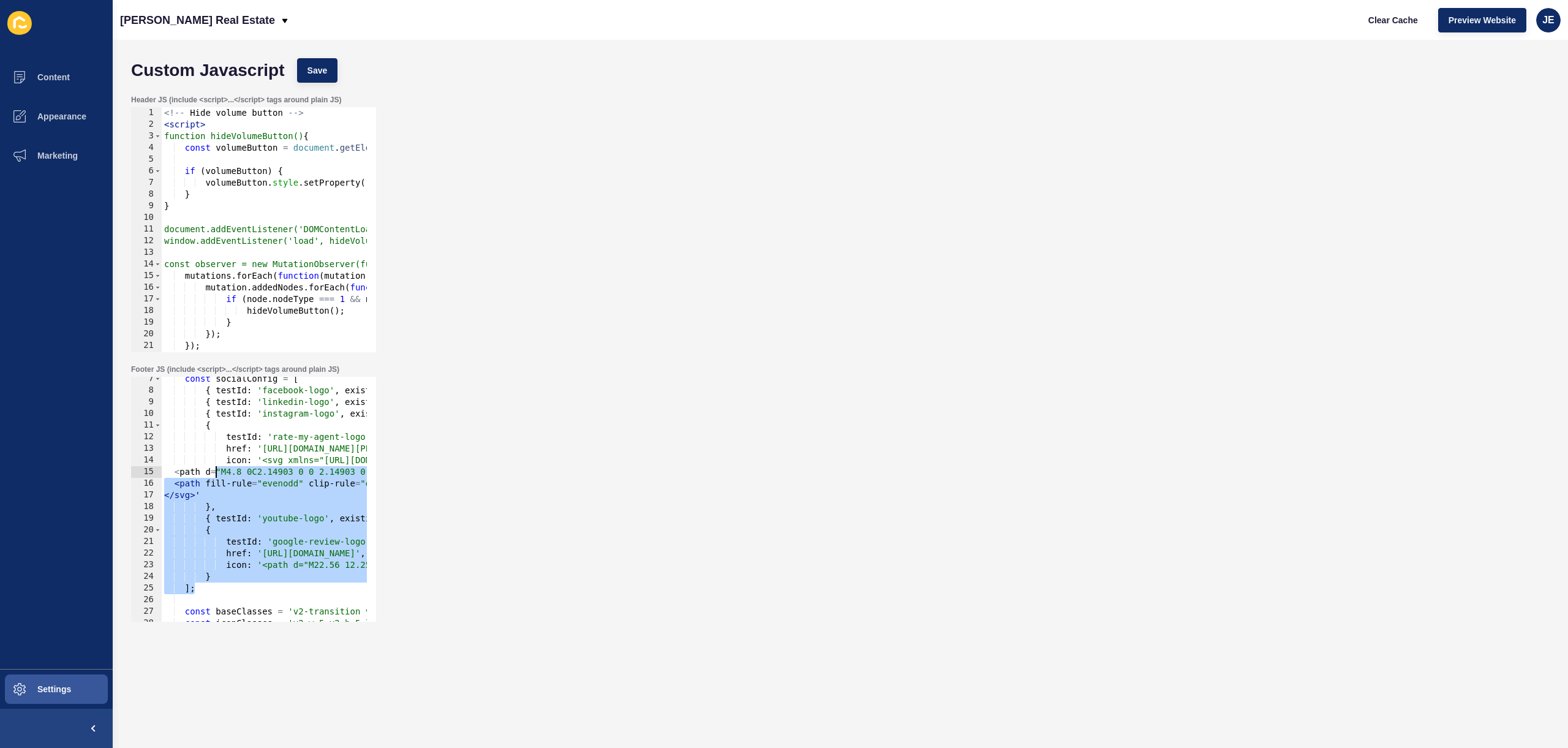
scroll to position [0, 0]
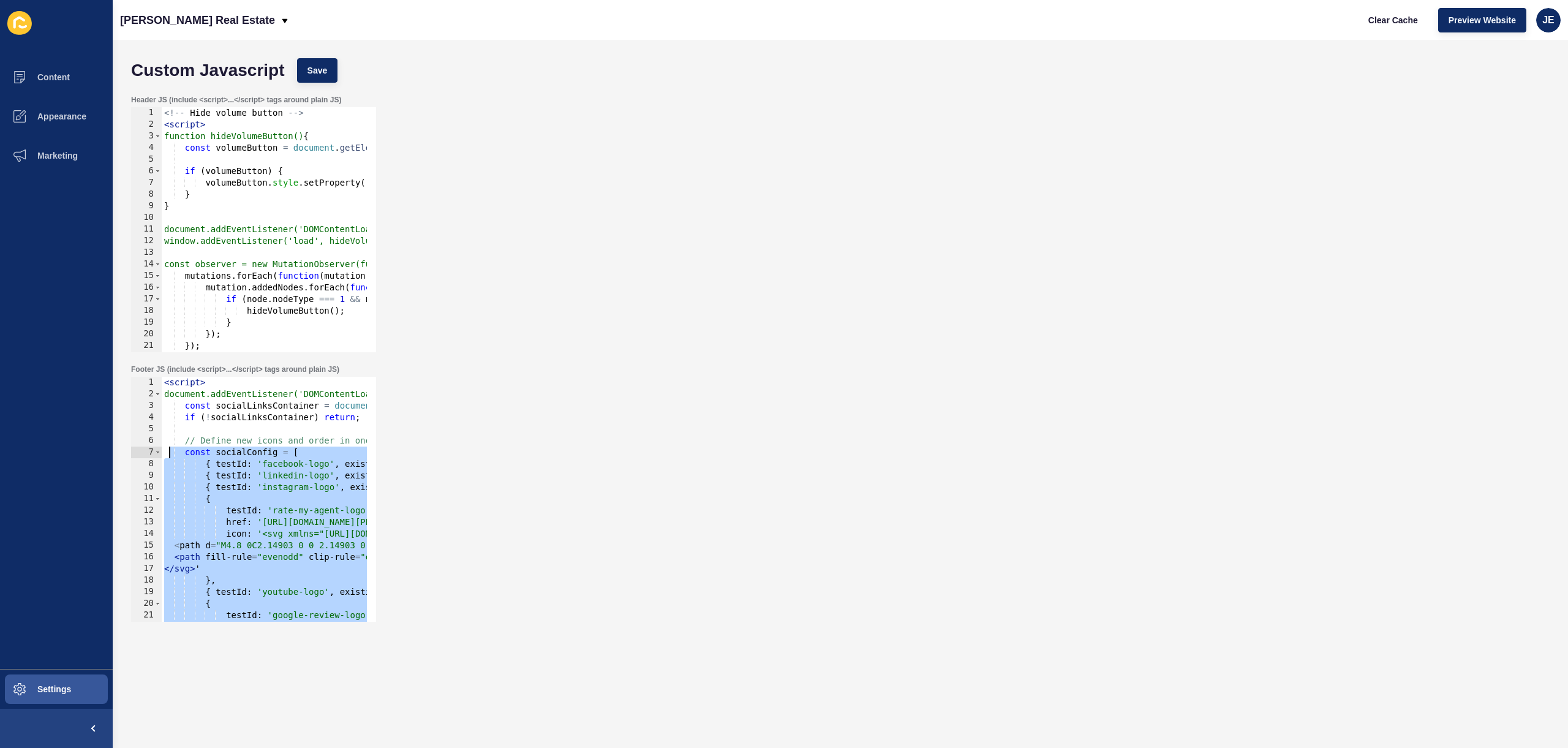
drag, startPoint x: 218, startPoint y: 478, endPoint x: 171, endPoint y: 452, distance: 53.7
paste textarea "];"
type textarea "];"
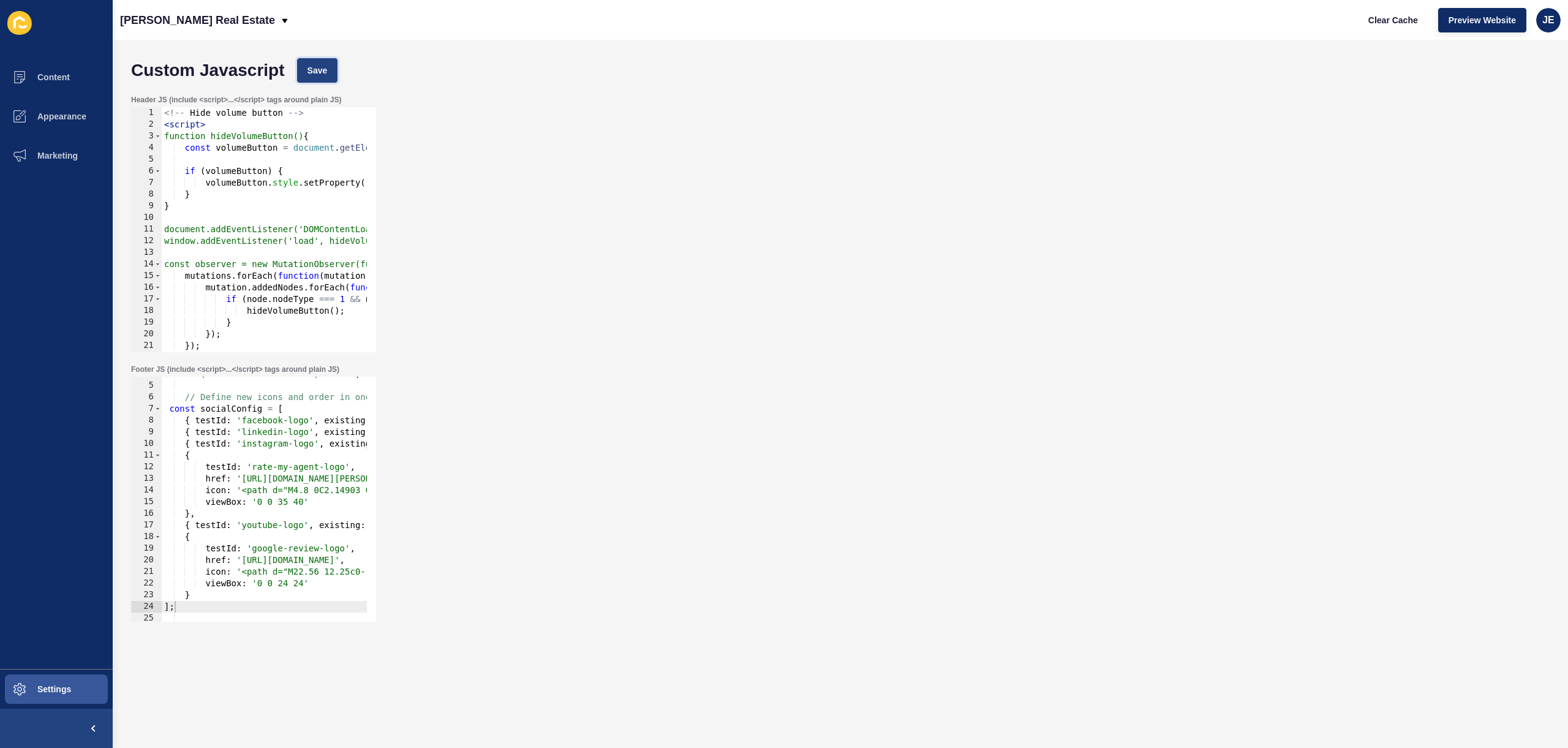
click at [316, 74] on span "Save" at bounding box center [317, 70] width 20 height 12
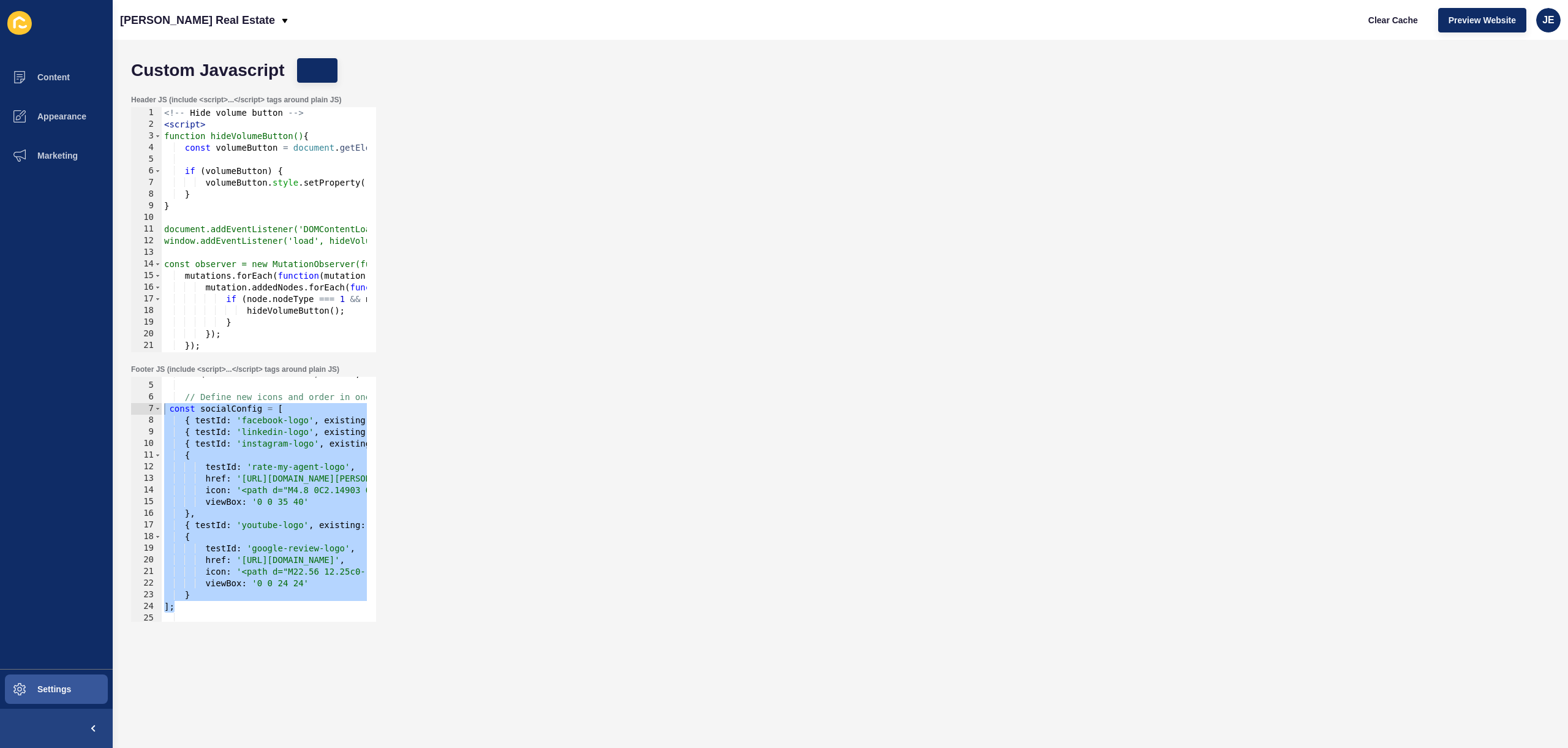
drag, startPoint x: 182, startPoint y: 608, endPoint x: 140, endPoint y: 406, distance: 206.3
click at [140, 406] on div "]; 4 5 6 7 8 9 10 11 12 13 14 15 16 17 18 19 20 21 22 23 24 25 26 27 if ( ! soc…" at bounding box center [253, 499] width 245 height 245
drag, startPoint x: 168, startPoint y: 411, endPoint x: 212, endPoint y: 609, distance: 202.8
click at [211, 610] on div "const socialConfig = [ 4 5 6 7 8 9 10 11 12 13 14 15 16 17 18 19 20 21 22 23 24…" at bounding box center [253, 499] width 245 height 245
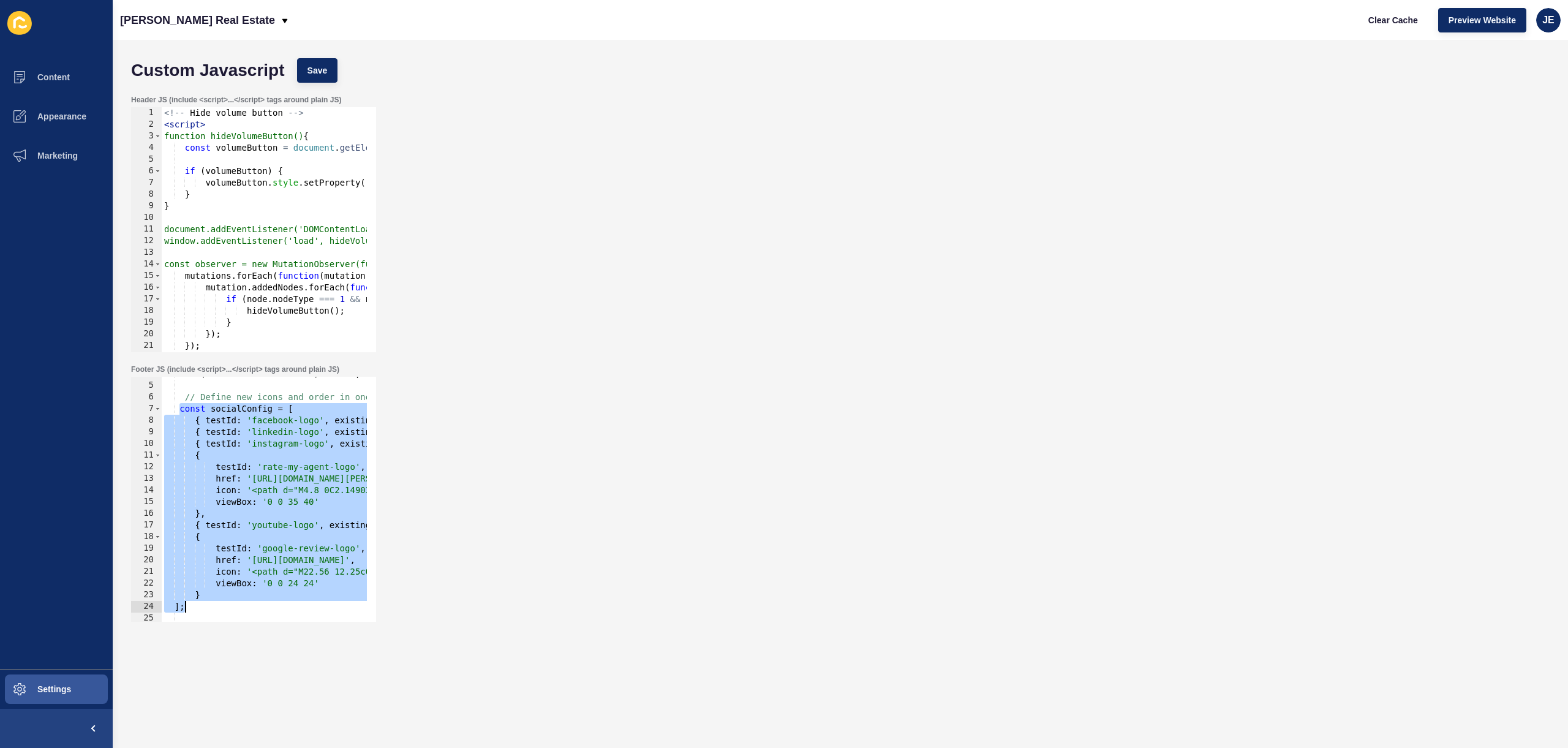
drag, startPoint x: 180, startPoint y: 409, endPoint x: 244, endPoint y: 601, distance: 202.4
paste textarea
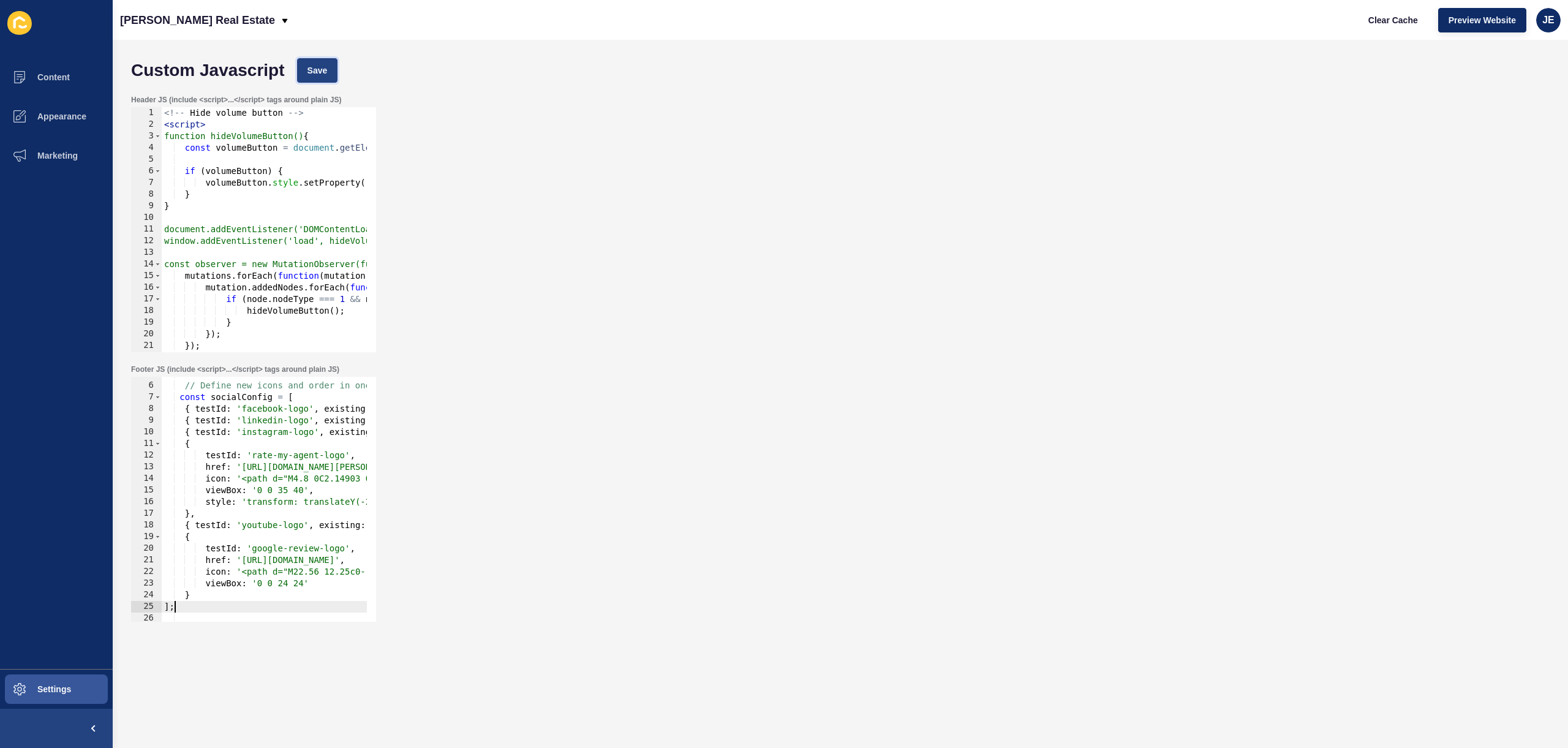
click at [314, 63] on button "Save" at bounding box center [317, 70] width 41 height 25
click at [1395, 22] on span "Clear Cache" at bounding box center [1393, 20] width 50 height 12
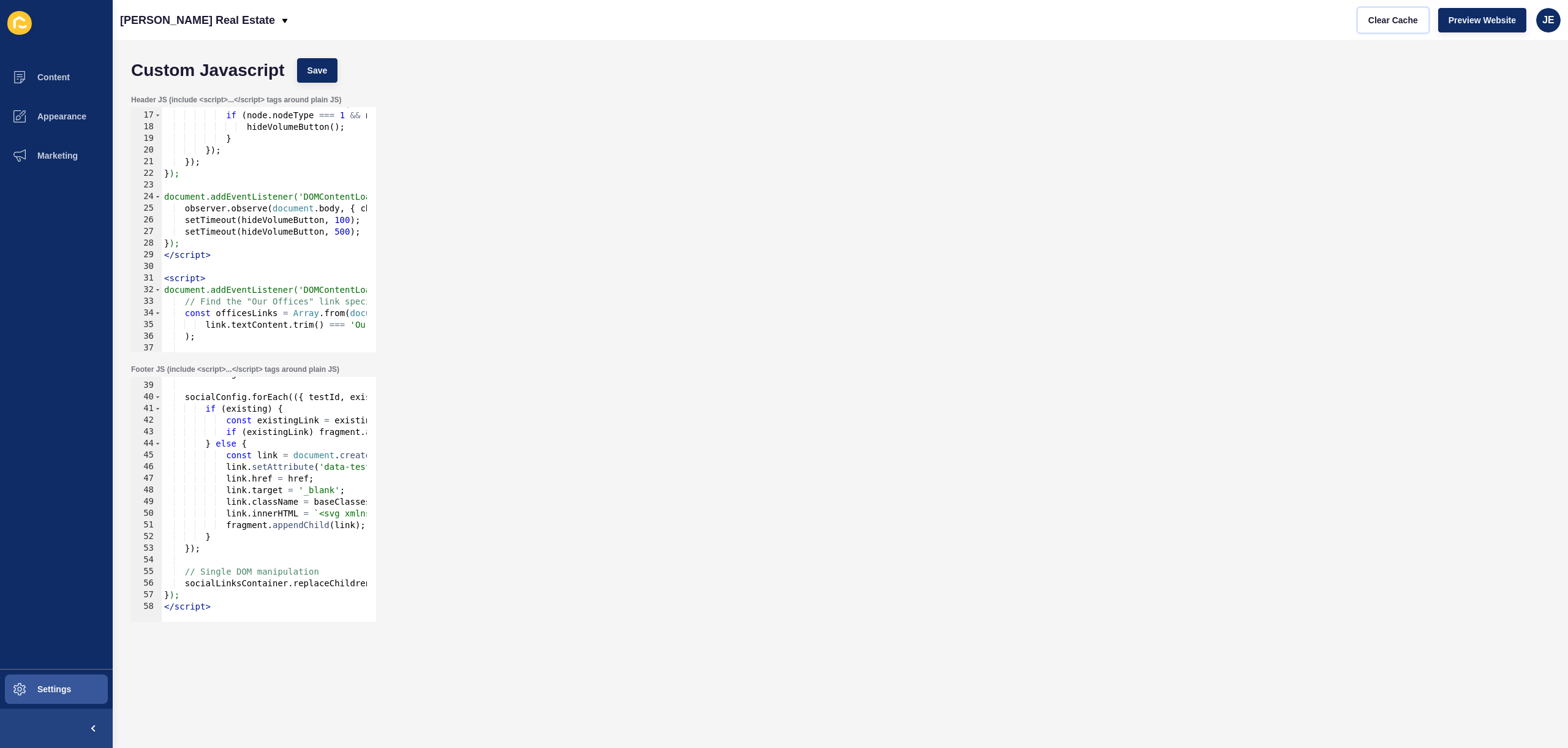
scroll to position [35, 0]
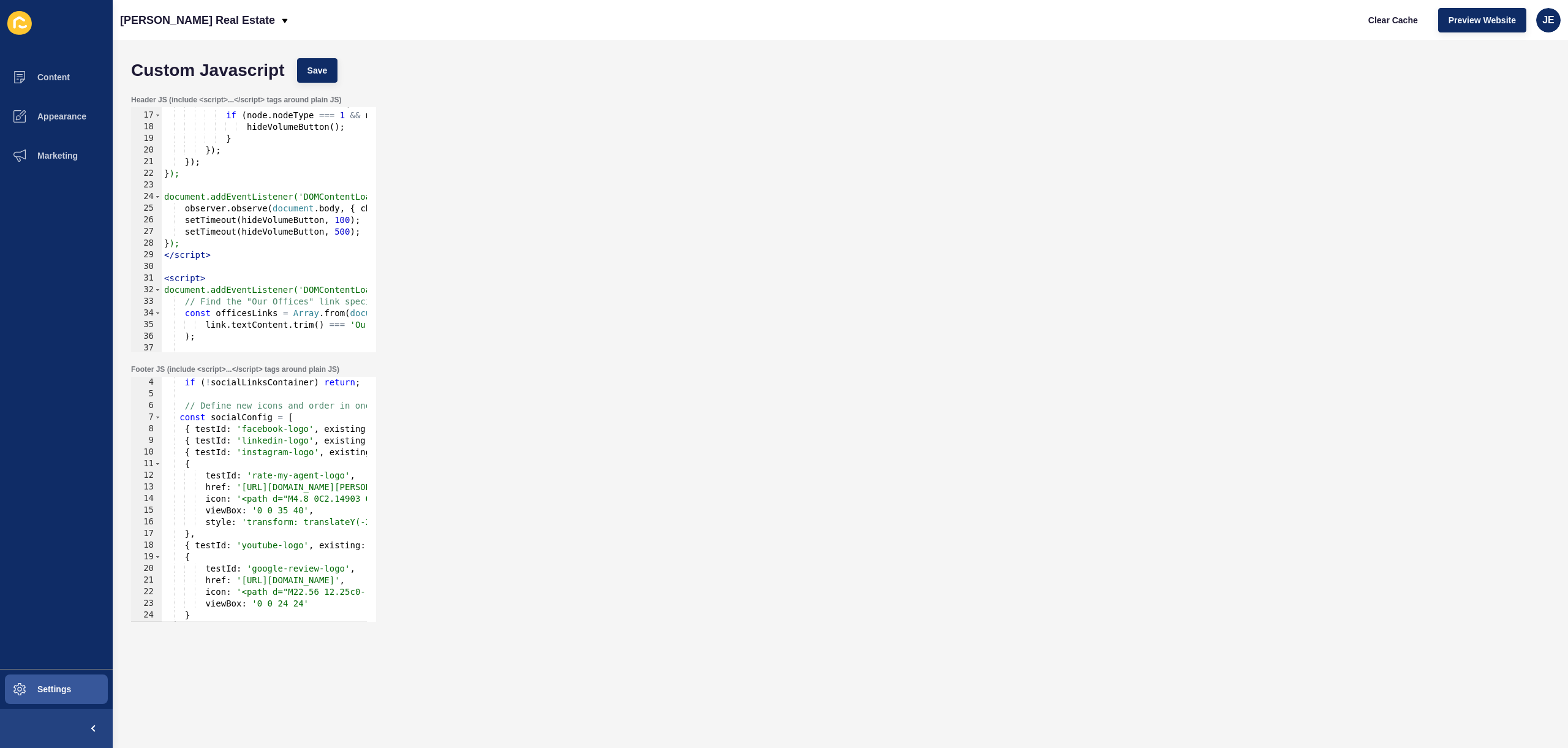
type textarea "viewBox: '0 0 35 40',"
drag, startPoint x: 320, startPoint y: 511, endPoint x: 150, endPoint y: 510, distance: 170.0
click at [150, 510] on div "viewBox: '0 0 35 40', 4 5 6 7 8 9 10 11 12 13 14 15 16 17 18 19 20 21 22 23 24 …" at bounding box center [253, 499] width 245 height 245
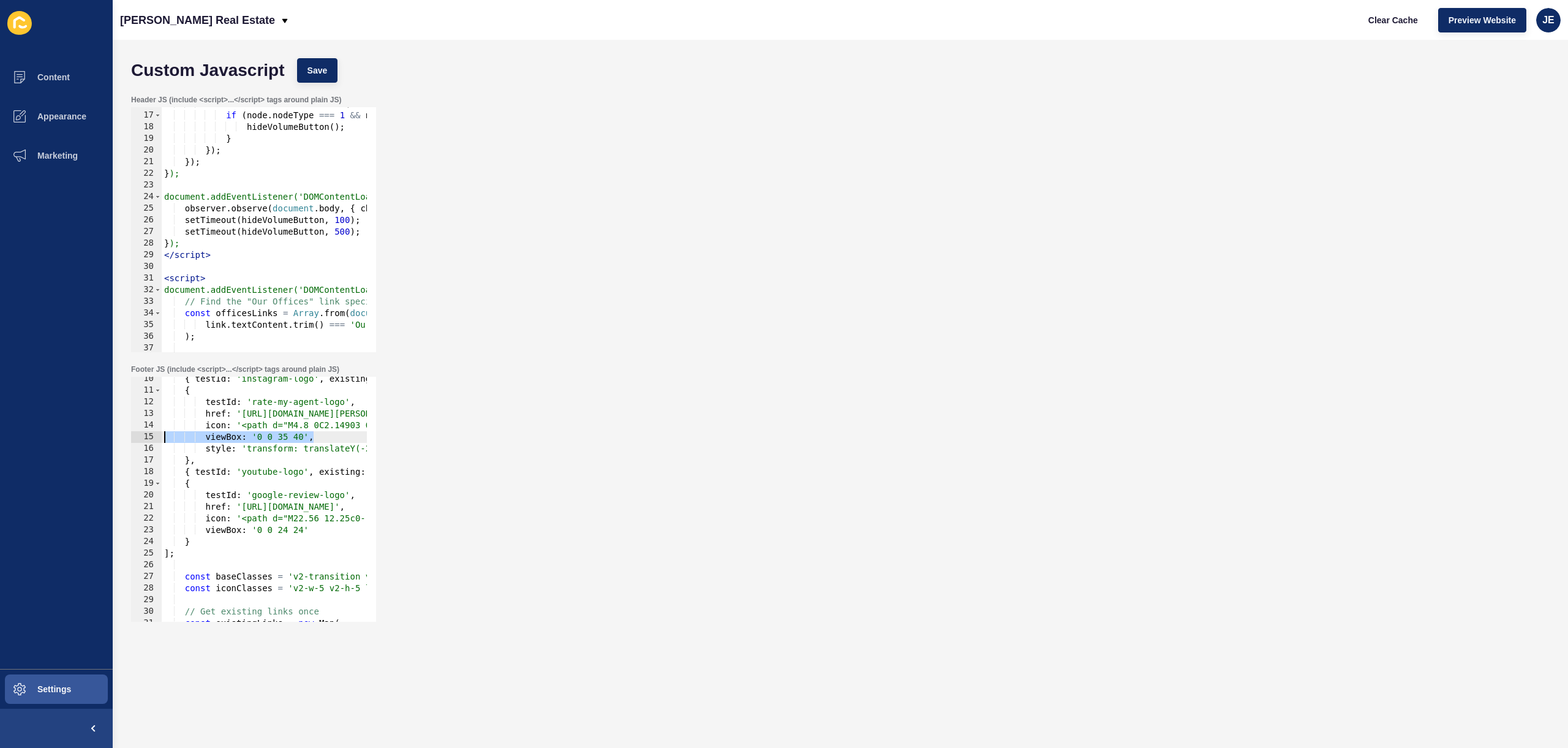
paste textarea
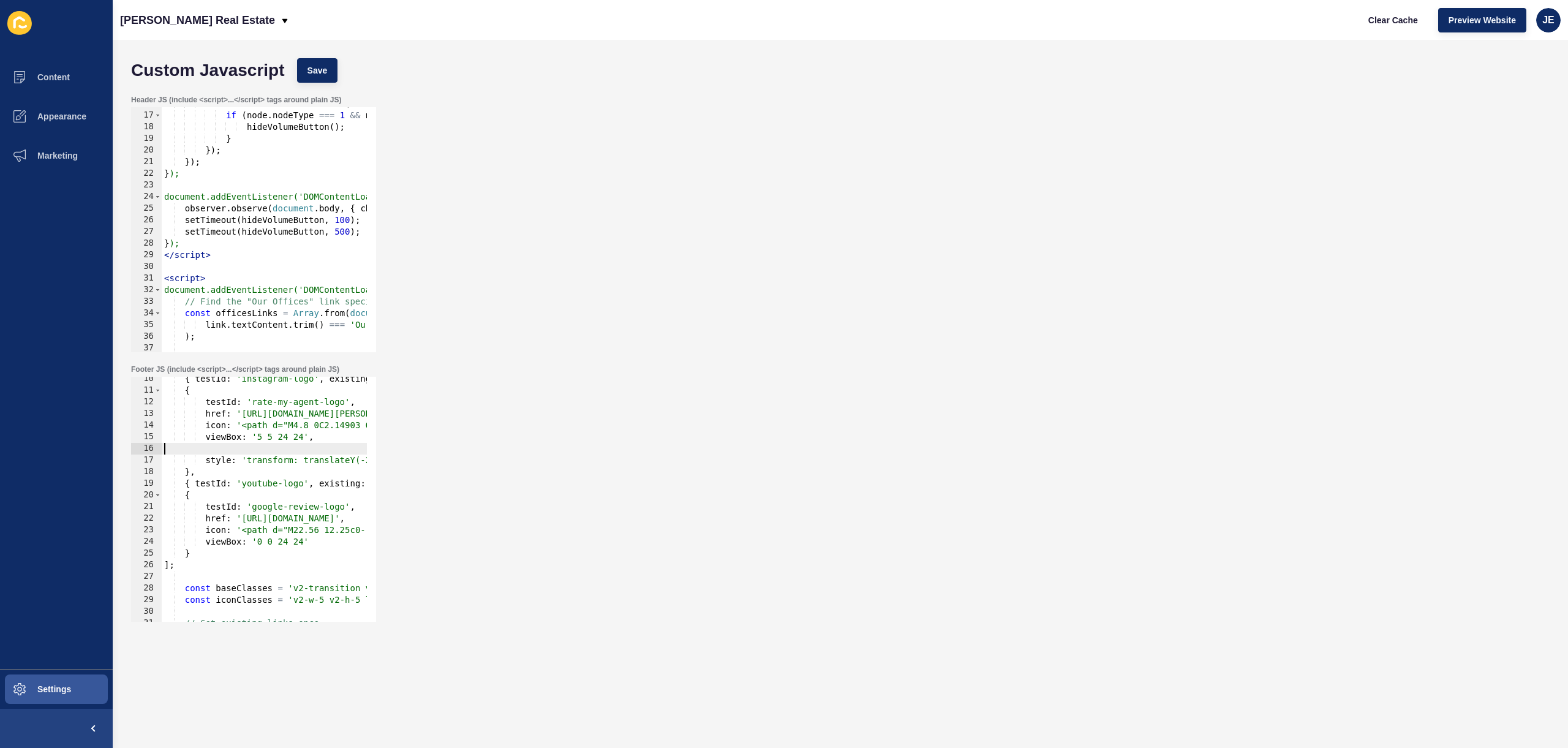
type textarea "viewBox: '5 5 24 24',"
click at [317, 74] on span "Save" at bounding box center [317, 70] width 20 height 12
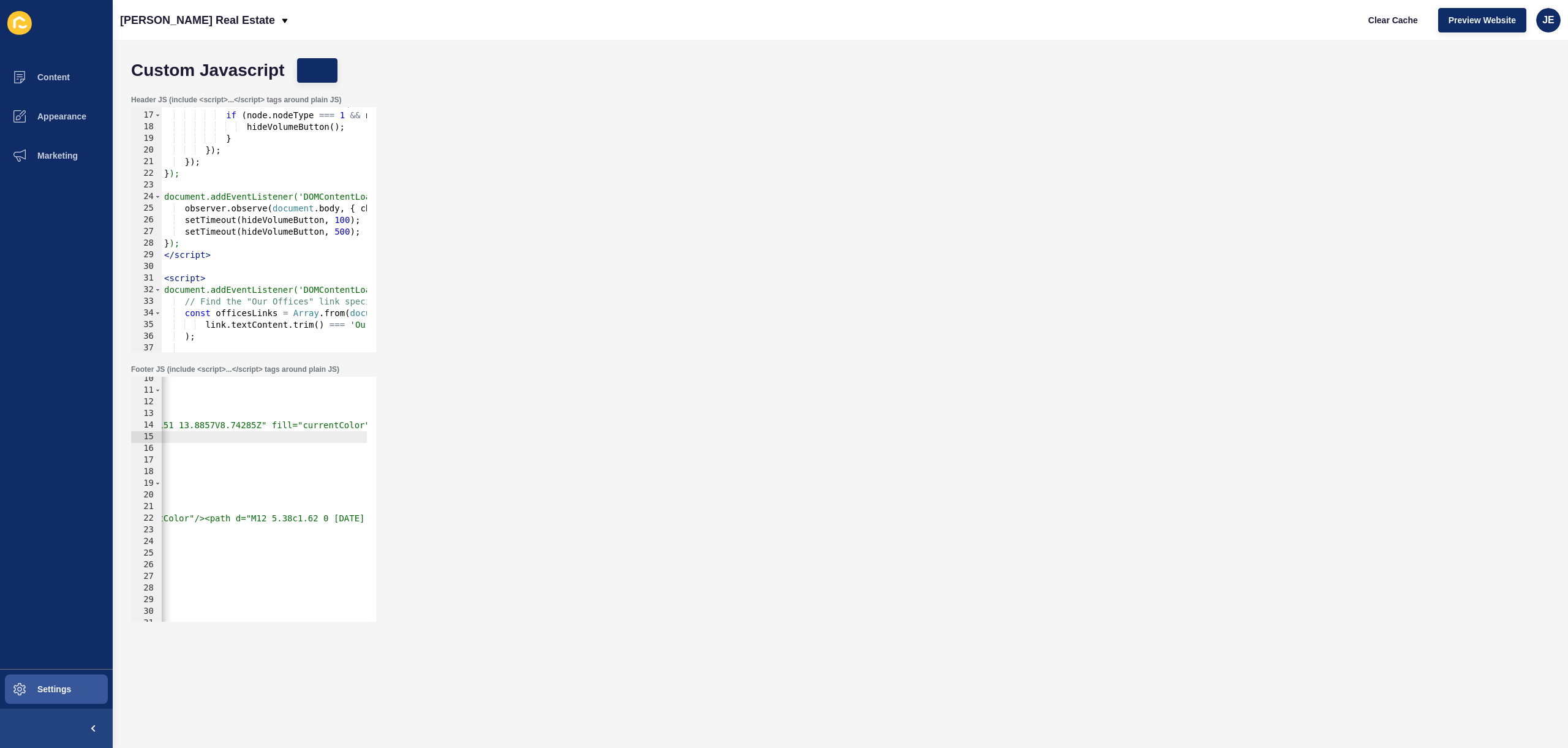
scroll to position [0, 2488]
click at [304, 67] on button "Save" at bounding box center [317, 70] width 41 height 25
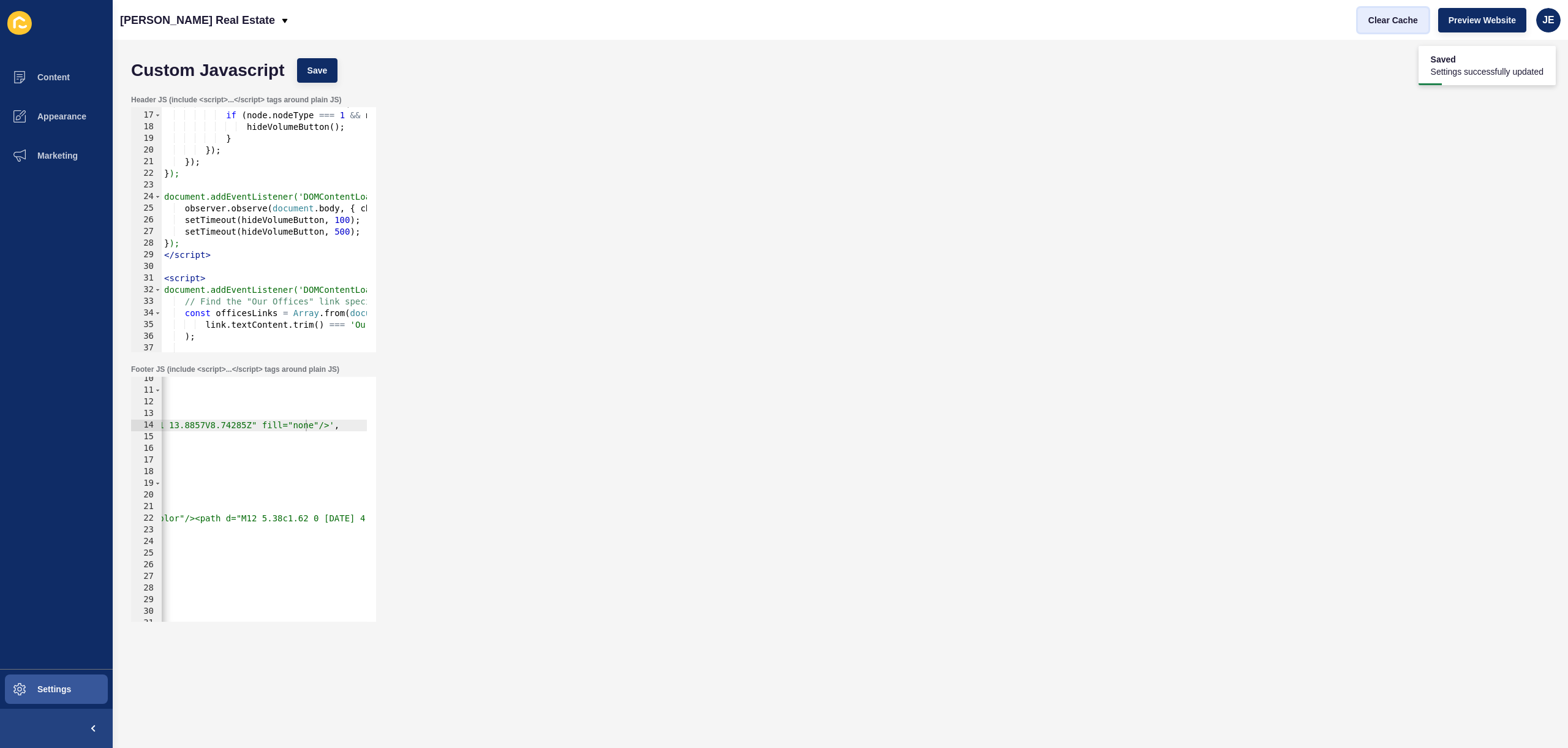
click at [1400, 18] on span "Clear Cache" at bounding box center [1393, 20] width 50 height 12
click at [333, 423] on div "{ testId : 'instagram-logo' , existing : true } , { testId : 'rate-my-agent-log…" at bounding box center [988, 503] width 3365 height 259
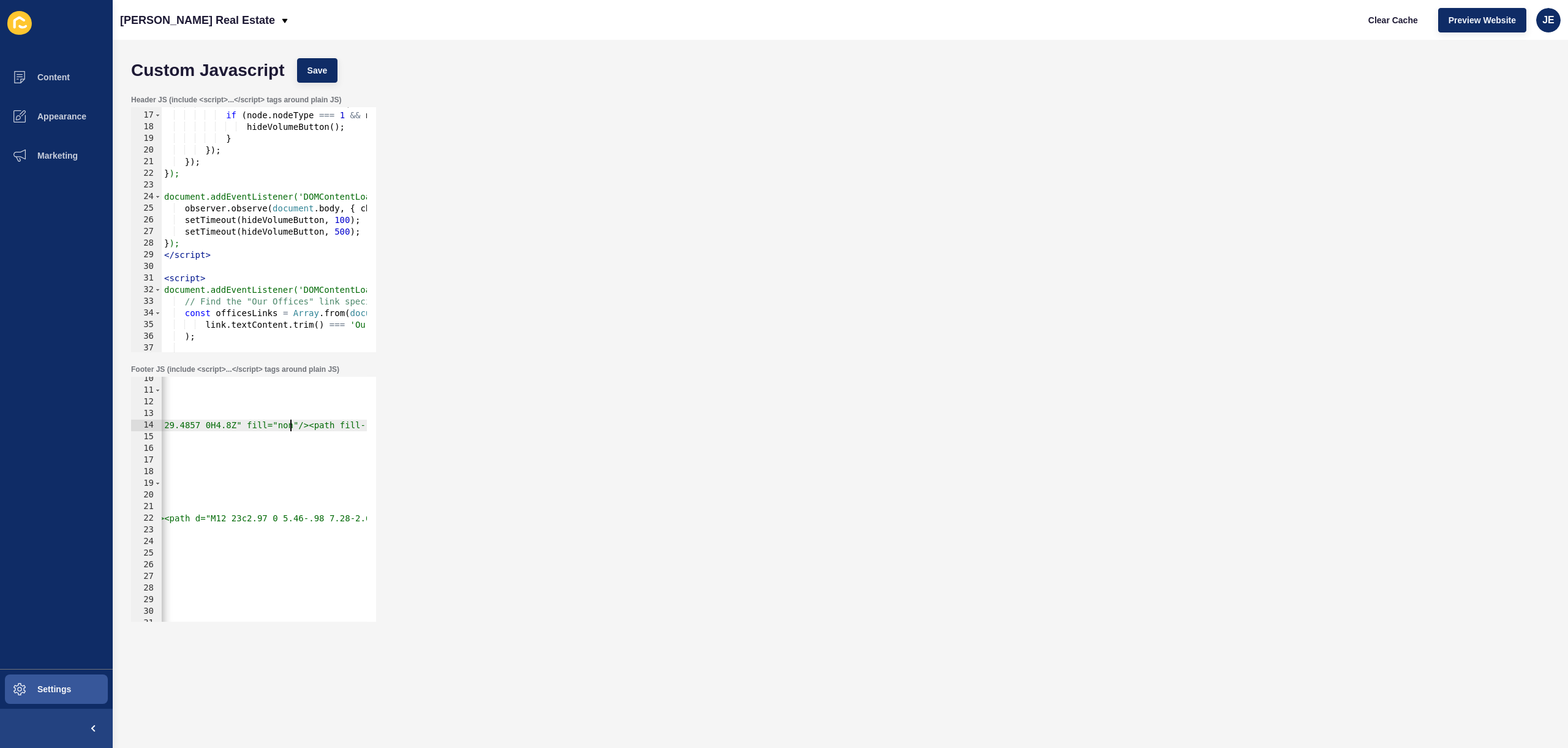
scroll to position [0, 71]
type textarea "icon: '<path d="M4.8 0C2.14903 0 0 2.14903 0 4.79999V40L5.57262 34.2857H29.4857…"
click at [300, 81] on button "Save" at bounding box center [317, 70] width 41 height 25
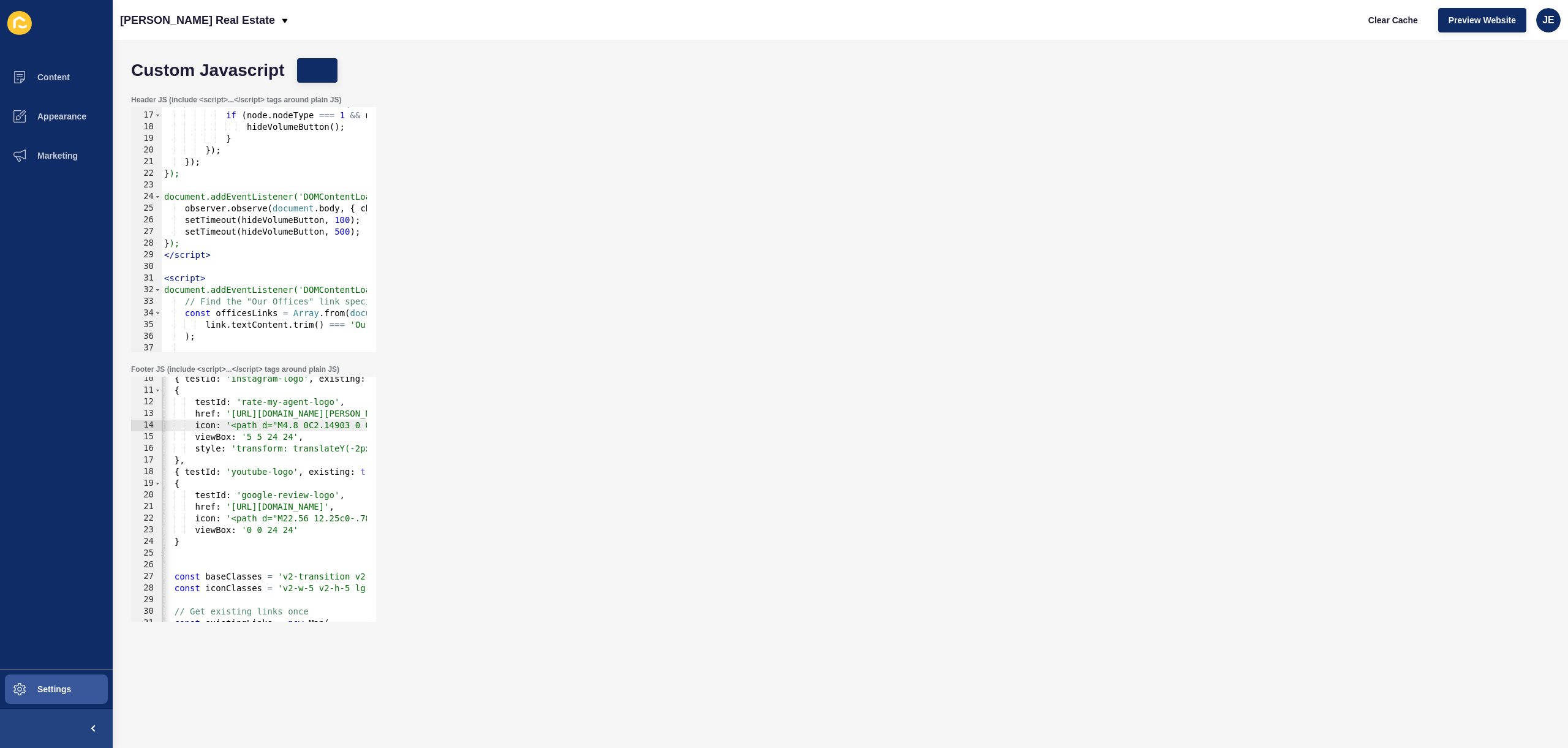
scroll to position [0, 0]
click at [1423, 18] on button "Clear Cache" at bounding box center [1393, 20] width 71 height 25
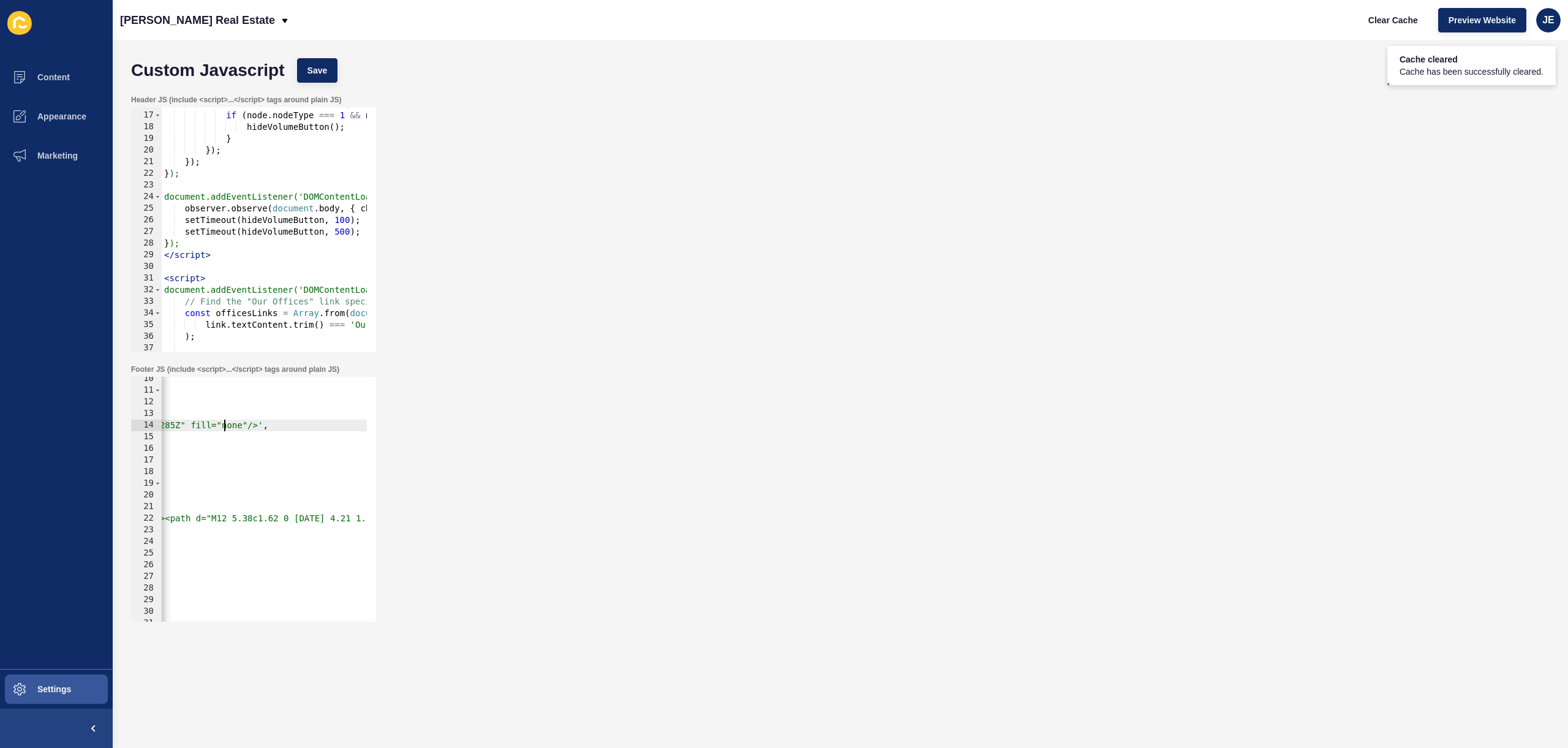
type textarea "w"
type textarea "hit"
type textarea "whut"
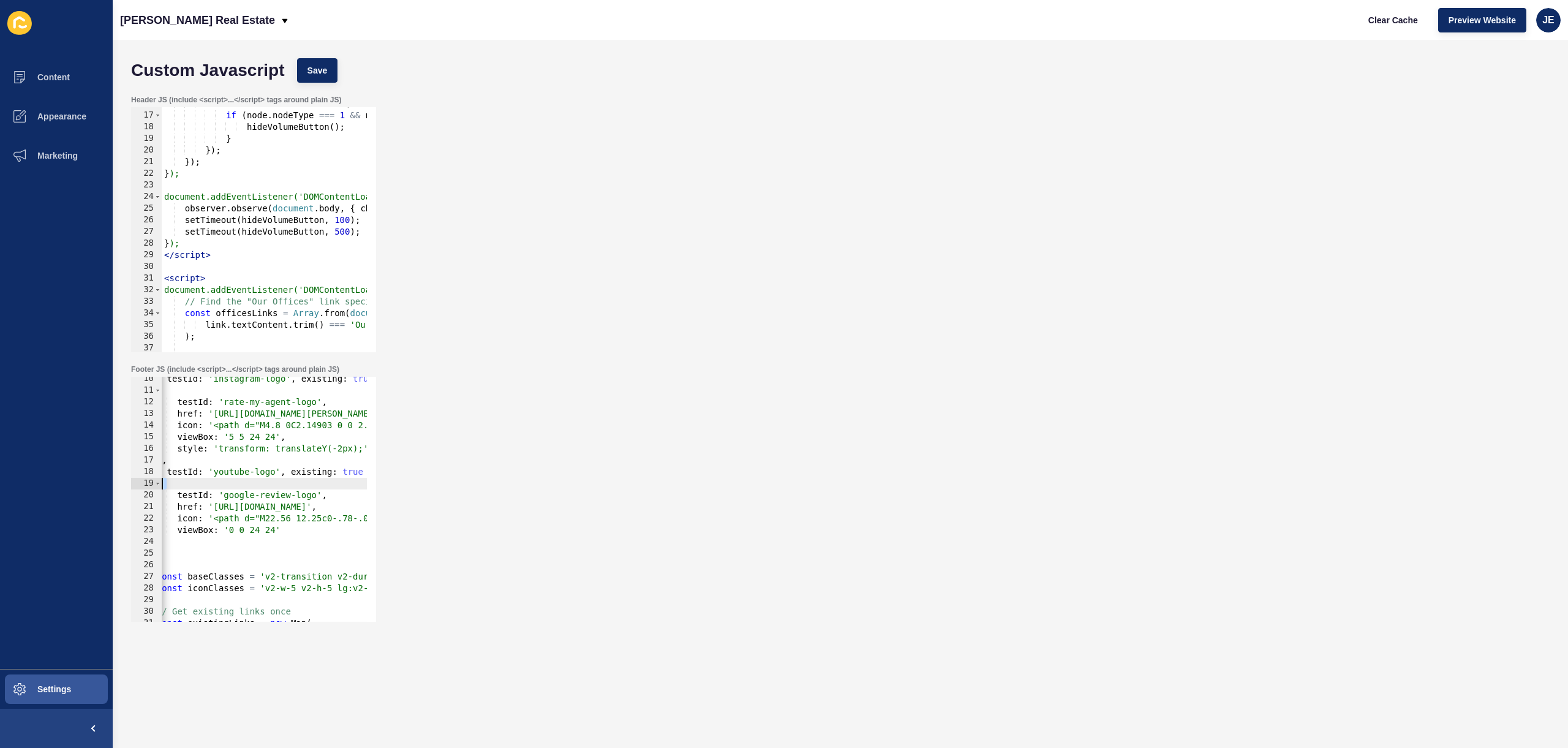
drag, startPoint x: 238, startPoint y: 481, endPoint x: 144, endPoint y: 486, distance: 94.1
click at [144, 486] on div "ite 10 11 12 13 14 15 16 17 18 19 20 21 22 23 24 25 26 27 28 29 30 31 32 33 { t…" at bounding box center [253, 499] width 245 height 245
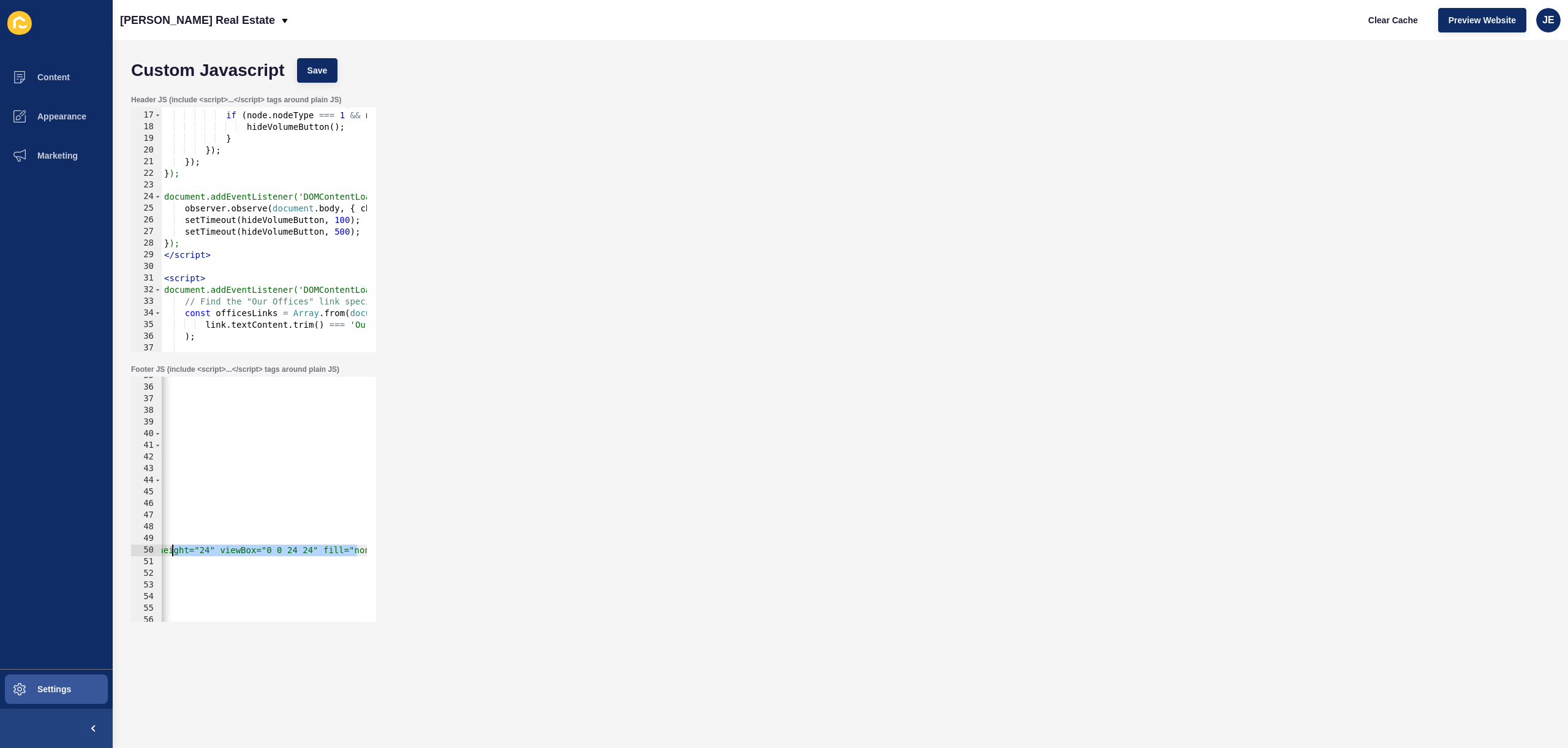
scroll to position [0, 203]
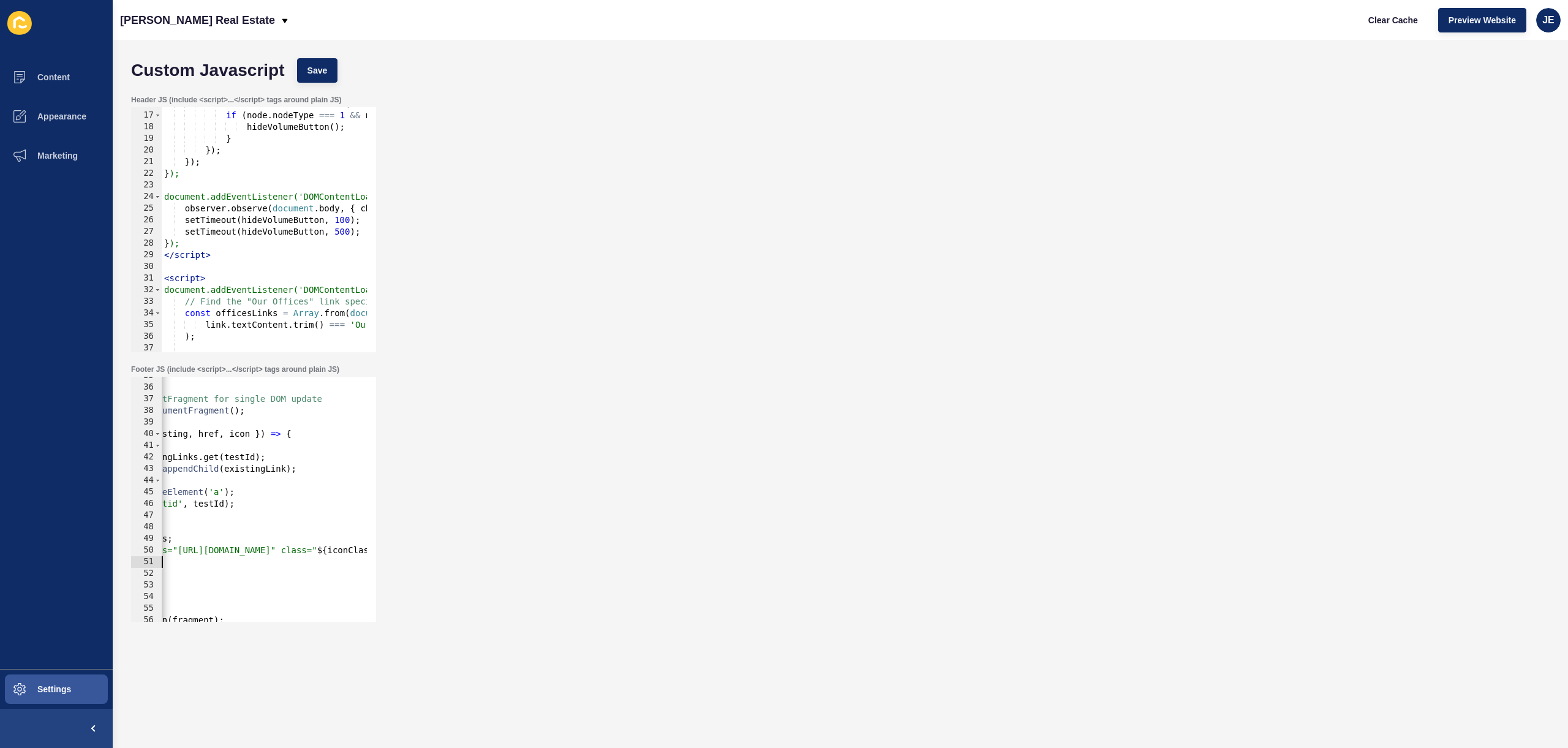
drag, startPoint x: 255, startPoint y: 549, endPoint x: 231, endPoint y: 556, distance: 25.0
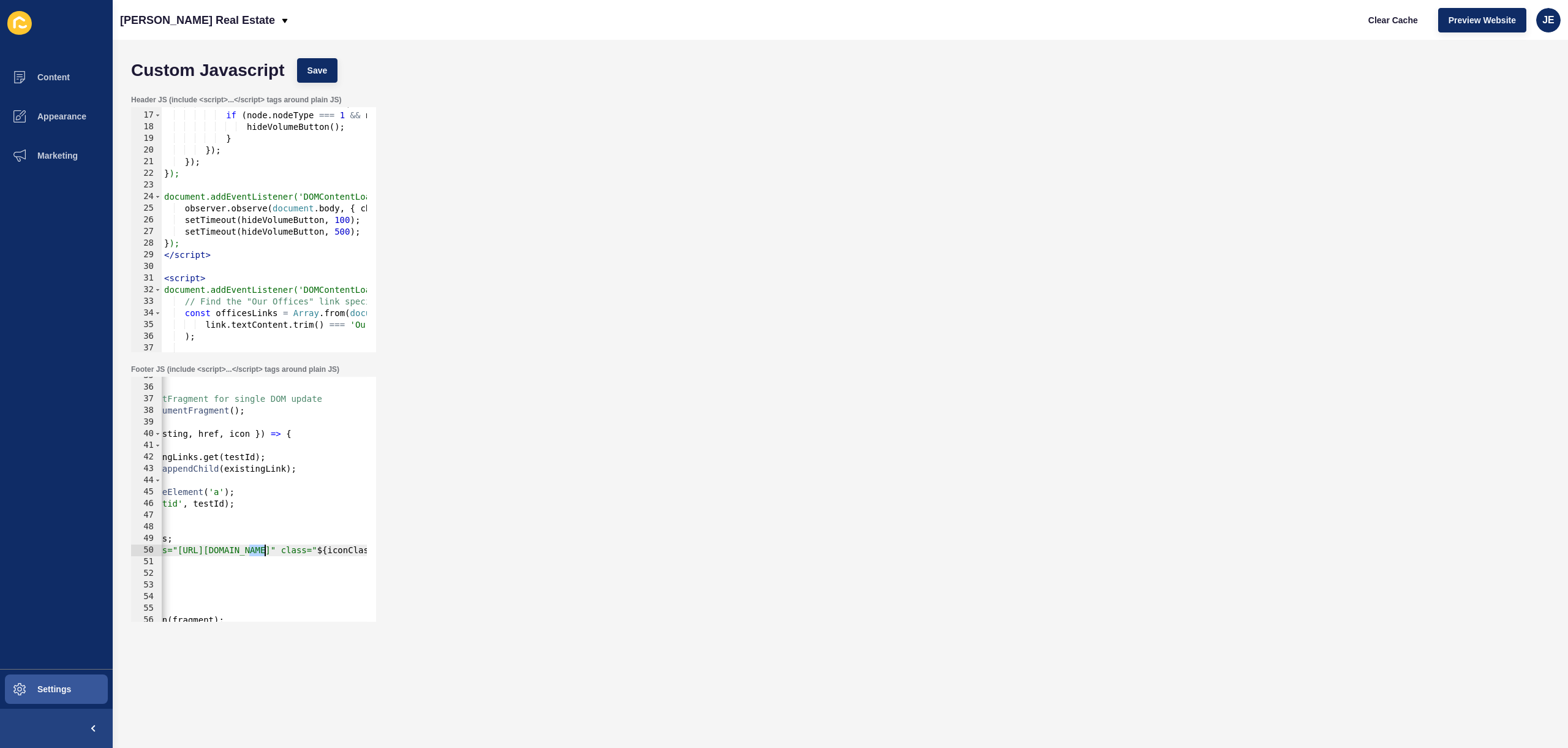
scroll to position [0, 0]
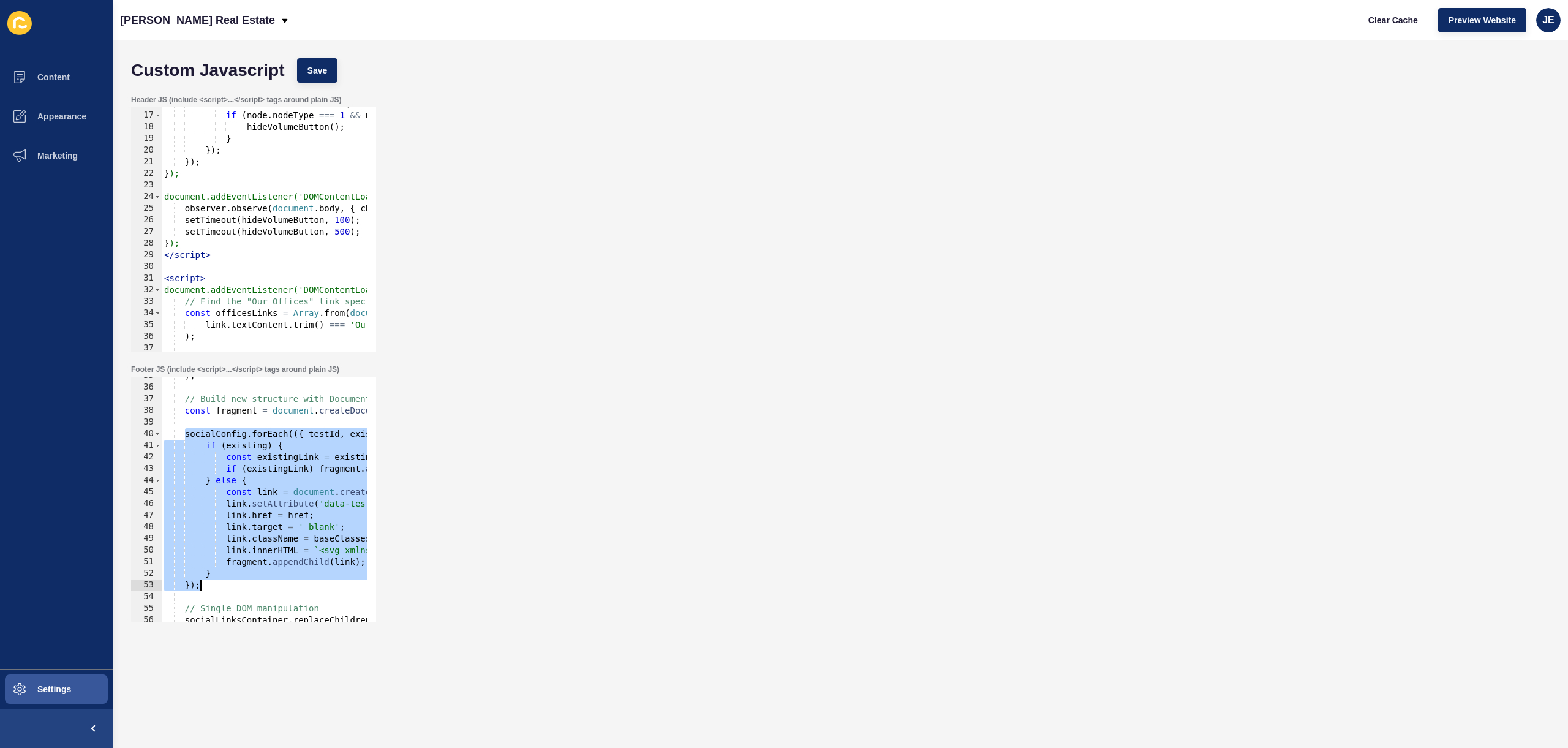
drag, startPoint x: 182, startPoint y: 436, endPoint x: 242, endPoint y: 583, distance: 158.8
paste textarea
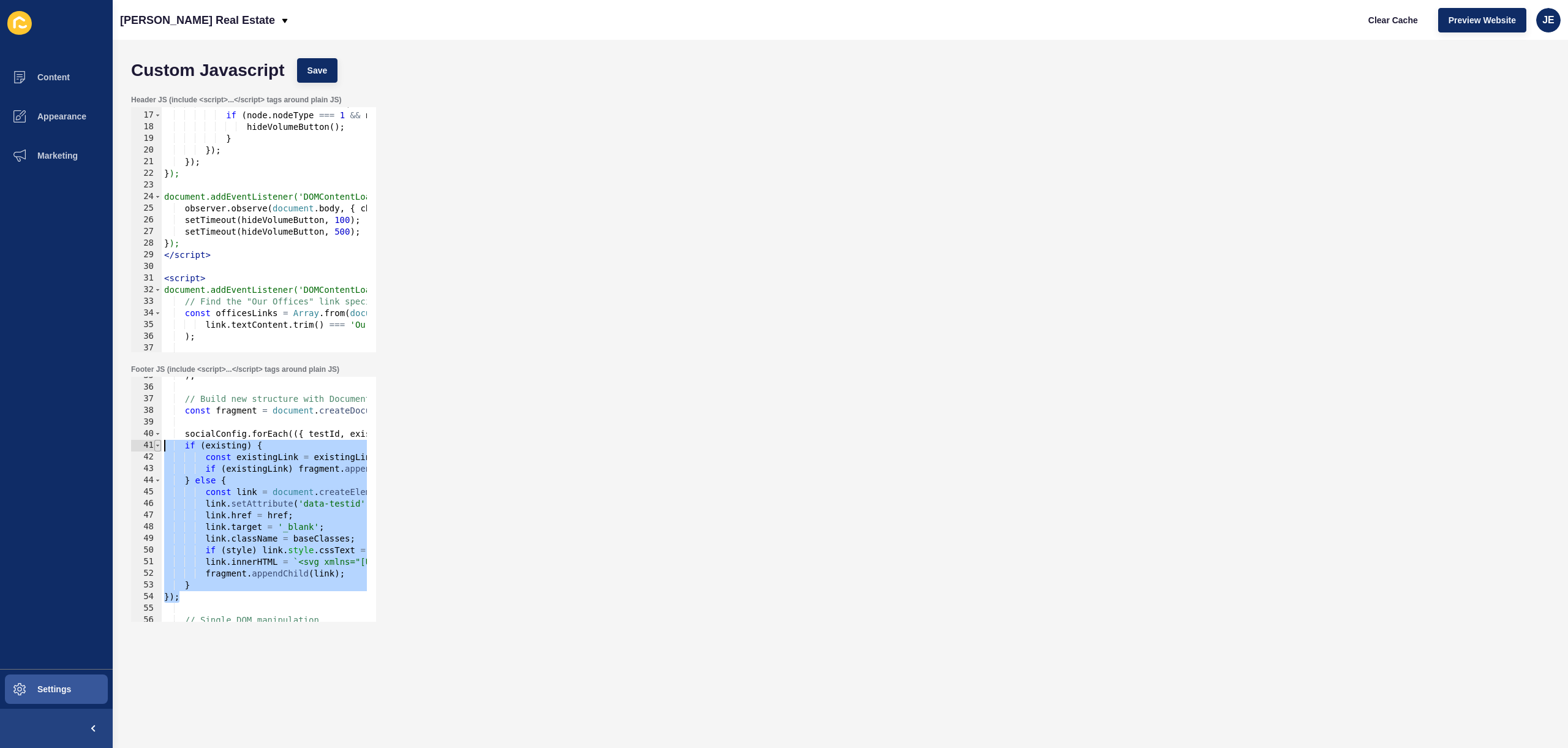
drag, startPoint x: 184, startPoint y: 599, endPoint x: 158, endPoint y: 449, distance: 152.2
click at [159, 449] on div "}); 35 36 37 38 39 40 41 42 43 44 45 46 47 48 49 50 51 52 53 54 55 56 57 58 ) ;…" at bounding box center [253, 499] width 245 height 245
drag, startPoint x: 185, startPoint y: 446, endPoint x: 232, endPoint y: 594, distance: 155.3
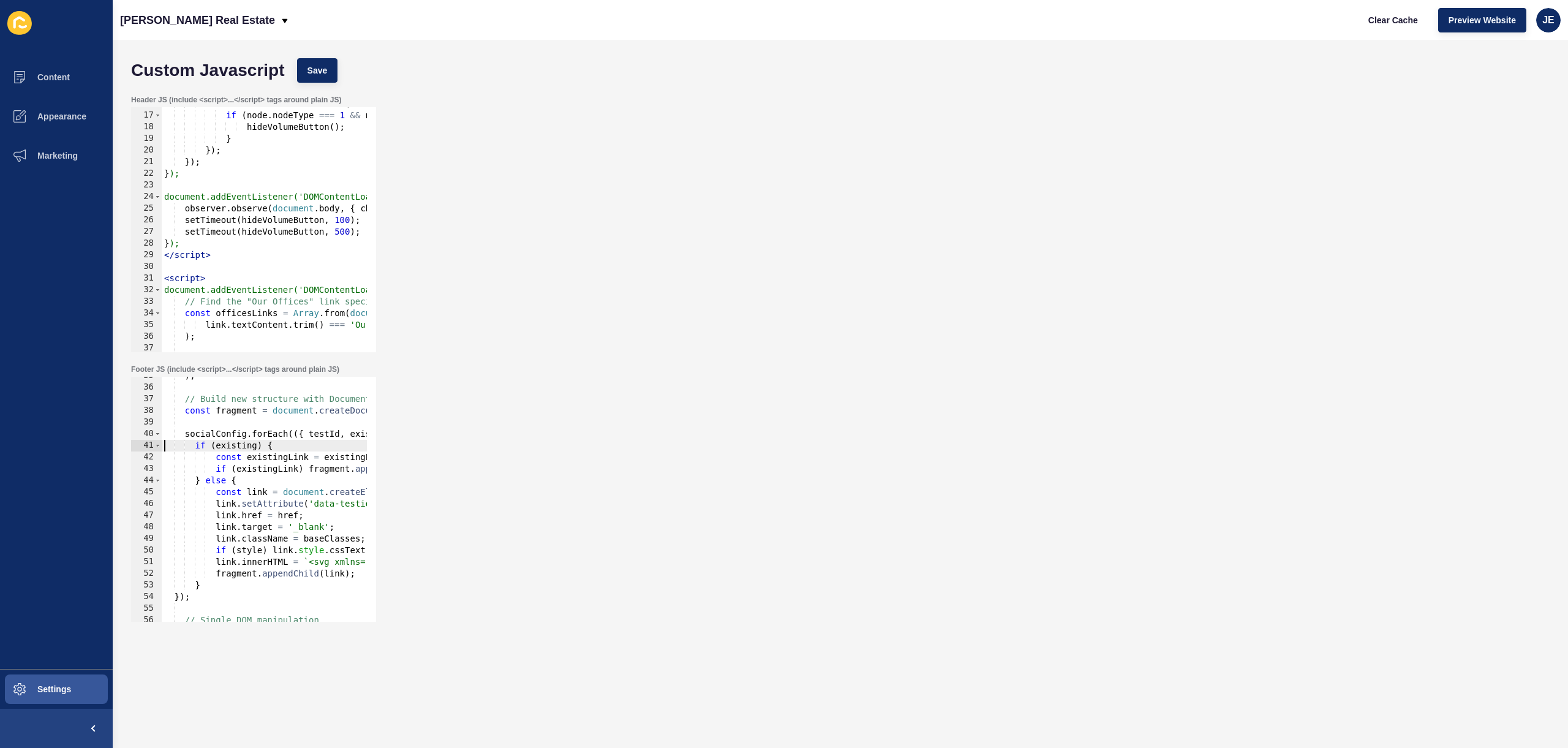
click at [329, 67] on button "Save" at bounding box center [317, 70] width 41 height 25
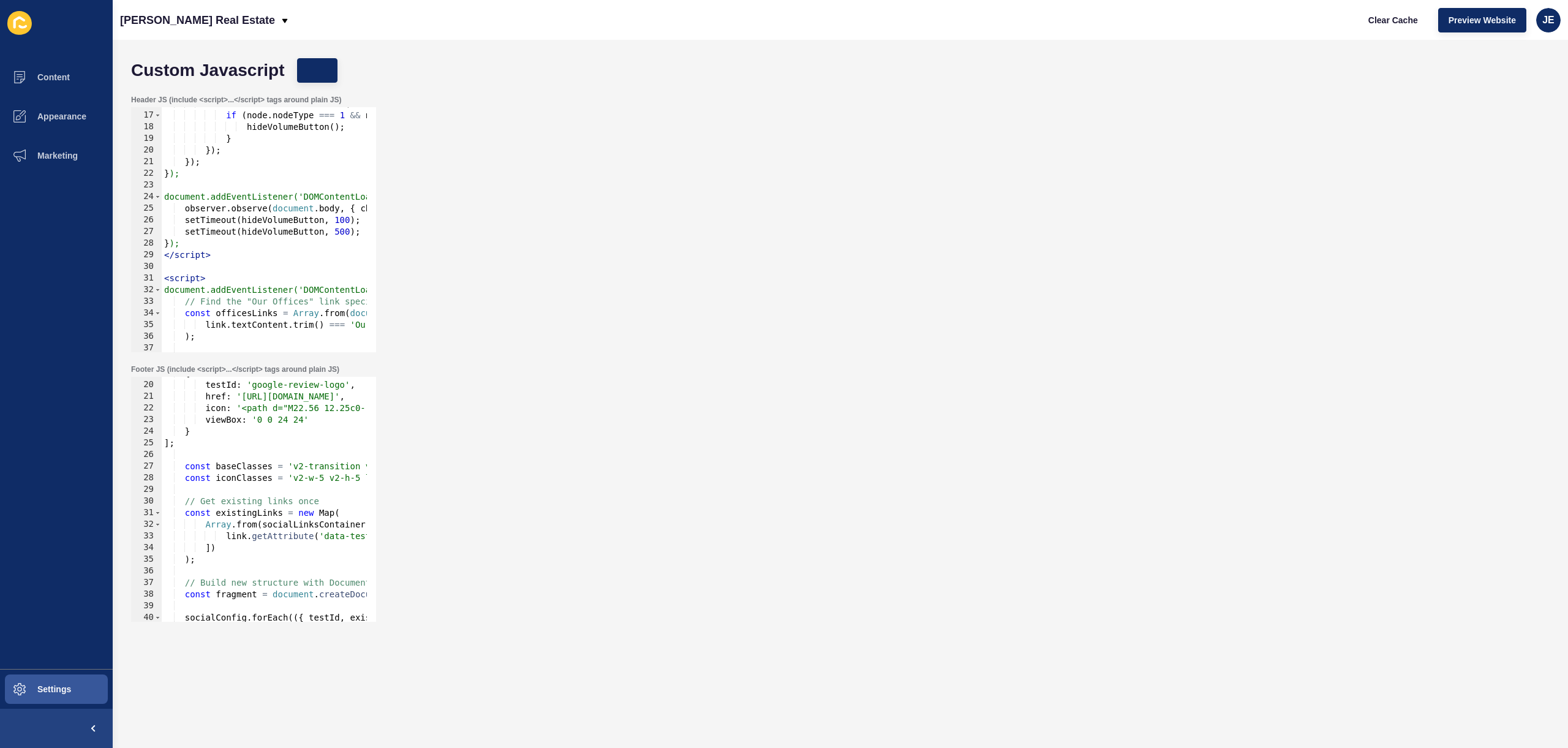
scroll to position [72, 0]
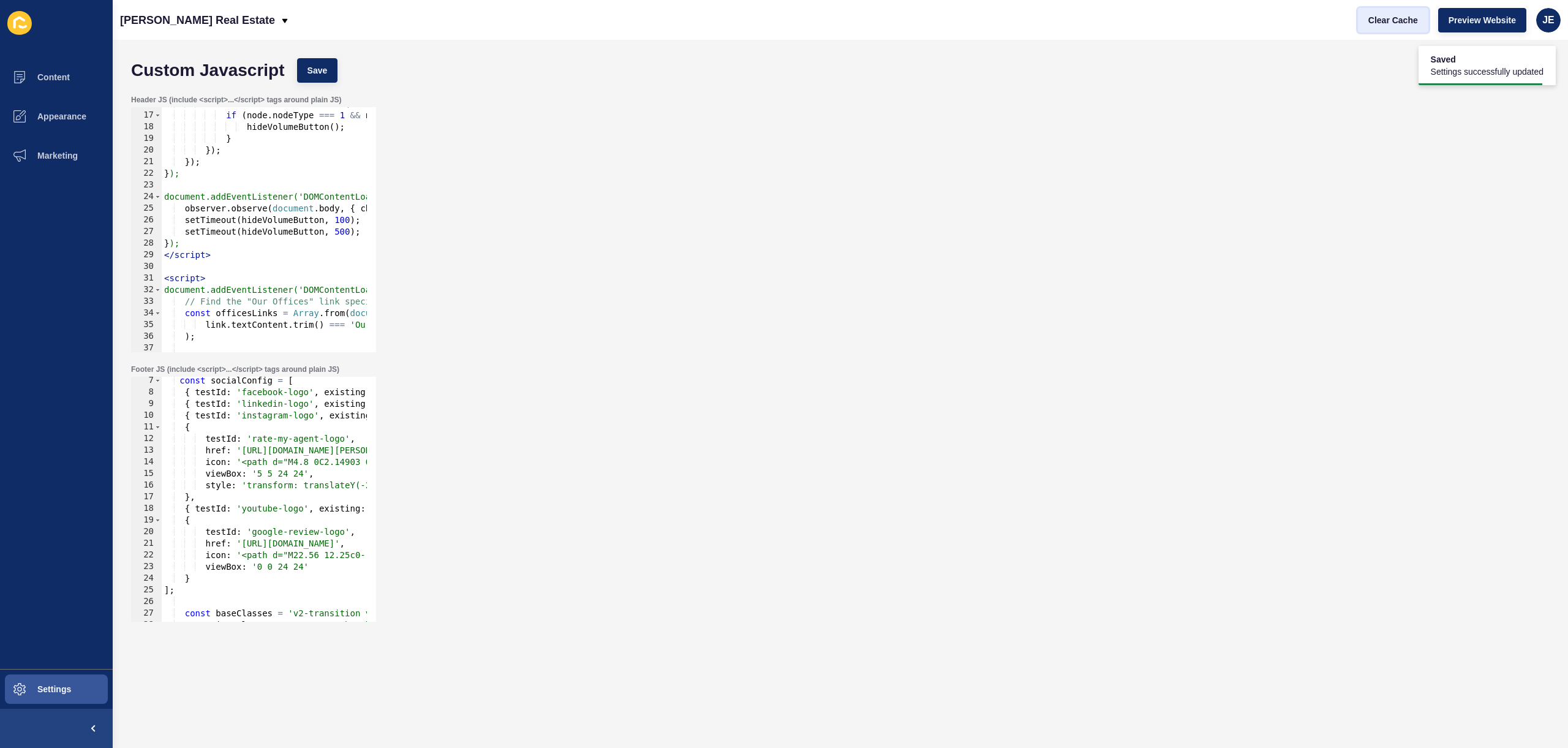
click at [1389, 18] on span "Clear Cache" at bounding box center [1393, 20] width 50 height 12
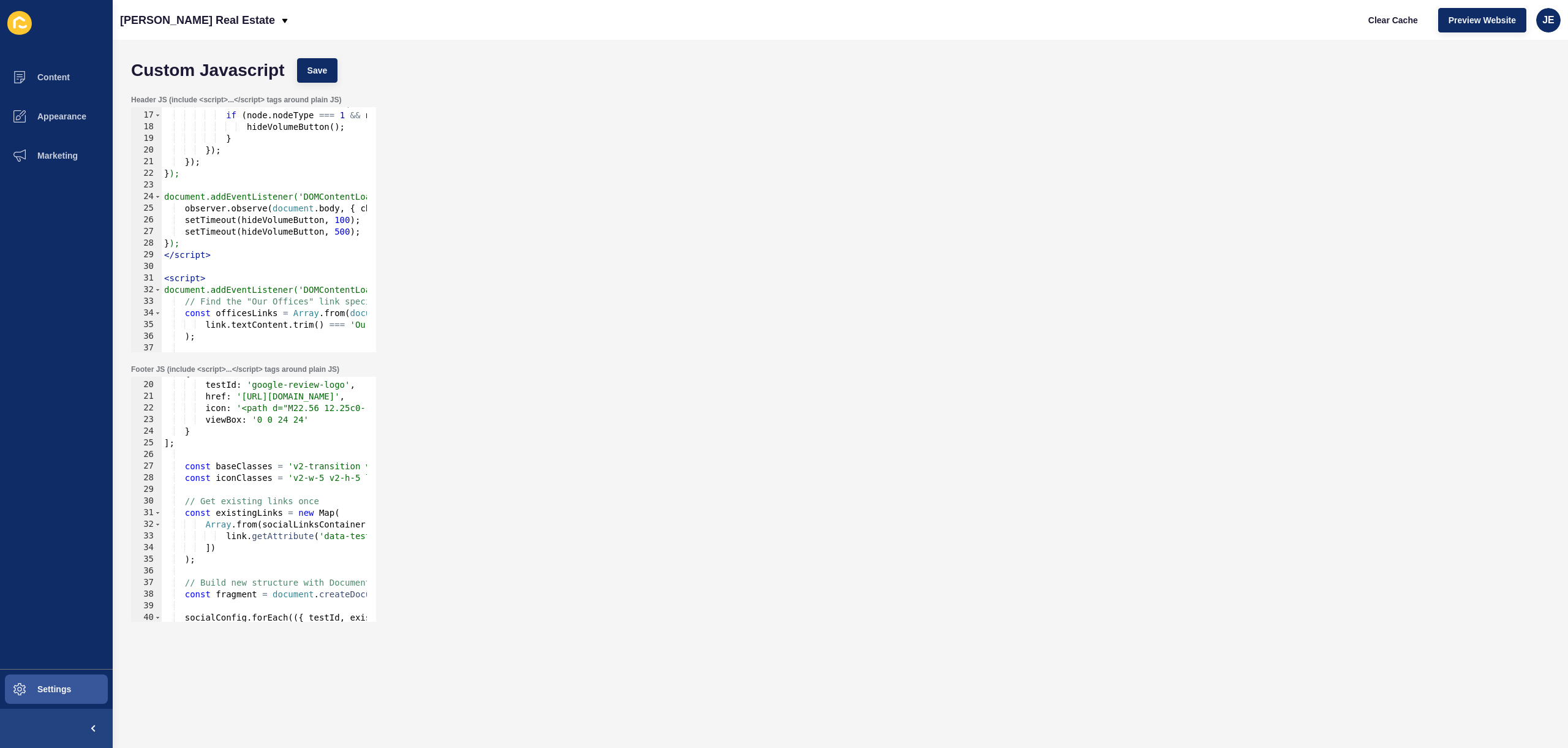
drag, startPoint x: 298, startPoint y: 502, endPoint x: 326, endPoint y: 503, distance: 28.0
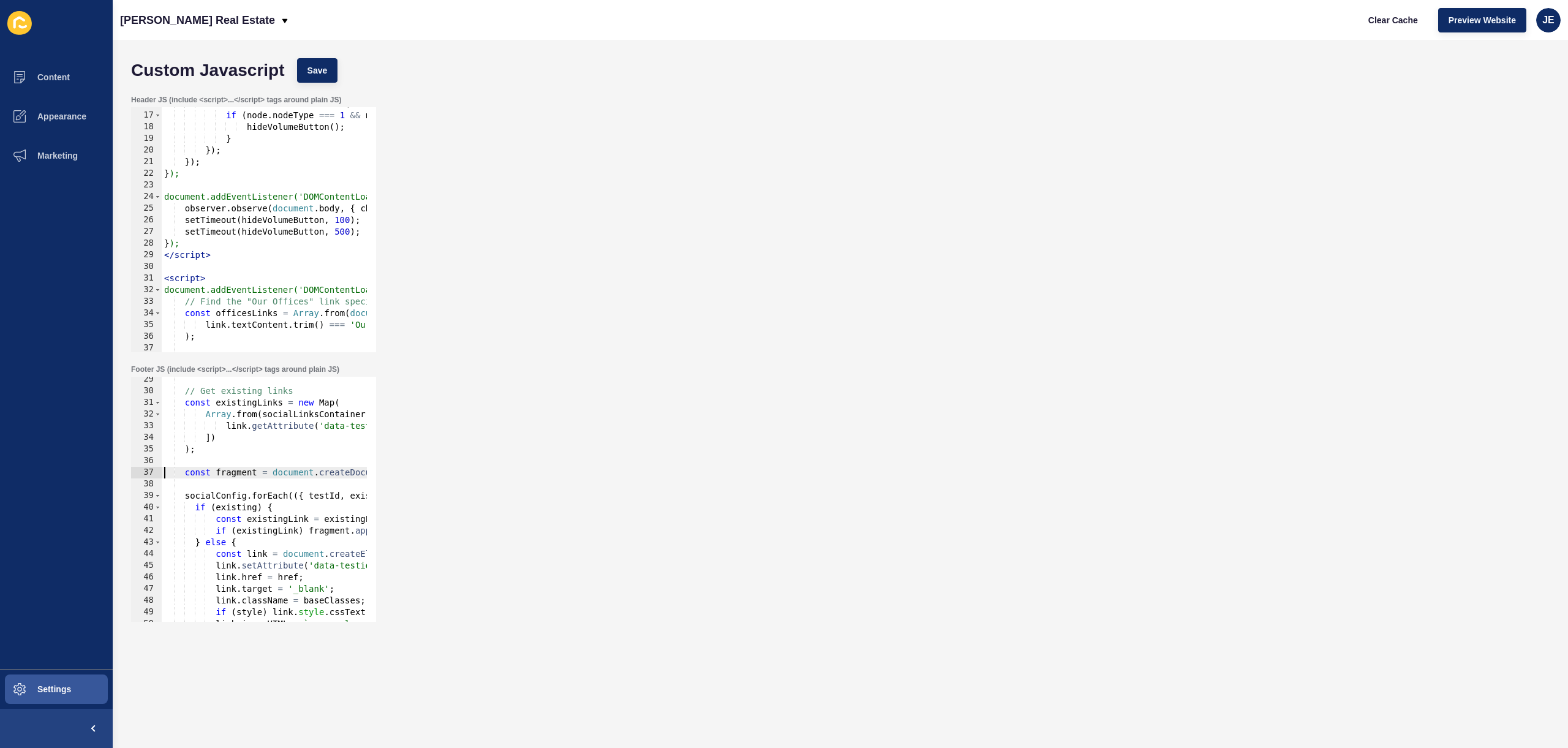
scroll to position [439, 0]
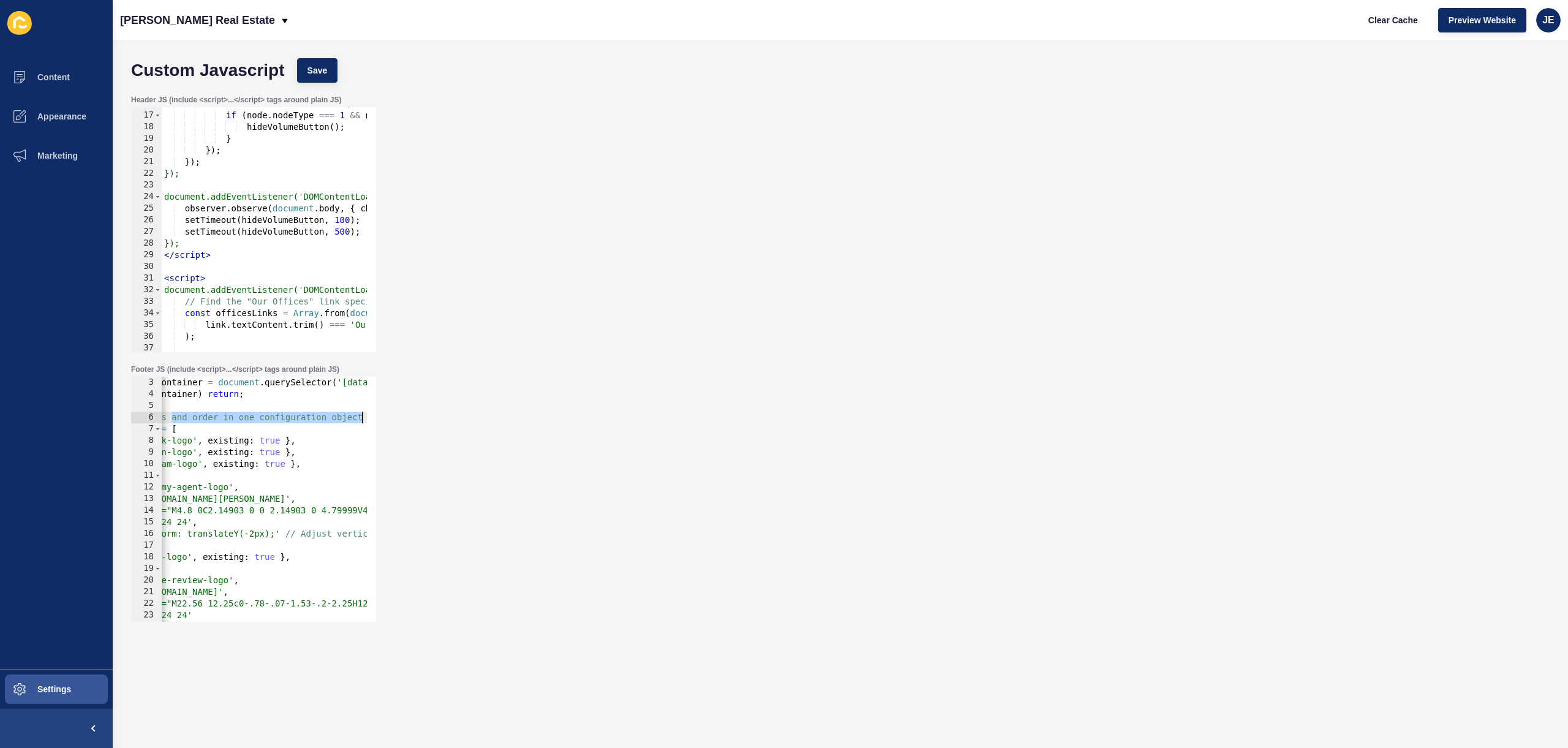
scroll to position [0, 116]
drag, startPoint x: 299, startPoint y: 417, endPoint x: 393, endPoint y: 415, distance: 94.0
click at [393, 415] on div "Footer JS (include <script>...</script> tags around plain JS) socialLinksContai…" at bounding box center [840, 493] width 1431 height 270
drag, startPoint x: 220, startPoint y: 419, endPoint x: 424, endPoint y: 417, distance: 204.0
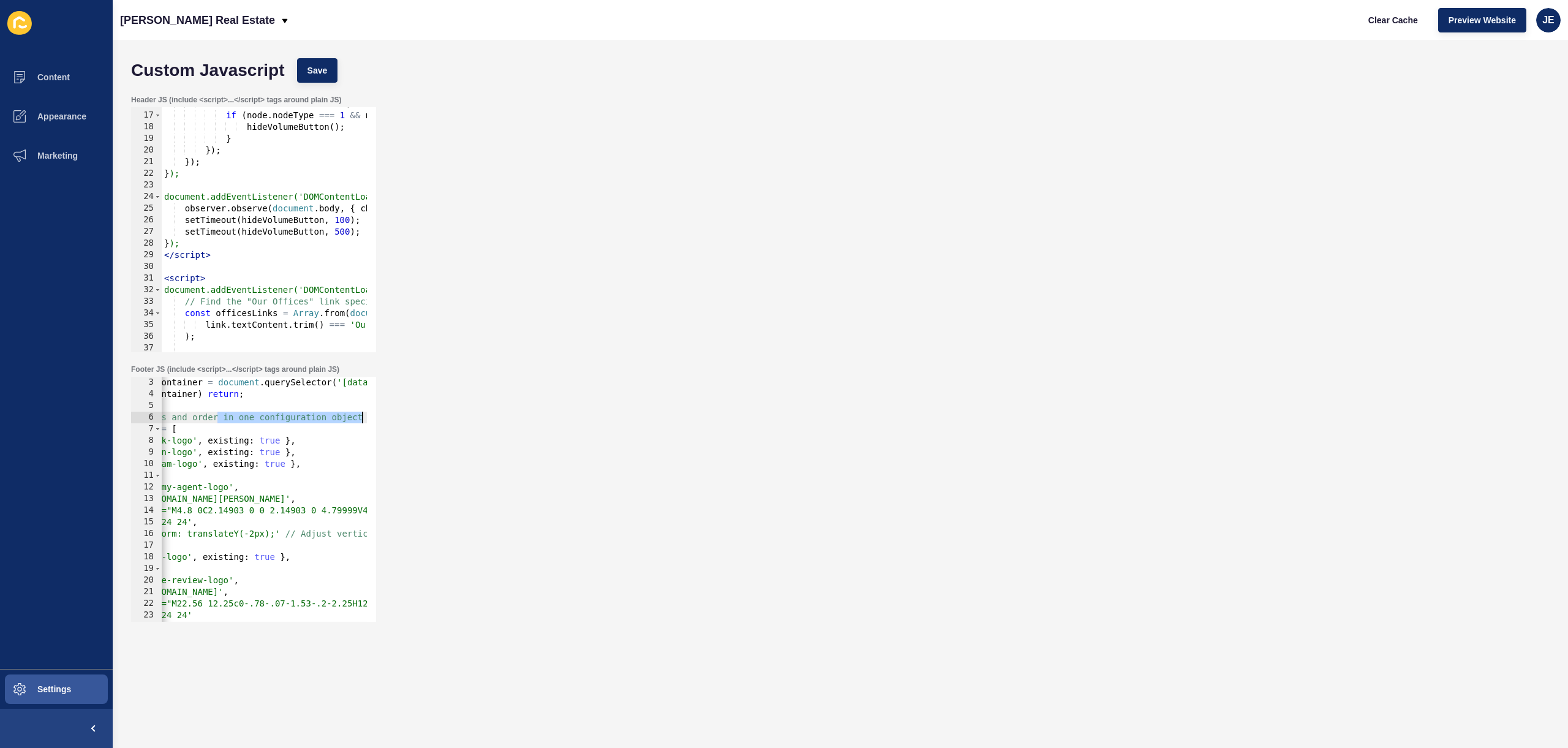
click at [424, 417] on div "Footer JS (include <script>...</script> tags around plain JS) // Define new ico…" at bounding box center [840, 493] width 1431 height 270
drag, startPoint x: 140, startPoint y: 447, endPoint x: 117, endPoint y: 449, distance: 23.1
click at [39, 441] on div "Content Appearance Marketing Settings Hoskins Real Estate Clear Cache Preview W…" at bounding box center [784, 374] width 1568 height 748
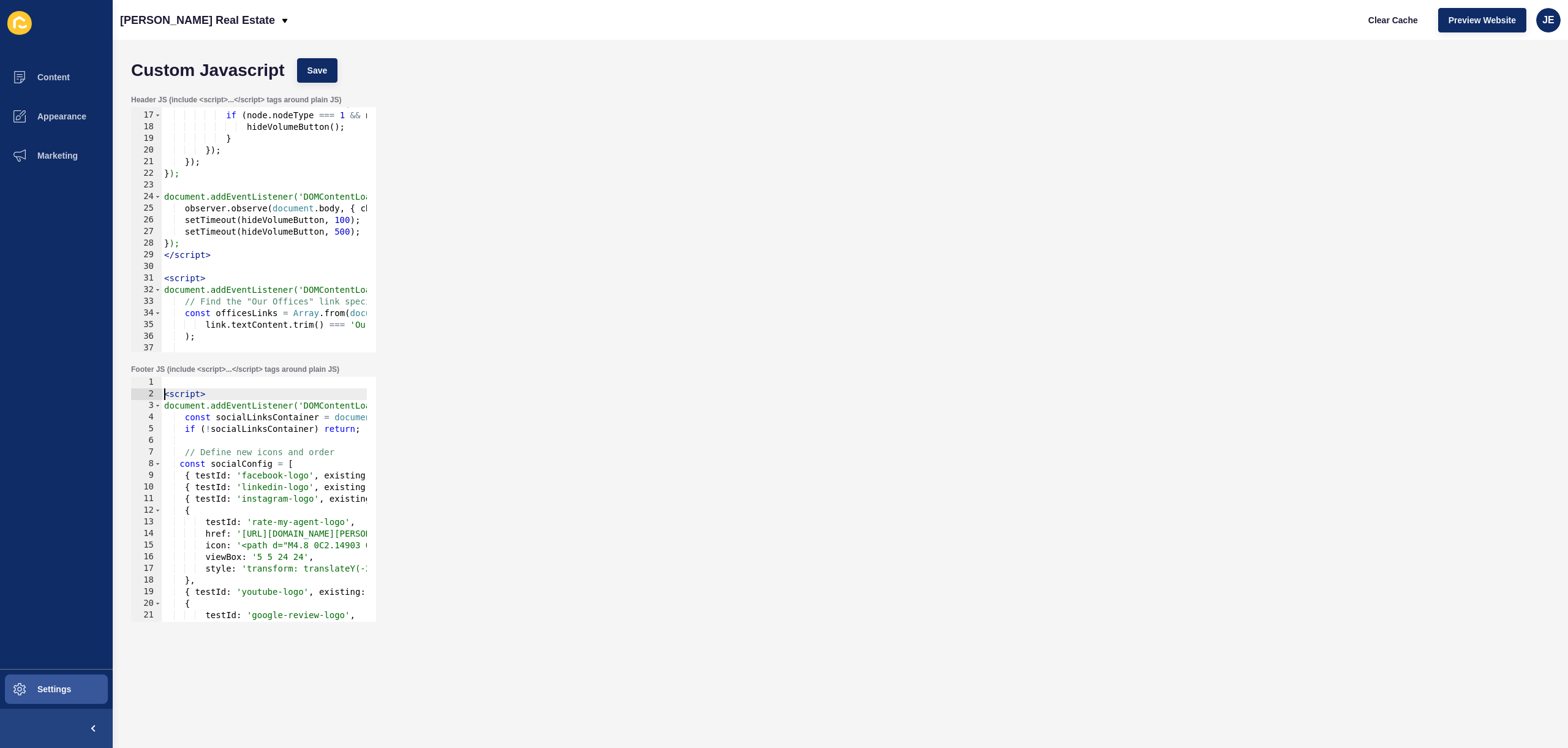
type textarea "<script>"
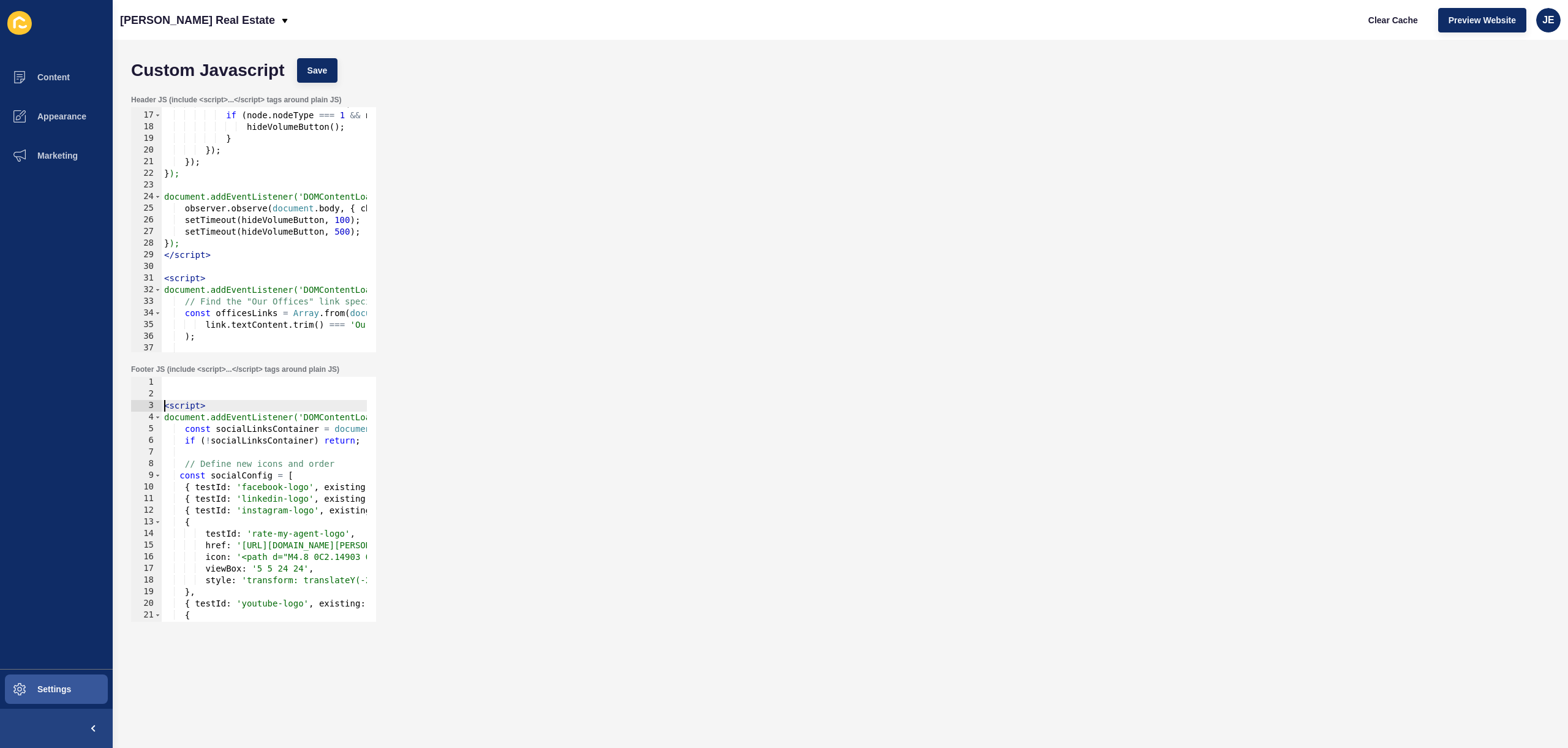
type textarea "<!-- New footer links and reordering -->"
click at [323, 63] on button "Save" at bounding box center [317, 70] width 41 height 25
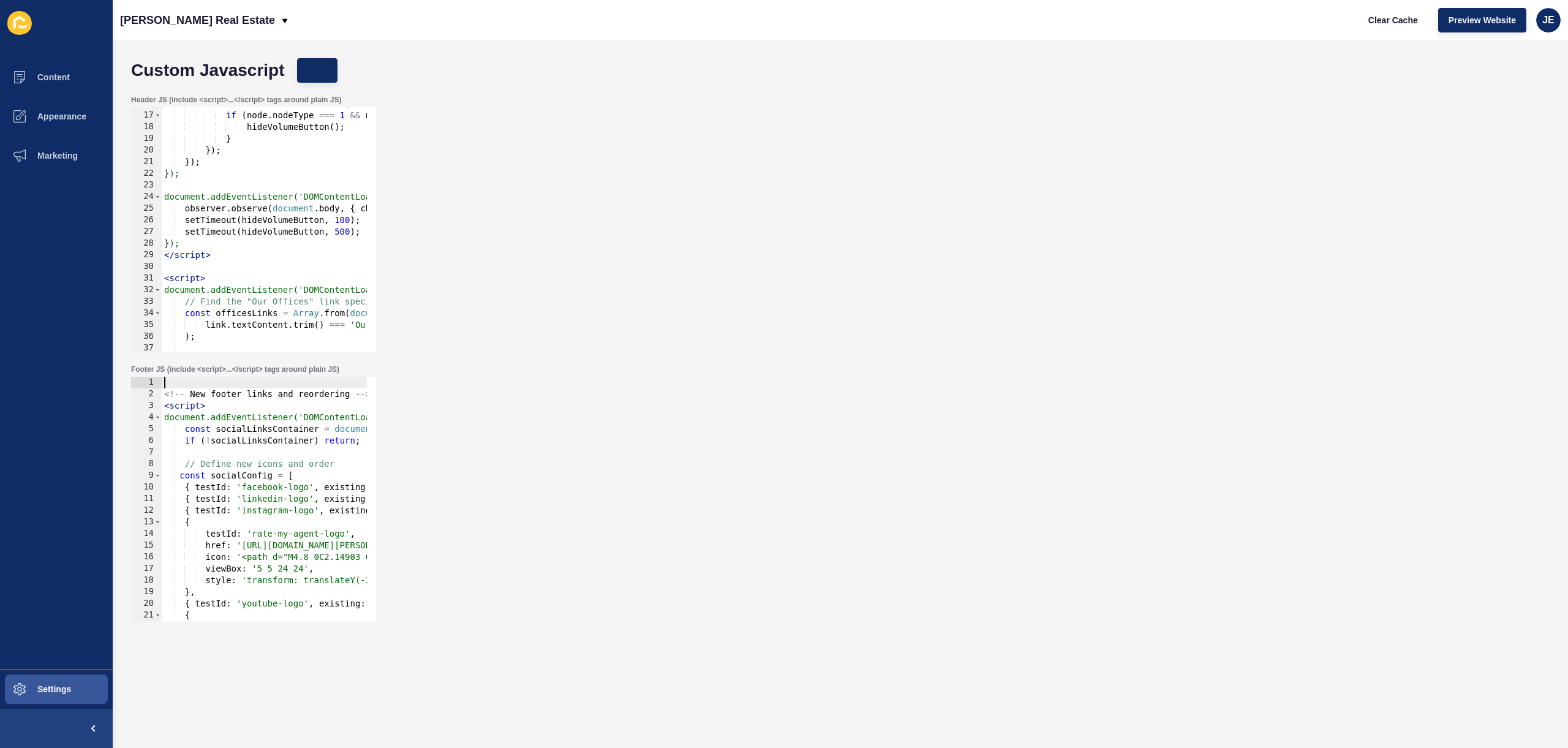
scroll to position [0, 0]
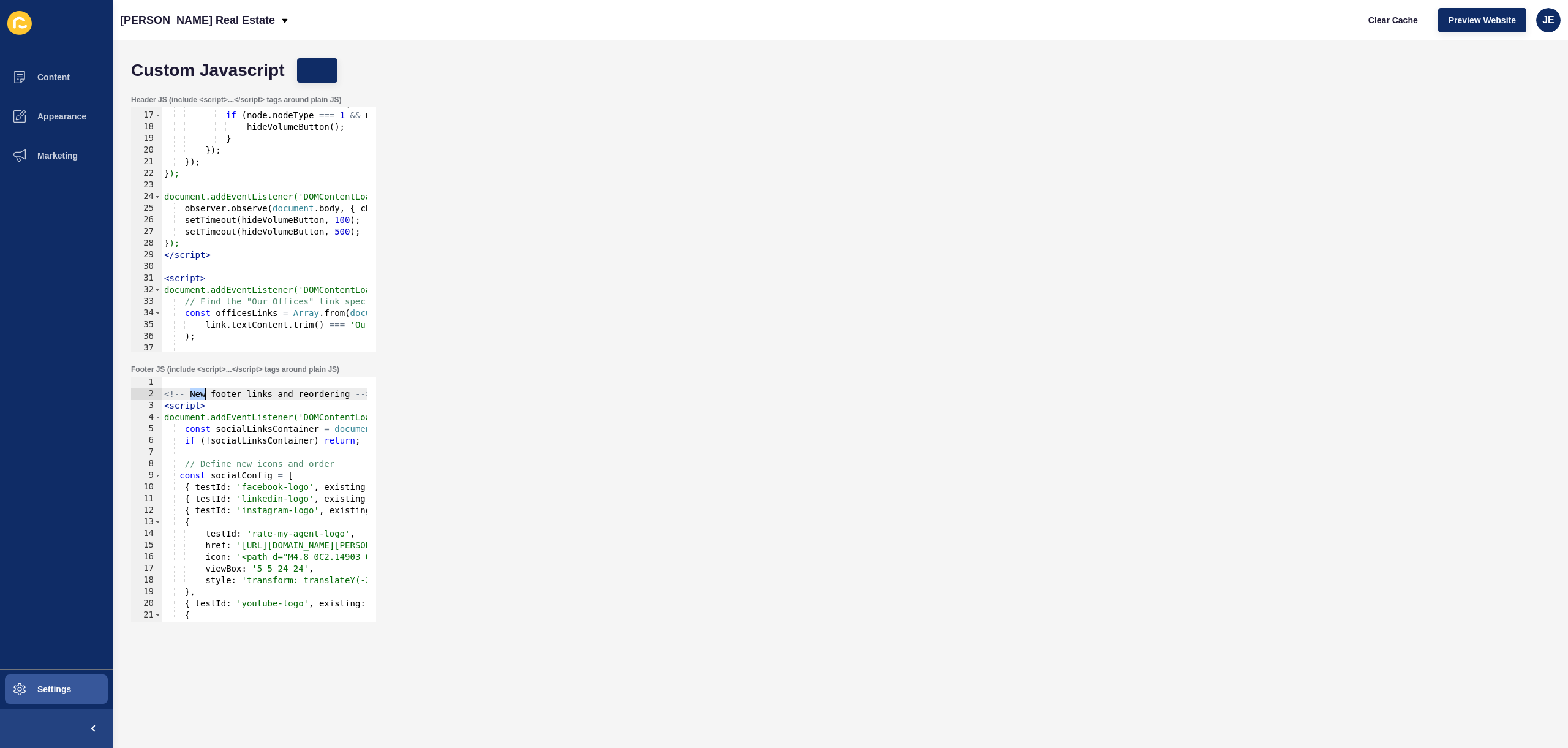
type textarea "<!-- New footer links and reordering --> <script>"
click at [211, 261] on div "mutation . addedNodes . forEach ( function ( node ) { if ( node . nodeType === …" at bounding box center [401, 228] width 478 height 259
paste textarea "<!-- New footer links and reordering -->"
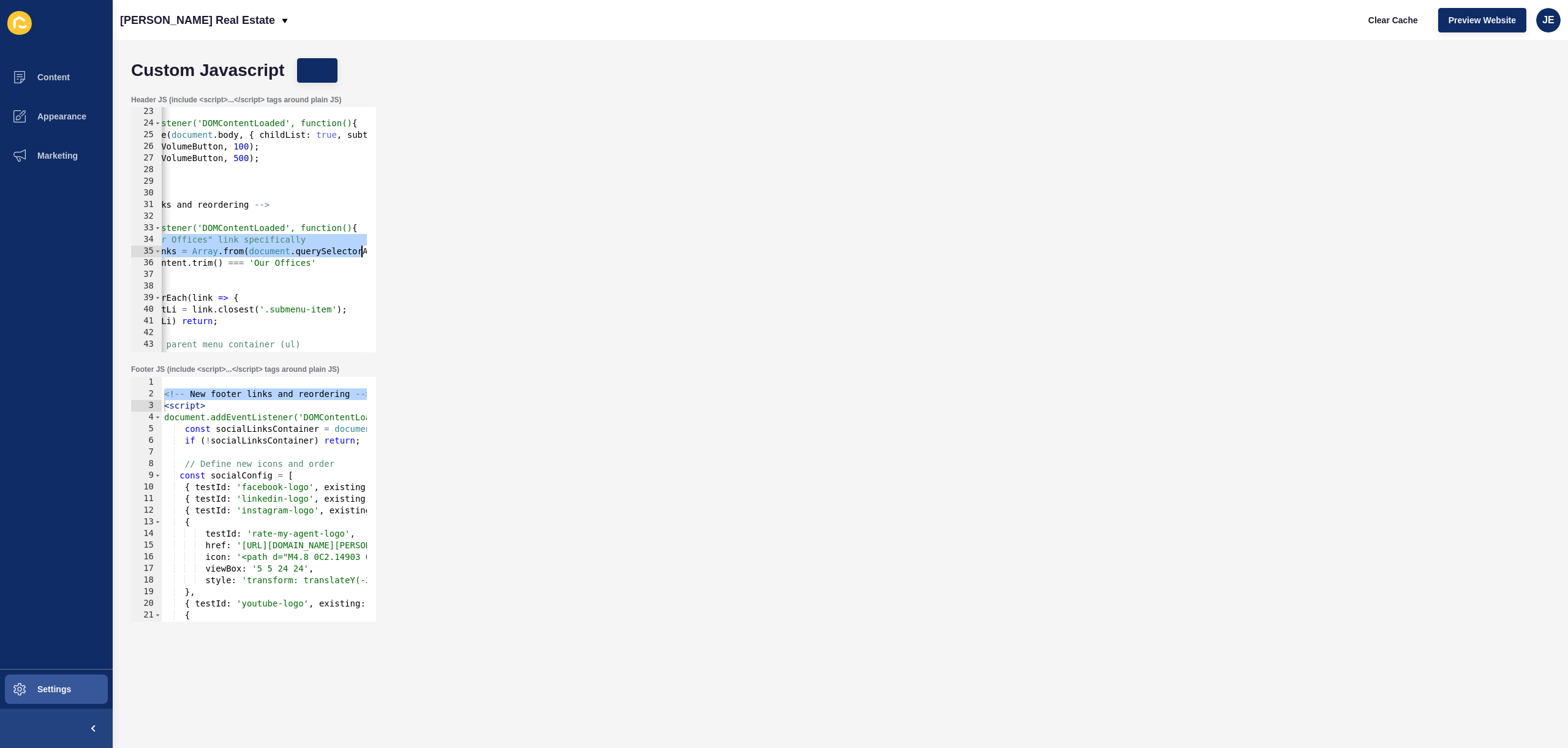
scroll to position [0, 229]
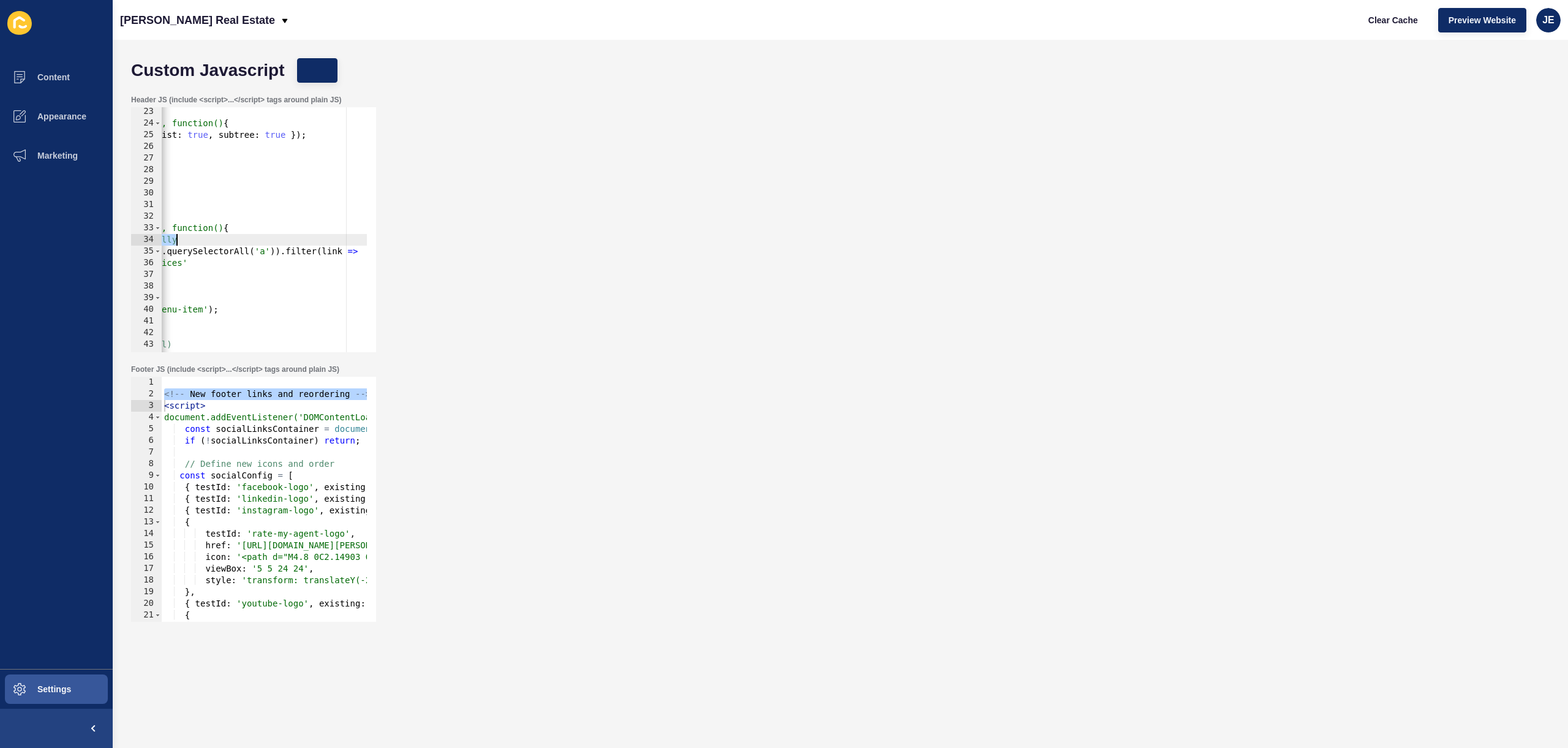
drag, startPoint x: 192, startPoint y: 239, endPoint x: 361, endPoint y: 235, distance: 169.0
click at [361, 235] on div "document.addEventListener('DOMContentLoaded', function() { observer . observe (…" at bounding box center [171, 235] width 478 height 259
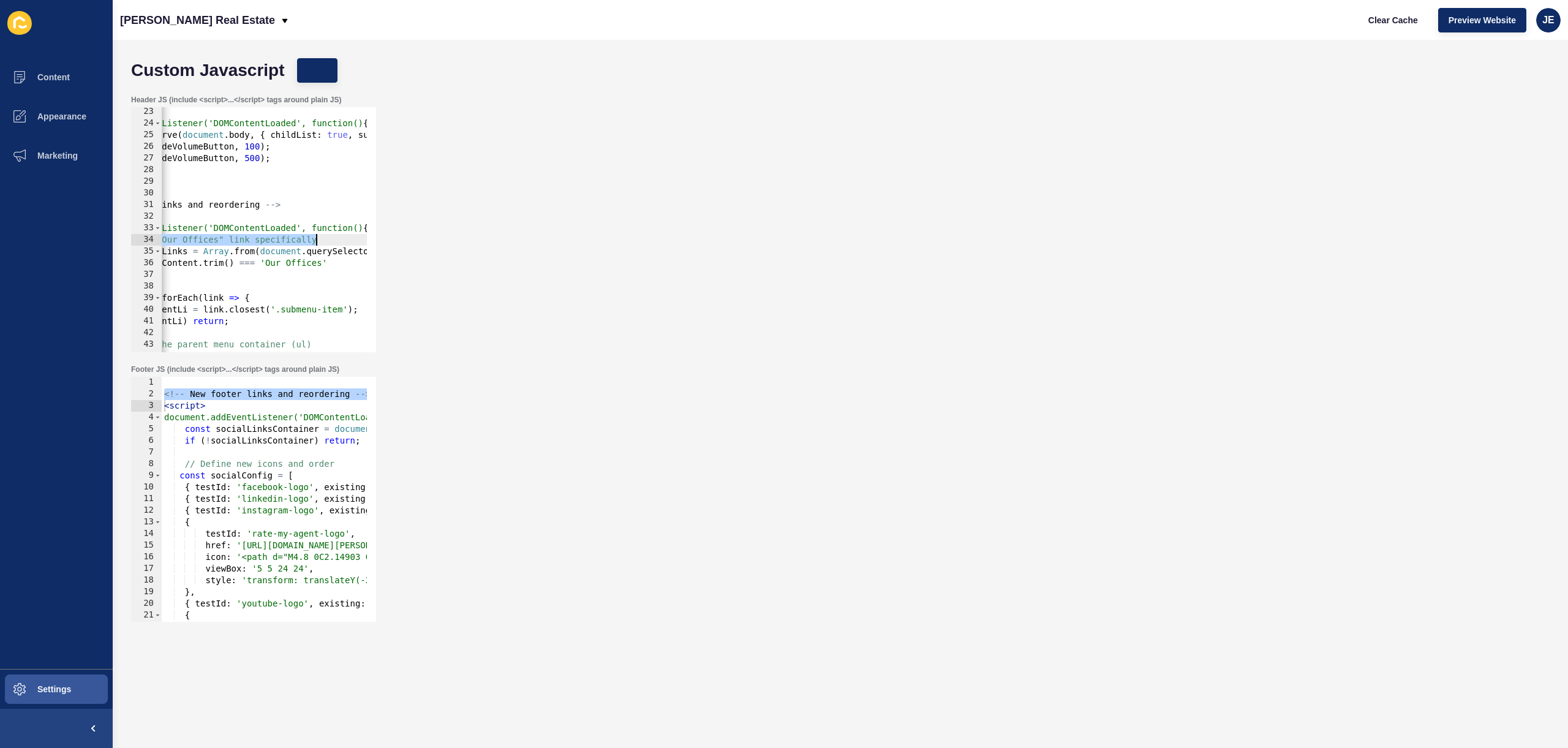
scroll to position [0, 0]
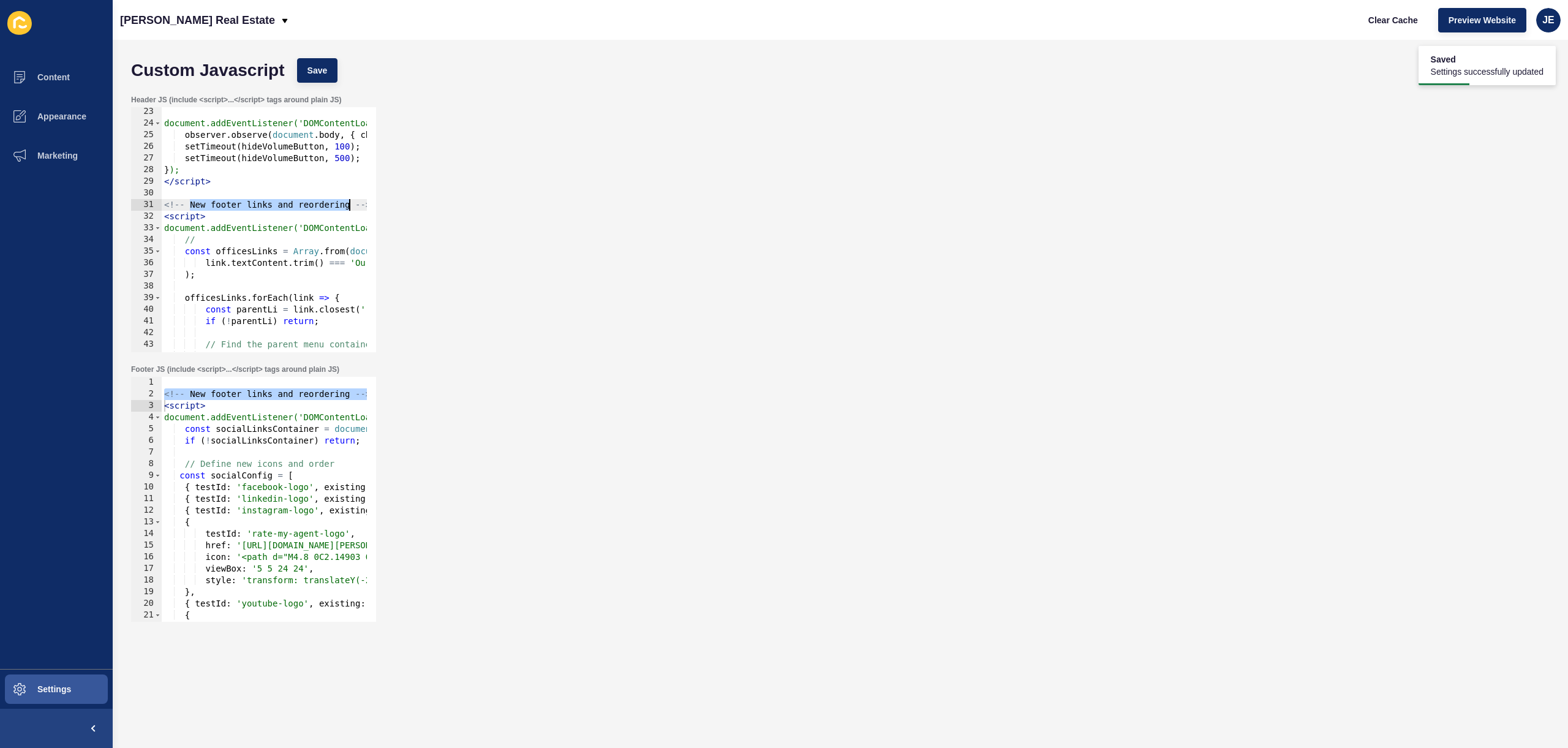
drag, startPoint x: 191, startPoint y: 206, endPoint x: 352, endPoint y: 209, distance: 161.0
click at [352, 209] on div "document.addEventListener('DOMContentLoaded', function() { observer . observe (…" at bounding box center [401, 235] width 478 height 259
paste textarea "Find the "Our Offices" link specifically"
drag, startPoint x: 193, startPoint y: 239, endPoint x: 72, endPoint y: 236, distance: 121.0
click at [72, 236] on div "Content Appearance Marketing Settings Hoskins Real Estate Clear Cache Preview W…" at bounding box center [784, 374] width 1568 height 748
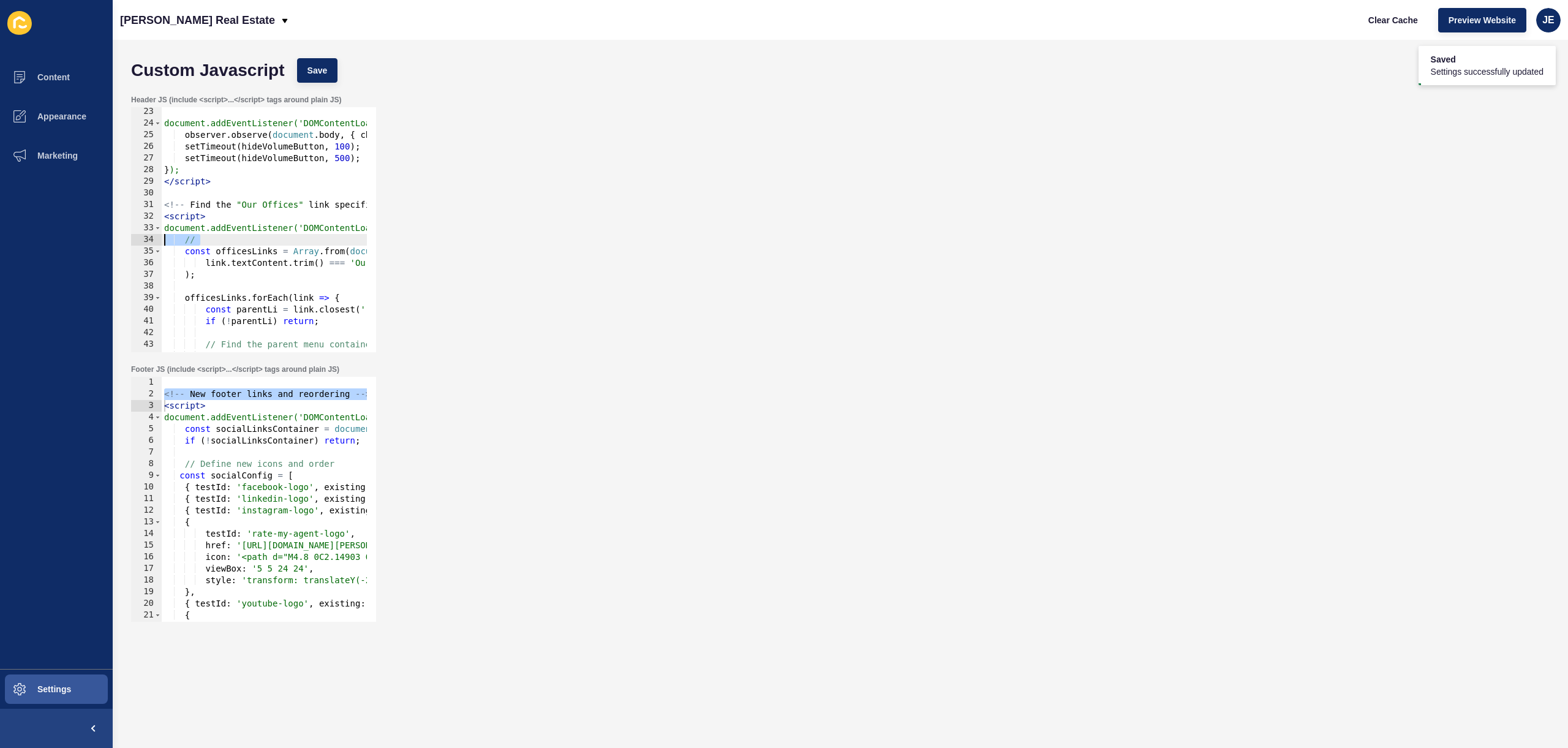
type textarea "//"
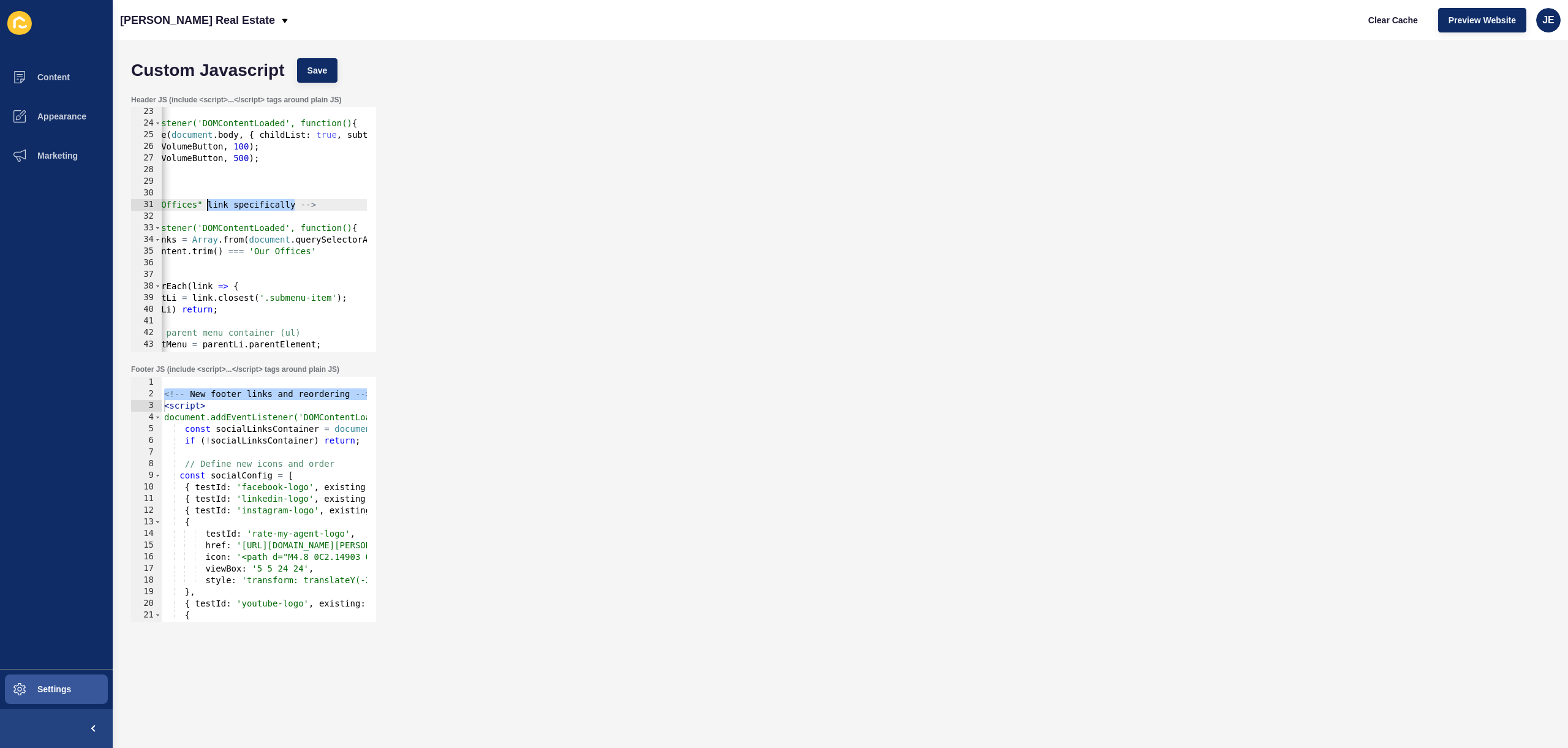
drag, startPoint x: 294, startPoint y: 205, endPoint x: 209, endPoint y: 207, distance: 85.0
click at [209, 207] on div "document.addEventListener('DOMContentLoaded', function() { observer . observe (…" at bounding box center [299, 235] width 478 height 259
type textarea "<!-- Find the "Our Offices" for submenu view fix -->"
click at [322, 72] on span "Save" at bounding box center [317, 70] width 20 height 12
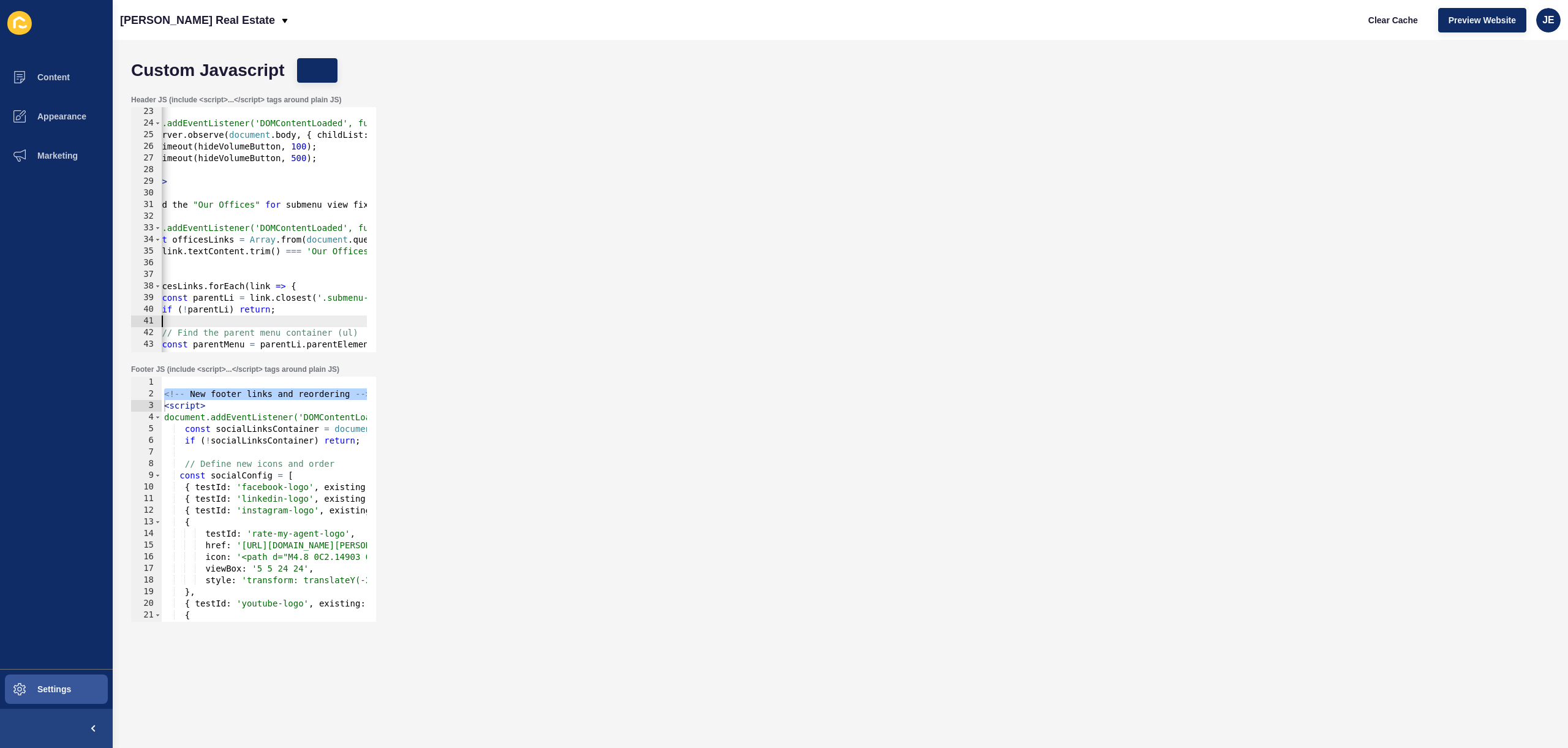
scroll to position [0, 0]
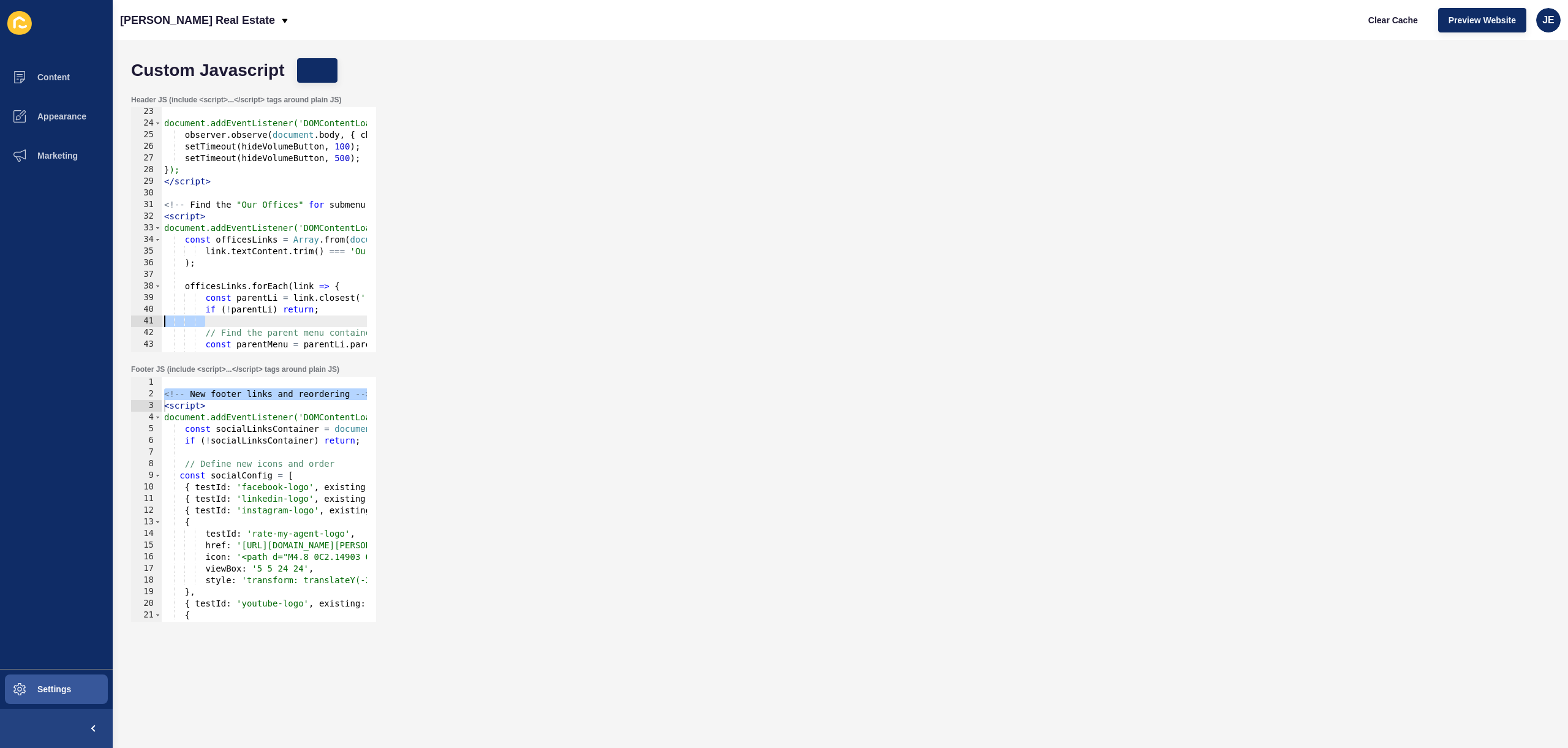
drag, startPoint x: 224, startPoint y: 320, endPoint x: 109, endPoint y: 315, distance: 115.1
click at [109, 315] on div "Content Appearance Marketing Settings Hoskins Real Estate Clear Cache Preview W…" at bounding box center [784, 374] width 1568 height 748
click at [1381, 19] on span "Clear Cache" at bounding box center [1393, 20] width 50 height 12
click at [607, 205] on div "Header JS (include <script>...</script> tags around plain JS) 23 24 25 26 27 28…" at bounding box center [840, 224] width 1431 height 270
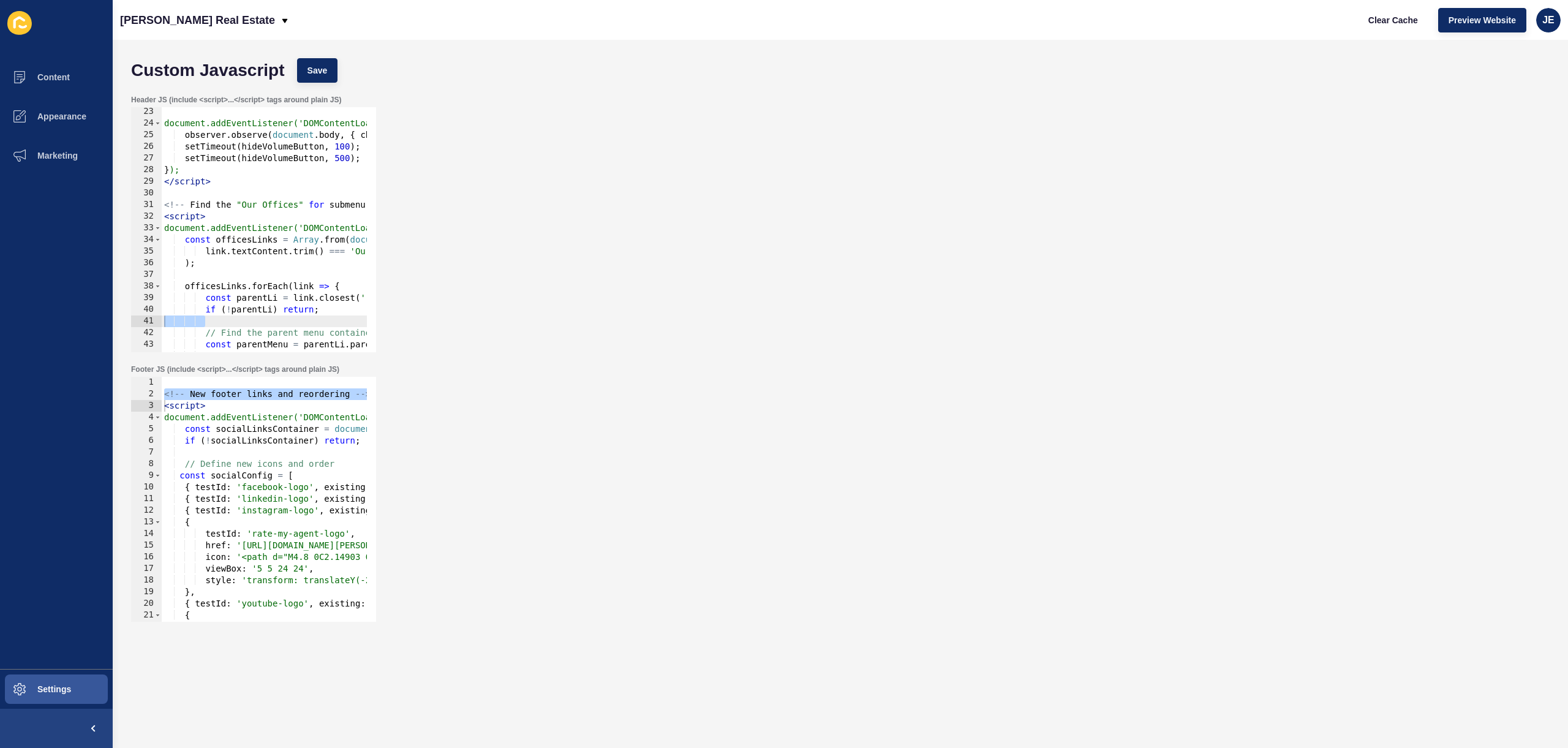
click at [607, 205] on div "Header JS (include <script>...</script> tags around plain JS) 23 24 25 26 27 28…" at bounding box center [840, 224] width 1431 height 270
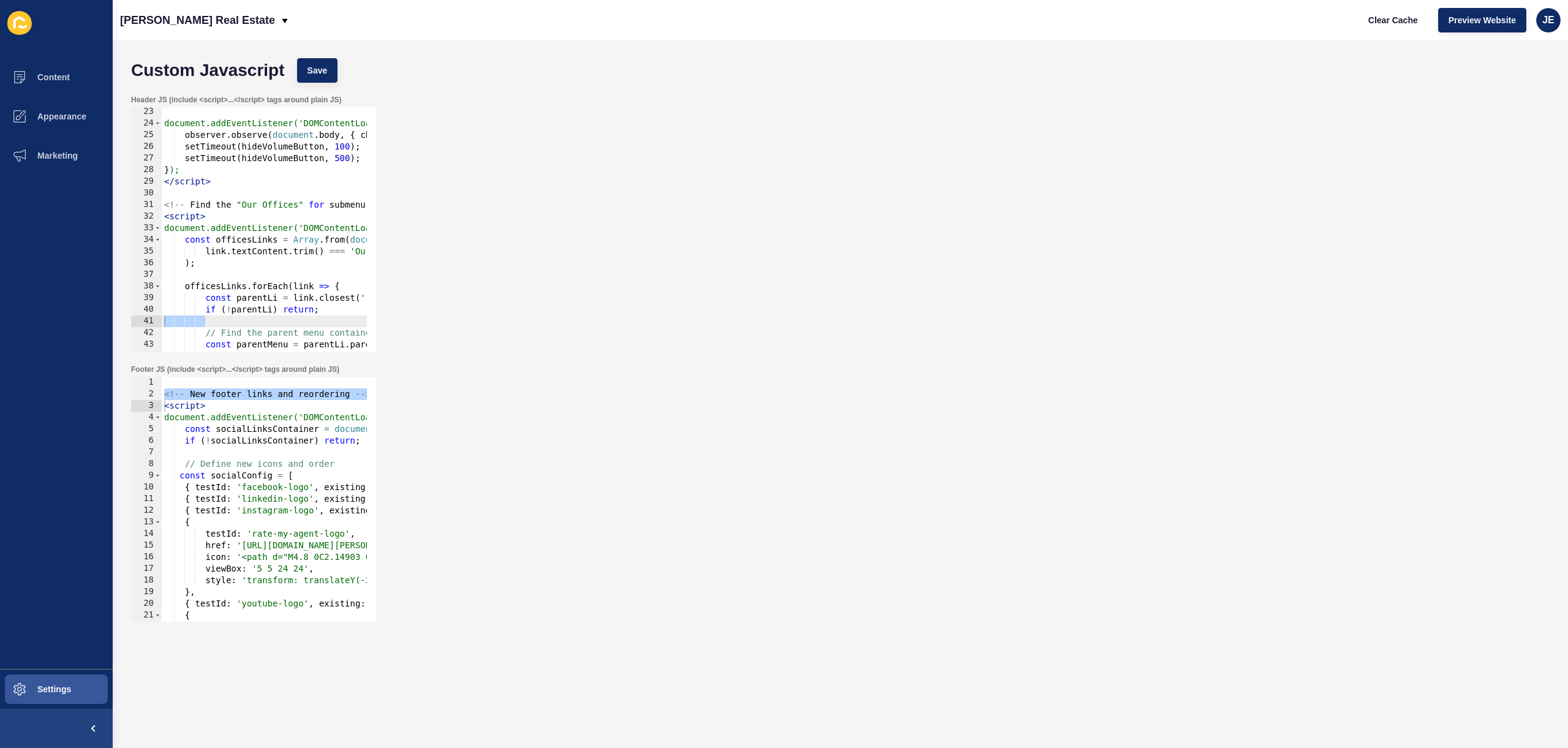
click at [607, 205] on div "Header JS (include <script>...</script> tags around plain JS) 23 24 25 26 27 28…" at bounding box center [840, 224] width 1431 height 270
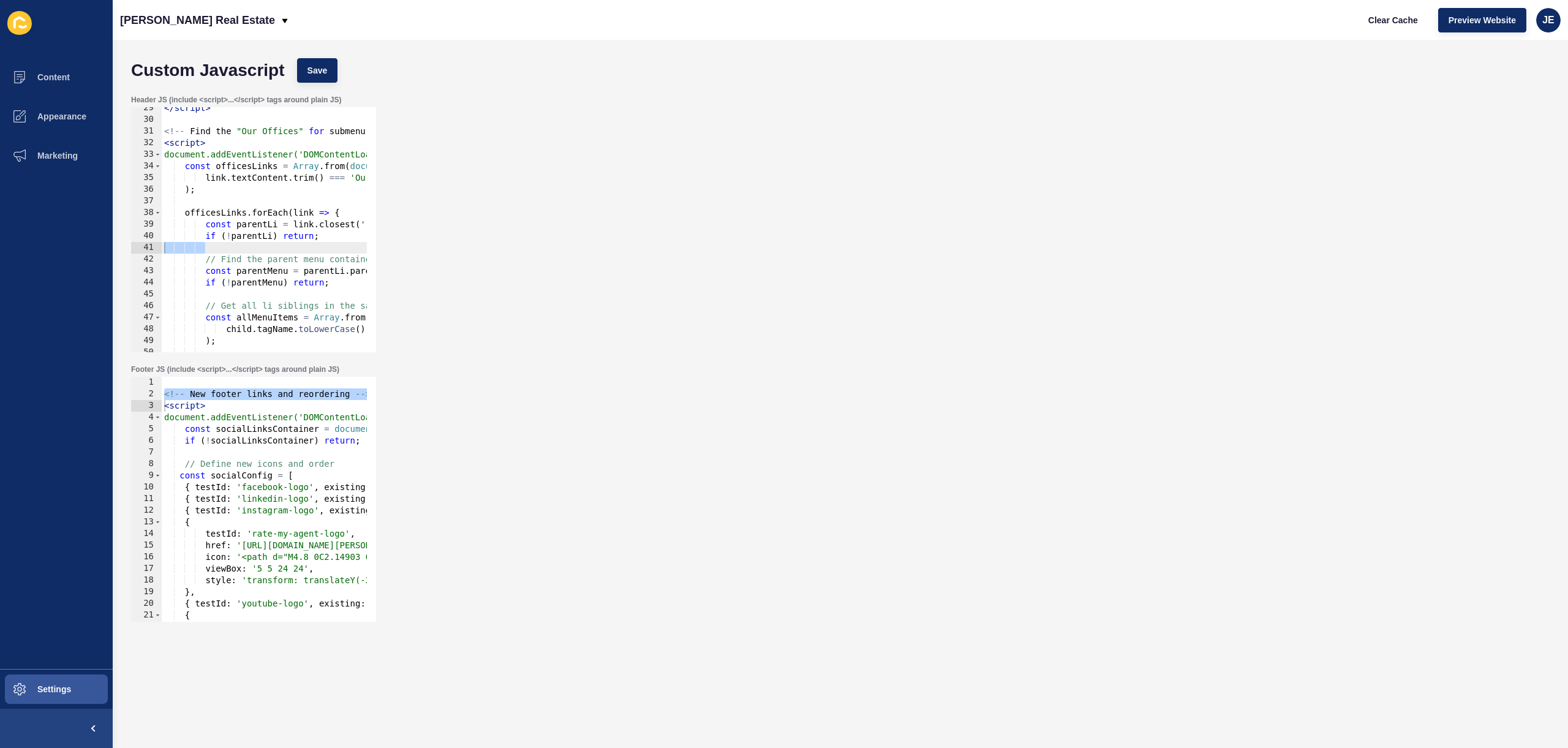
scroll to position [331, 0]
click at [323, 262] on div "</ script > <!-- Find the "Our Offices" for submenu view fix --> < script > doc…" at bounding box center [401, 232] width 478 height 259
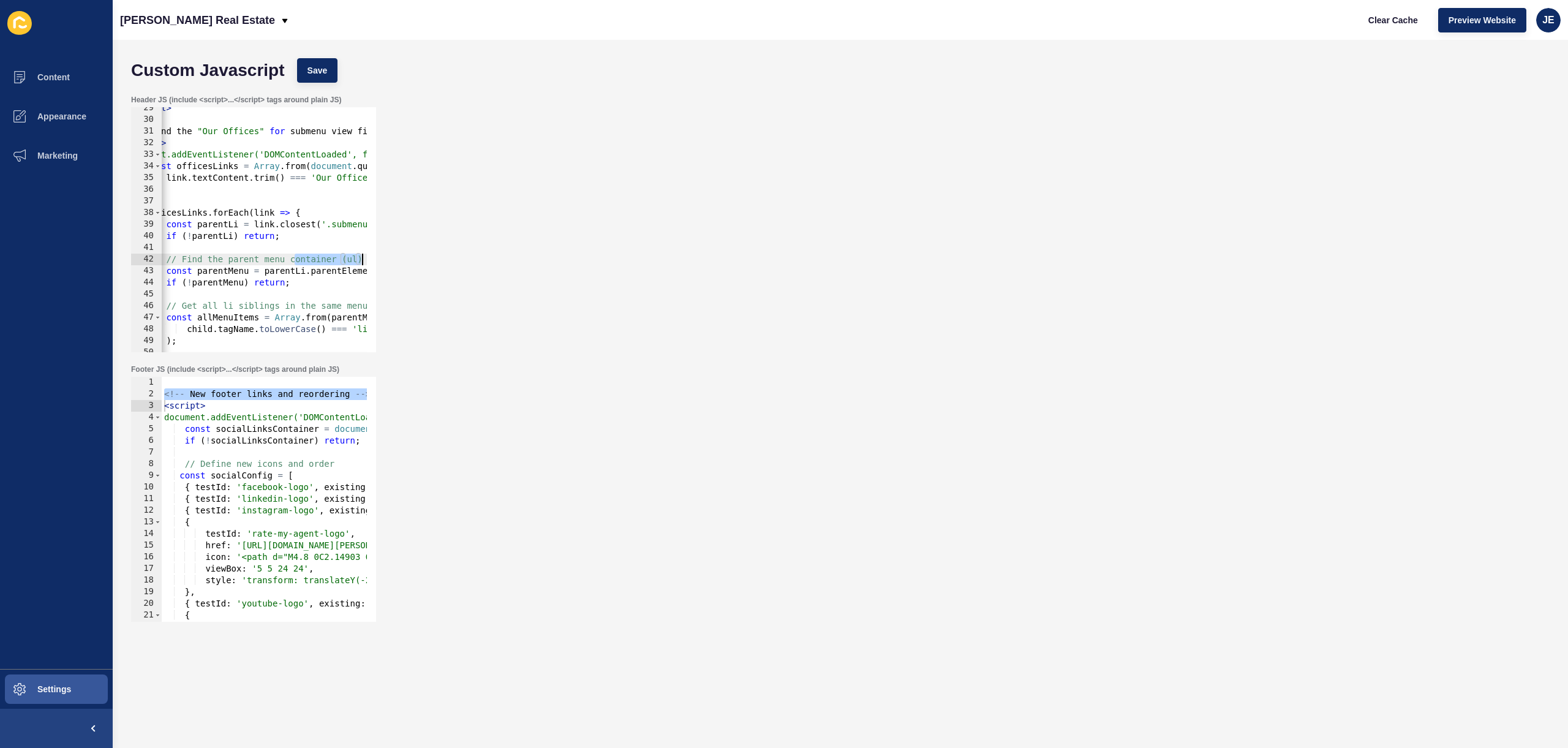
drag, startPoint x: 336, startPoint y: 259, endPoint x: 374, endPoint y: 258, distance: 38.0
click at [374, 258] on div "// Find the parent menu container (ul) 29 30 31 32 33 34 35 36 37 38 39 40 41 4…" at bounding box center [253, 229] width 245 height 245
click at [328, 260] on div "</ script > <!-- Find the "Our Offices" for submenu view fix --> < script > doc…" at bounding box center [361, 232] width 478 height 259
drag, startPoint x: 340, startPoint y: 264, endPoint x: 384, endPoint y: 260, distance: 44.2
click at [384, 260] on div "Header JS (include <script>...</script> tags around plain JS) // Find the paren…" at bounding box center [840, 224] width 1431 height 270
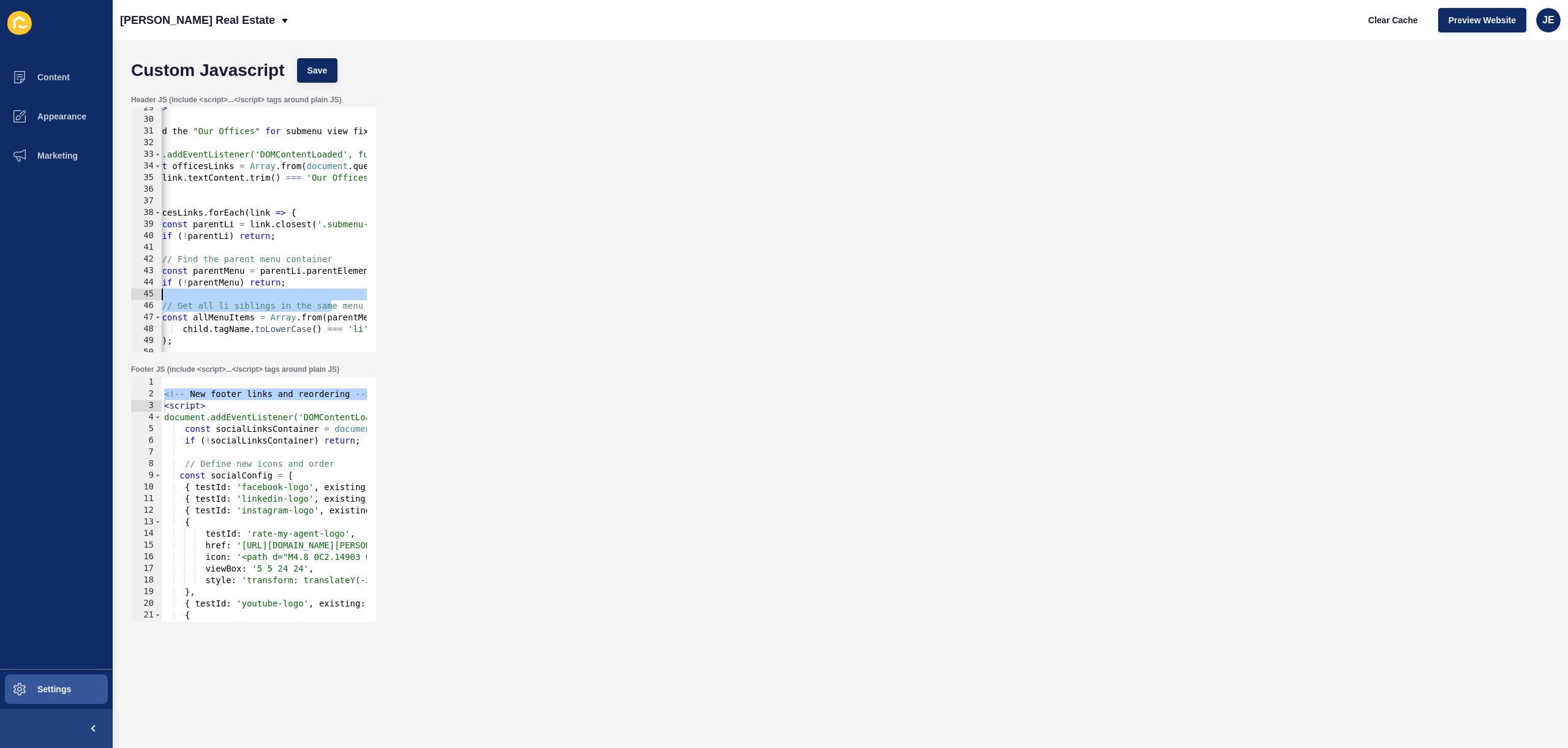
drag, startPoint x: 336, startPoint y: 304, endPoint x: 381, endPoint y: 305, distance: 45.0
click at [406, 299] on div "Header JS (include <script>...</script> tags around plain JS) // Find the paren…" at bounding box center [840, 224] width 1431 height 270
click at [363, 307] on div "</ script > <!-- Find the "Our Offices" for submenu view fix --> < script > doc…" at bounding box center [358, 232] width 478 height 259
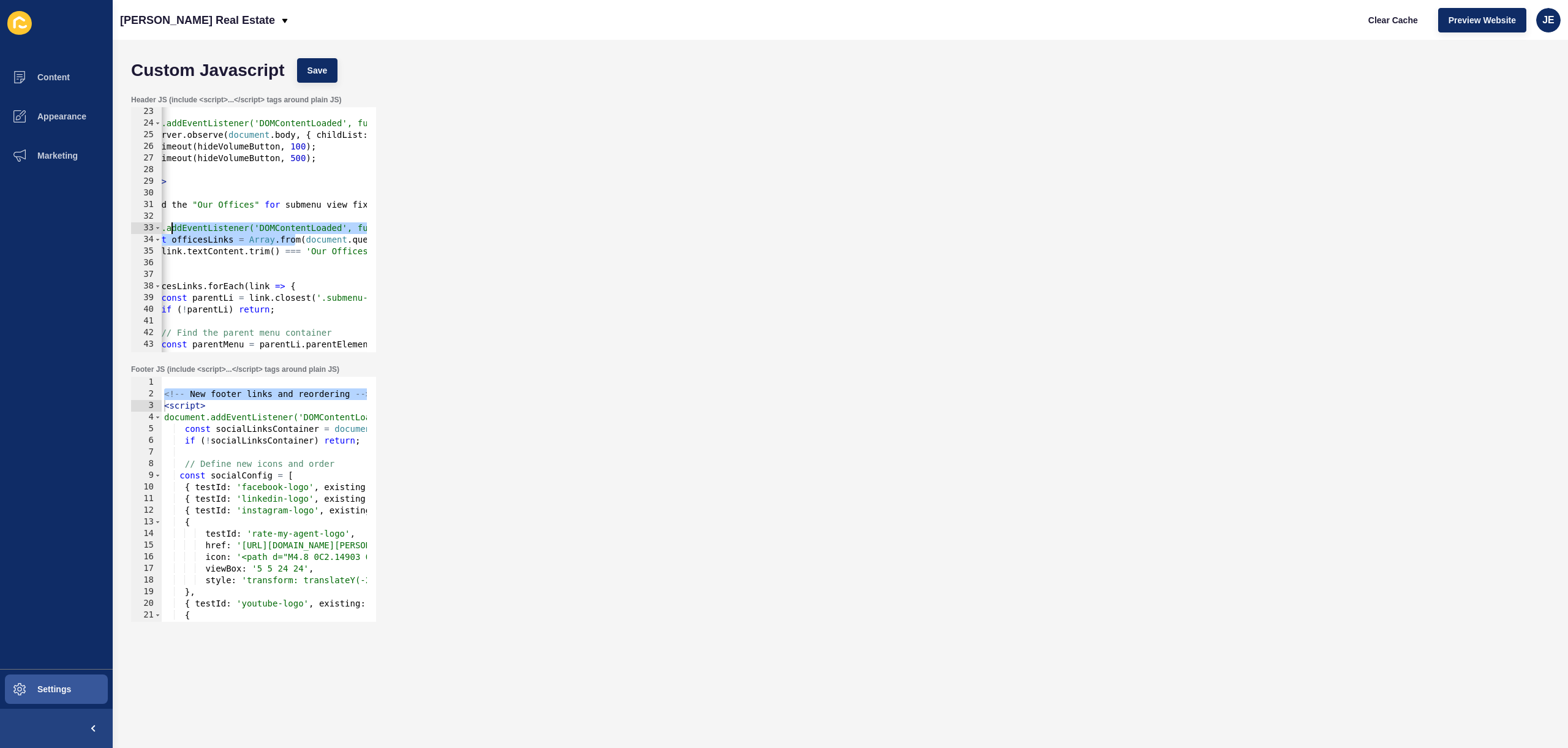
scroll to position [0, 0]
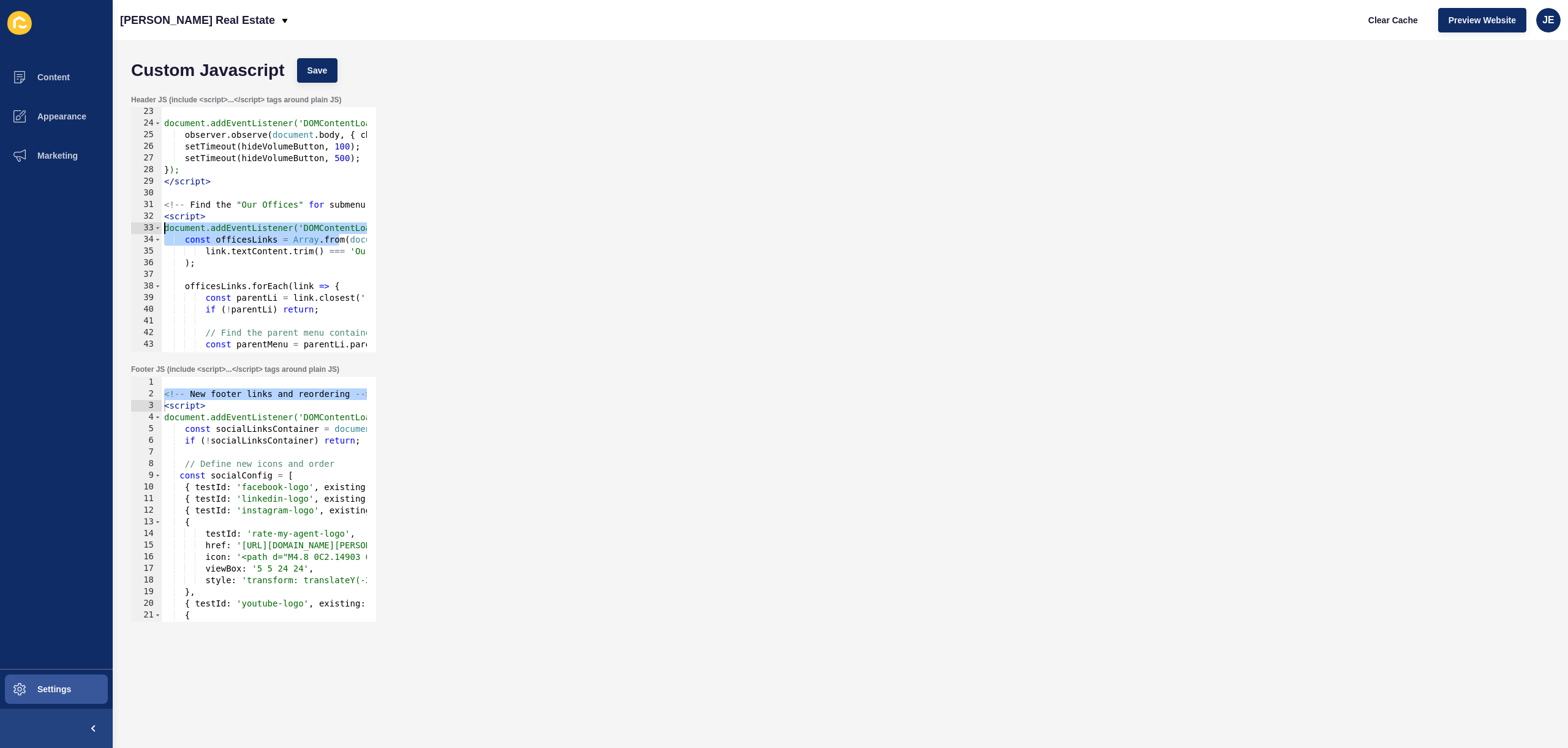
drag, startPoint x: 294, startPoint y: 235, endPoint x: 133, endPoint y: 233, distance: 161.0
click at [133, 233] on div "// Get all li siblings in the same menu 23 24 25 26 27 28 29 30 31 32 33 34 35 …" at bounding box center [253, 229] width 245 height 245
type textarea "document.addEventListener('DOMContentLoaded', function() { // const officesLink…"
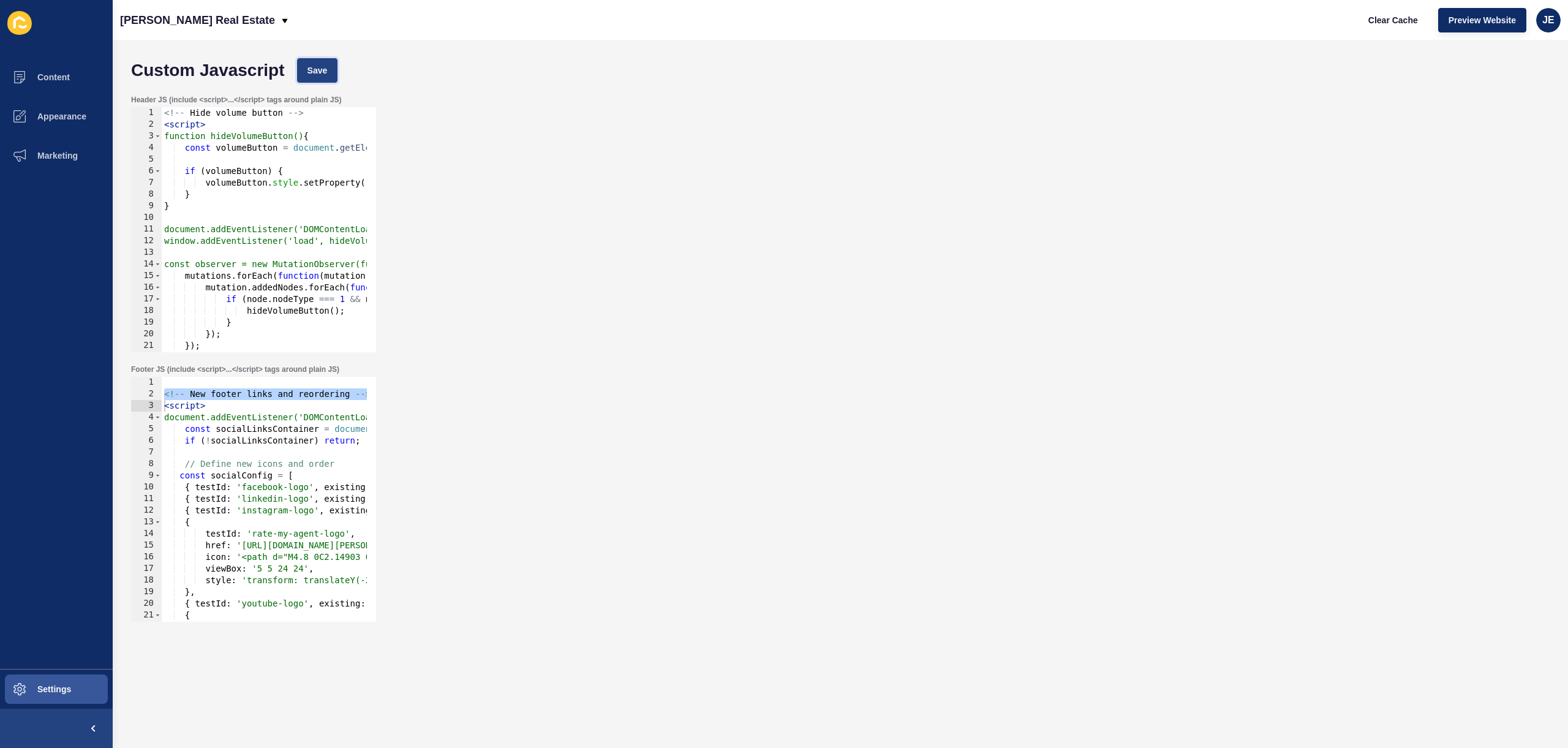
click at [323, 66] on span "Save" at bounding box center [317, 70] width 20 height 12
click at [1311, 326] on div "Header JS (include <script>...</script> tags around plain JS) document.addEvent…" at bounding box center [840, 224] width 1431 height 270
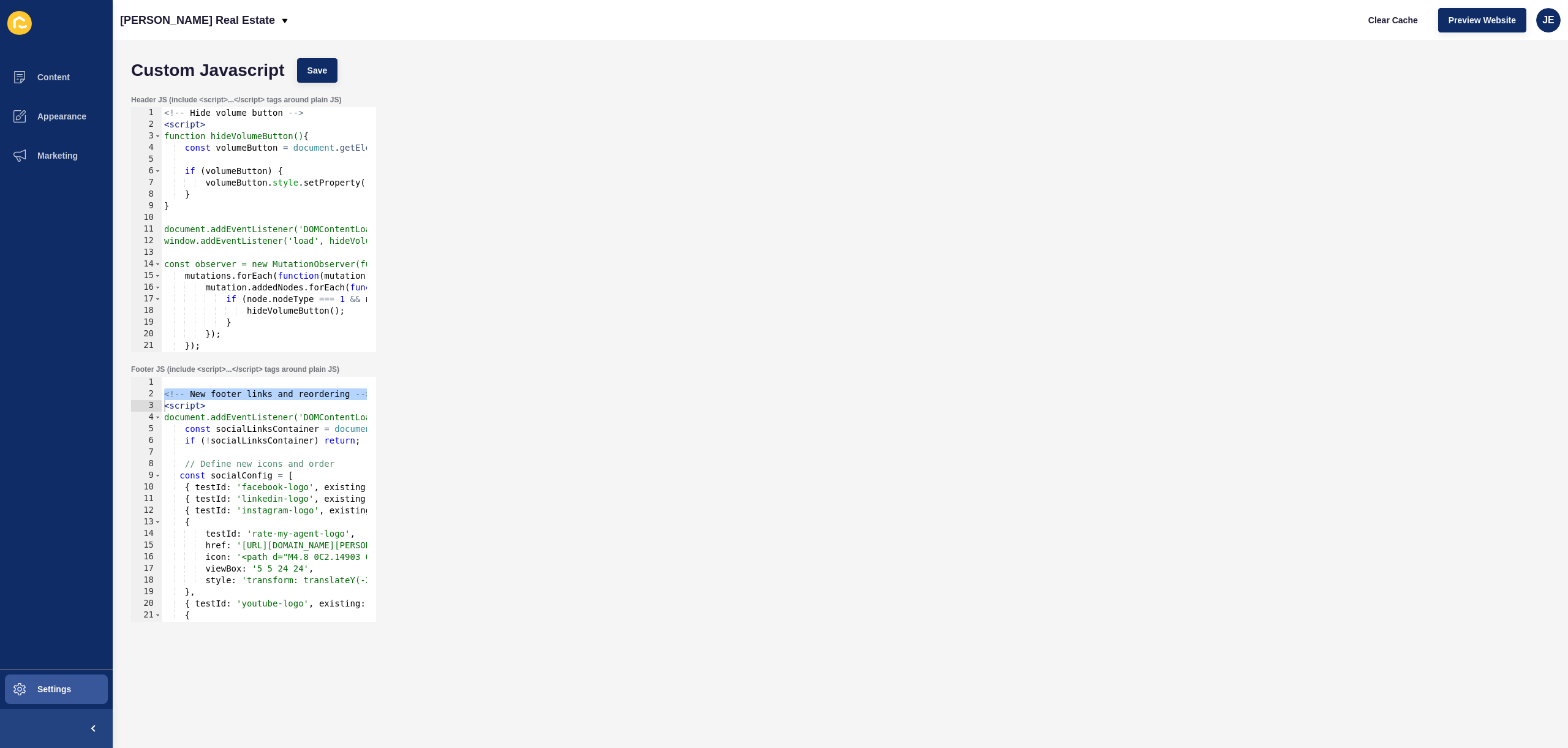
click at [1311, 326] on div "Header JS (include <script>...</script> tags around plain JS) document.addEvent…" at bounding box center [840, 224] width 1431 height 270
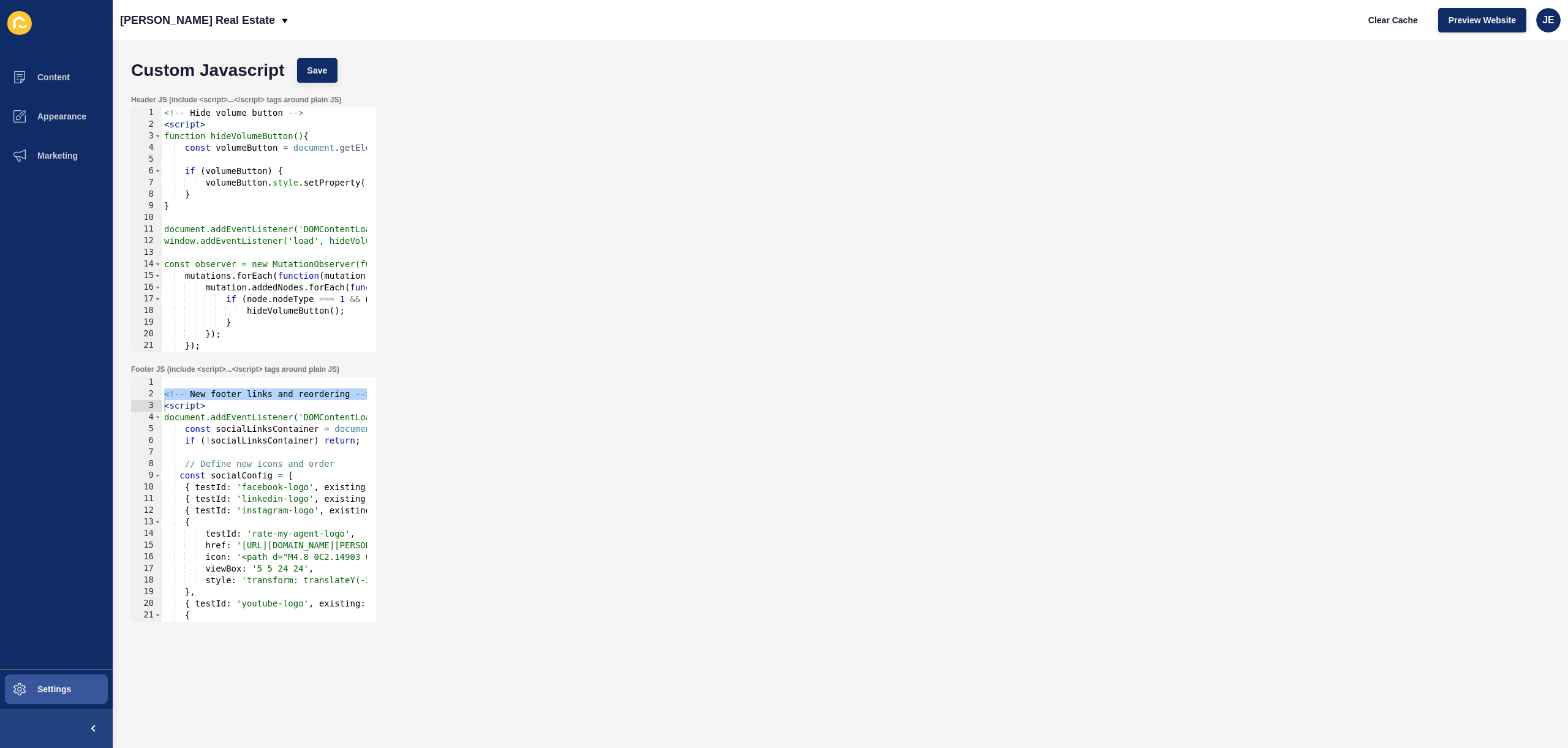
click at [1311, 326] on div "Header JS (include <script>...</script> tags around plain JS) document.addEvent…" at bounding box center [840, 224] width 1431 height 270
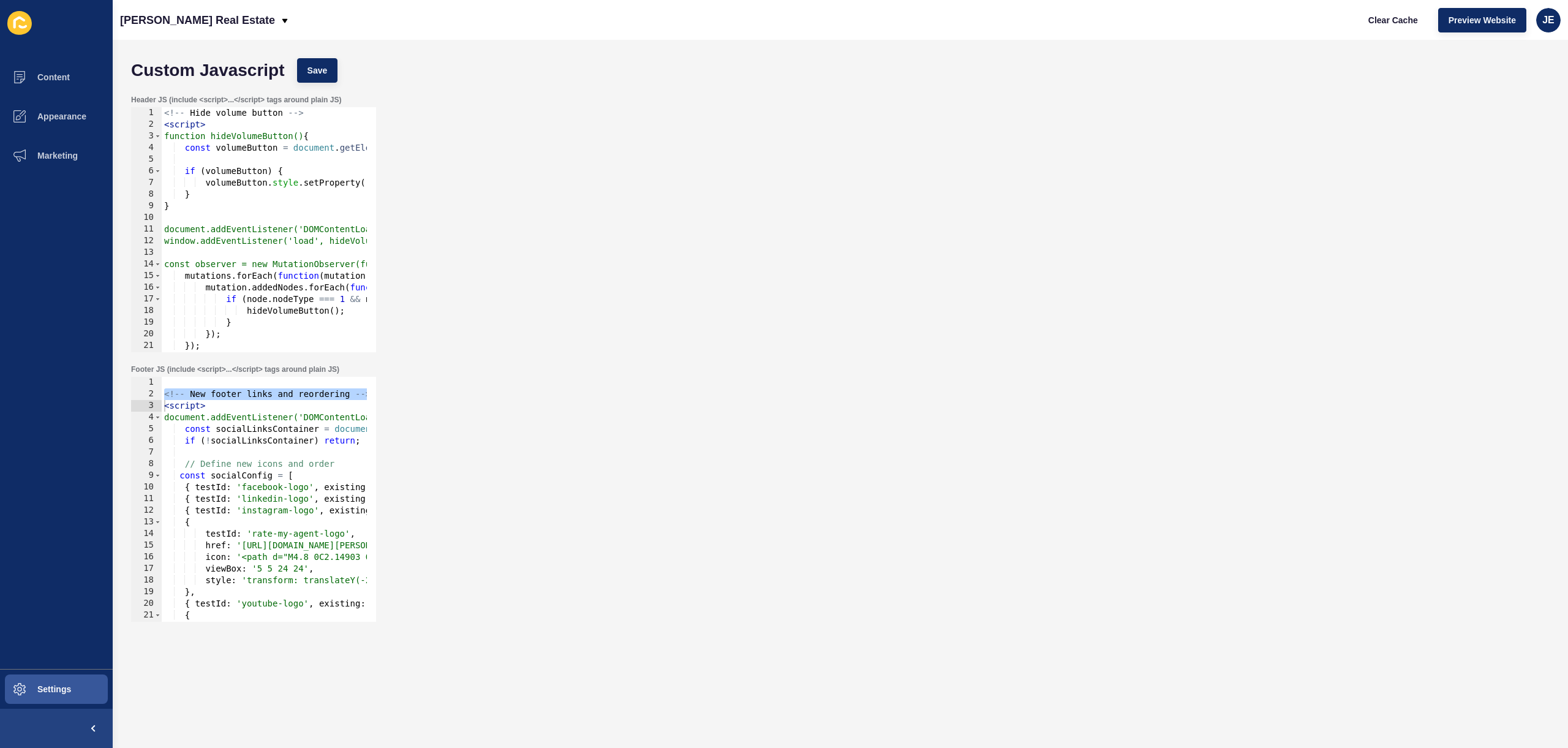
click at [1311, 326] on div "Header JS (include <script>...</script> tags around plain JS) document.addEvent…" at bounding box center [840, 224] width 1431 height 270
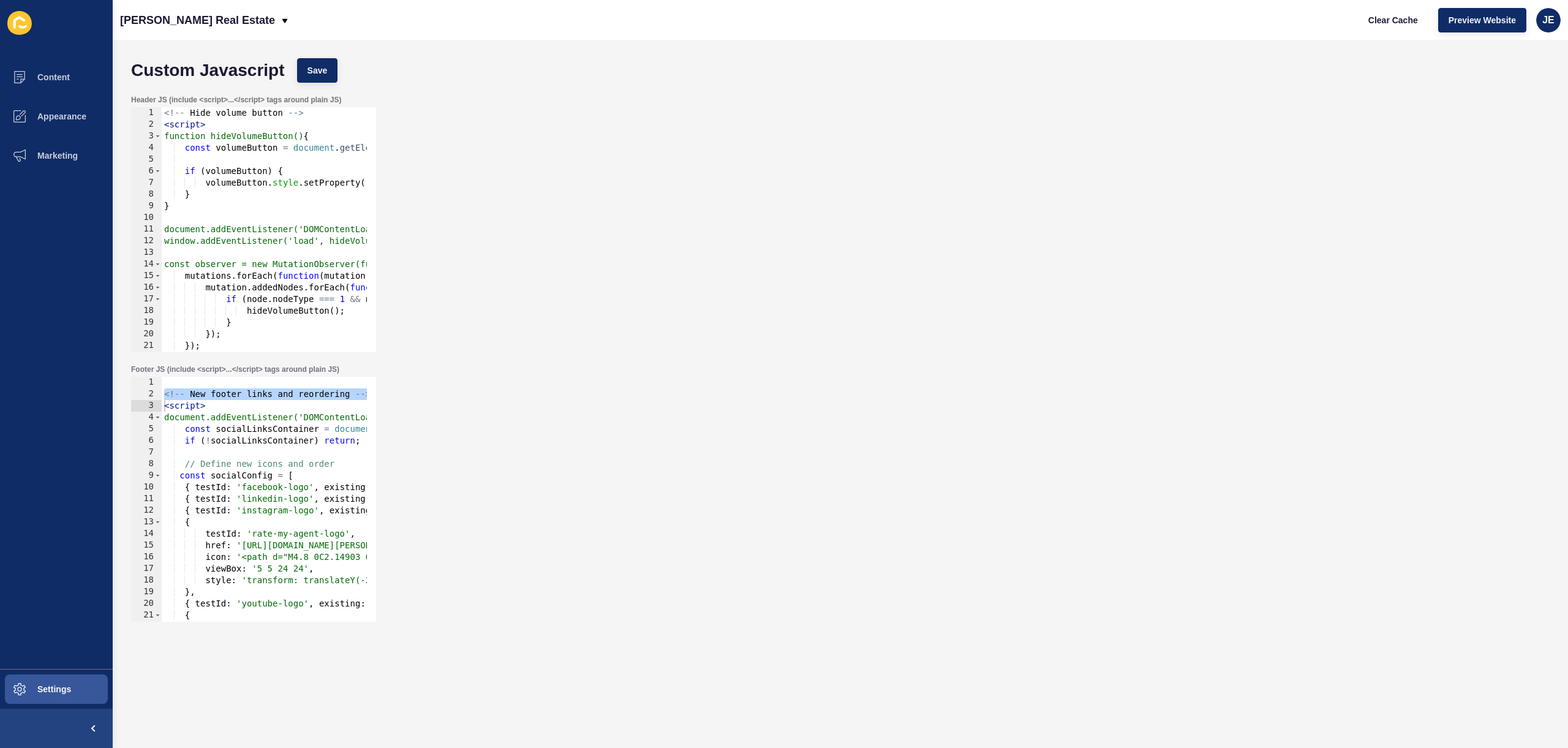
click at [1311, 326] on div "Header JS (include <script>...</script> tags around plain JS) document.addEvent…" at bounding box center [840, 224] width 1431 height 270
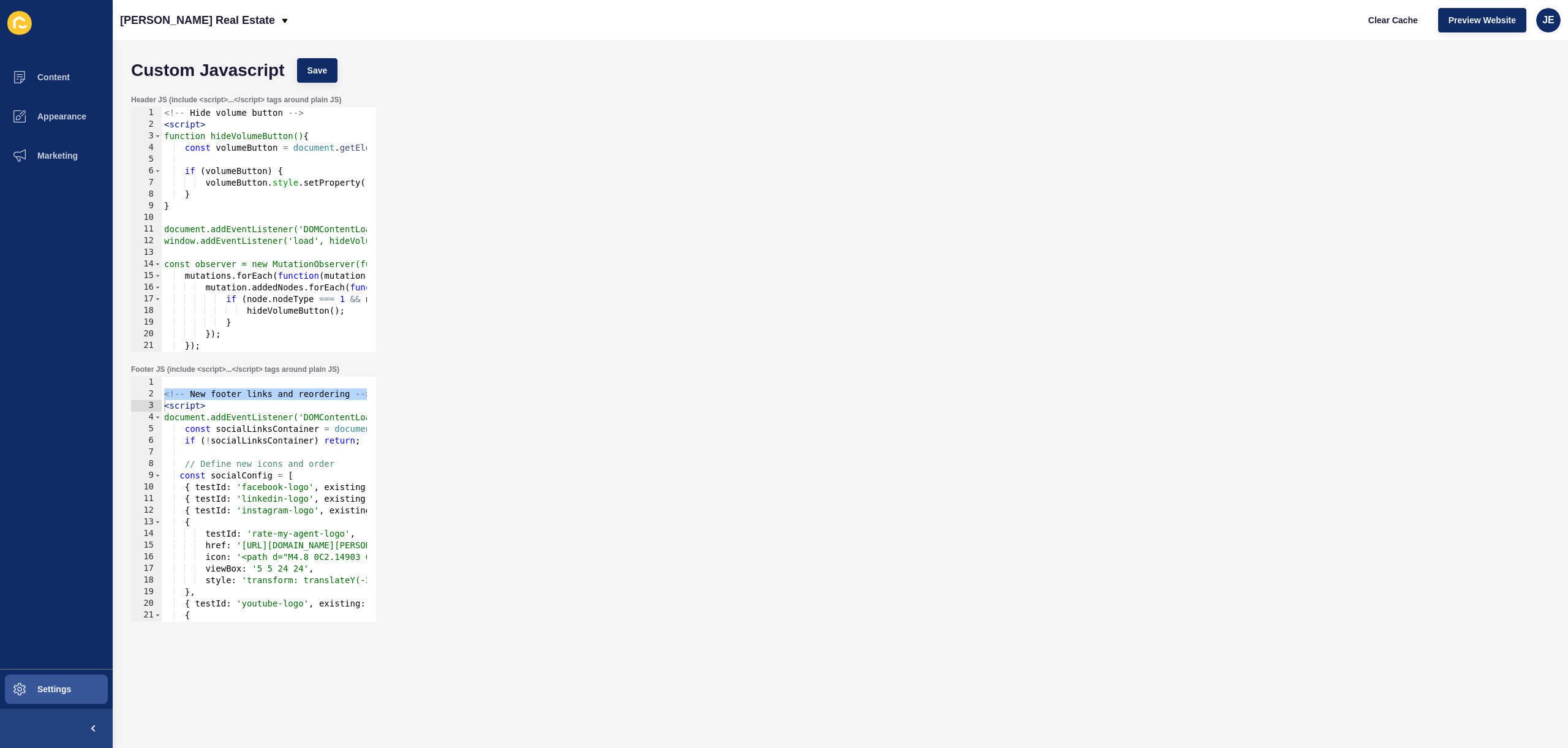
click at [1311, 326] on div "Header JS (include <script>...</script> tags around plain JS) document.addEvent…" at bounding box center [840, 224] width 1431 height 270
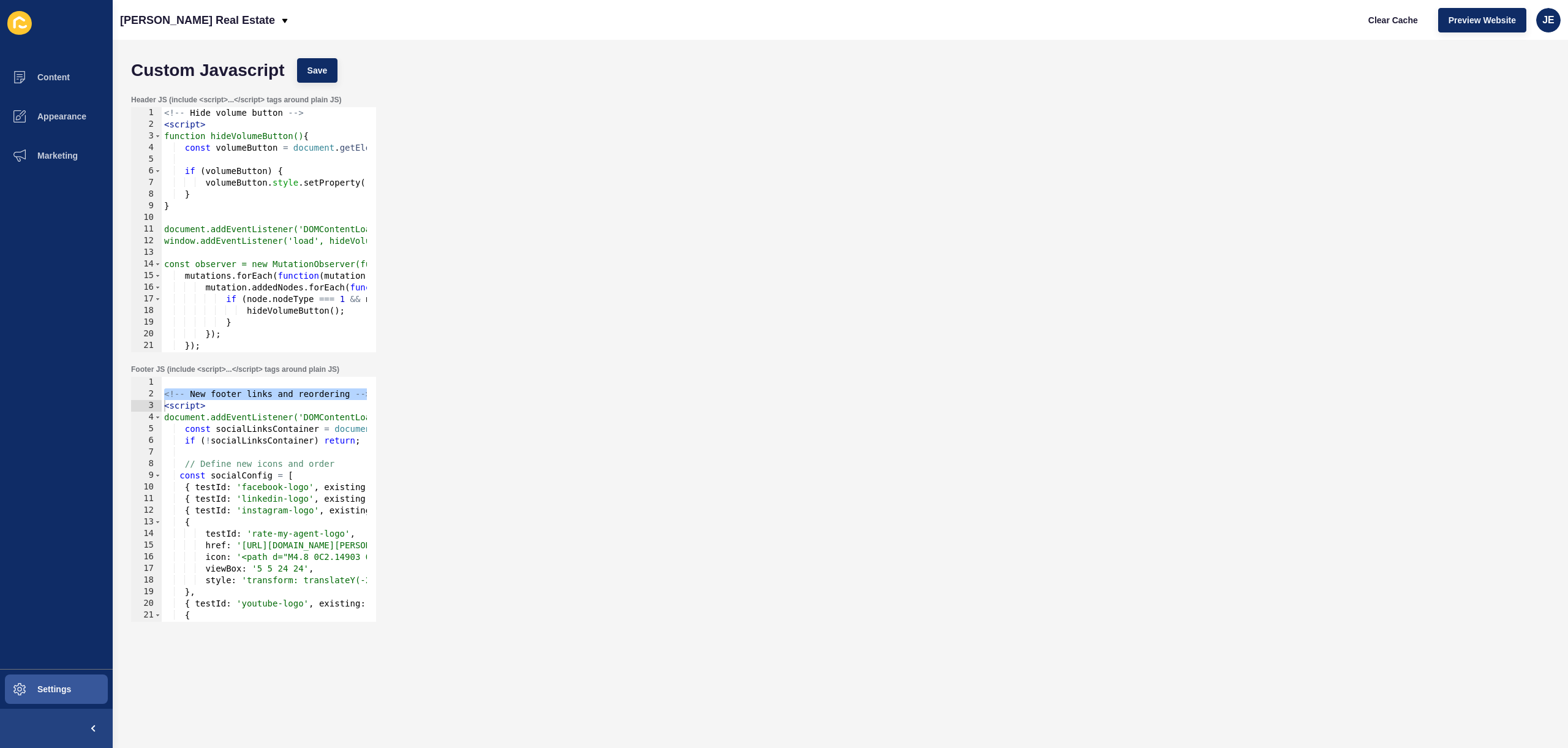
click at [1311, 326] on div "Header JS (include <script>...</script> tags around plain JS) document.addEvent…" at bounding box center [840, 224] width 1431 height 270
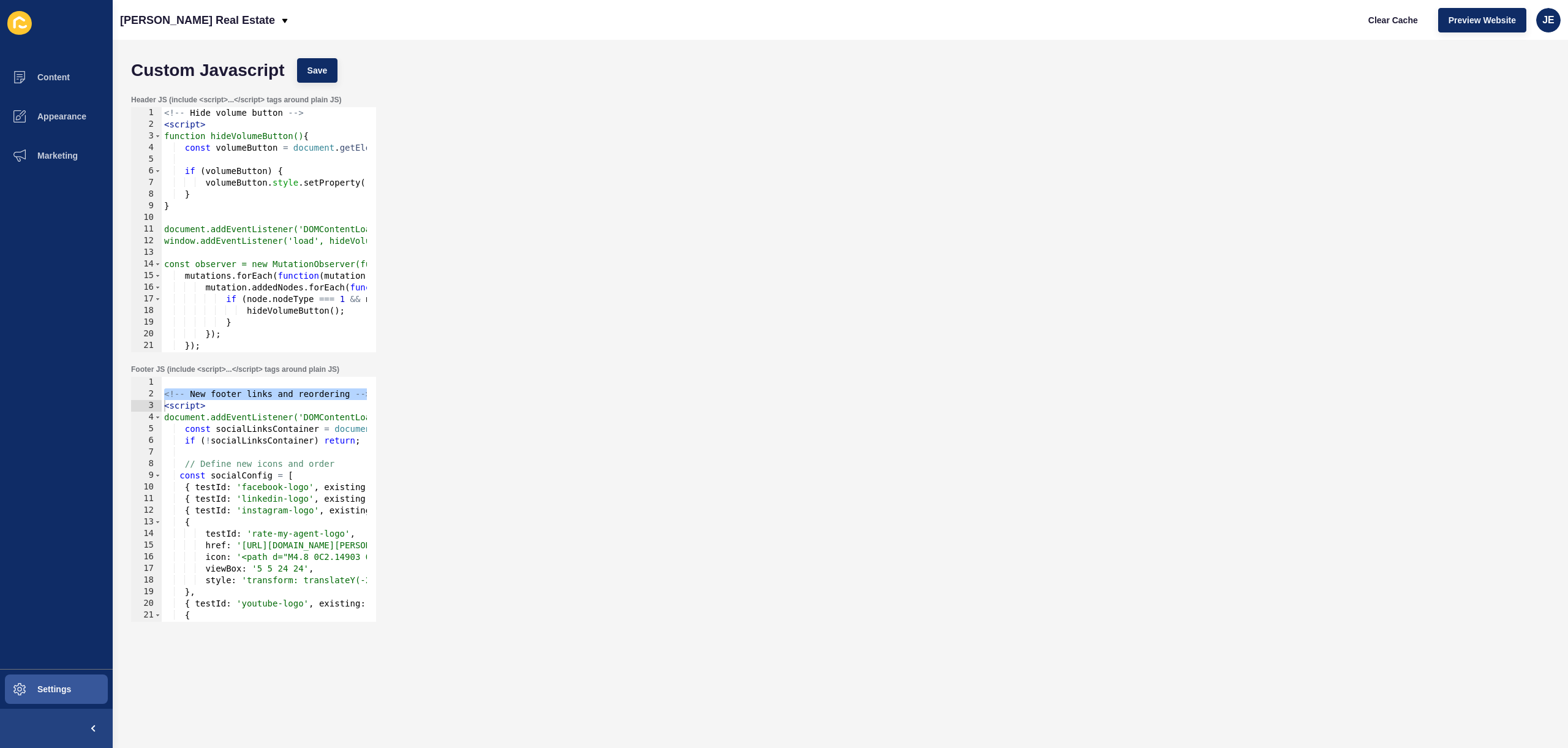
click at [1311, 326] on div "Header JS (include <script>...</script> tags around plain JS) document.addEvent…" at bounding box center [840, 224] width 1431 height 270
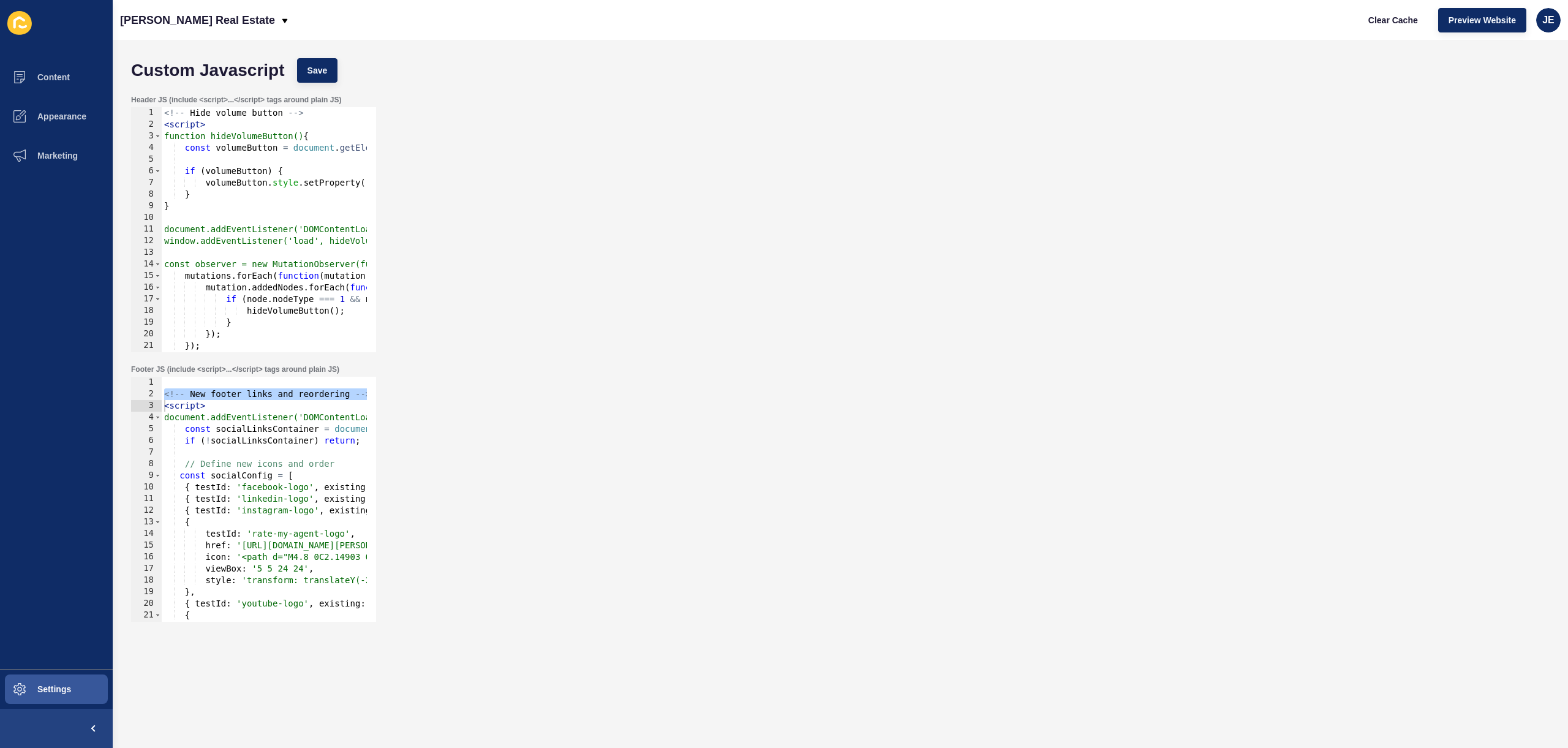
click at [1311, 326] on div "Header JS (include <script>...</script> tags around plain JS) document.addEvent…" at bounding box center [840, 224] width 1431 height 270
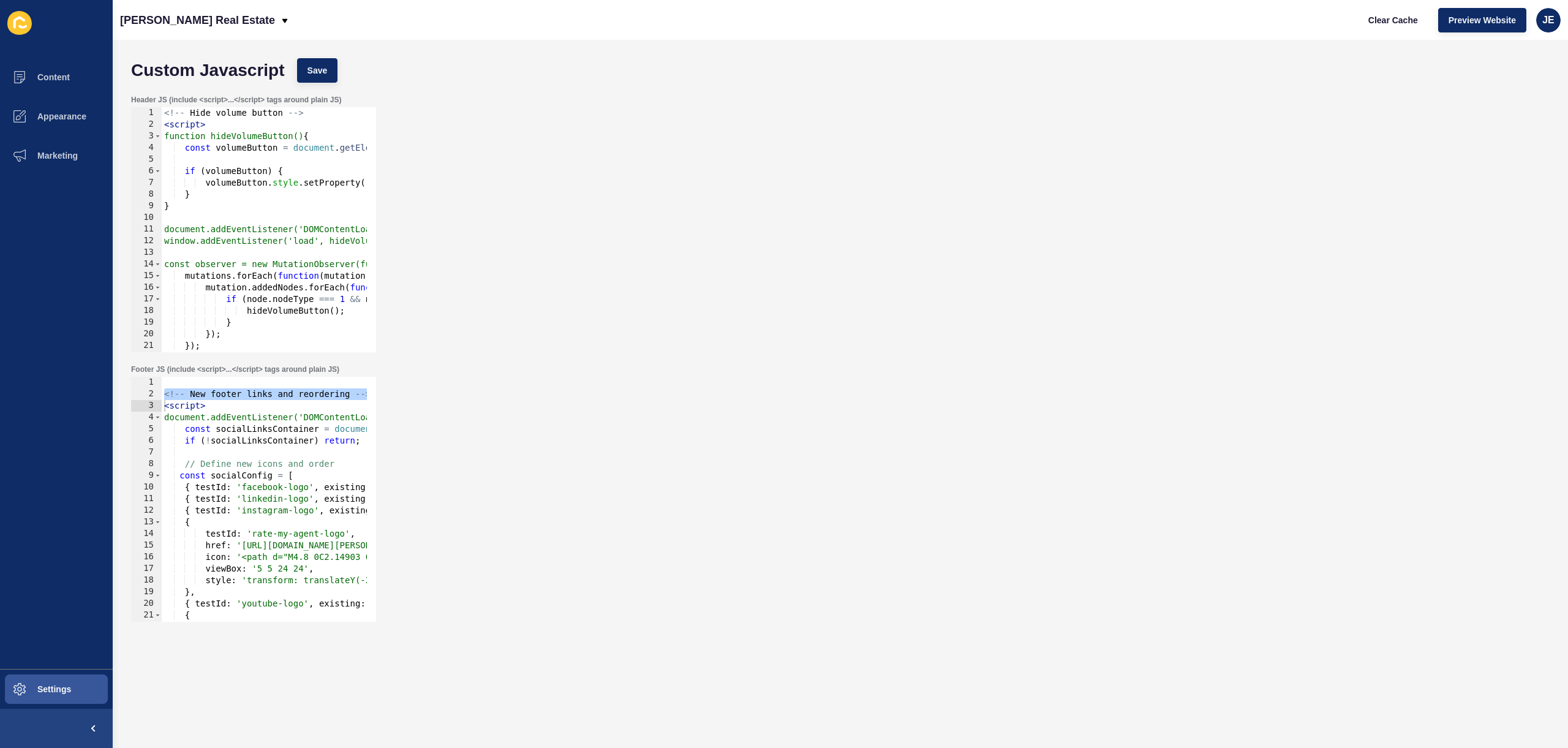
click at [1311, 326] on div "Header JS (include <script>...</script> tags around plain JS) document.addEvent…" at bounding box center [840, 224] width 1431 height 270
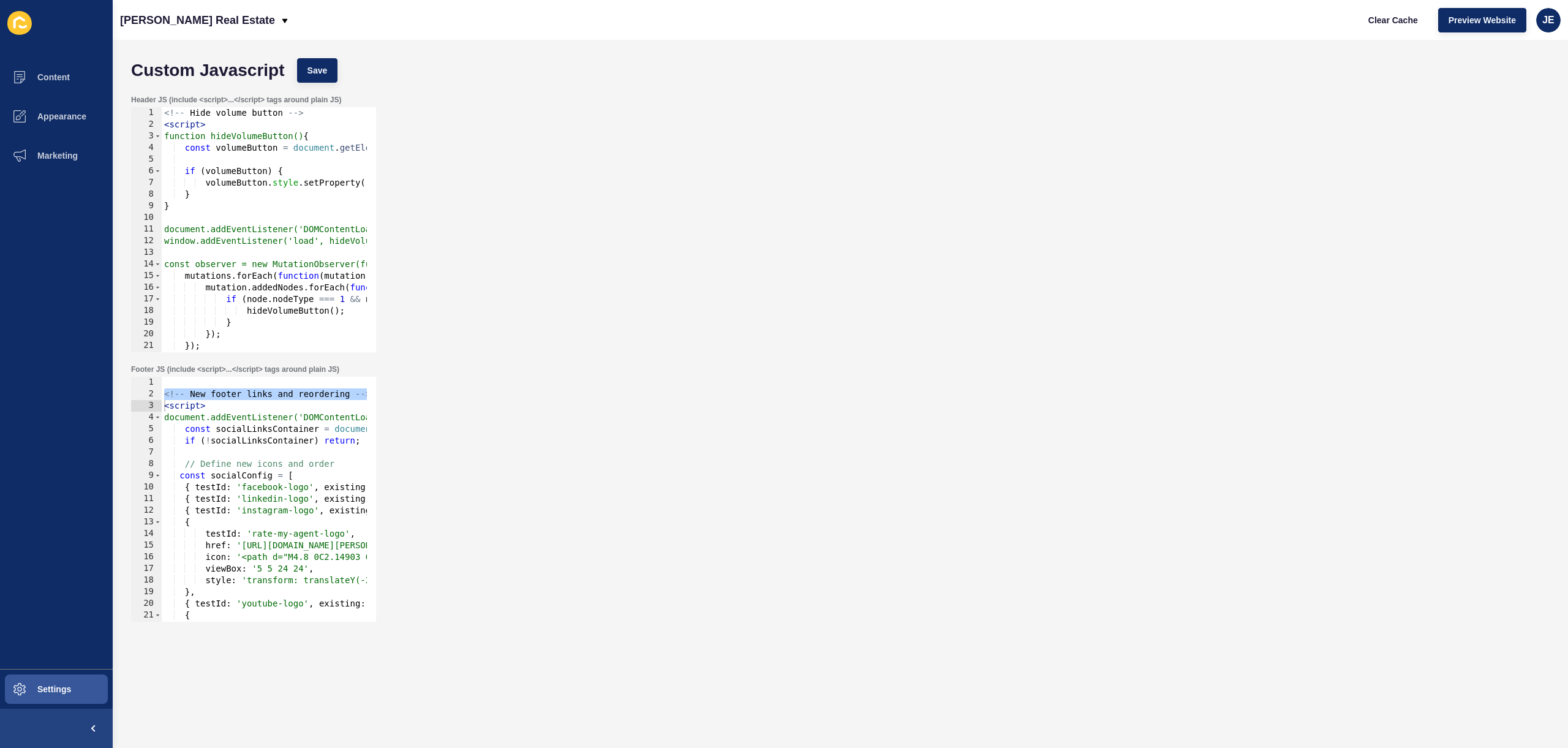
click at [1311, 326] on div "Header JS (include <script>...</script> tags around plain JS) document.addEvent…" at bounding box center [840, 224] width 1431 height 270
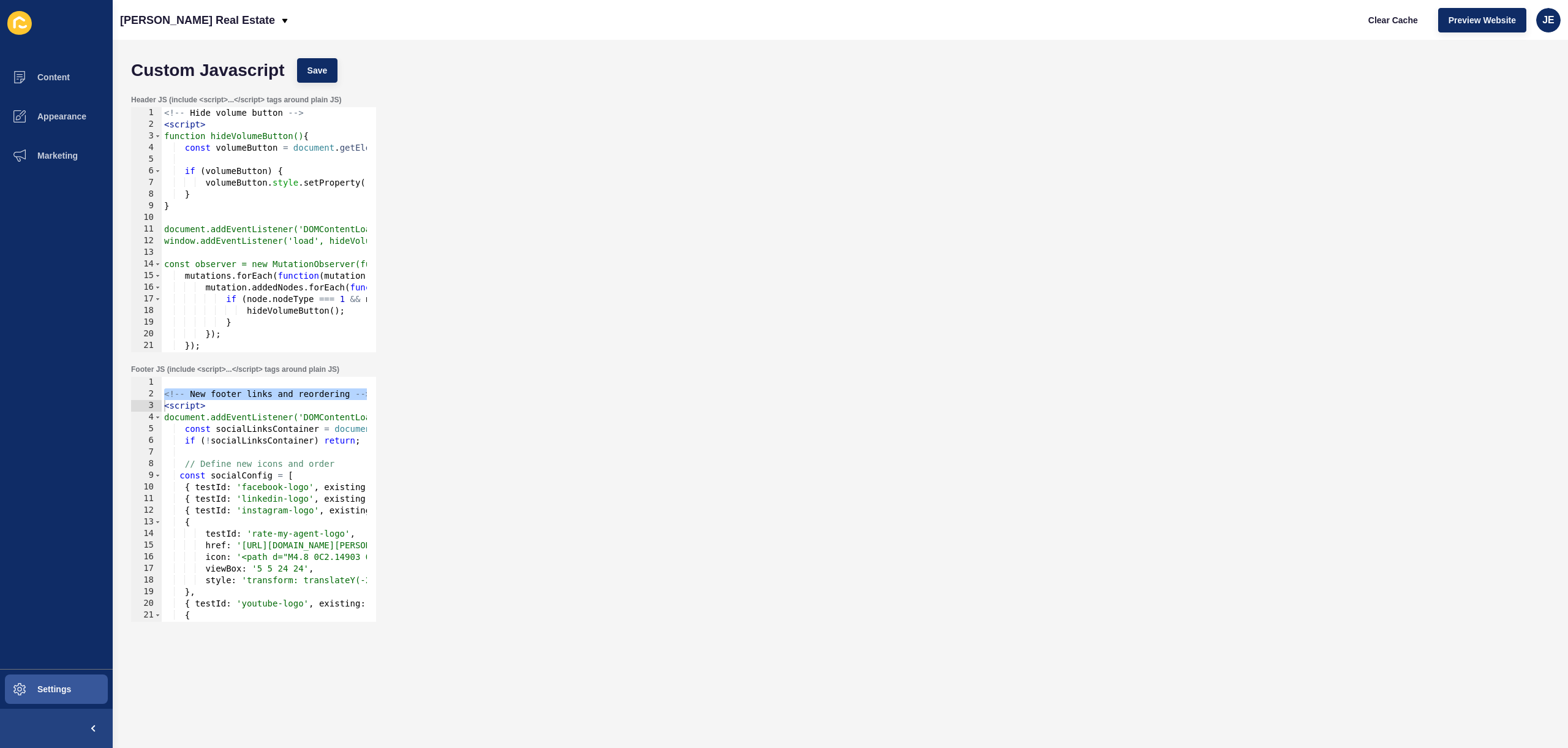
click at [1311, 326] on div "Header JS (include <script>...</script> tags around plain JS) document.addEvent…" at bounding box center [840, 224] width 1431 height 270
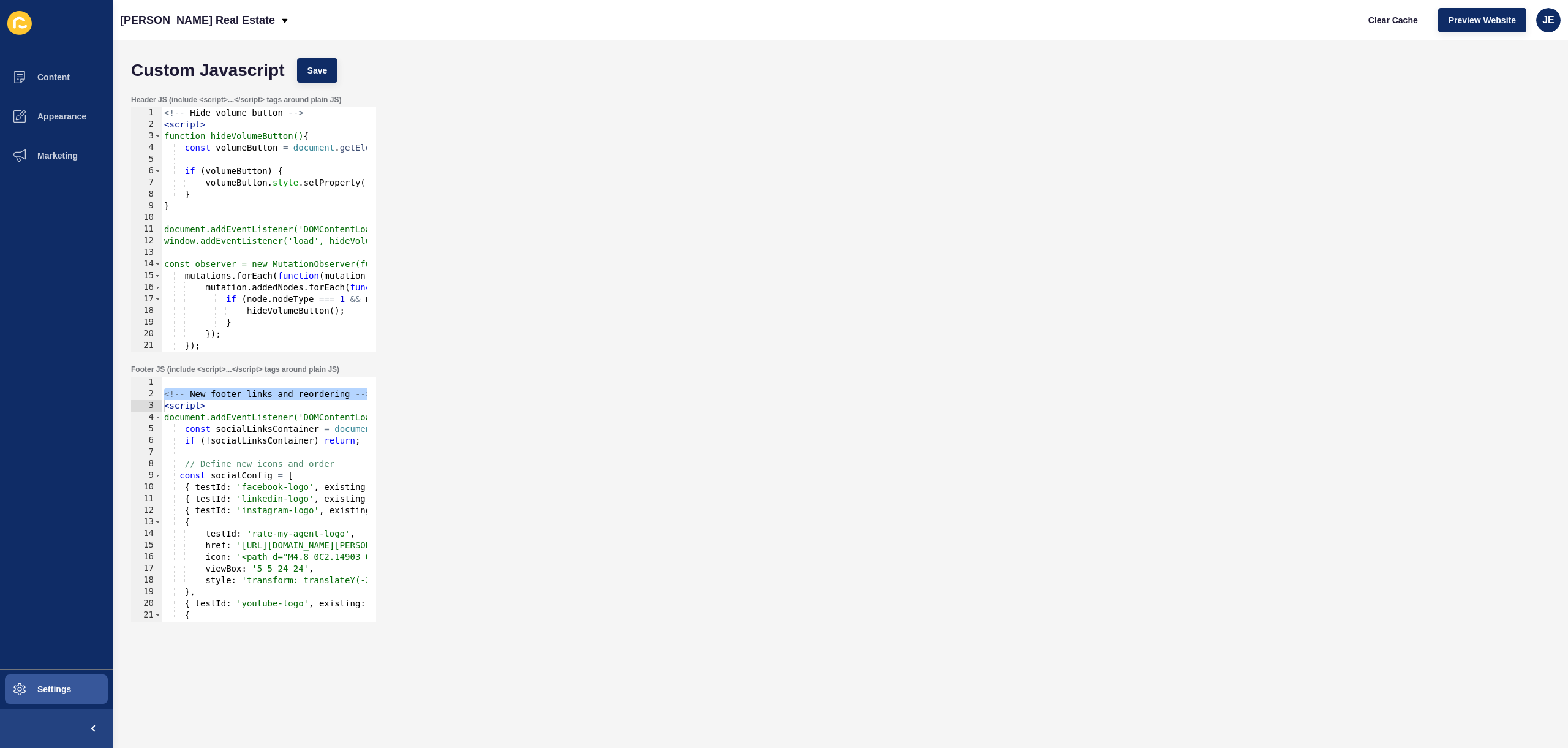
click at [1311, 326] on div "Header JS (include <script>...</script> tags around plain JS) document.addEvent…" at bounding box center [840, 224] width 1431 height 270
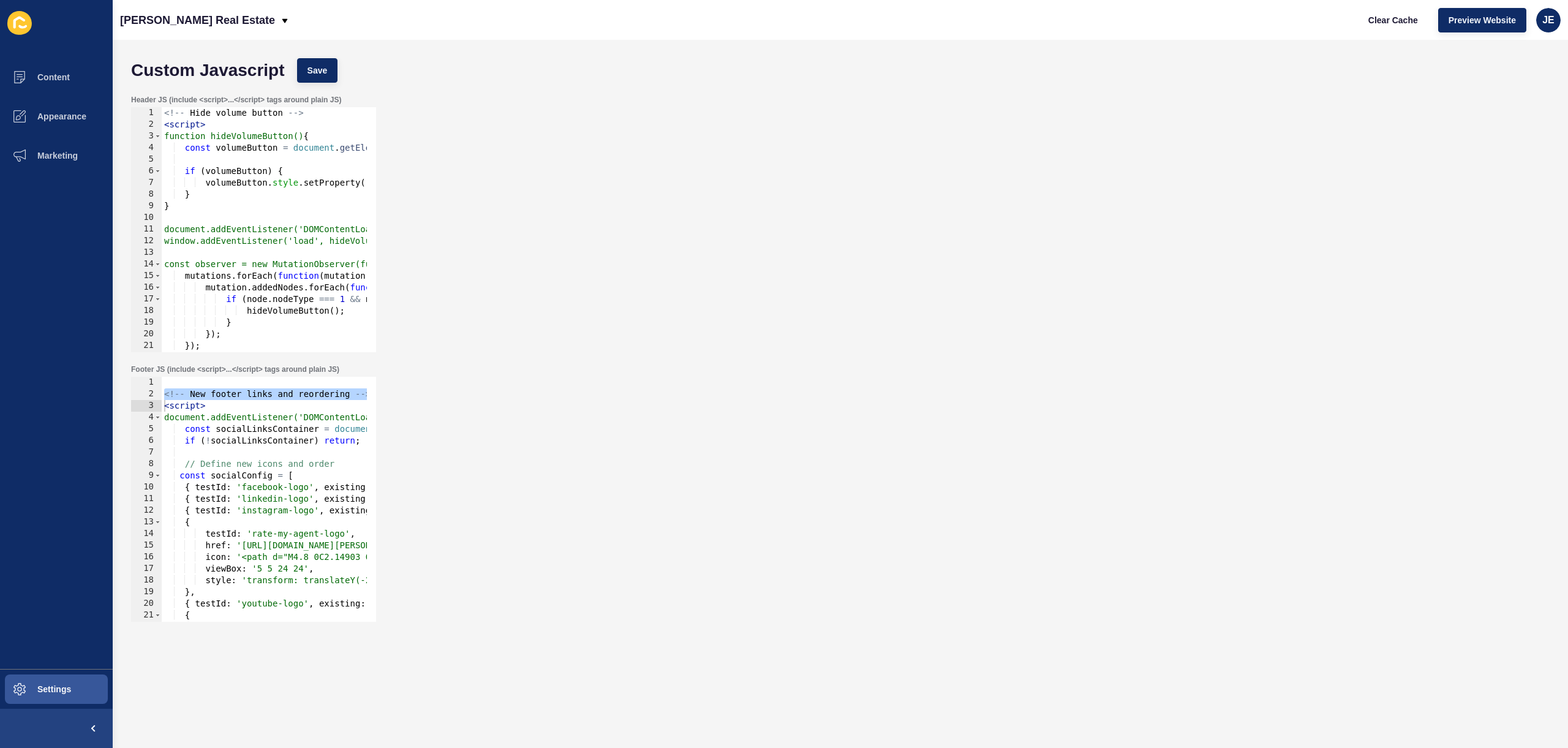
click at [1311, 326] on div "Header JS (include <script>...</script> tags around plain JS) document.addEvent…" at bounding box center [840, 224] width 1431 height 270
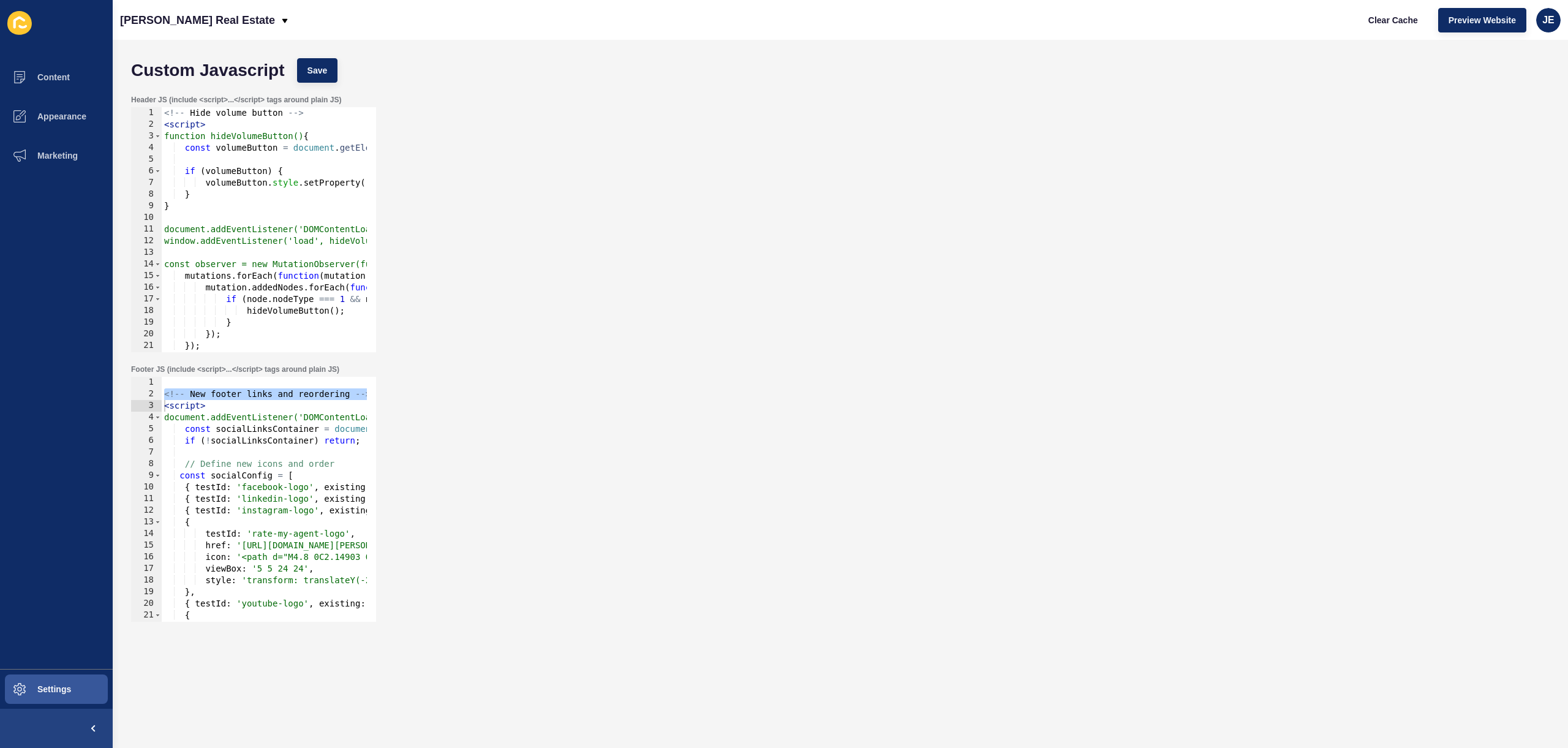
click at [1311, 326] on div "Header JS (include <script>...</script> tags around plain JS) document.addEvent…" at bounding box center [840, 224] width 1431 height 270
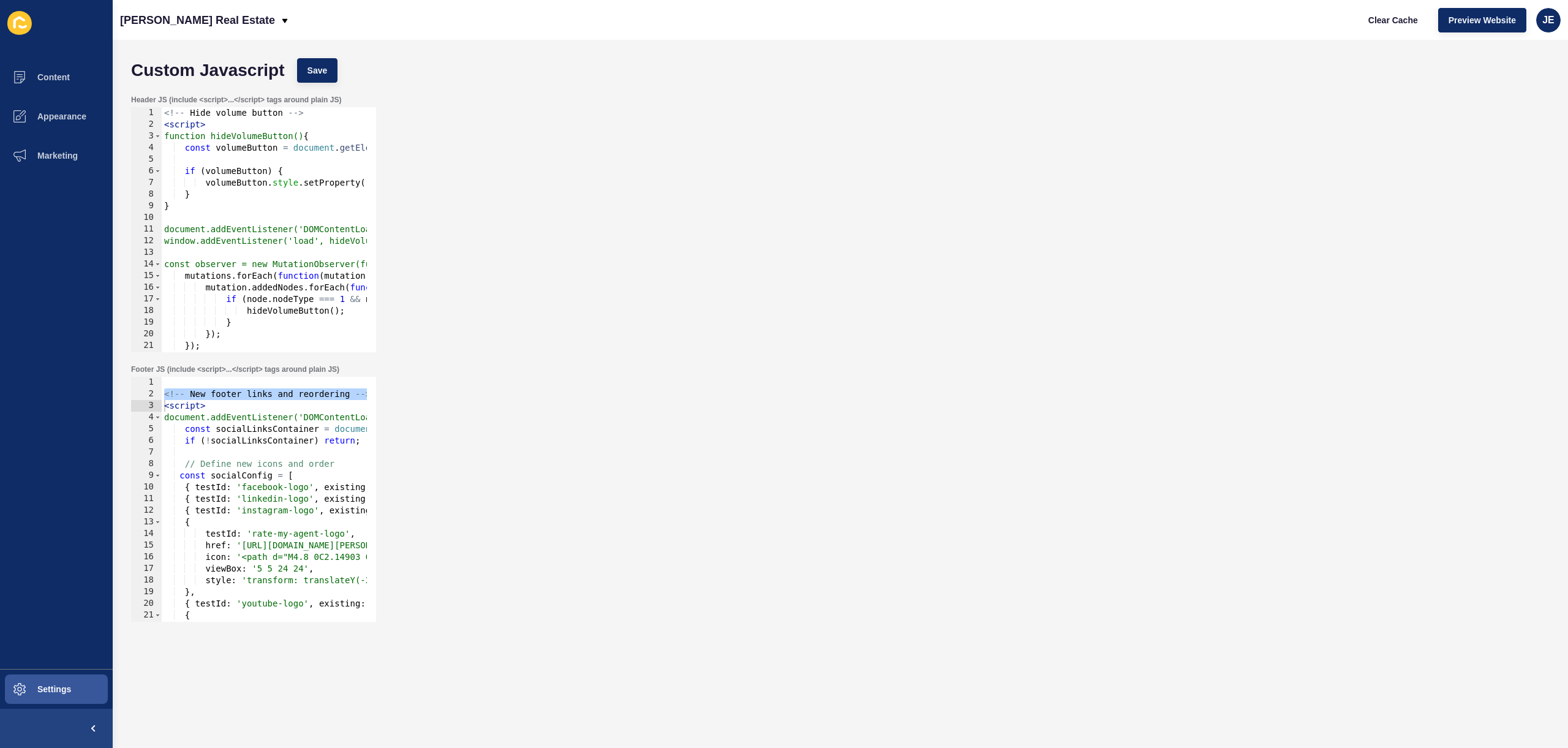
click at [1311, 326] on div "Header JS (include <script>...</script> tags around plain JS) document.addEvent…" at bounding box center [840, 224] width 1431 height 270
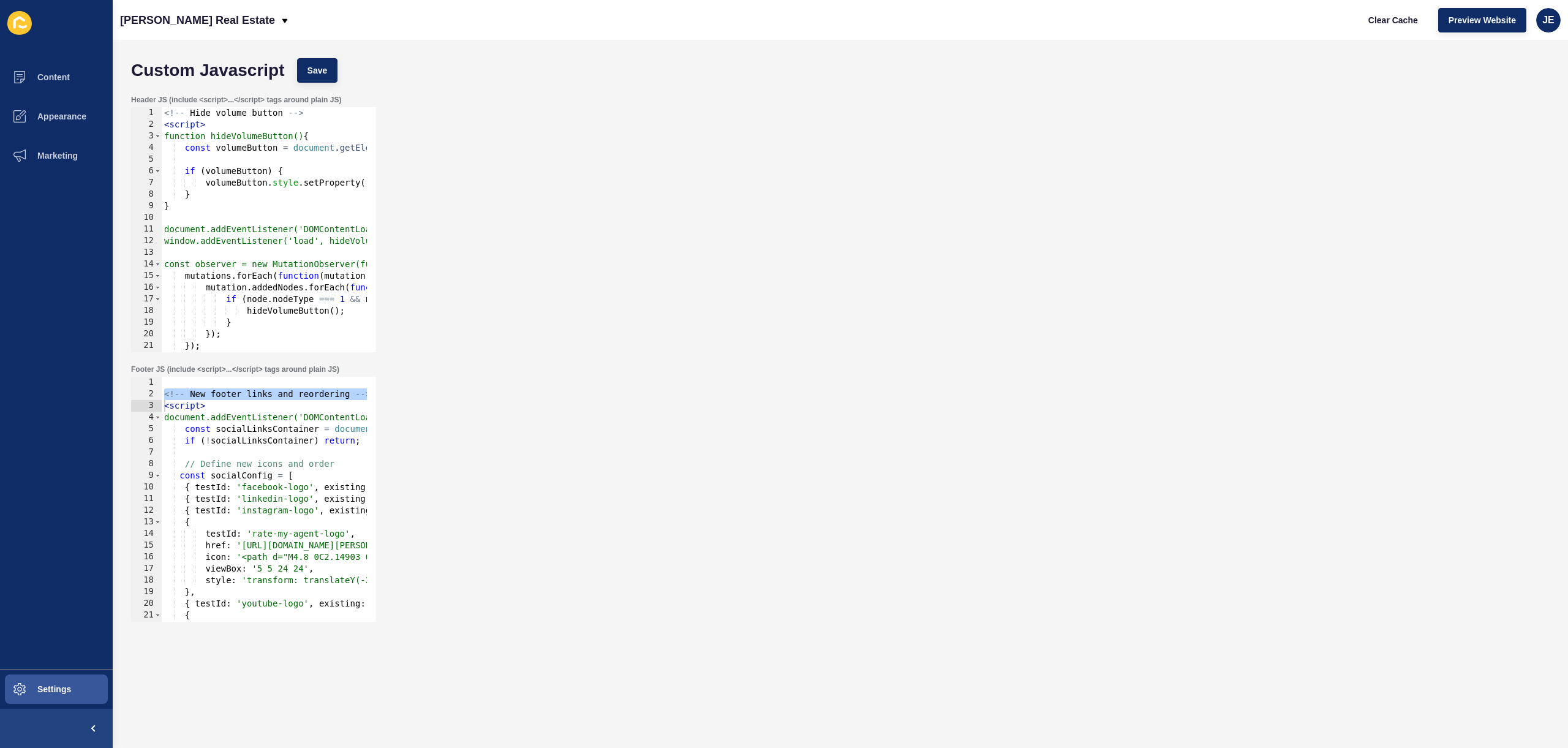
click at [1311, 326] on div "Header JS (include <script>...</script> tags around plain JS) document.addEvent…" at bounding box center [840, 224] width 1431 height 270
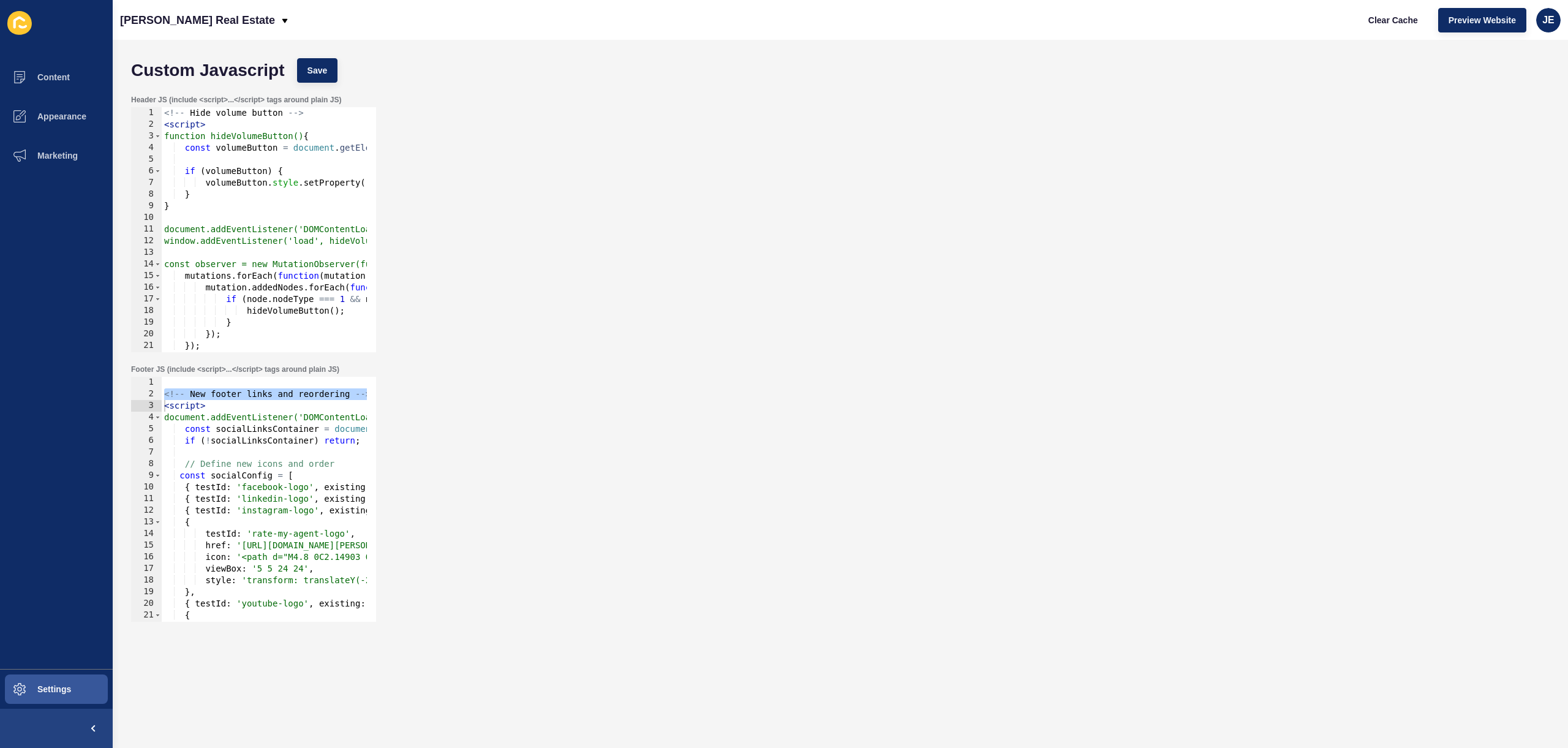
click at [1311, 326] on div "Header JS (include <script>...</script> tags around plain JS) document.addEvent…" at bounding box center [840, 224] width 1431 height 270
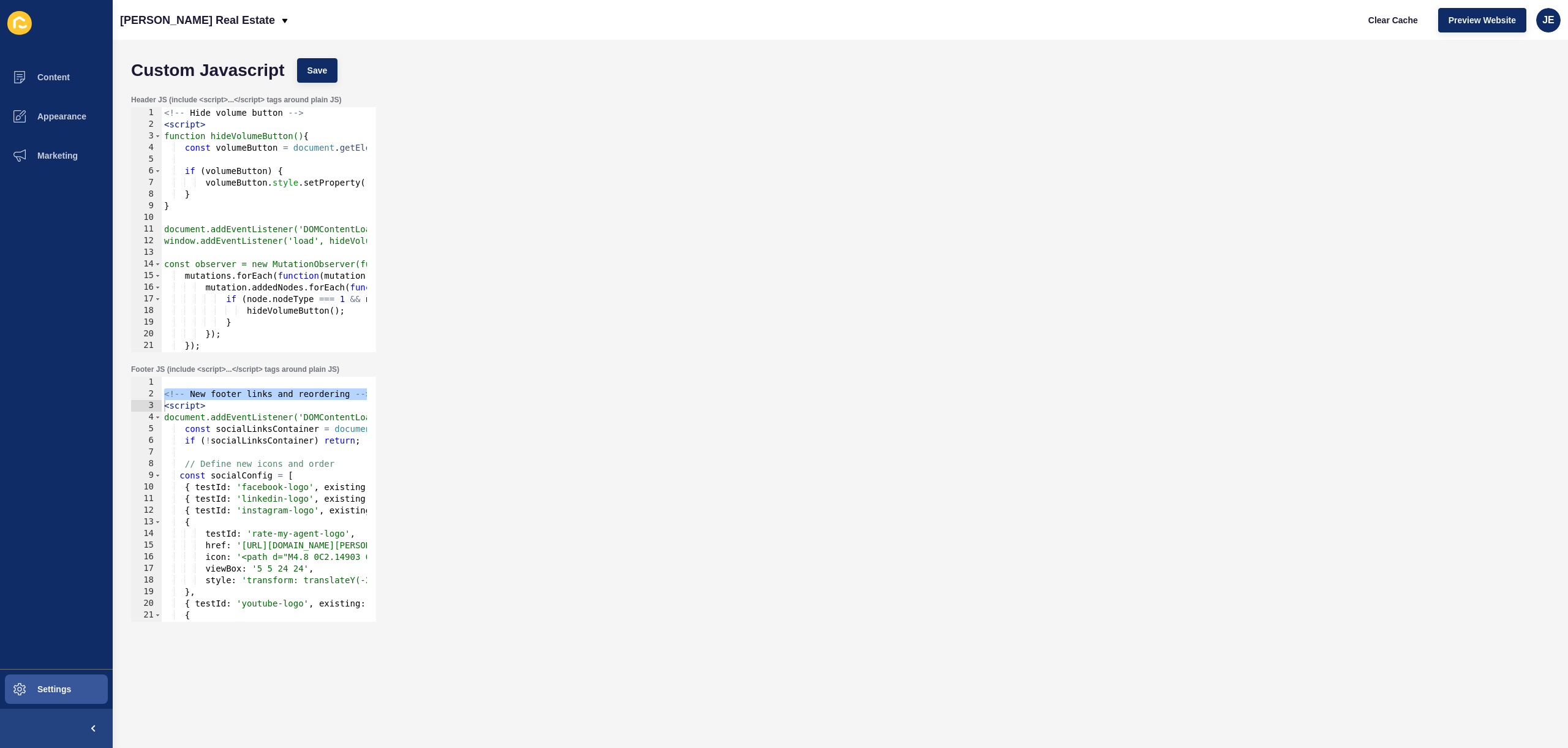
click at [1311, 326] on div "Header JS (include <script>...</script> tags around plain JS) document.addEvent…" at bounding box center [840, 224] width 1431 height 270
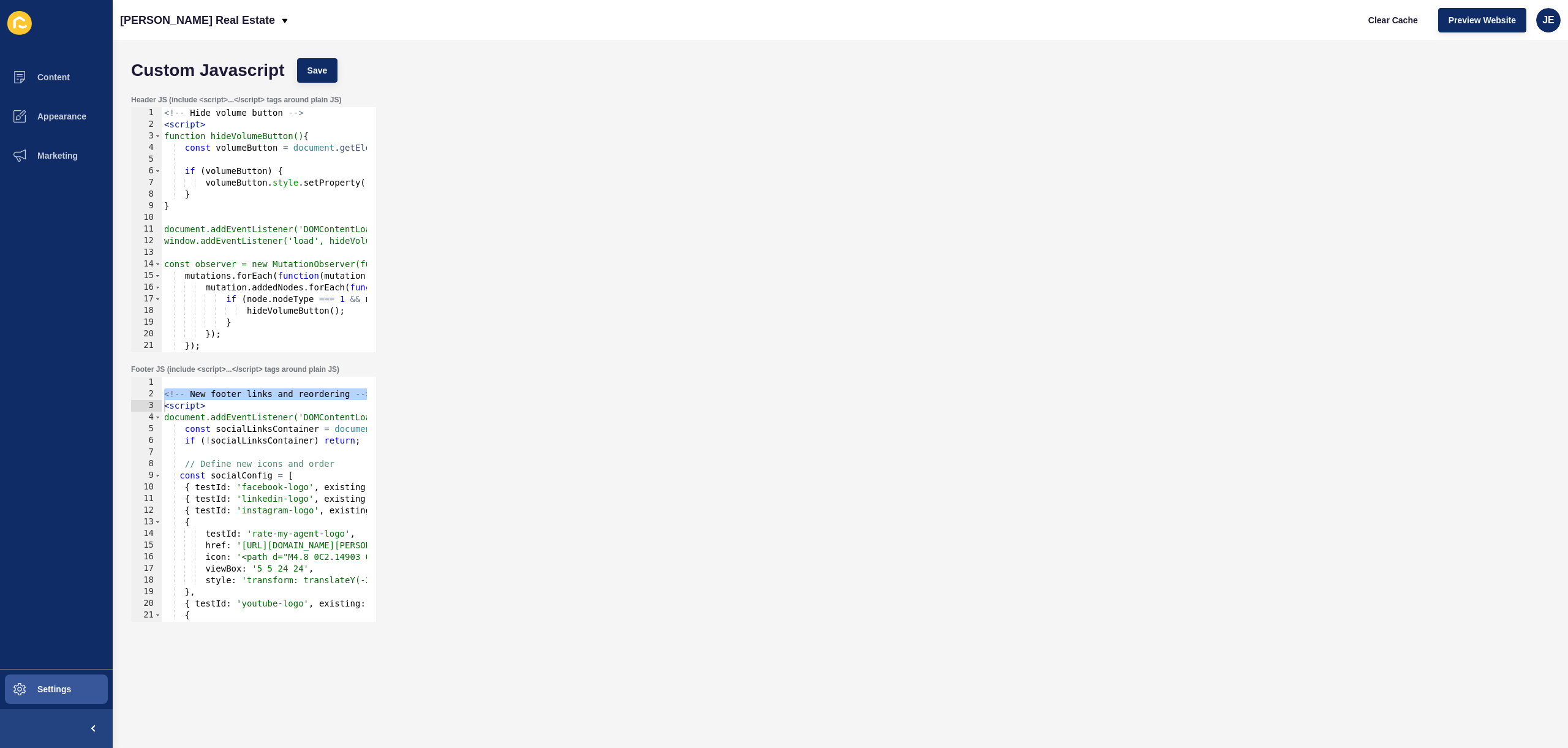
click at [1311, 326] on div "Header JS (include <script>...</script> tags around plain JS) document.addEvent…" at bounding box center [840, 224] width 1431 height 270
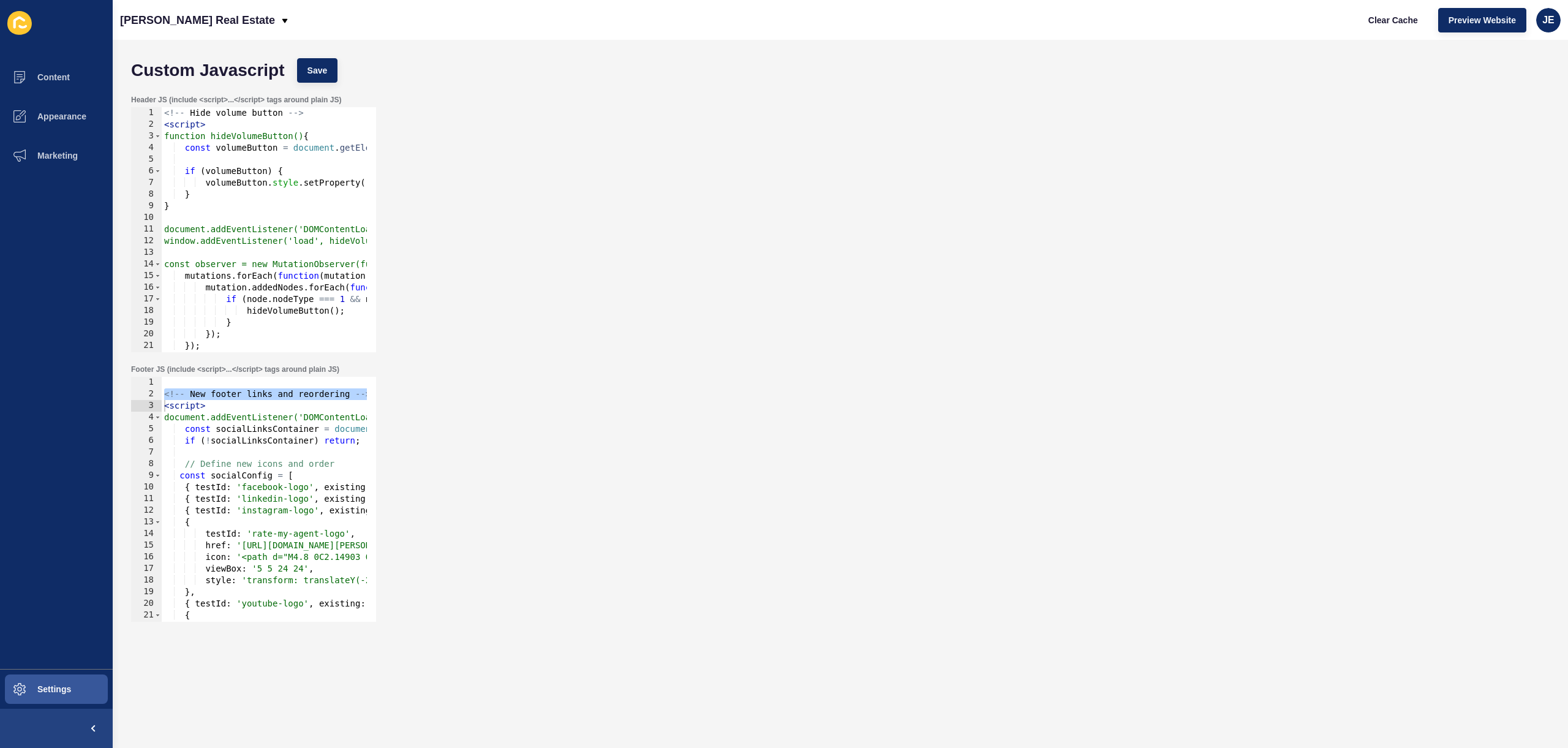
click at [1311, 326] on div "Header JS (include <script>...</script> tags around plain JS) document.addEvent…" at bounding box center [840, 224] width 1431 height 270
click at [666, 229] on div "Header JS (include <script>...</script> tags around plain JS) document.addEvent…" at bounding box center [840, 224] width 1431 height 270
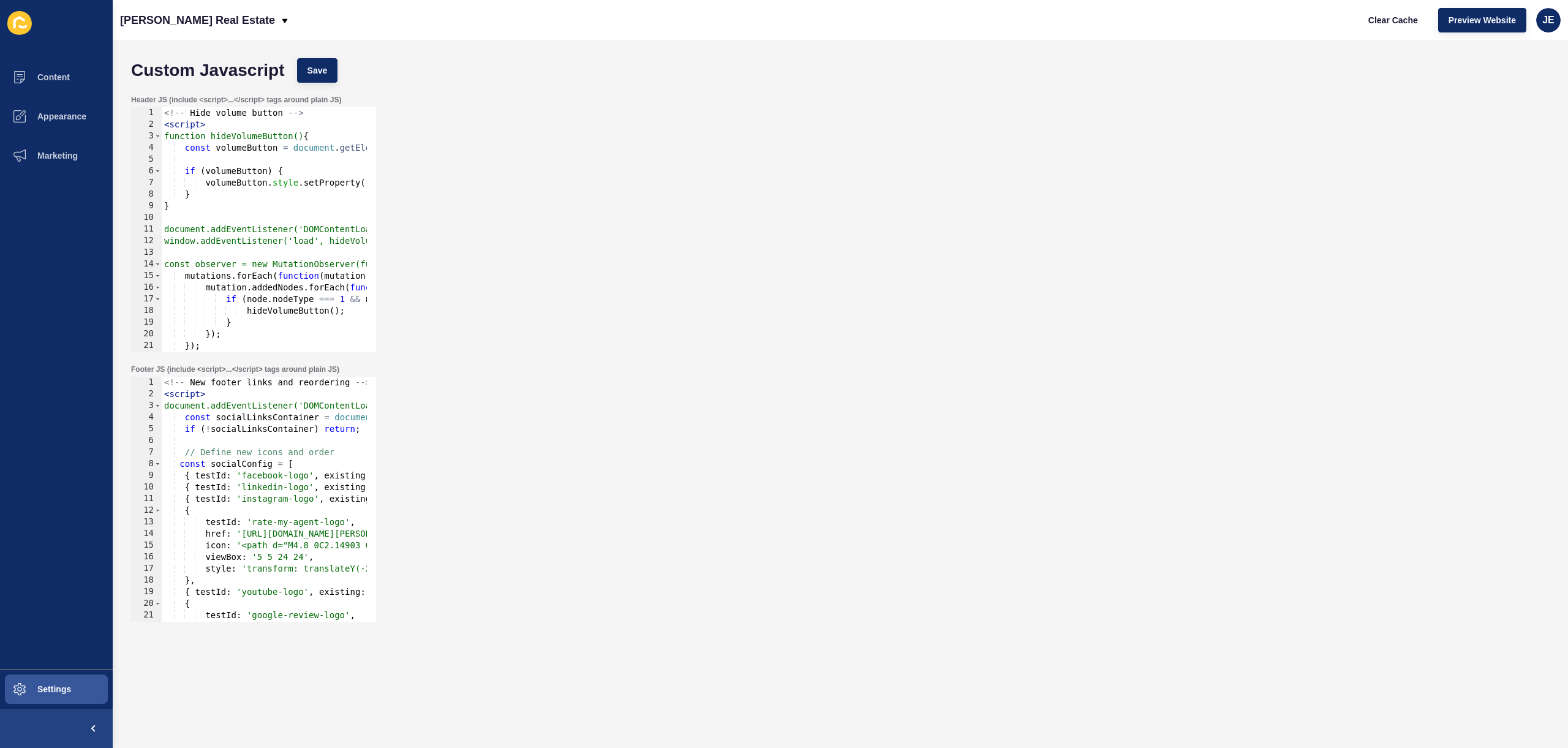
click at [602, 282] on div "Header JS (include <script>...</script> tags around plain JS) 1 2 3 4 5 6 7 8 9…" at bounding box center [840, 224] width 1431 height 270
click at [601, 282] on div "Header JS (include <script>...</script> tags around plain JS) 1 2 3 4 5 6 7 8 9…" at bounding box center [840, 224] width 1431 height 270
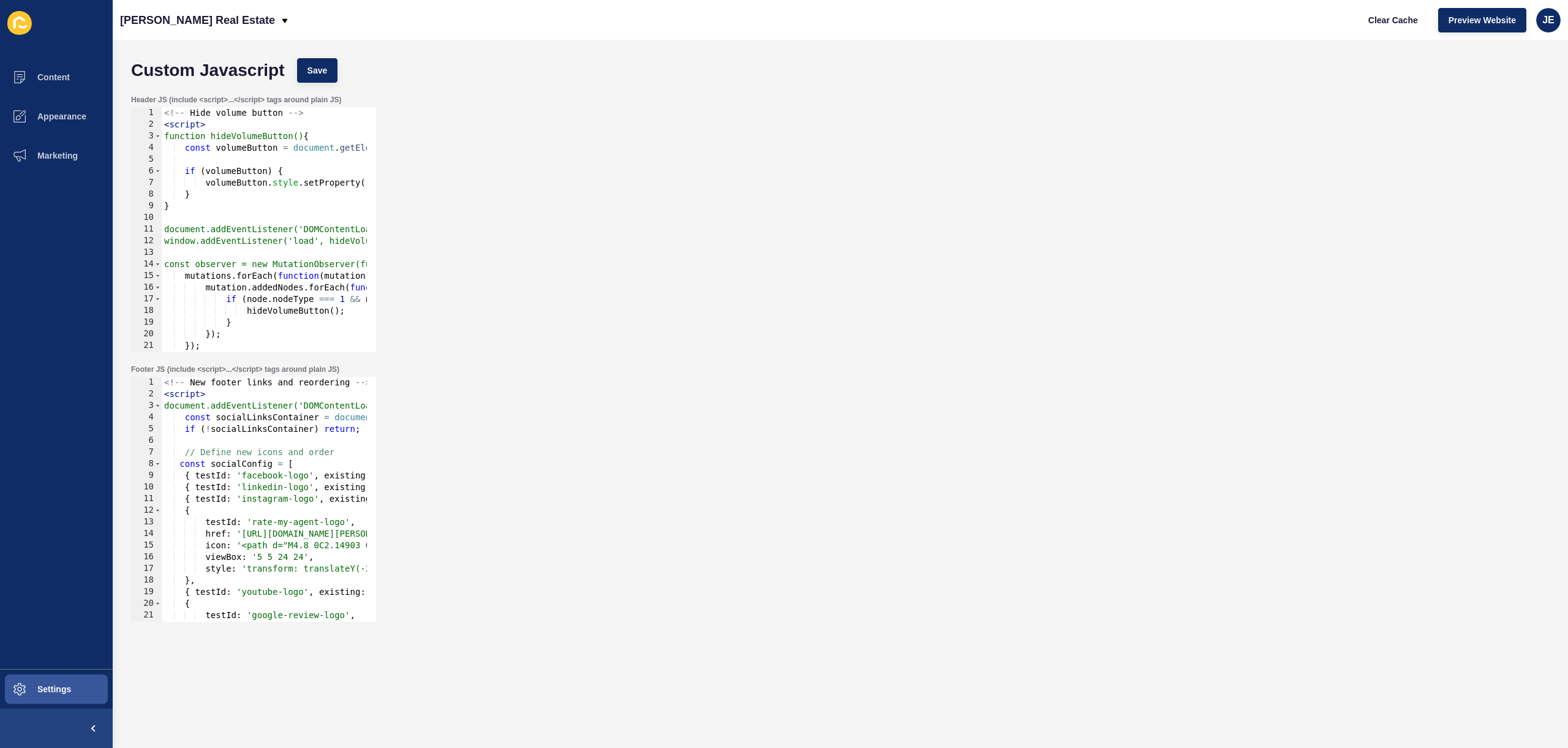
click at [601, 282] on div "Header JS (include <script>...</script> tags around plain JS) 1 2 3 4 5 6 7 8 9…" at bounding box center [840, 224] width 1431 height 270
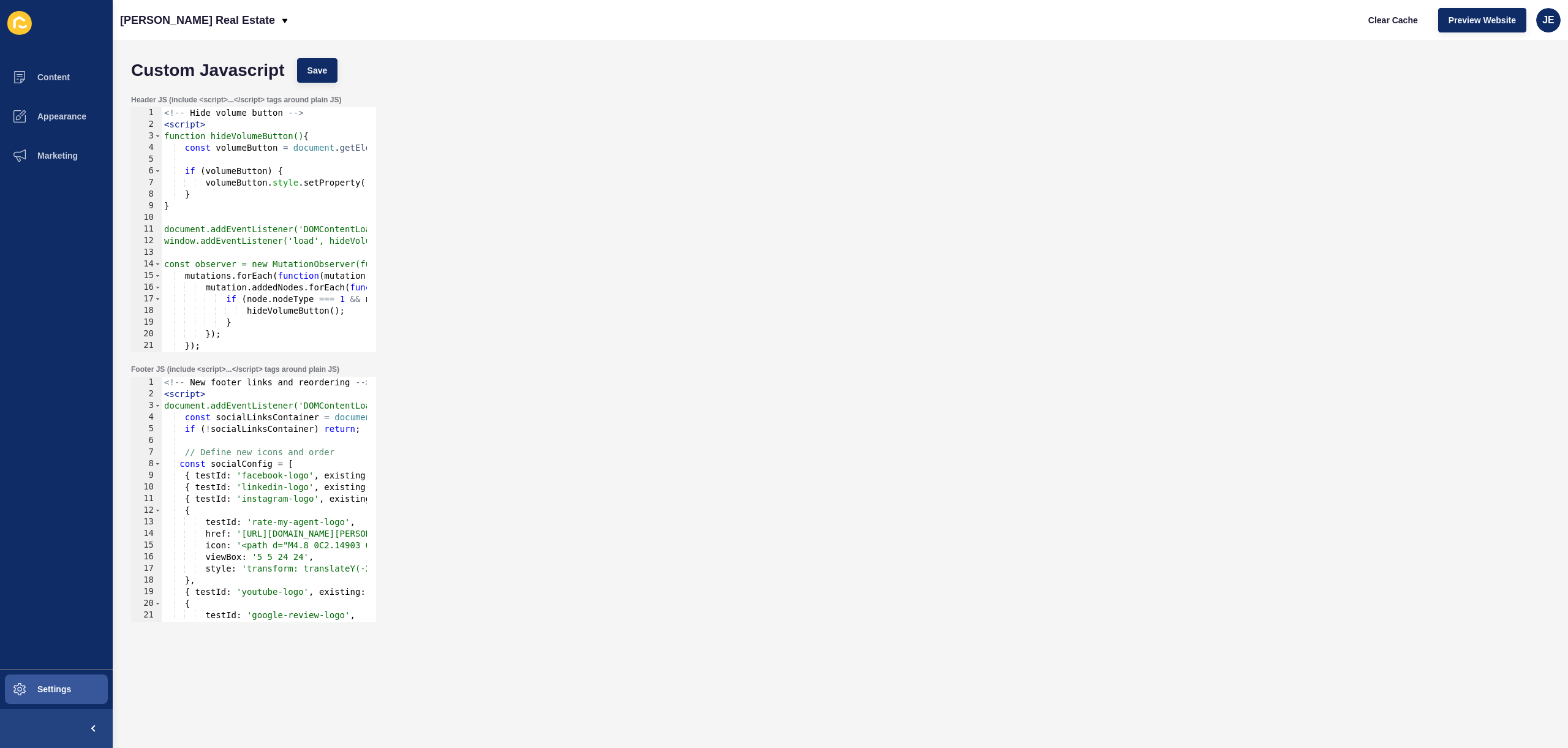
click at [601, 282] on div "Header JS (include <script>...</script> tags around plain JS) 1 2 3 4 5 6 7 8 9…" at bounding box center [840, 224] width 1431 height 270
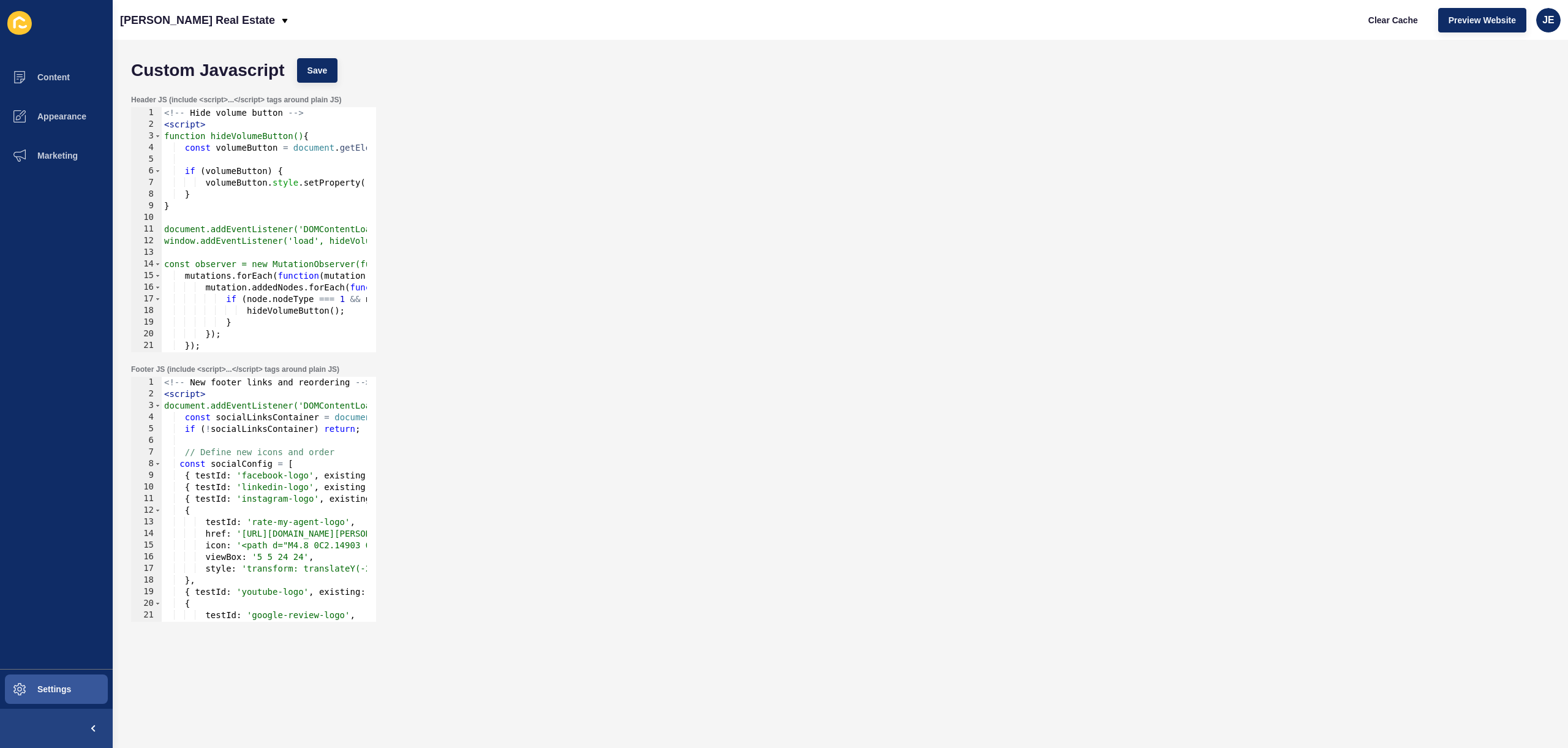
click at [601, 282] on div "Header JS (include <script>...</script> tags around plain JS) 1 2 3 4 5 6 7 8 9…" at bounding box center [840, 224] width 1431 height 270
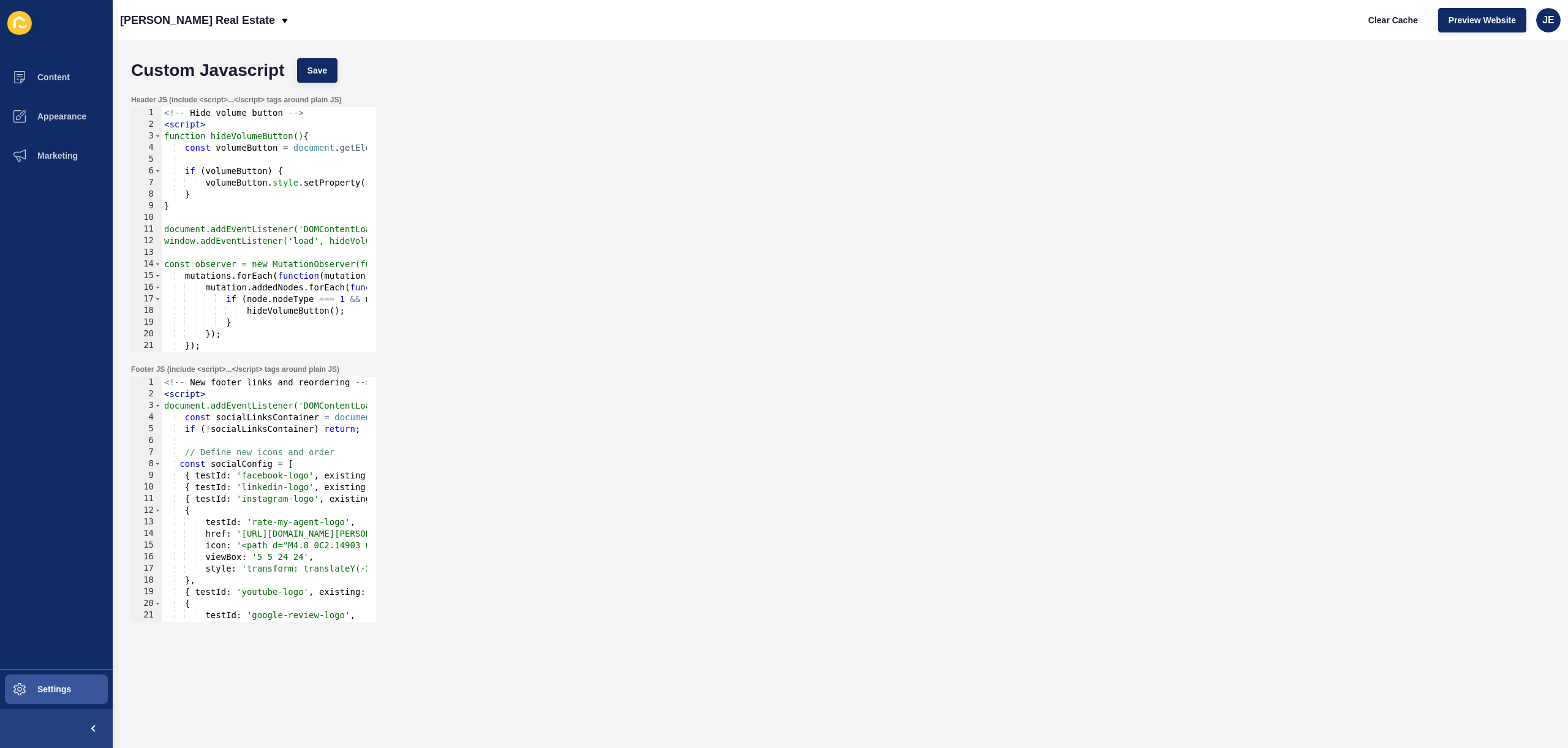
click at [601, 282] on div "Header JS (include <script>...</script> tags around plain JS) 1 2 3 4 5 6 7 8 9…" at bounding box center [840, 224] width 1431 height 270
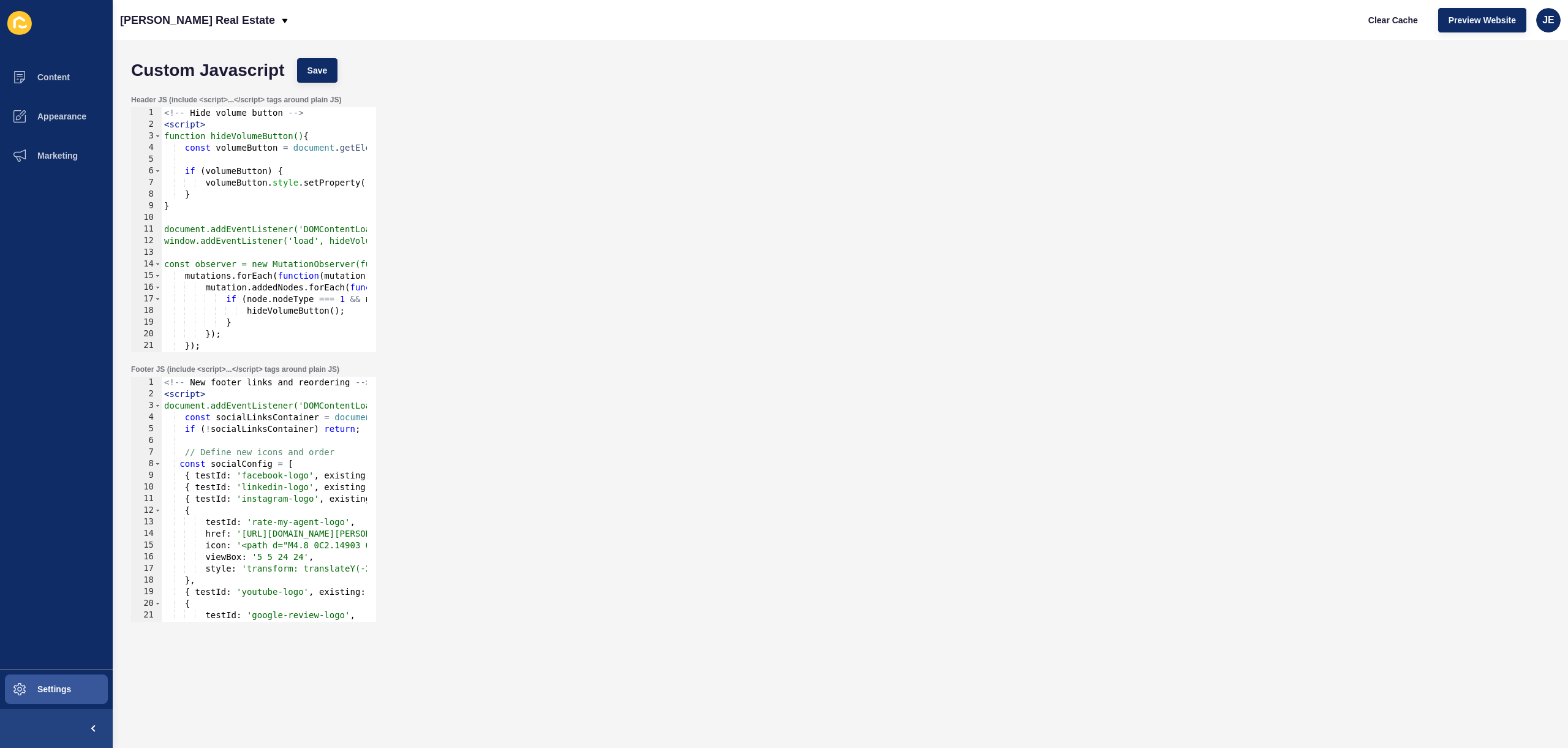
click at [601, 282] on div "Header JS (include <script>...</script> tags around plain JS) 1 2 3 4 5 6 7 8 9…" at bounding box center [840, 224] width 1431 height 270
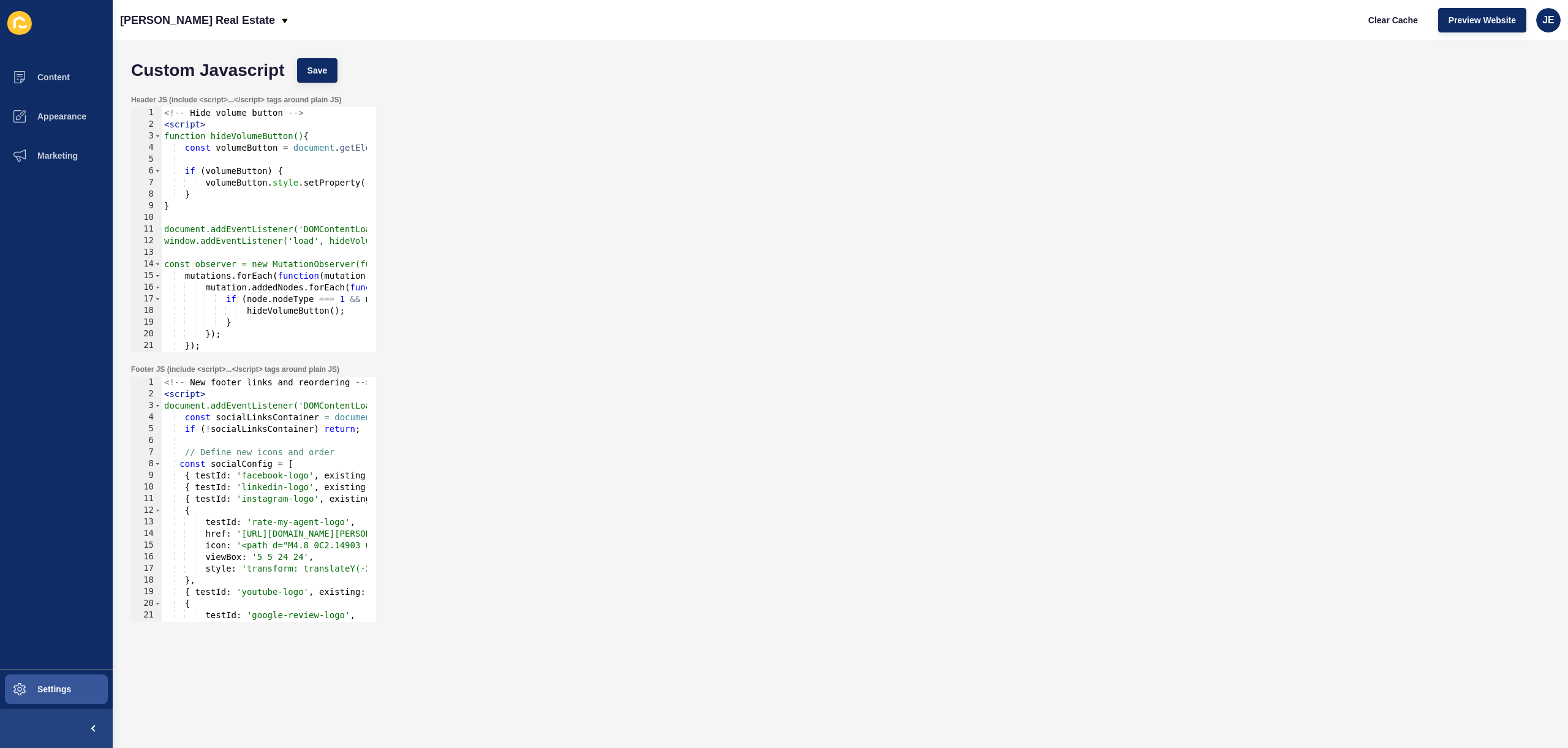
click at [601, 282] on div "Header JS (include <script>...</script> tags around plain JS) 1 2 3 4 5 6 7 8 9…" at bounding box center [840, 224] width 1431 height 270
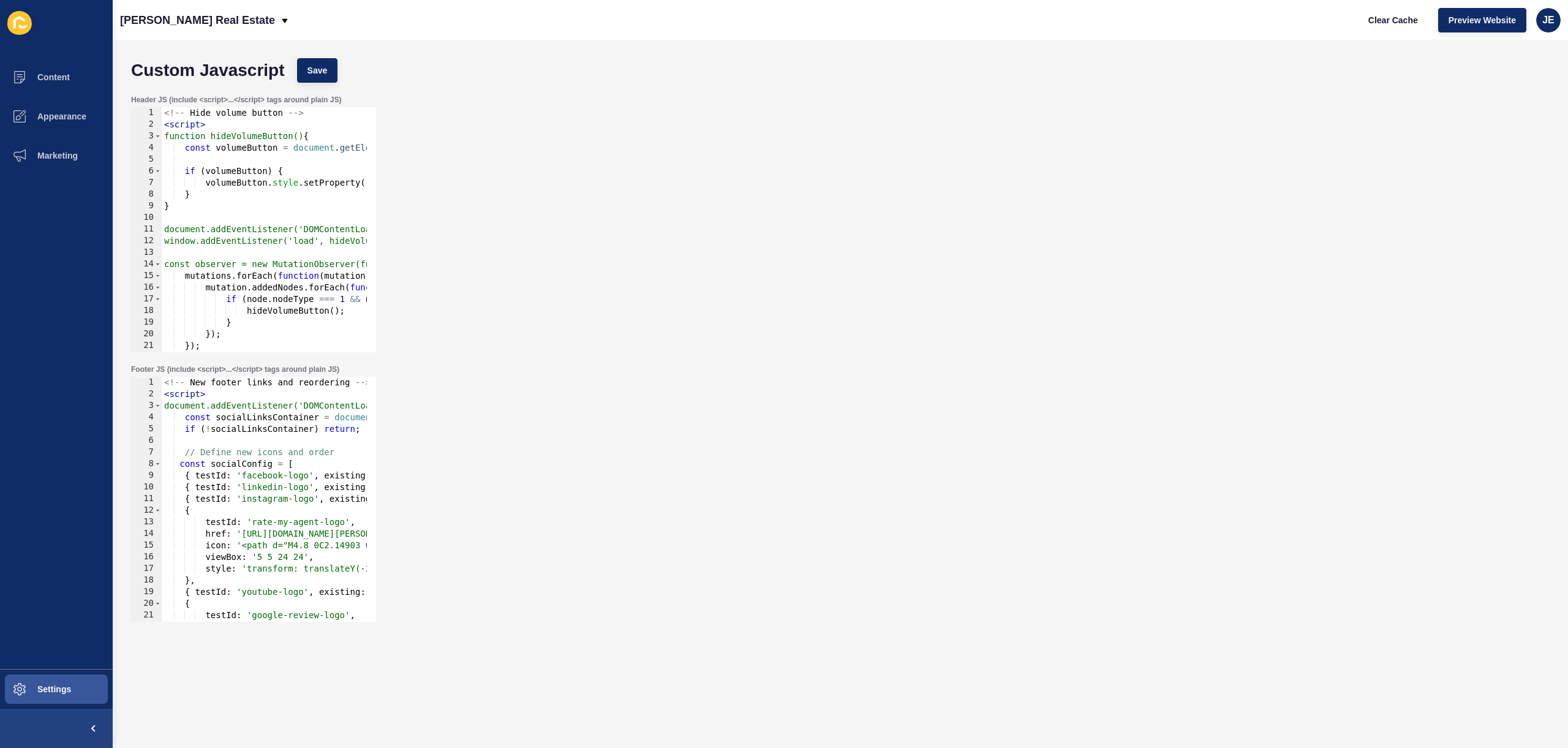
click at [601, 282] on div "Header JS (include <script>...</script> tags around plain JS) 1 2 3 4 5 6 7 8 9…" at bounding box center [840, 224] width 1431 height 270
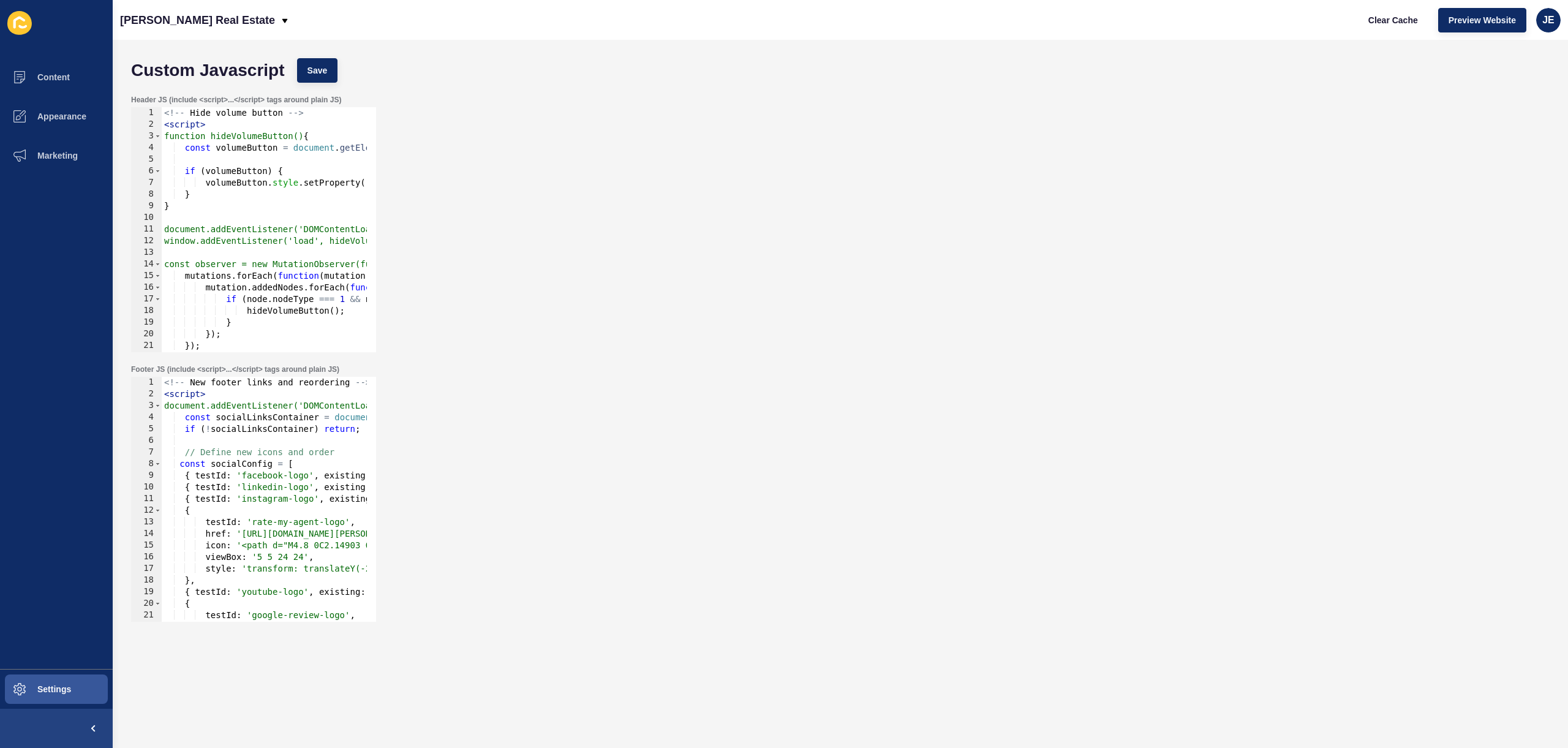
click at [601, 282] on div "Header JS (include <script>...</script> tags around plain JS) 1 2 3 4 5 6 7 8 9…" at bounding box center [840, 224] width 1431 height 270
click at [591, 333] on div "Header JS (include <script>...</script> tags around plain JS) 1 2 3 4 5 6 7 8 9…" at bounding box center [840, 224] width 1431 height 270
click at [588, 240] on div "Header JS (include <script>...</script> tags around plain JS) 1 2 3 4 5 6 7 8 9…" at bounding box center [840, 224] width 1431 height 270
click at [587, 242] on div "Header JS (include <script>...</script> tags around plain JS) 1 2 3 4 5 6 7 8 9…" at bounding box center [840, 224] width 1431 height 270
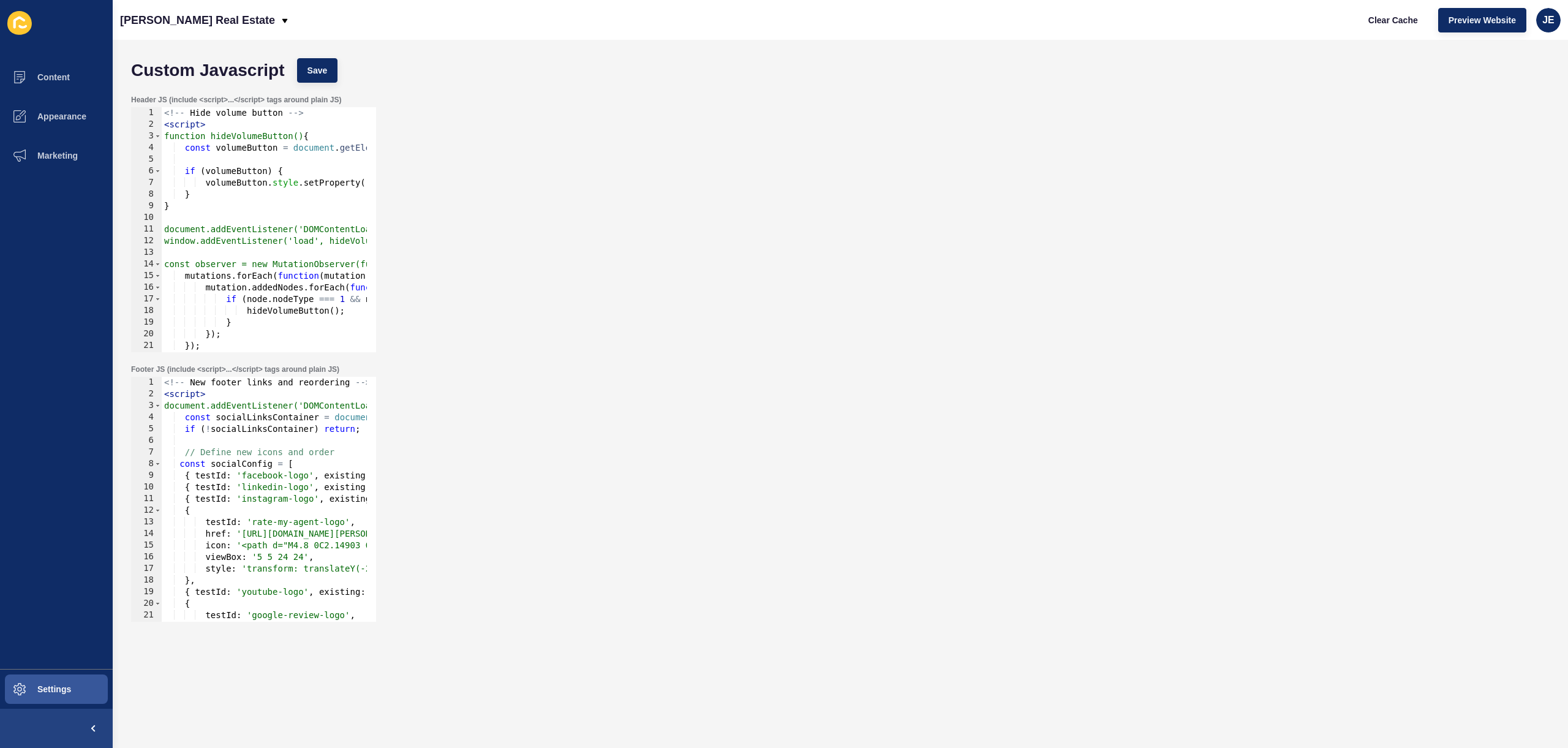
click at [587, 242] on div "Header JS (include <script>...</script> tags around plain JS) 1 2 3 4 5 6 7 8 9…" at bounding box center [840, 224] width 1431 height 270
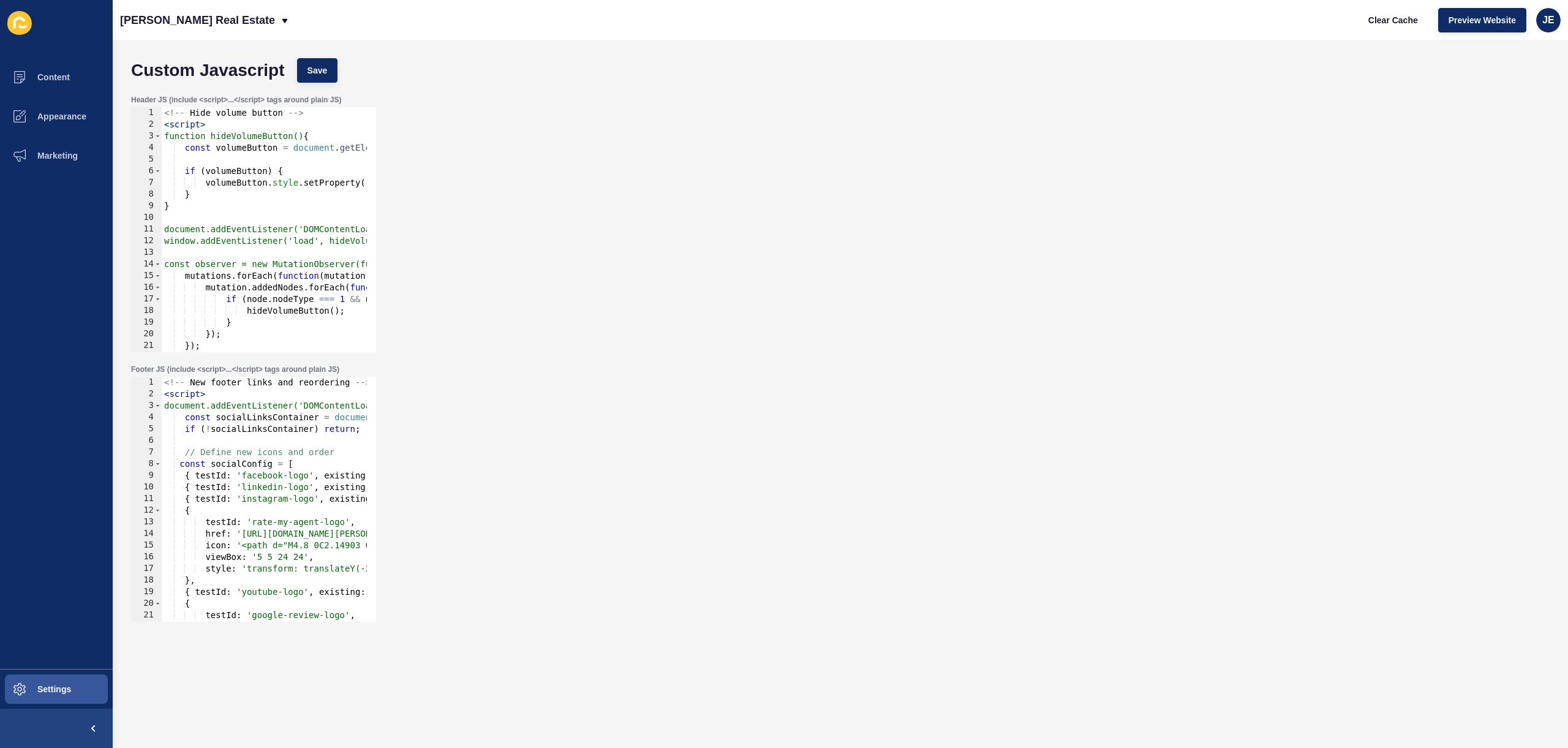
click at [587, 242] on div "Header JS (include <script>...</script> tags around plain JS) 1 2 3 4 5 6 7 8 9…" at bounding box center [840, 224] width 1431 height 270
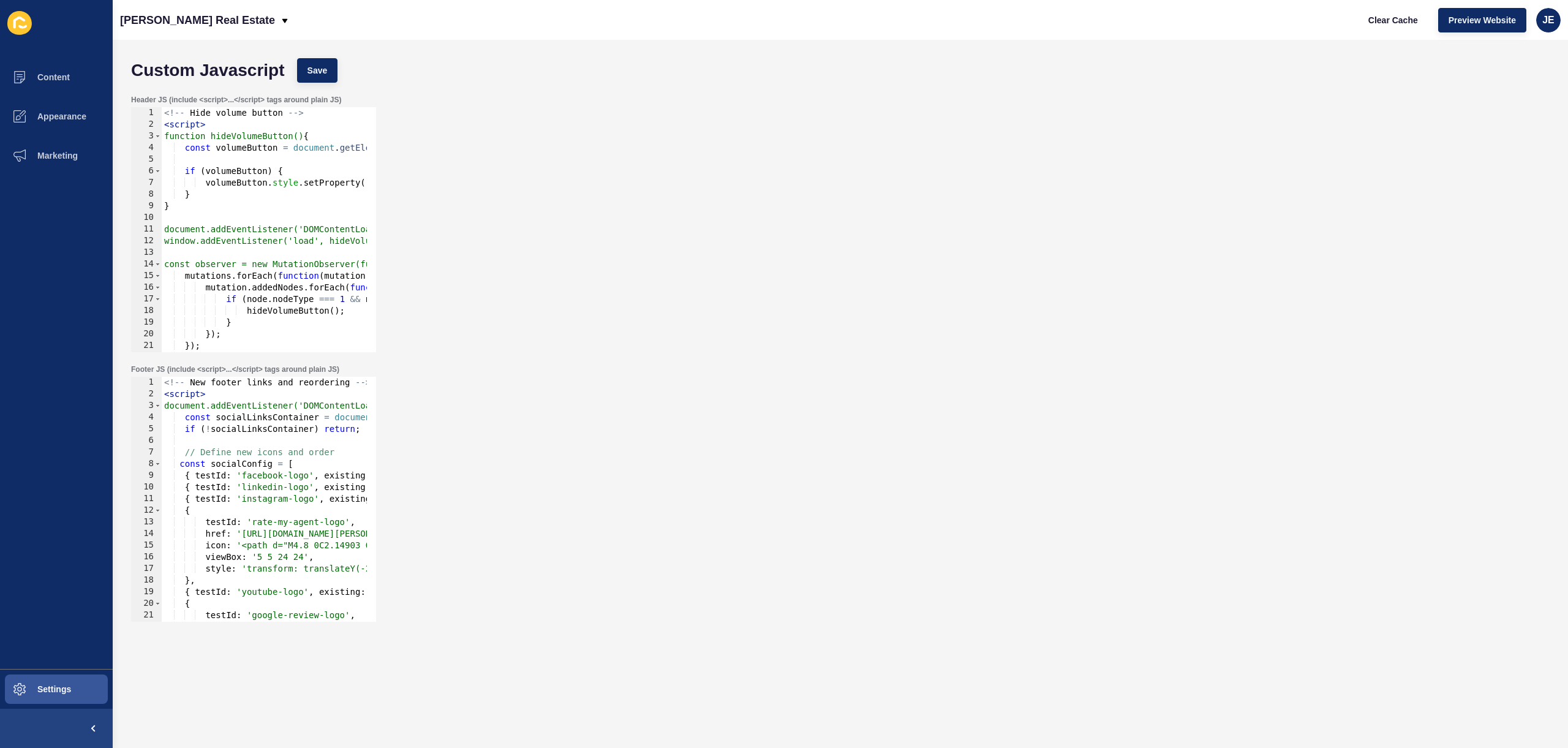
click at [587, 242] on div "Header JS (include <script>...</script> tags around plain JS) 1 2 3 4 5 6 7 8 9…" at bounding box center [840, 224] width 1431 height 270
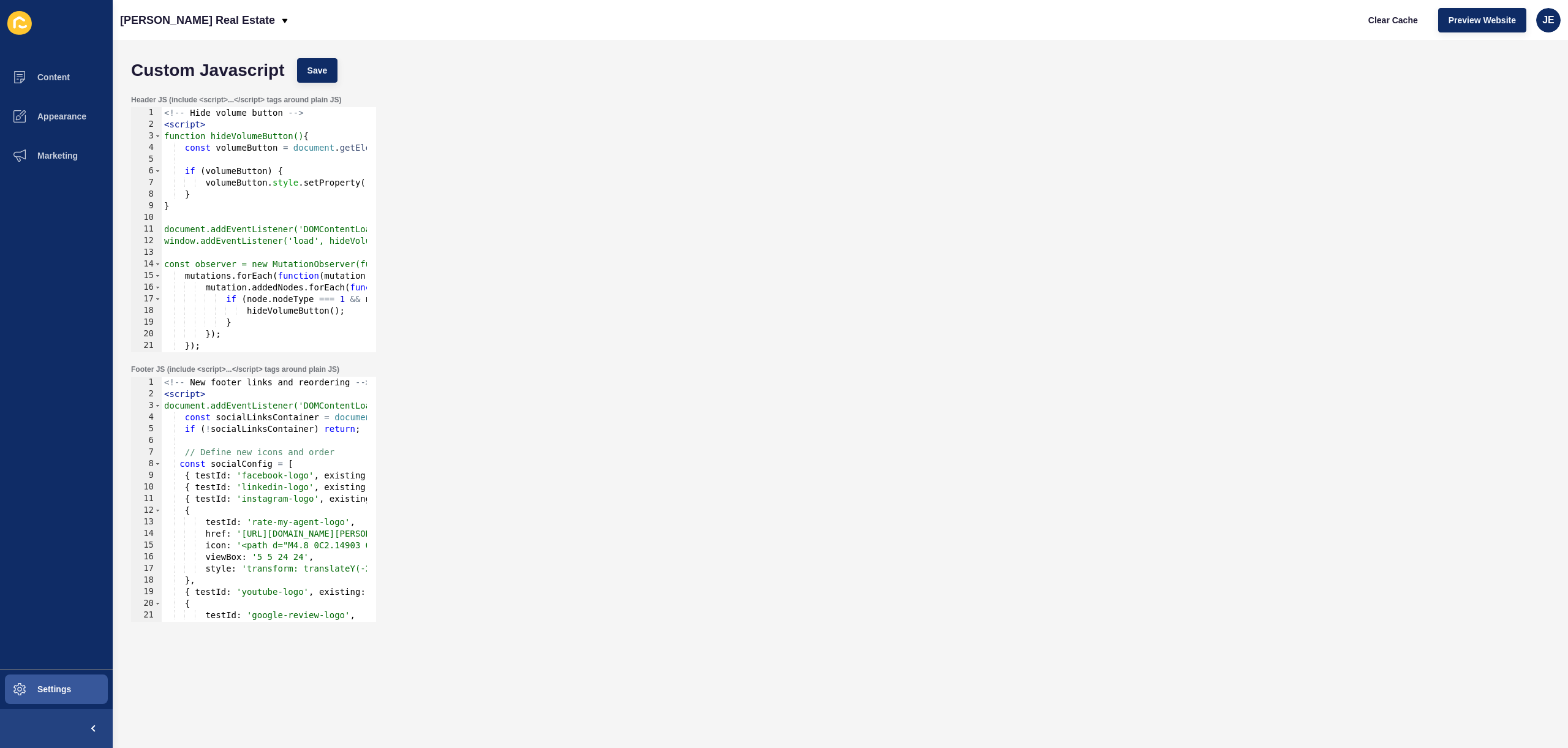
click at [587, 242] on div "Header JS (include <script>...</script> tags around plain JS) 1 2 3 4 5 6 7 8 9…" at bounding box center [840, 224] width 1431 height 270
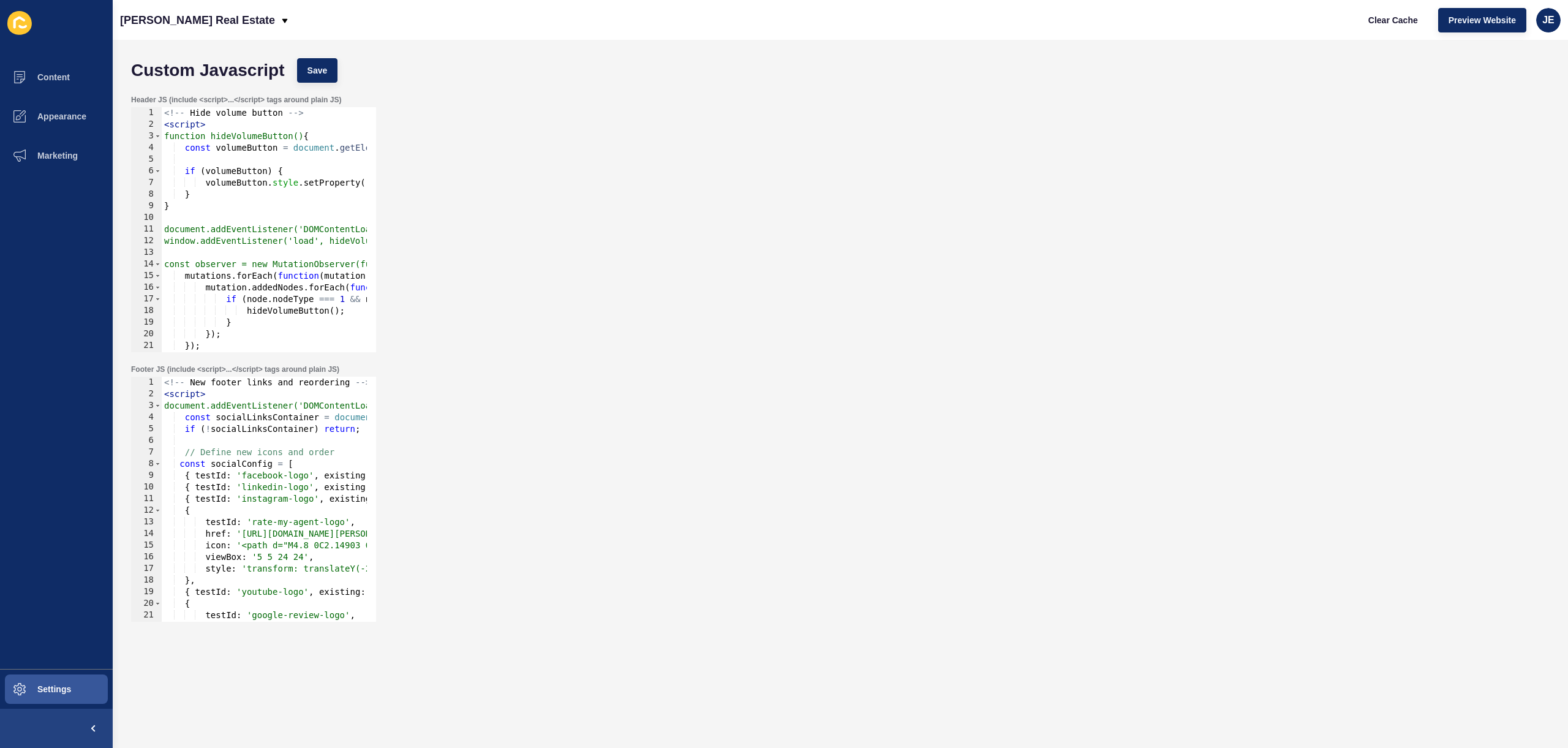
click at [587, 242] on div "Header JS (include <script>...</script> tags around plain JS) 1 2 3 4 5 6 7 8 9…" at bounding box center [840, 224] width 1431 height 270
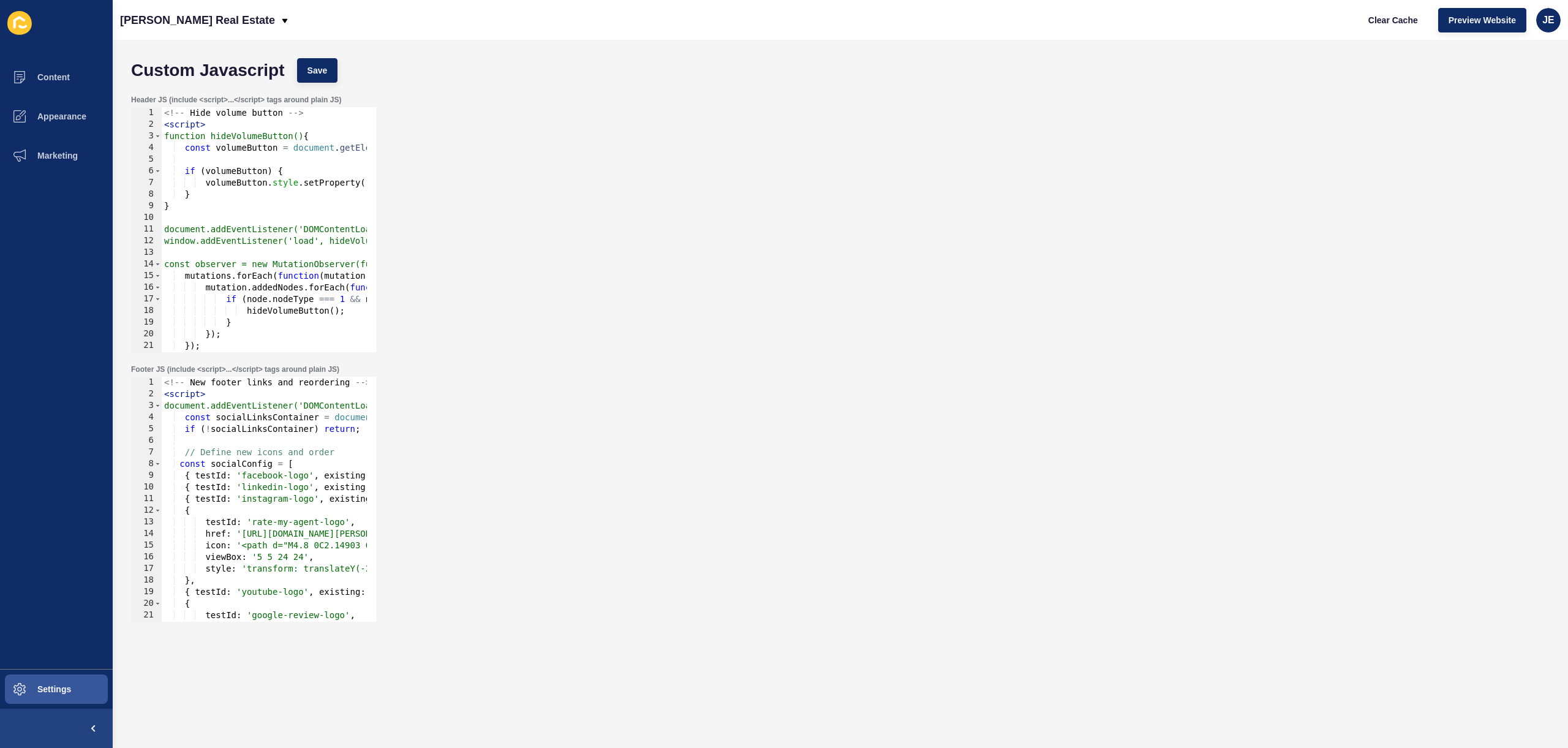
click at [587, 242] on div "Header JS (include <script>...</script> tags around plain JS) 1 2 3 4 5 6 7 8 9…" at bounding box center [840, 224] width 1431 height 270
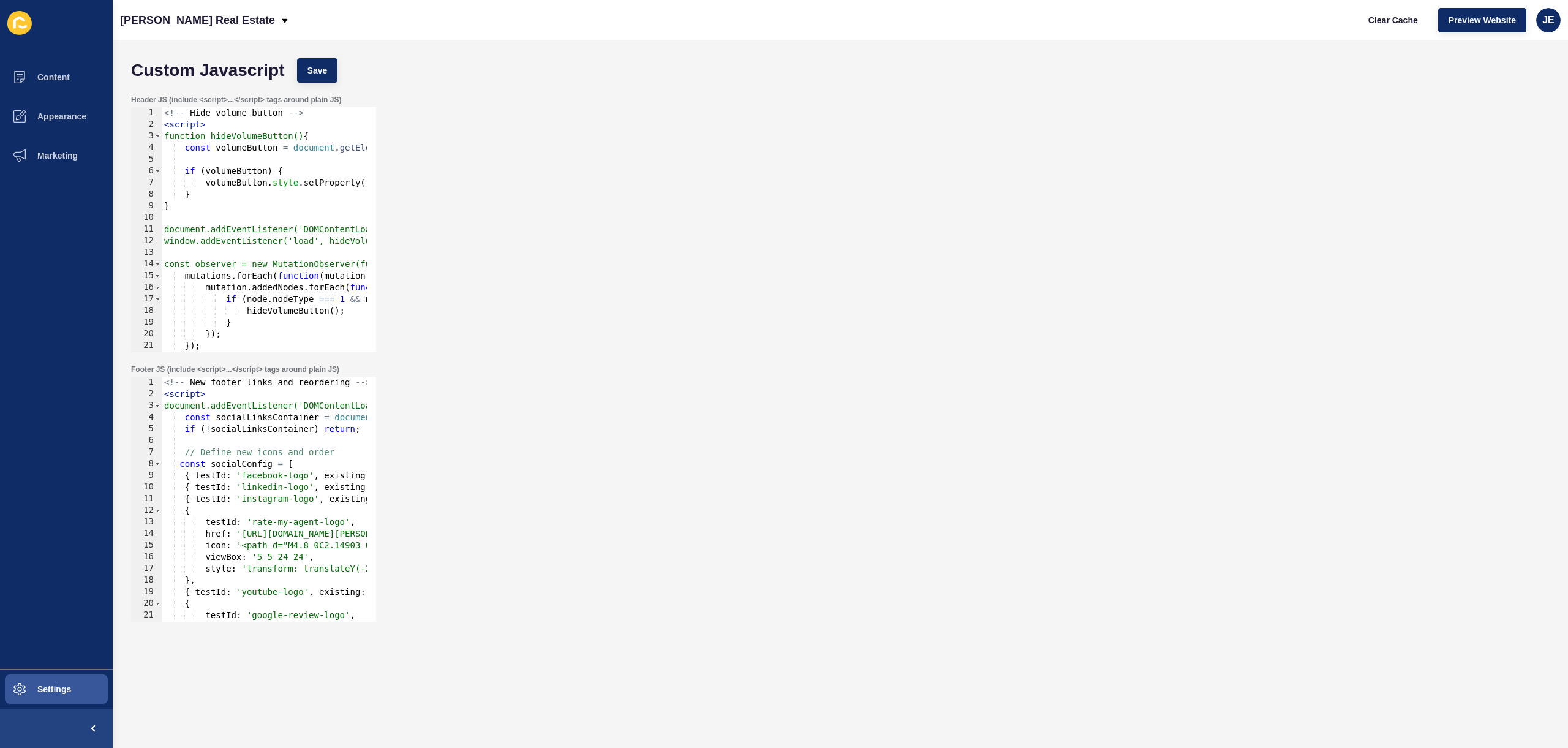
click at [587, 242] on div "Header JS (include <script>...</script> tags around plain JS) 1 2 3 4 5 6 7 8 9…" at bounding box center [840, 224] width 1431 height 270
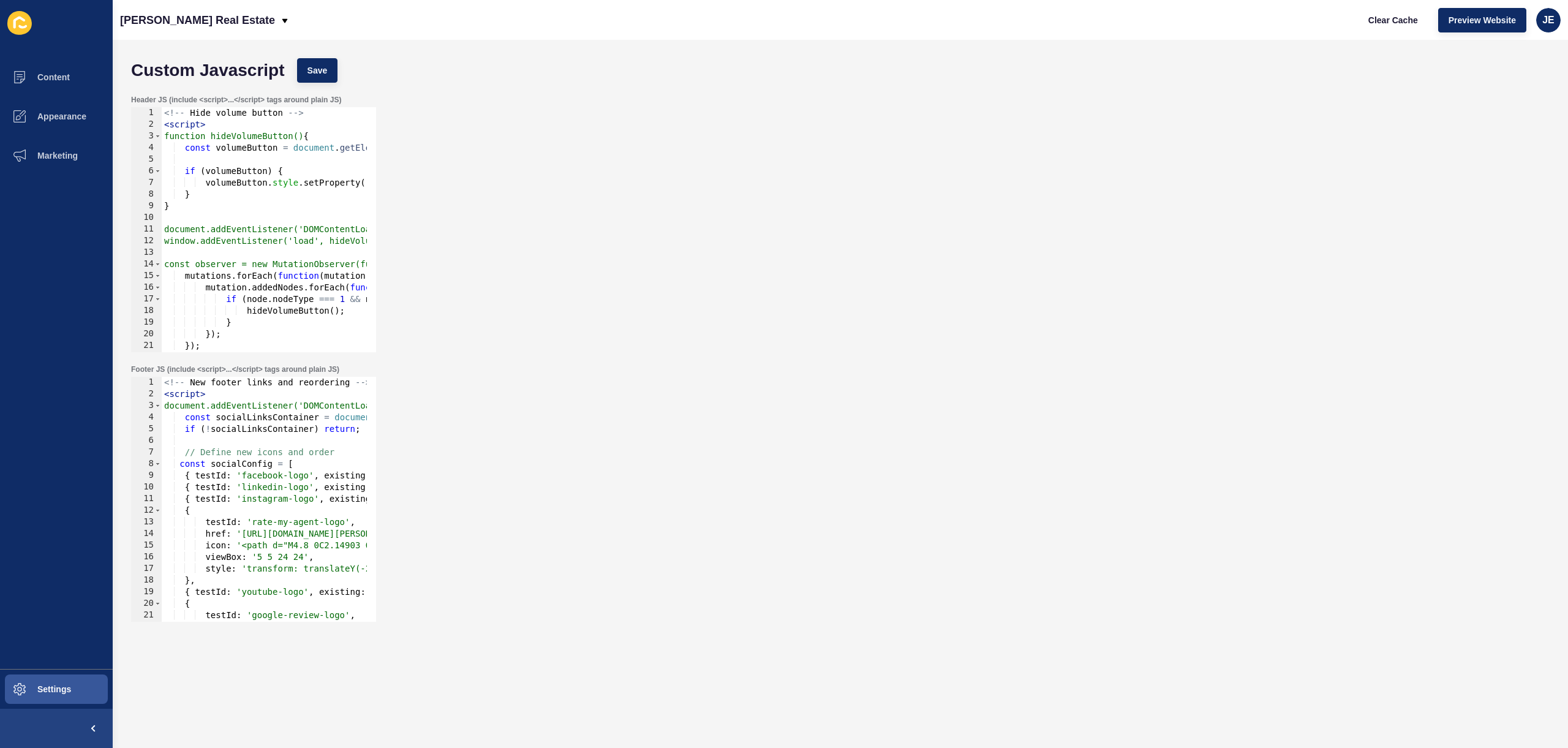
click at [587, 242] on div "Header JS (include <script>...</script> tags around plain JS) 1 2 3 4 5 6 7 8 9…" at bounding box center [840, 224] width 1431 height 270
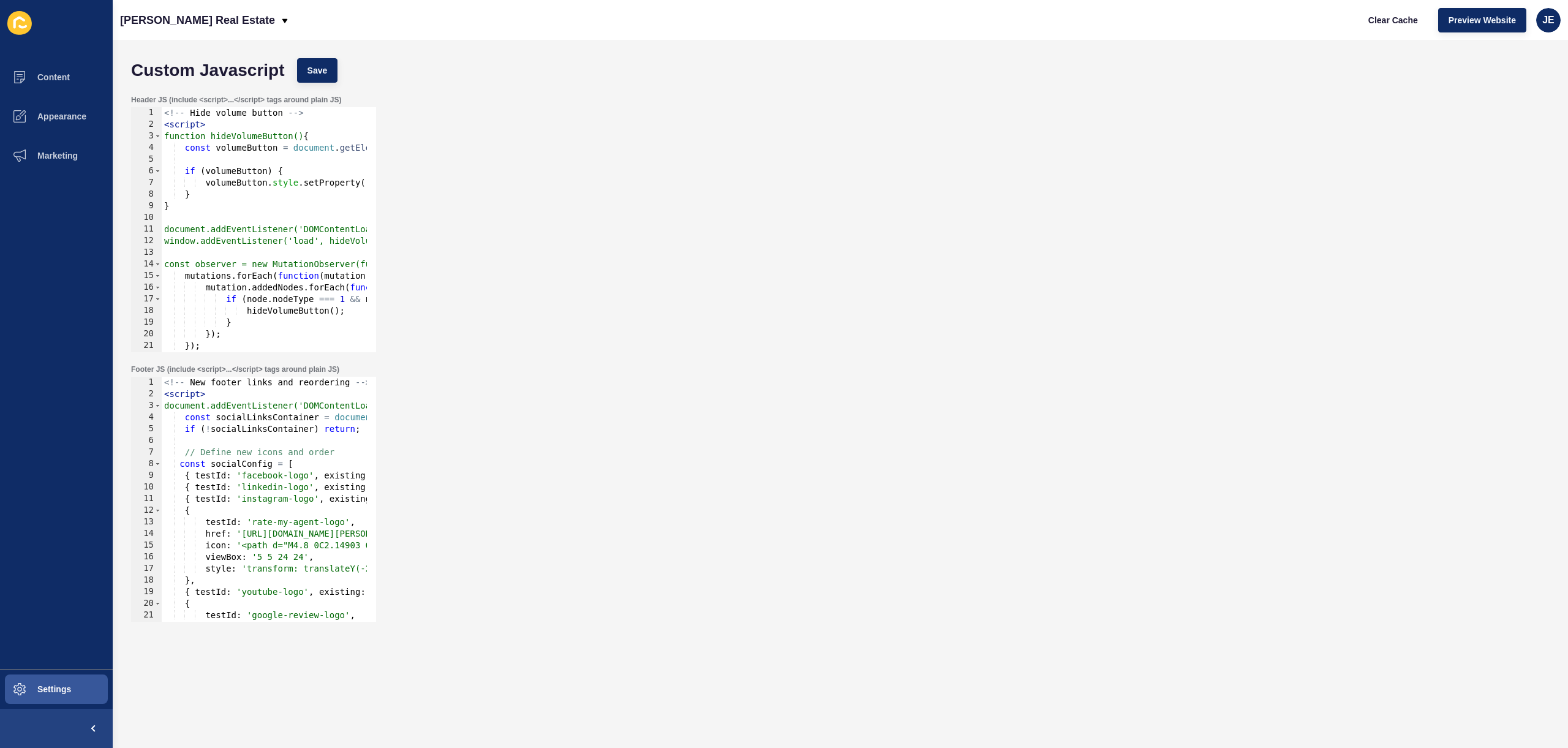
click at [587, 242] on div "Header JS (include <script>...</script> tags around plain JS) 1 2 3 4 5 6 7 8 9…" at bounding box center [840, 224] width 1431 height 270
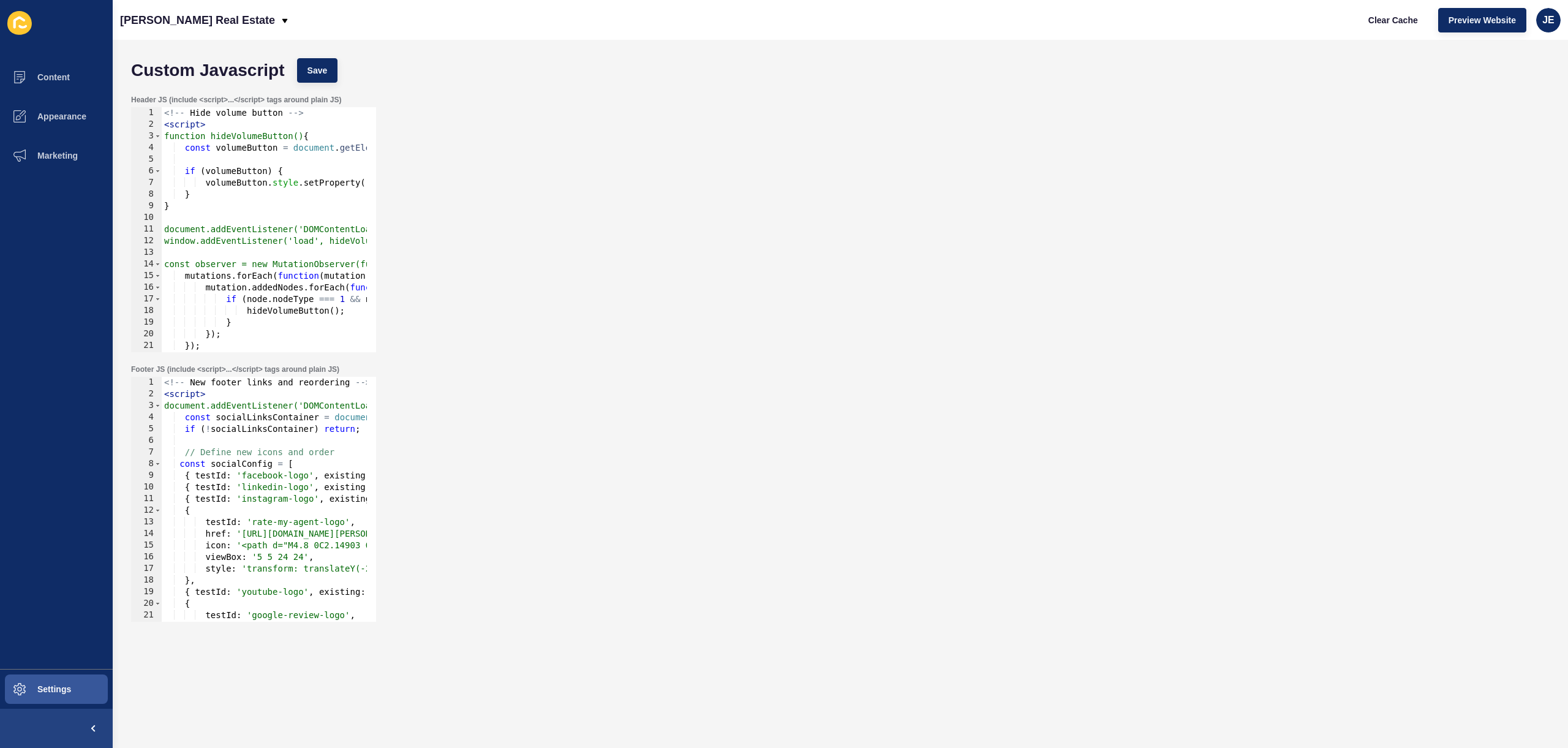
click at [587, 242] on div "Header JS (include <script>...</script> tags around plain JS) 1 2 3 4 5 6 7 8 9…" at bounding box center [840, 224] width 1431 height 270
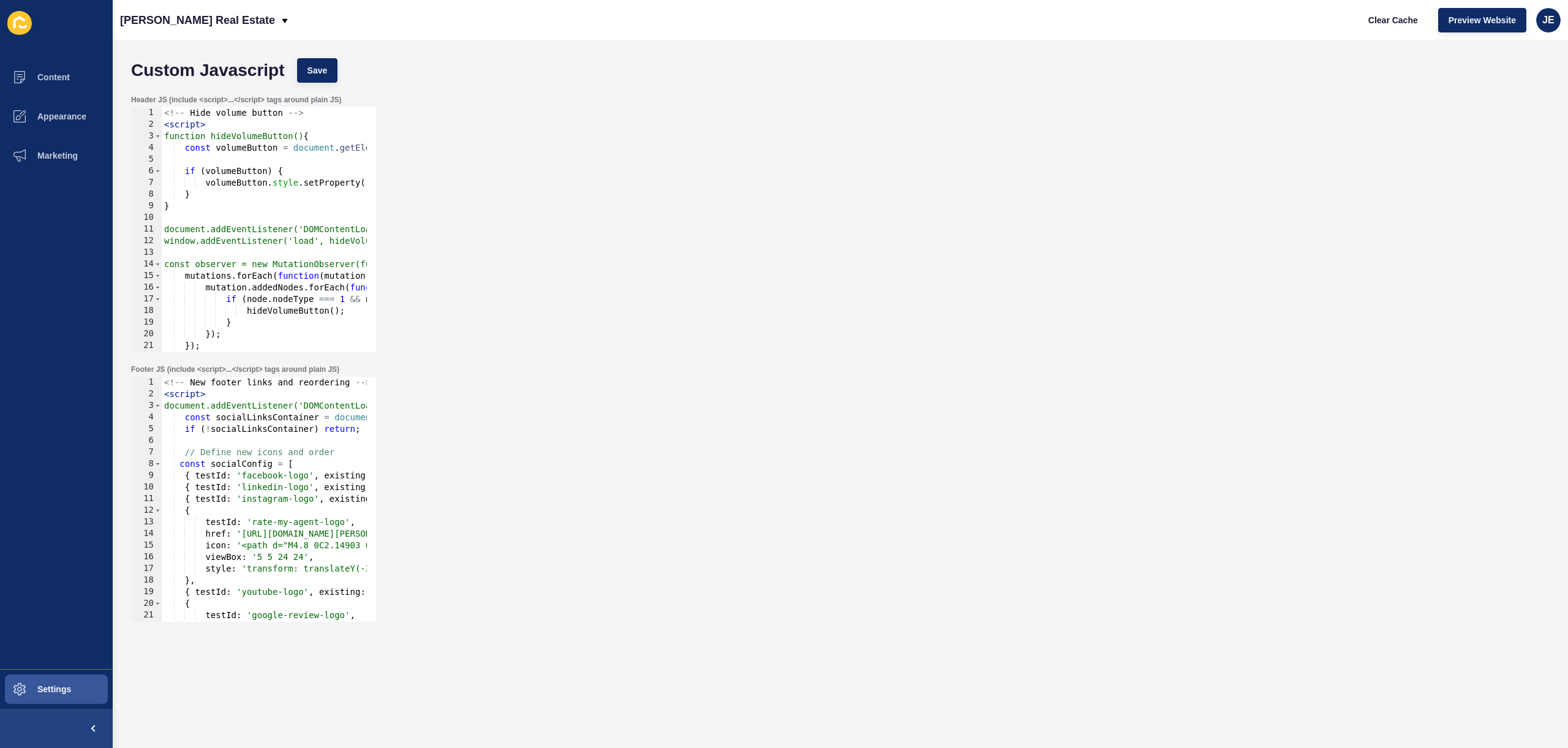
click at [587, 242] on div "Header JS (include <script>...</script> tags around plain JS) 1 2 3 4 5 6 7 8 9…" at bounding box center [840, 224] width 1431 height 270
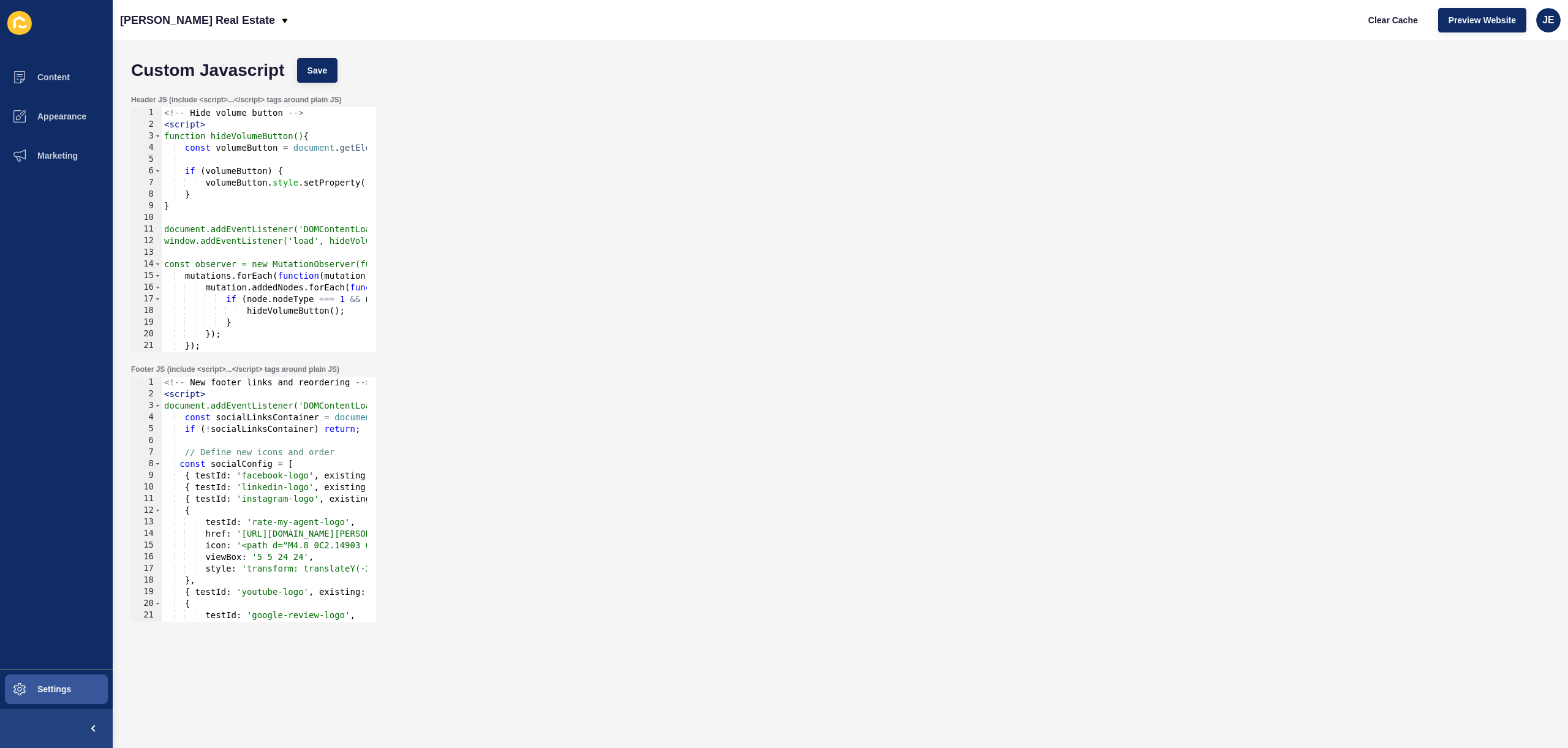
click at [587, 242] on div "Header JS (include <script>...</script> tags around plain JS) 1 2 3 4 5 6 7 8 9…" at bounding box center [840, 224] width 1431 height 270
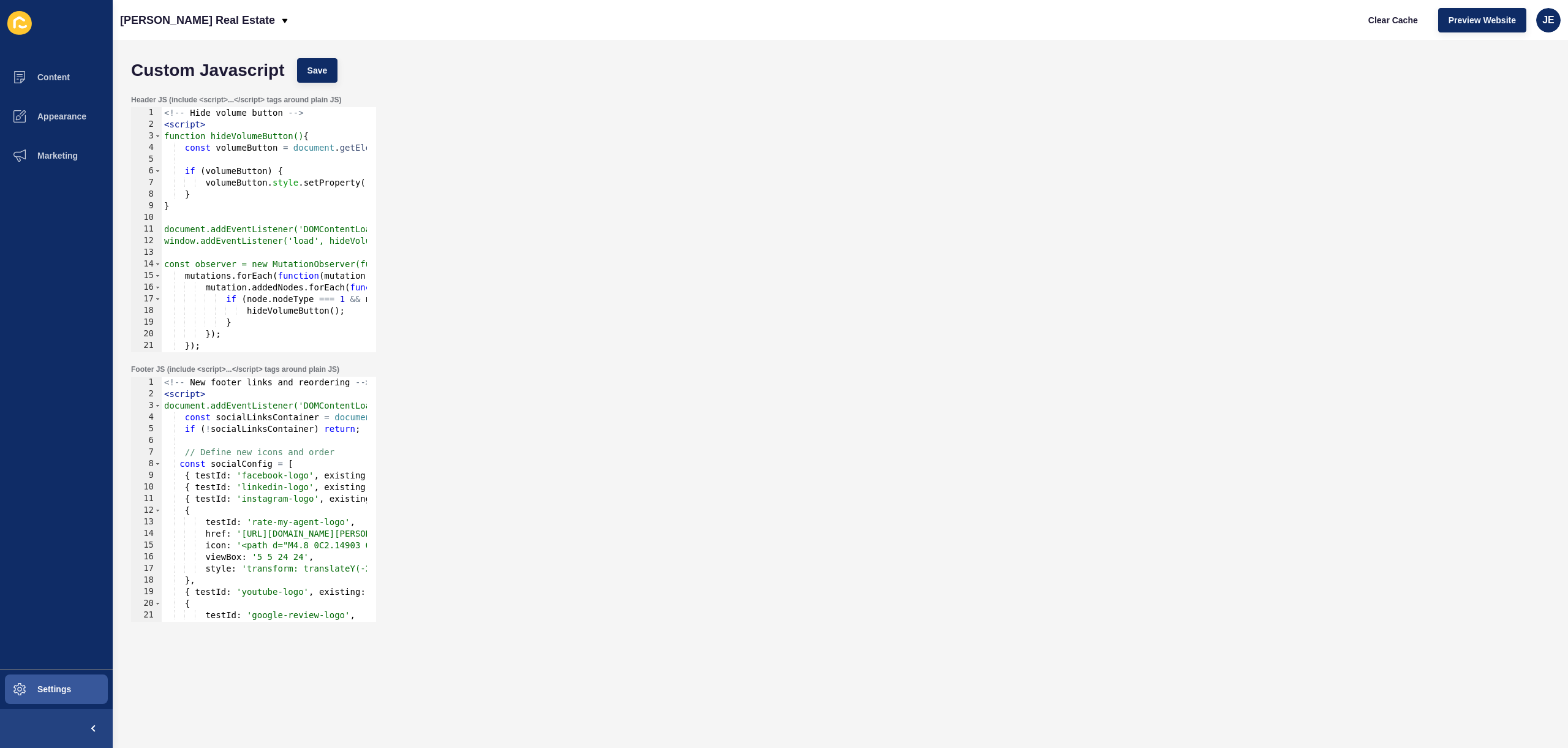
click at [587, 242] on div "Header JS (include <script>...</script> tags around plain JS) 1 2 3 4 5 6 7 8 9…" at bounding box center [840, 224] width 1431 height 270
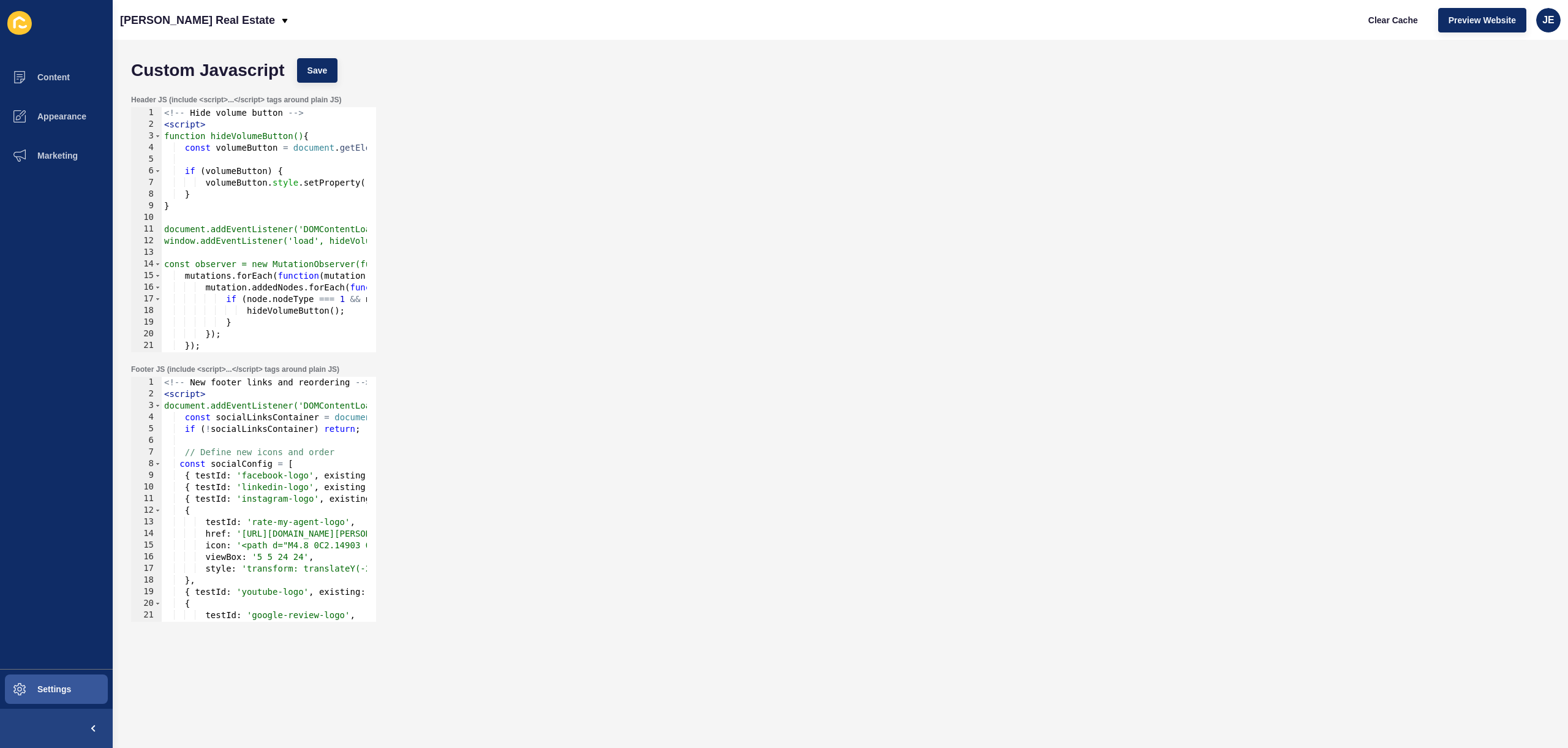
click at [587, 242] on div "Header JS (include <script>...</script> tags around plain JS) 1 2 3 4 5 6 7 8 9…" at bounding box center [840, 224] width 1431 height 270
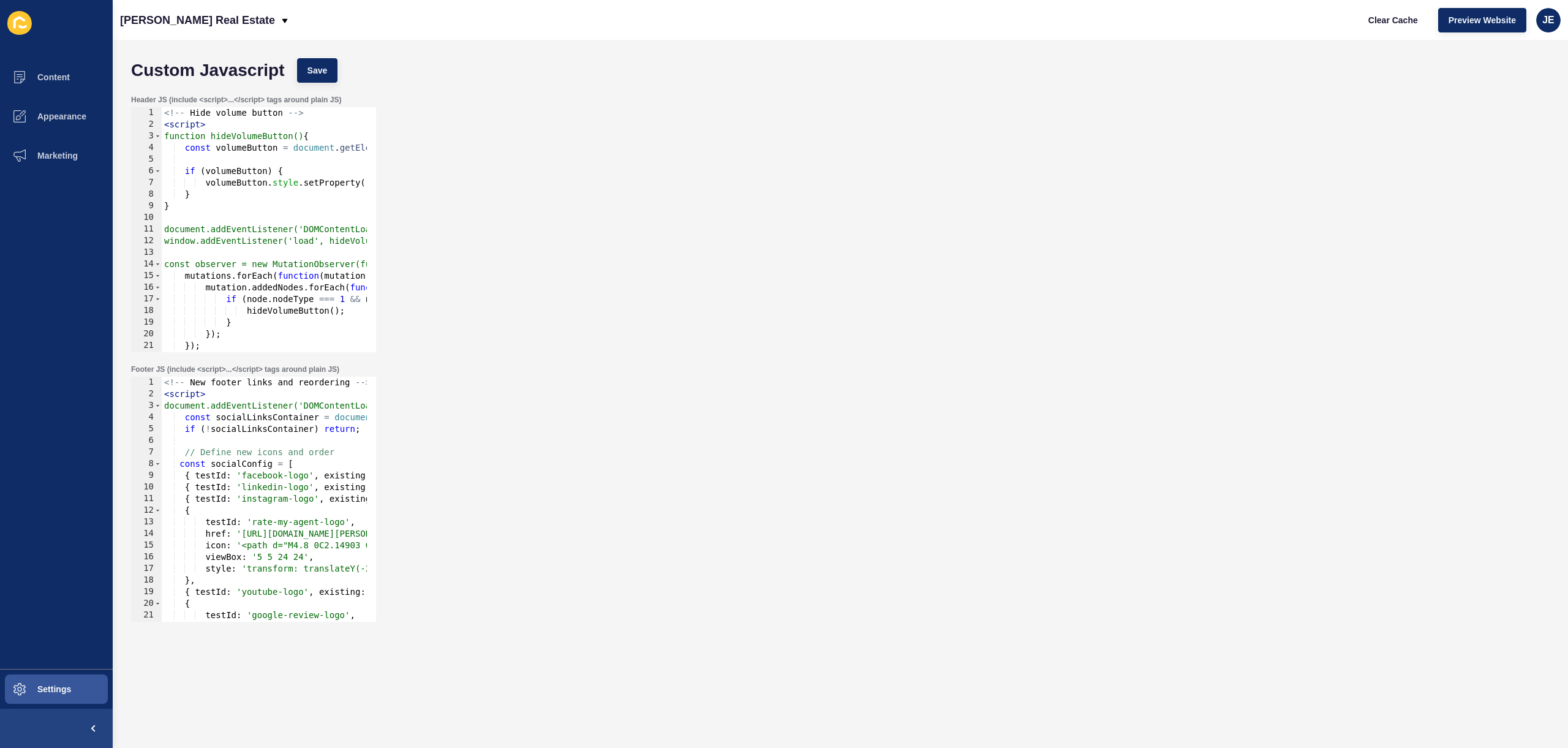
click at [664, 359] on div "Footer JS (include <script>...</script> tags around plain JS) 1 2 3 4 5 6 7 8 9…" at bounding box center [840, 493] width 1431 height 270
click at [629, 206] on div "Header JS (include <script>...</script> tags around plain JS) 1 2 3 4 5 6 7 8 9…" at bounding box center [840, 224] width 1431 height 270
click at [558, 284] on div "Header JS (include <script>...</script> tags around plain JS) 1 2 3 4 5 6 7 8 9…" at bounding box center [840, 224] width 1431 height 270
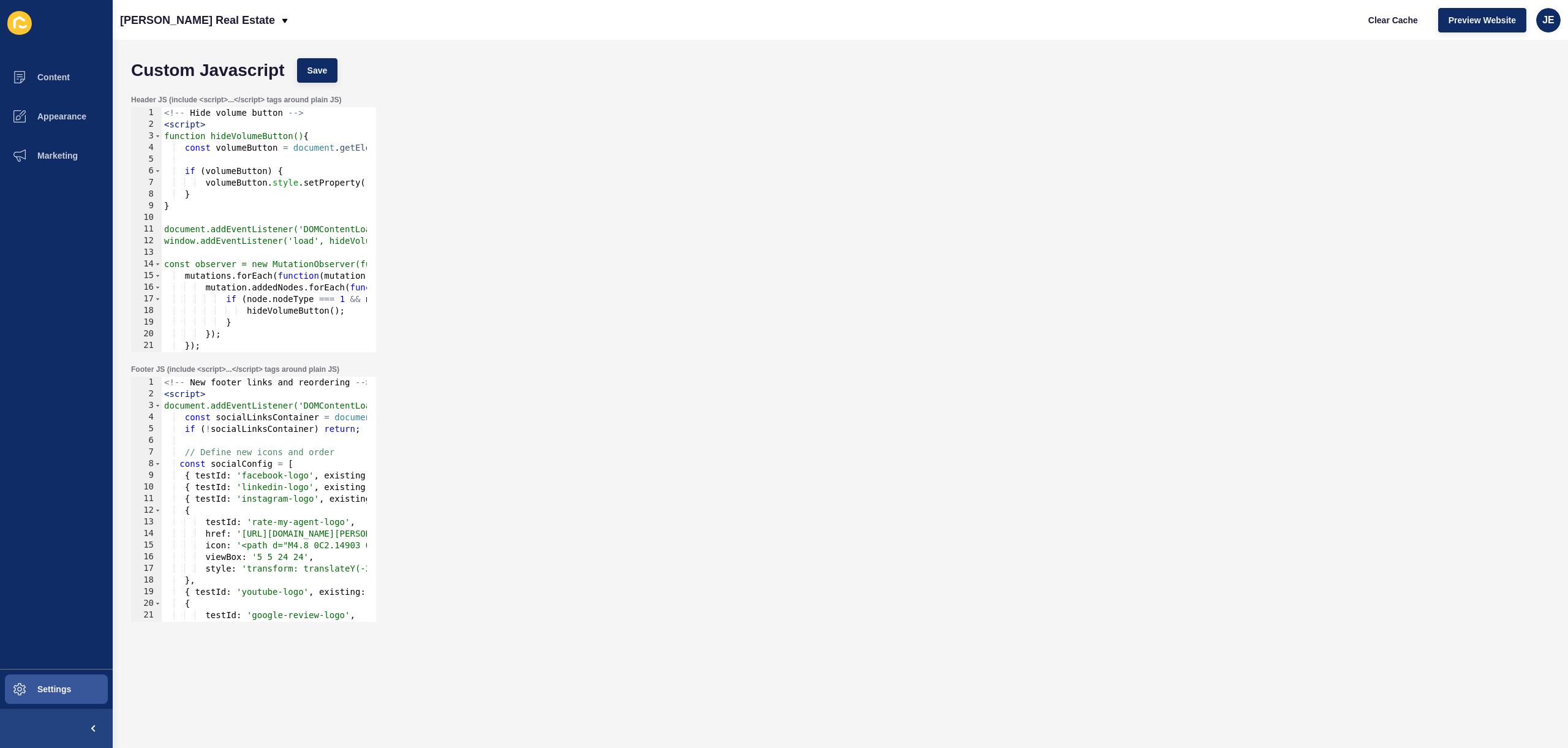
click at [558, 284] on div "Header JS (include <script>...</script> tags around plain JS) 1 2 3 4 5 6 7 8 9…" at bounding box center [840, 224] width 1431 height 270
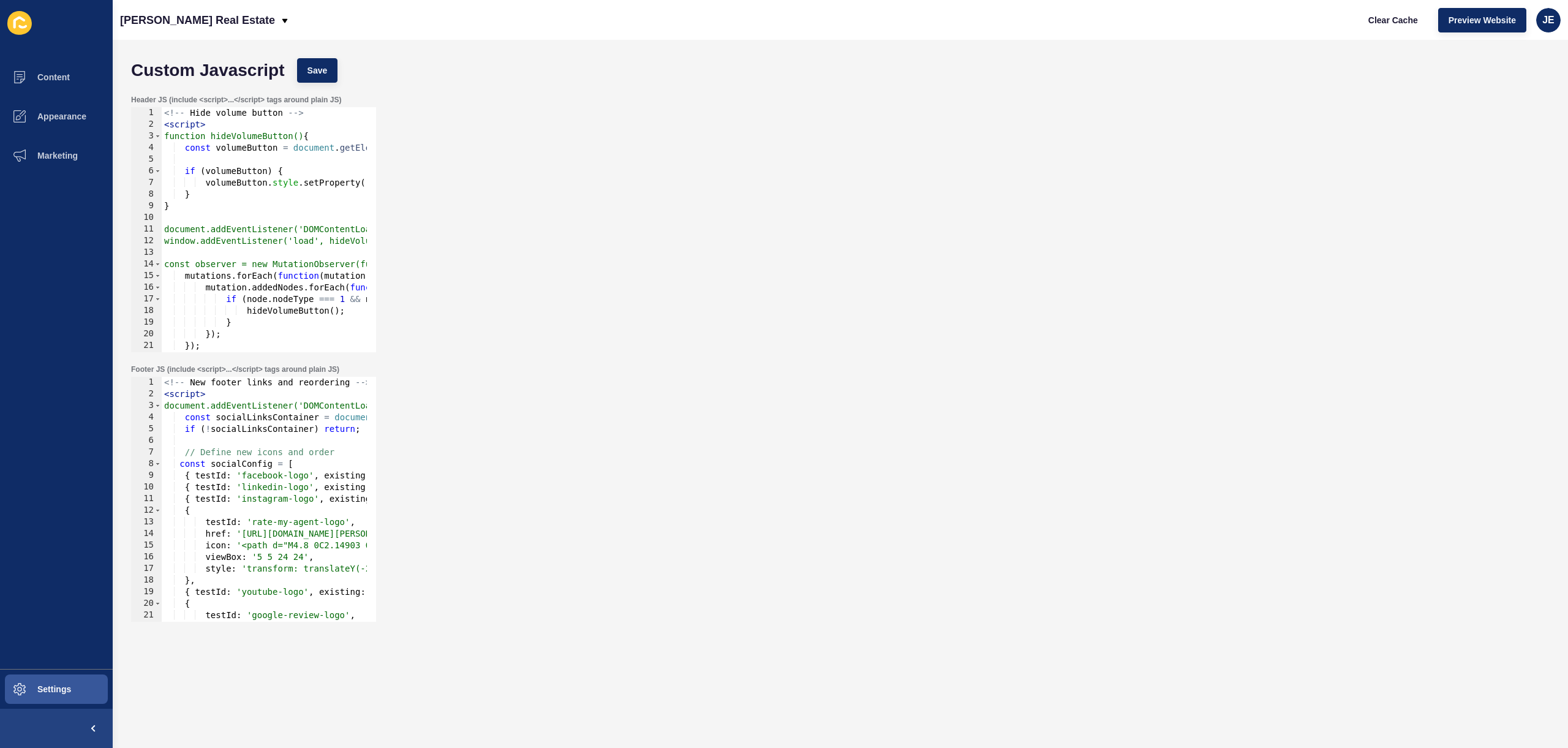
click at [558, 284] on div "Header JS (include <script>...</script> tags around plain JS) 1 2 3 4 5 6 7 8 9…" at bounding box center [840, 224] width 1431 height 270
